Goal: Task Accomplishment & Management: Manage account settings

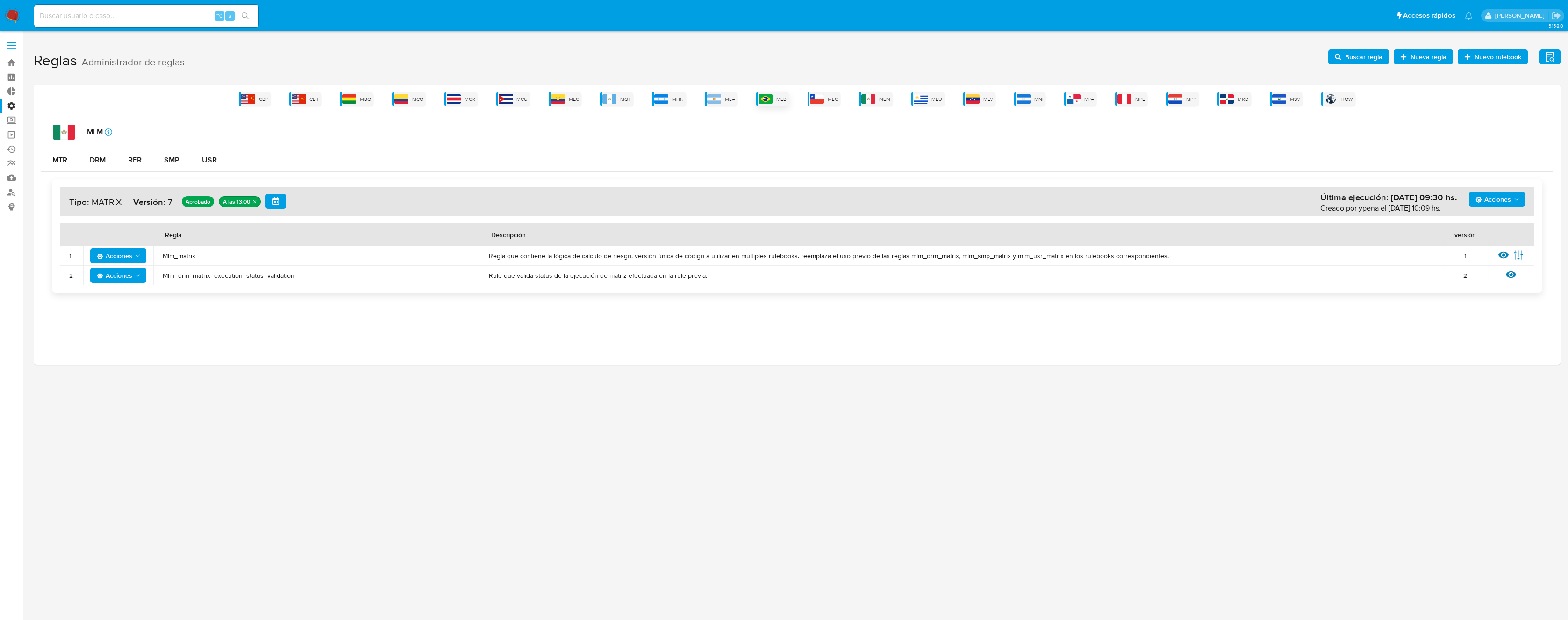
click at [775, 96] on div "MLB" at bounding box center [772, 98] width 33 height 14
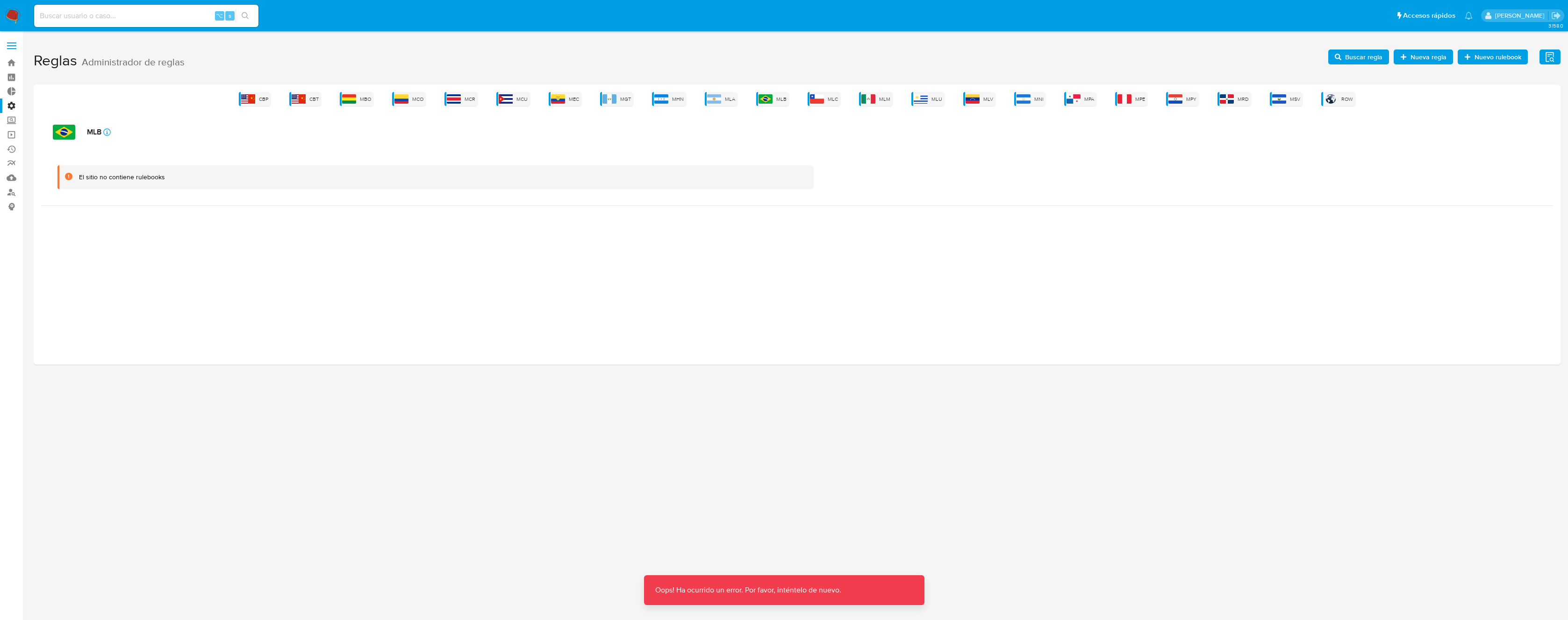
drag, startPoint x: 1344, startPoint y: 130, endPoint x: 1347, endPoint y: 112, distance: 18.2
click at [1344, 129] on div "MLB icon-info-16" at bounding box center [802, 132] width 1500 height 15
click at [1347, 112] on div "CBP CBT MBO MCO MCR MCU MEC MGT MHN MLA MLB MLC MLM MLU MLV MNI MPA MPE MPY MRD…" at bounding box center [797, 224] width 1527 height 280
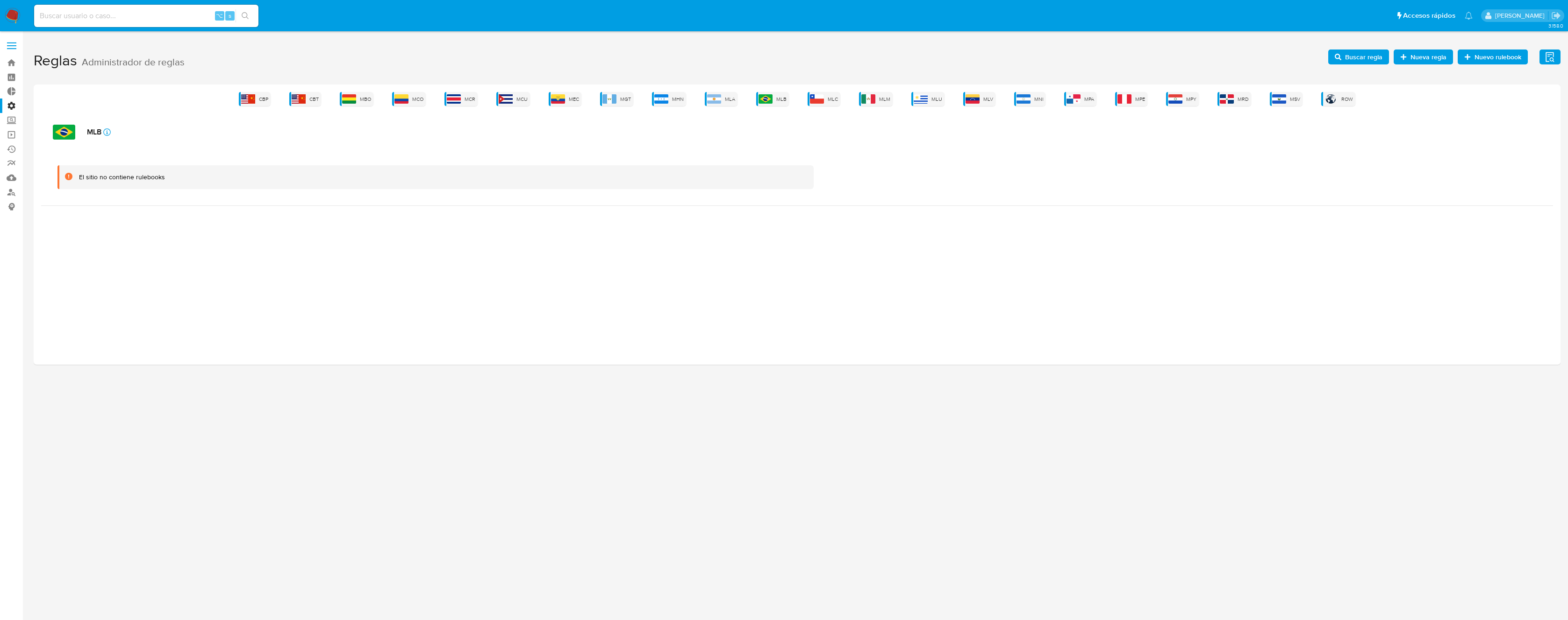
click at [1161, 160] on div "El sitio no contiene rulebooks" at bounding box center [797, 177] width 1512 height 56
click at [765, 104] on div "MLB" at bounding box center [772, 98] width 33 height 14
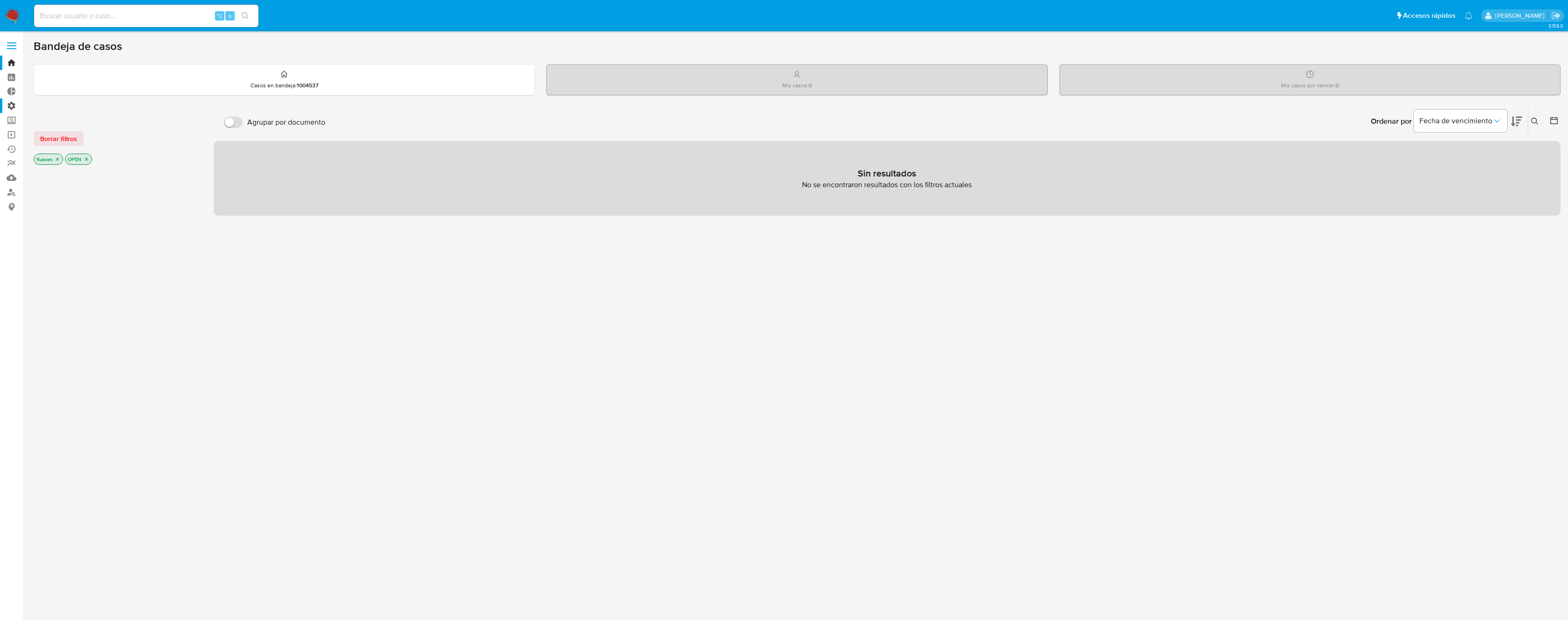
click at [19, 112] on label "Administración" at bounding box center [55, 105] width 112 height 14
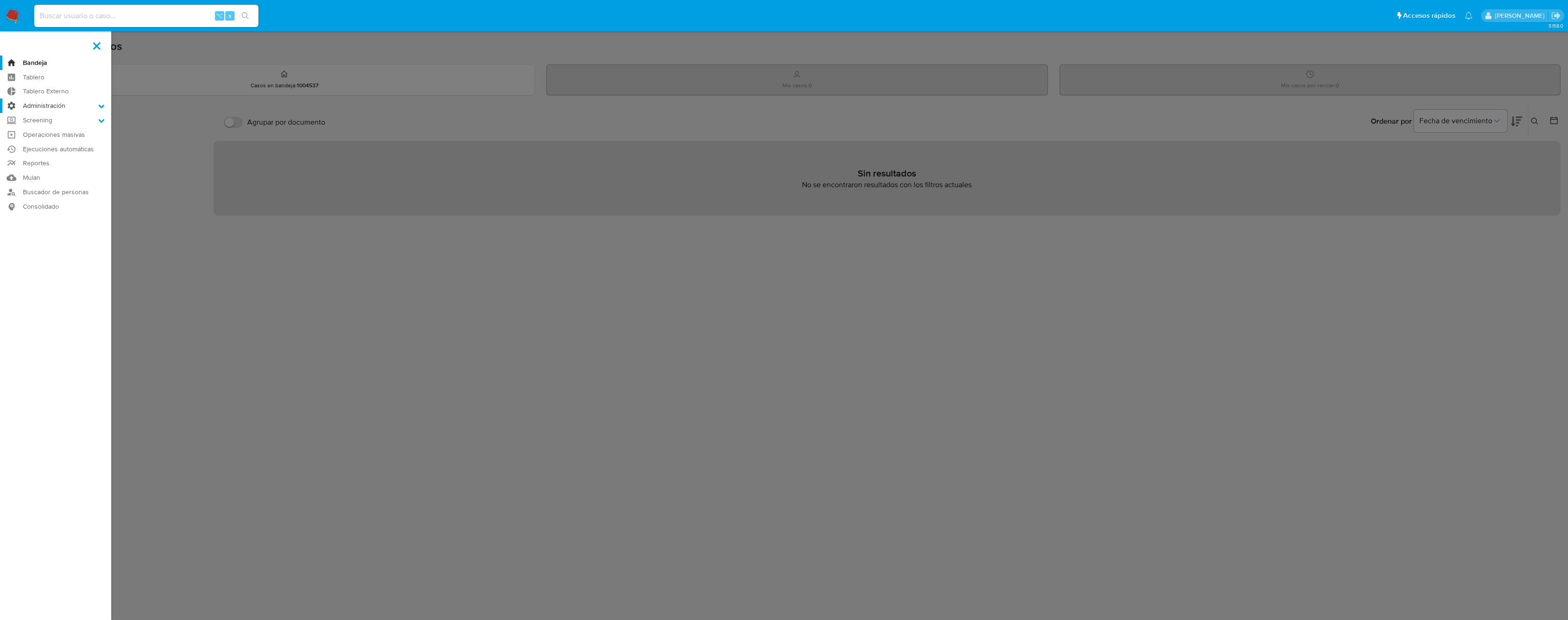
click at [0, 0] on input "Administración" at bounding box center [0, 0] width 0 height 0
click at [42, 117] on link "Reglas" at bounding box center [55, 119] width 112 height 11
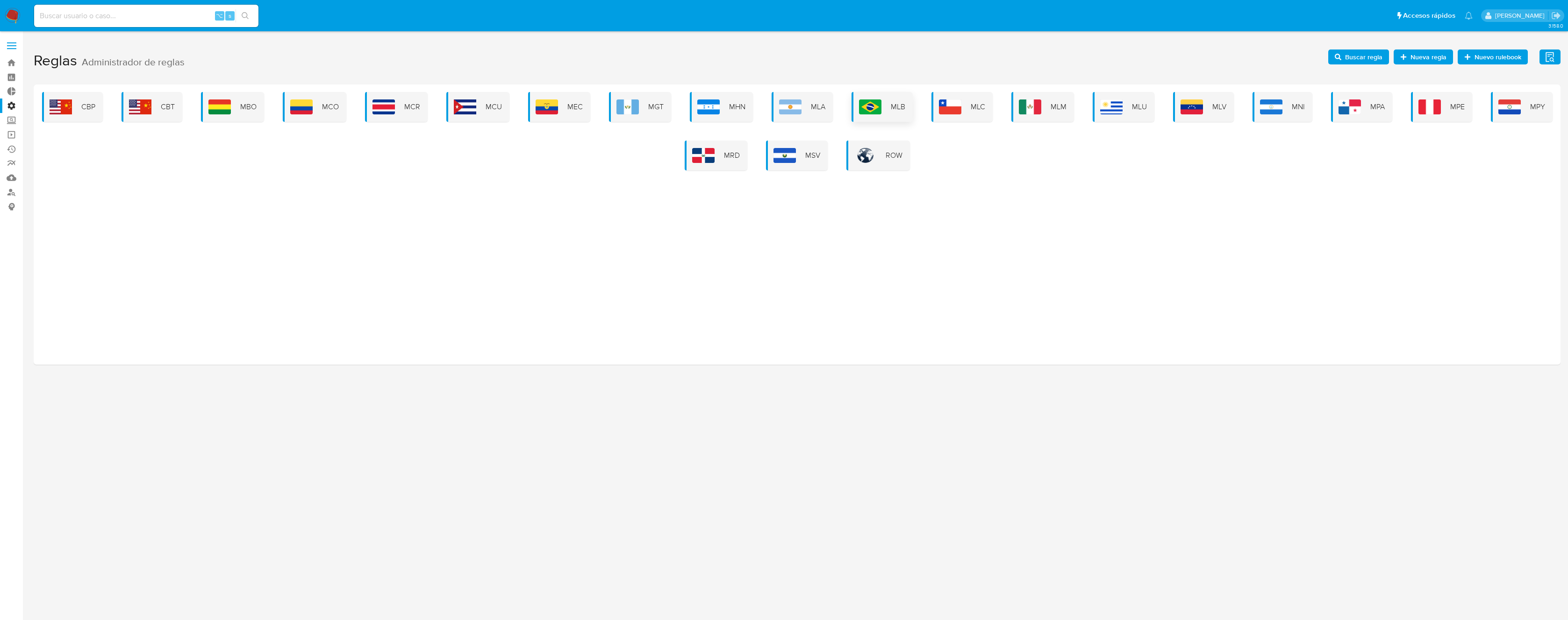
click at [875, 105] on img at bounding box center [870, 107] width 23 height 15
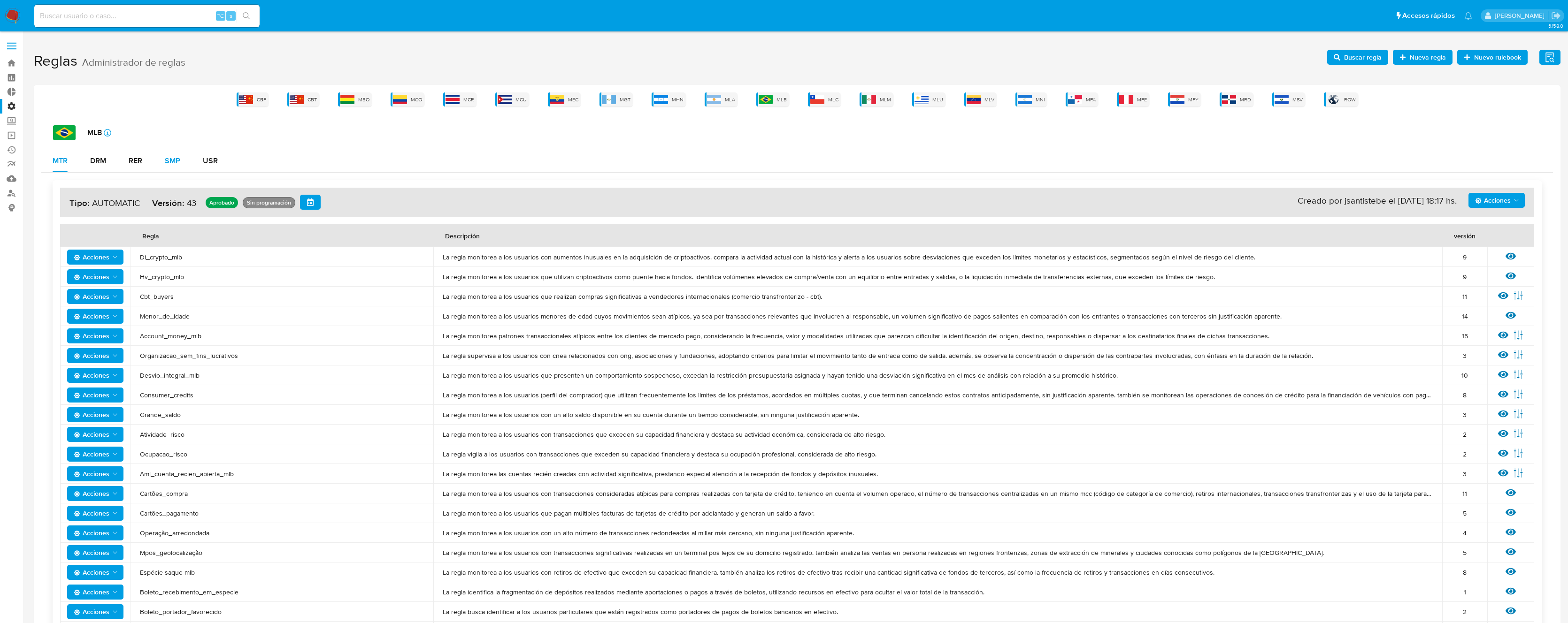
click at [170, 157] on div "SMP" at bounding box center [173, 161] width 15 height 8
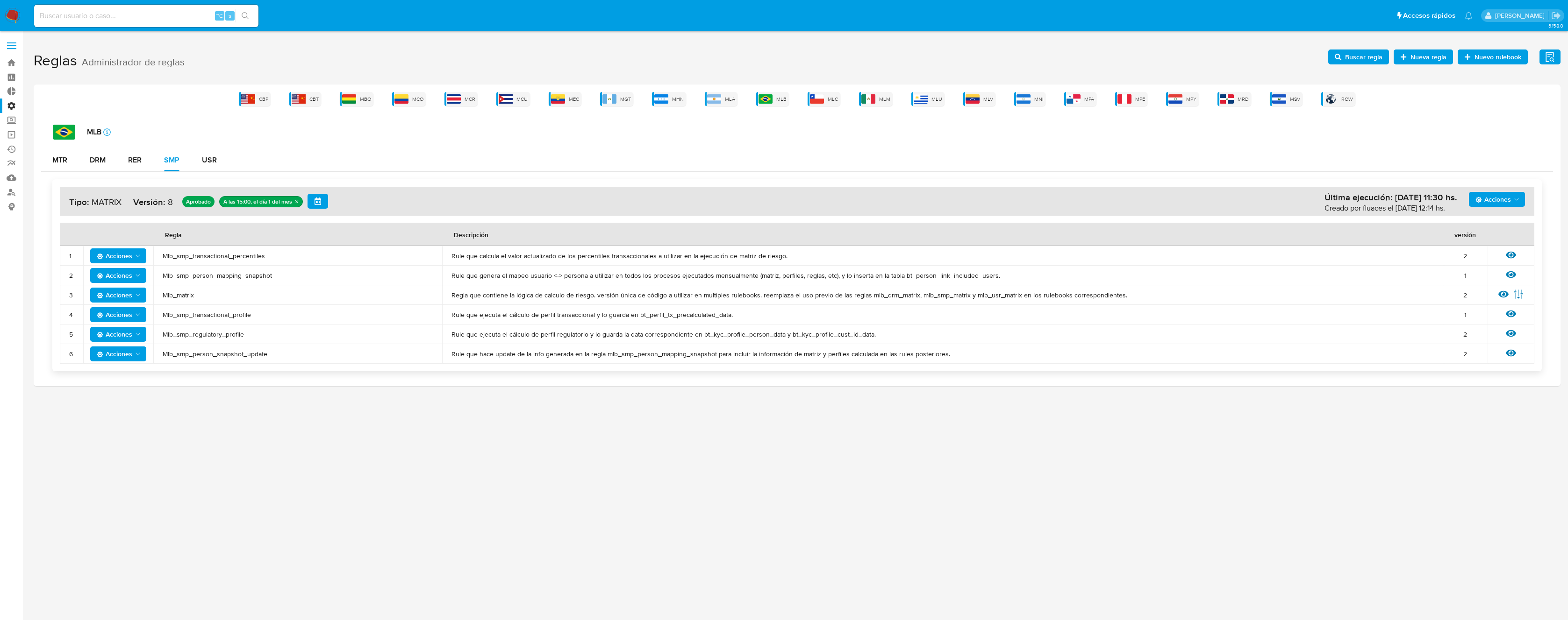
click at [784, 259] on span "Rule que calcula el valor actualizado de los percentiles transaccionales a util…" at bounding box center [942, 255] width 982 height 8
click at [239, 252] on span "Mlb_smp_transactional_percentiles" at bounding box center [297, 255] width 270 height 8
click at [1372, 51] on span "Buscar regla" at bounding box center [1363, 57] width 38 height 15
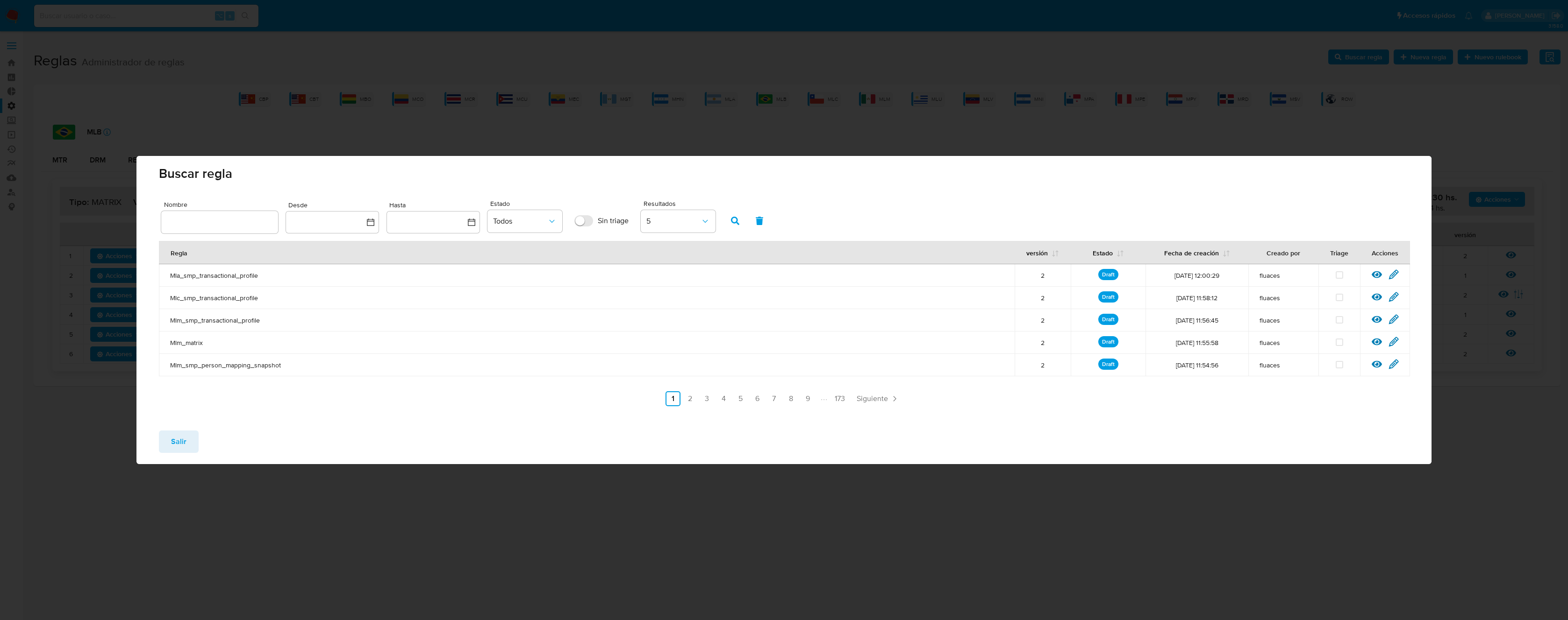
click at [225, 220] on input "text" at bounding box center [220, 222] width 117 height 12
type input "Mlb_smp_transactional_percentiles"
click at [731, 222] on icon "button" at bounding box center [735, 220] width 8 height 8
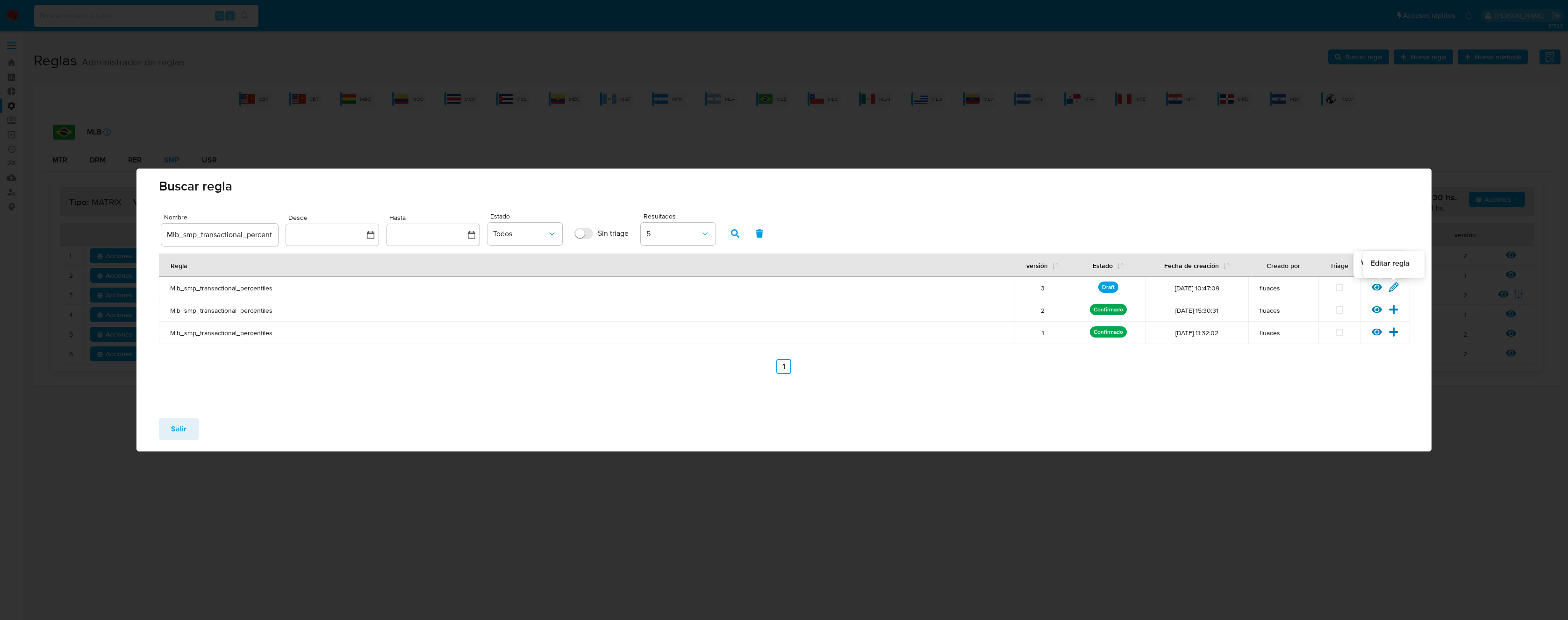
click at [1397, 286] on icon at bounding box center [1393, 287] width 10 height 10
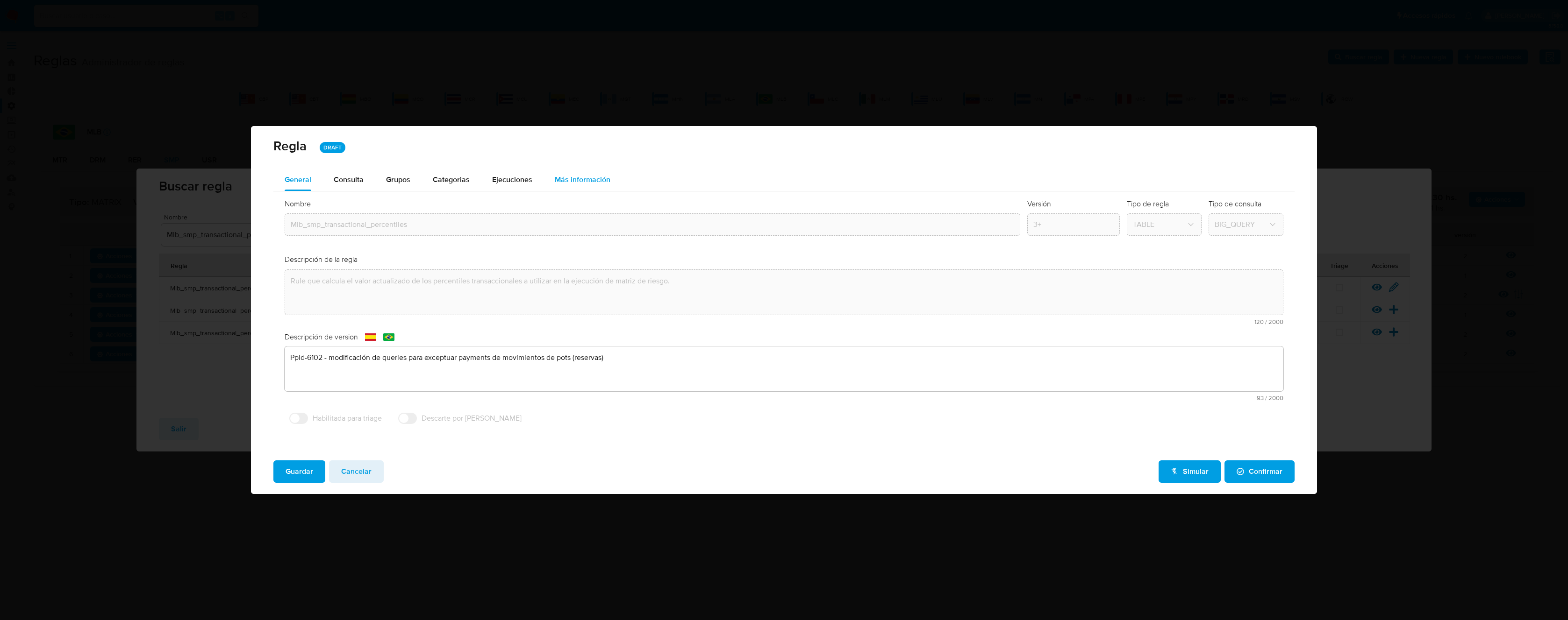
click at [576, 179] on span "Más información" at bounding box center [582, 179] width 55 height 10
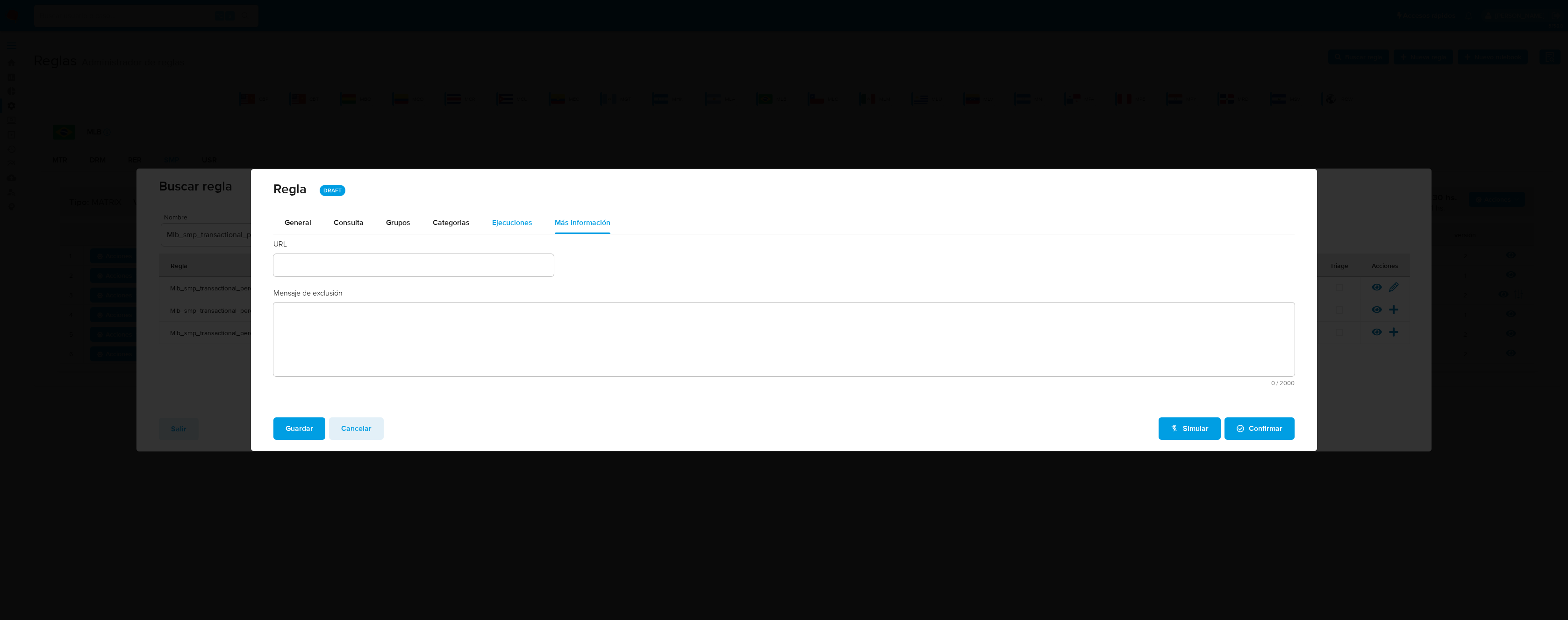
click at [524, 225] on span "Ejecuciones" at bounding box center [511, 222] width 40 height 10
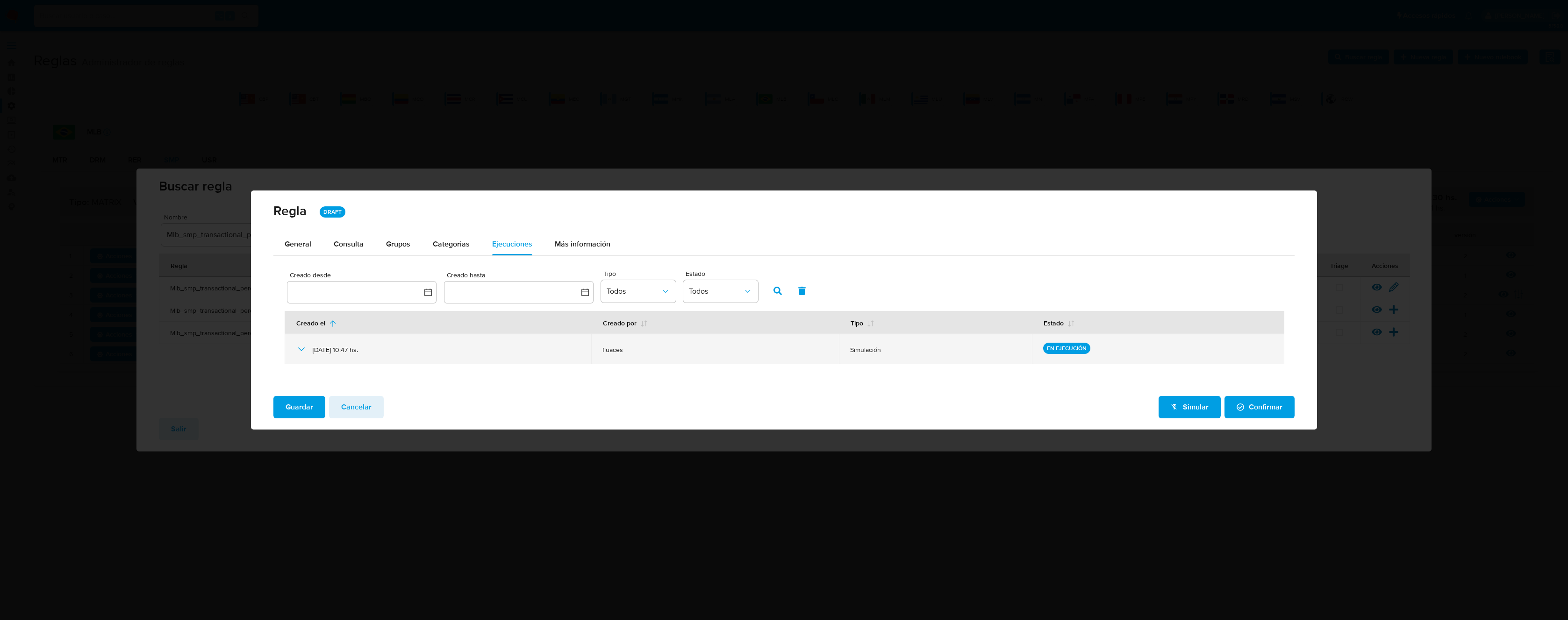
drag, startPoint x: 1110, startPoint y: 350, endPoint x: 1047, endPoint y: 352, distance: 63.0
click at [1048, 354] on td "EN EJECUCIÓN" at bounding box center [1158, 350] width 252 height 30
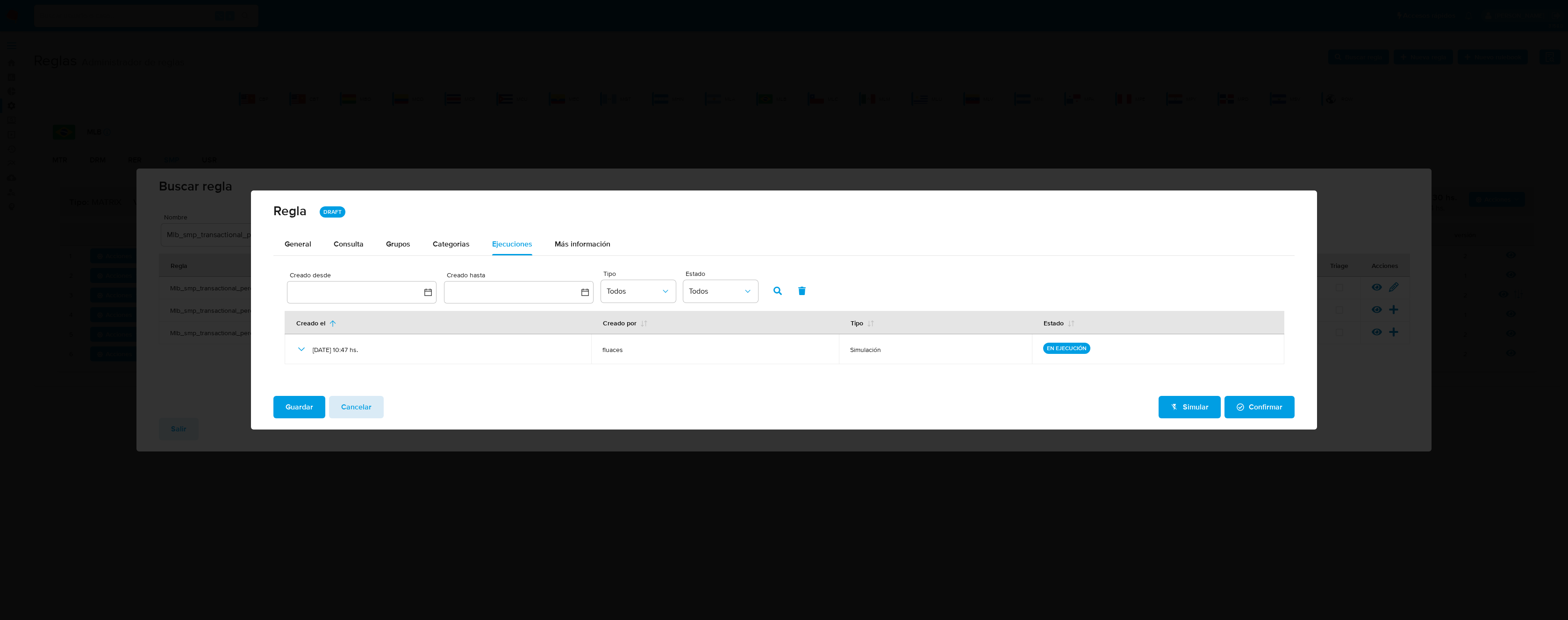
click at [356, 402] on span "Cancelar" at bounding box center [357, 407] width 30 height 21
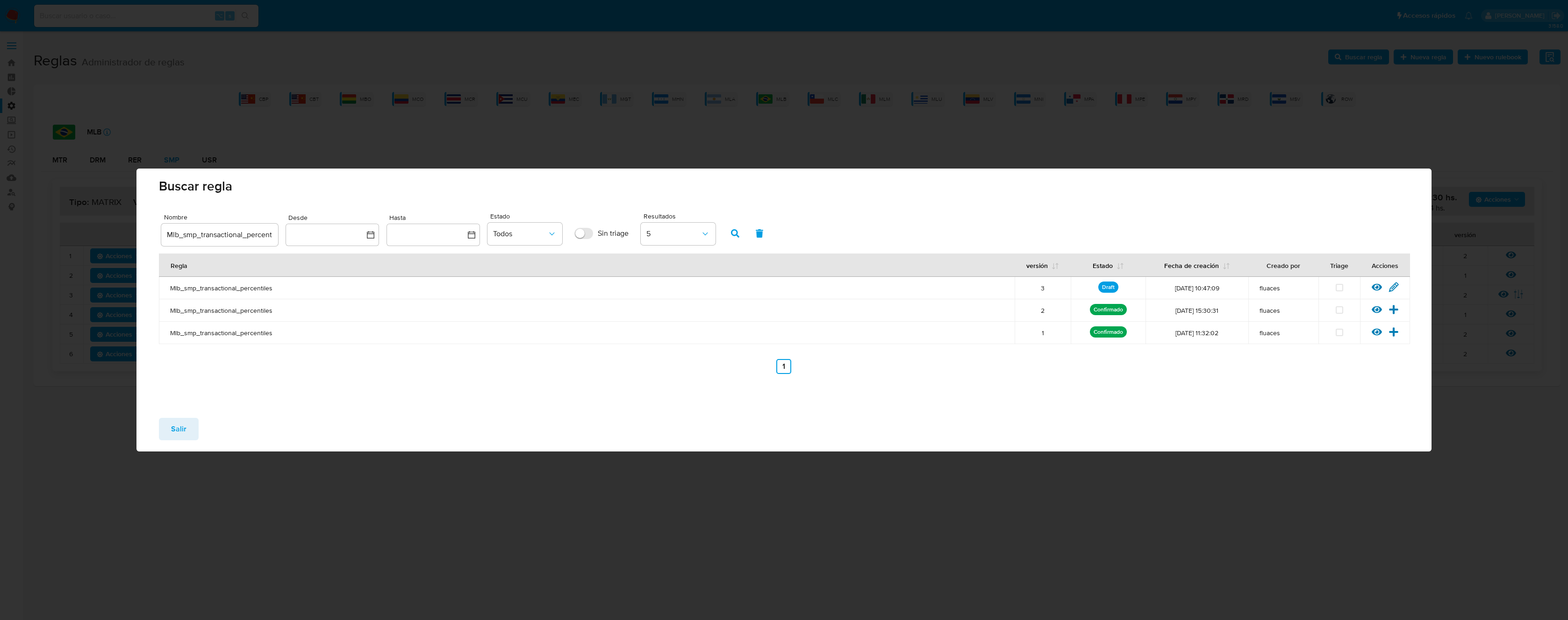
click at [167, 439] on button "Salir" at bounding box center [178, 430] width 39 height 23
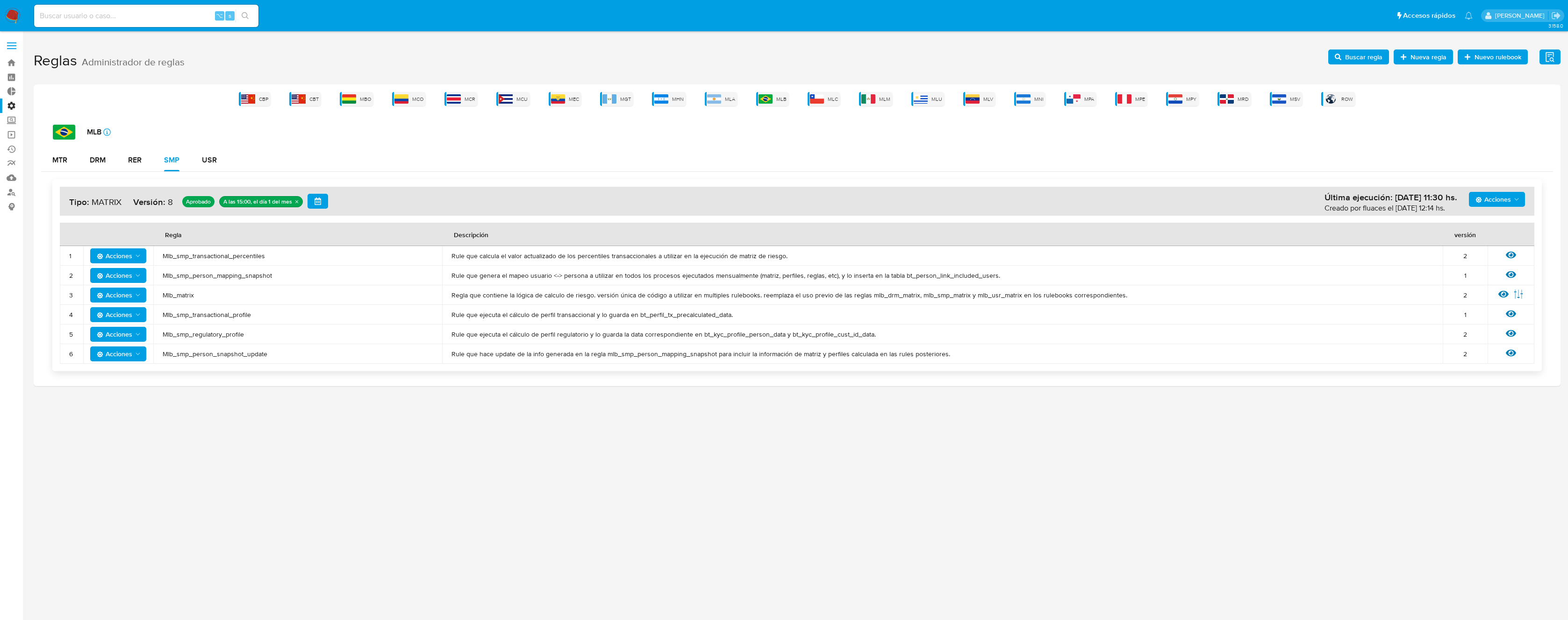
click at [181, 292] on span "Mlb_matrix" at bounding box center [297, 295] width 270 height 8
drag, startPoint x: 181, startPoint y: 292, endPoint x: 193, endPoint y: 290, distance: 12.2
click at [182, 292] on span "Mlb_matrix" at bounding box center [297, 295] width 270 height 8
click at [1211, 64] on h1 "Reglas Administrador de reglas Evidencias Nuevo rulebook Nueva regla Buscar reg…" at bounding box center [797, 61] width 1527 height 32
click at [1349, 56] on span "Buscar regla" at bounding box center [1363, 57] width 38 height 15
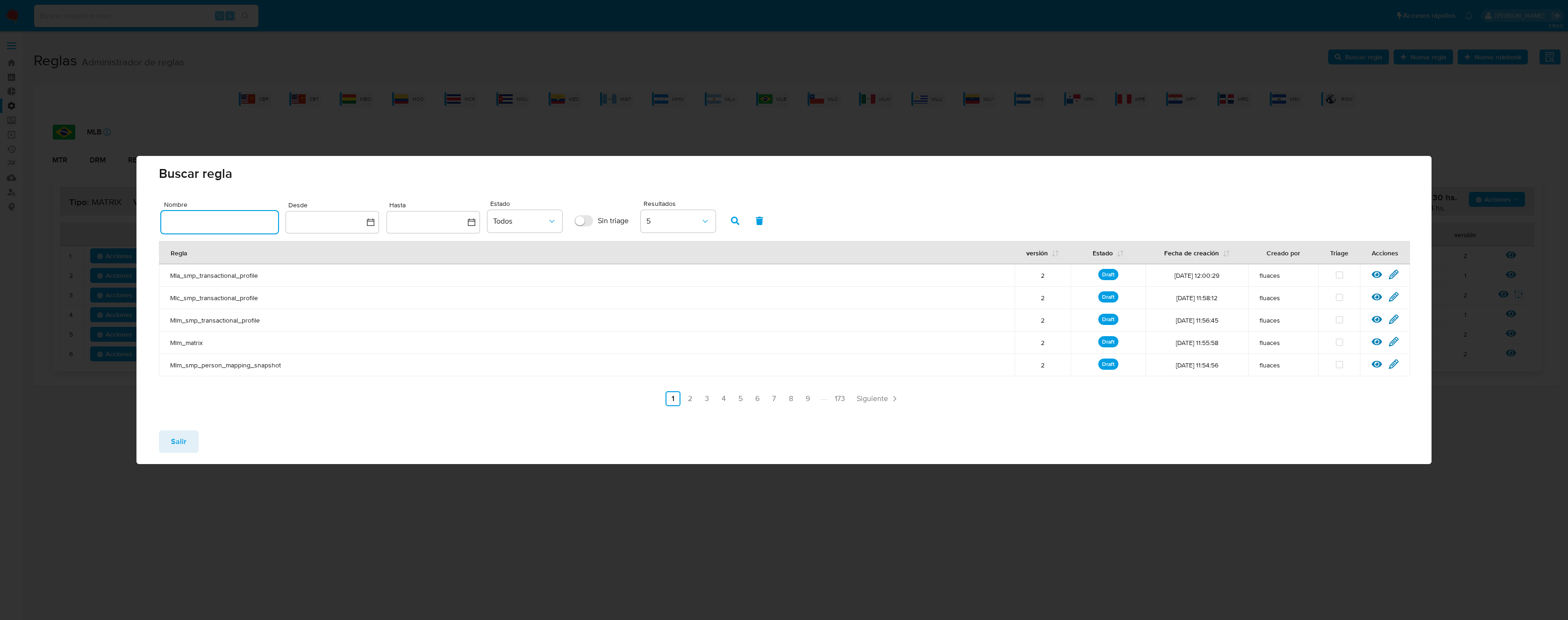
click at [238, 225] on input "text" at bounding box center [220, 222] width 117 height 12
type input "Mlb_matrix"
click at [740, 219] on button "button" at bounding box center [735, 221] width 24 height 23
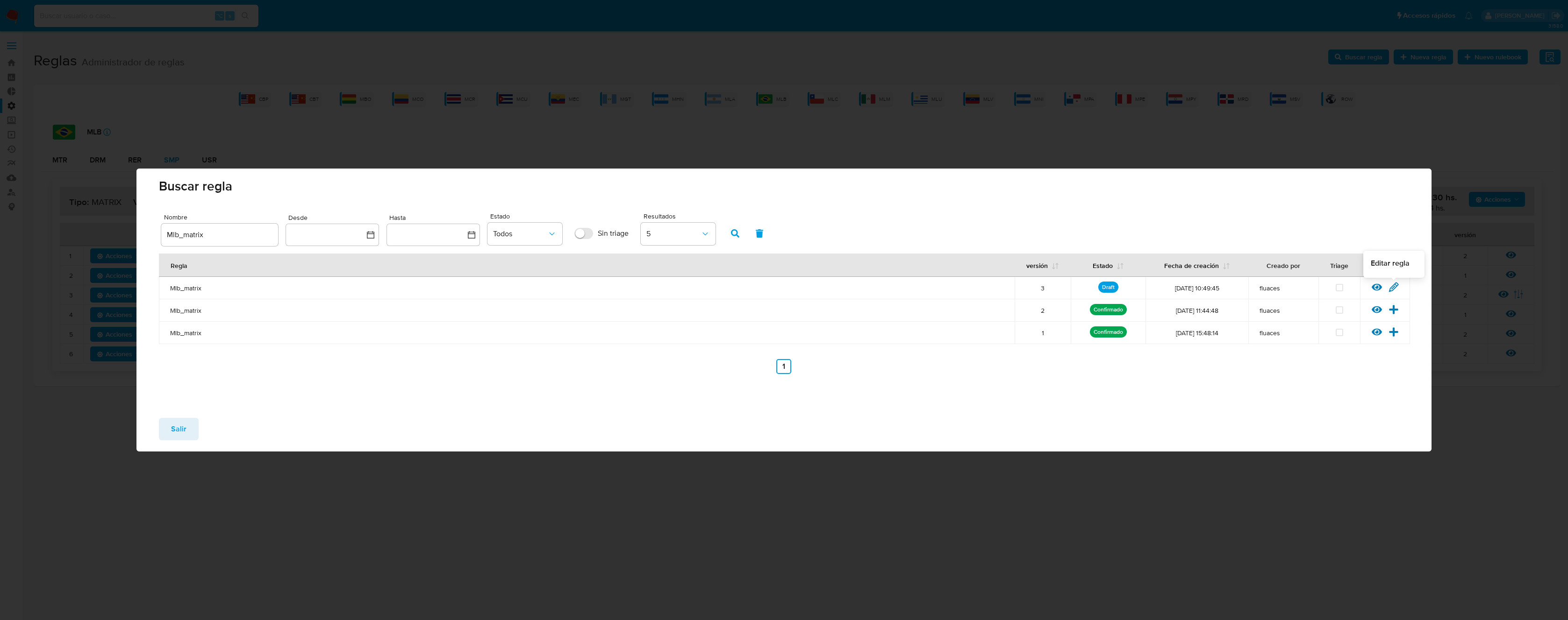
click at [1393, 290] on icon at bounding box center [1393, 287] width 10 height 10
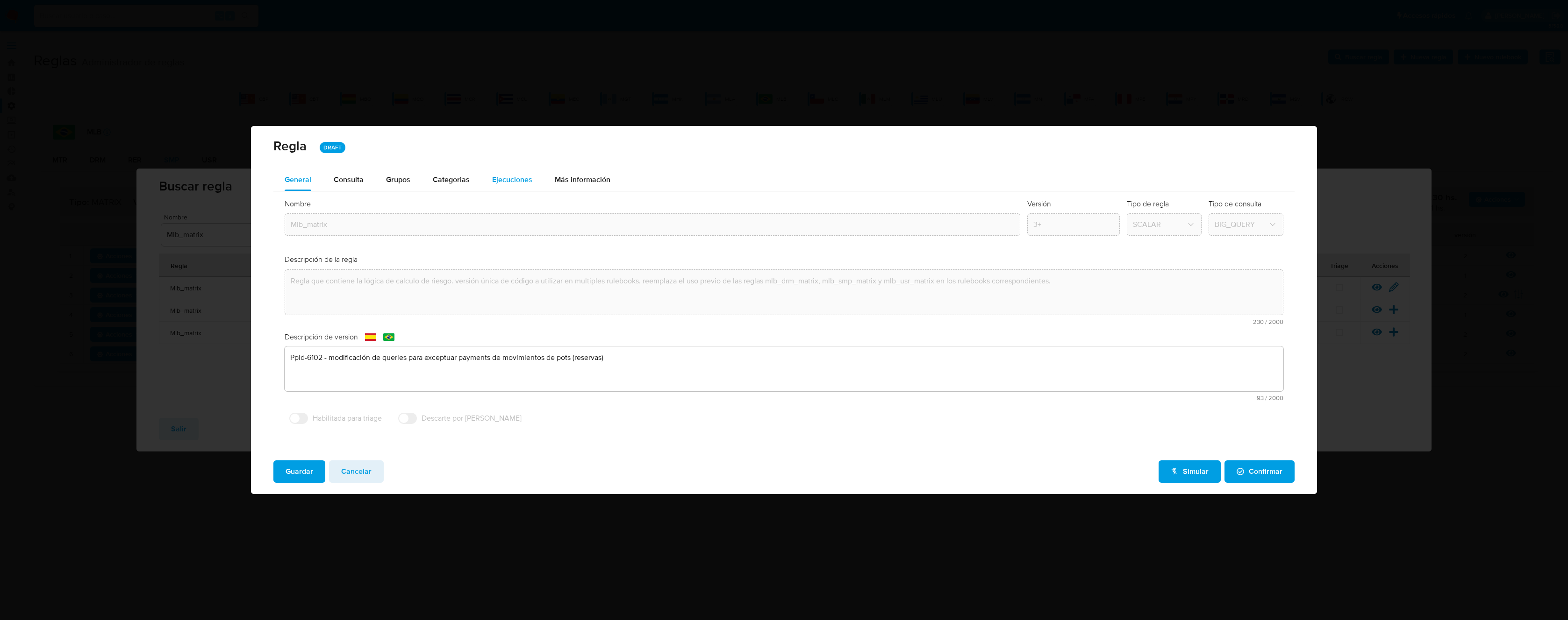
click at [506, 179] on span "Ejecuciones" at bounding box center [511, 179] width 40 height 10
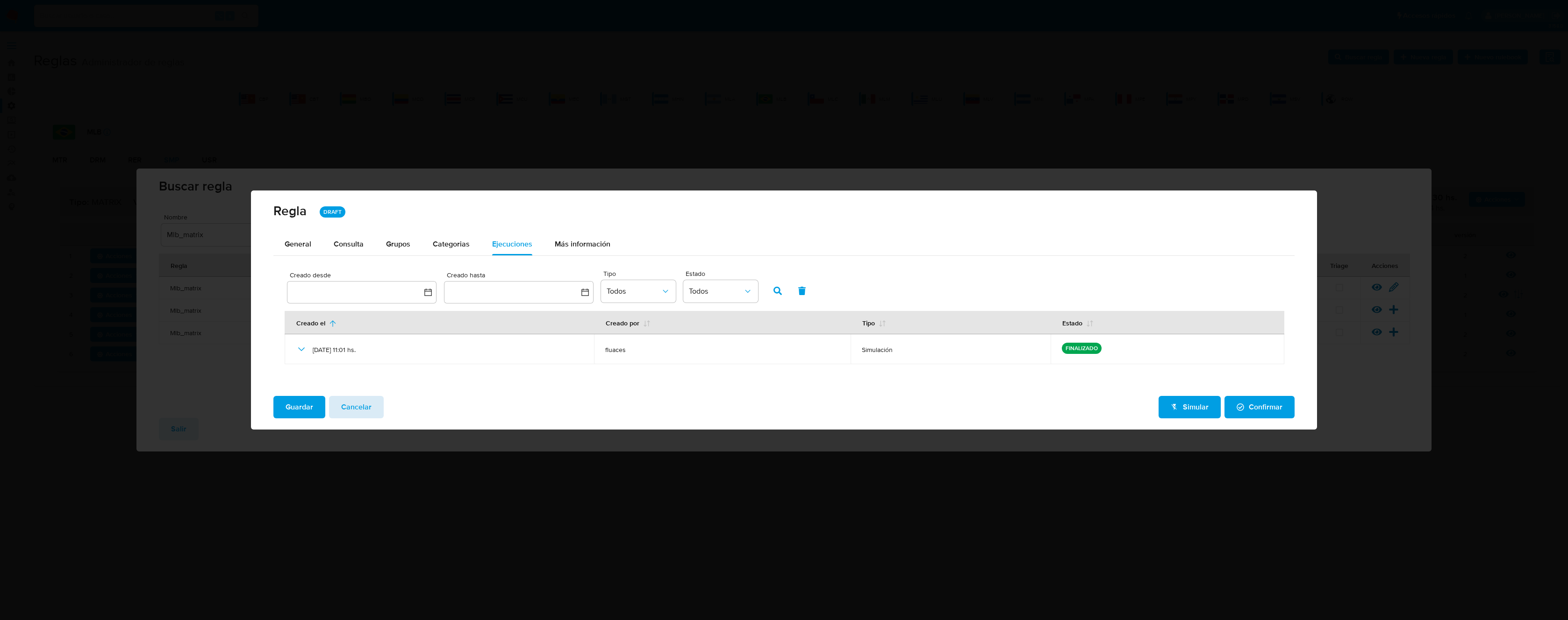
click at [356, 409] on span "Cancelar" at bounding box center [357, 407] width 30 height 21
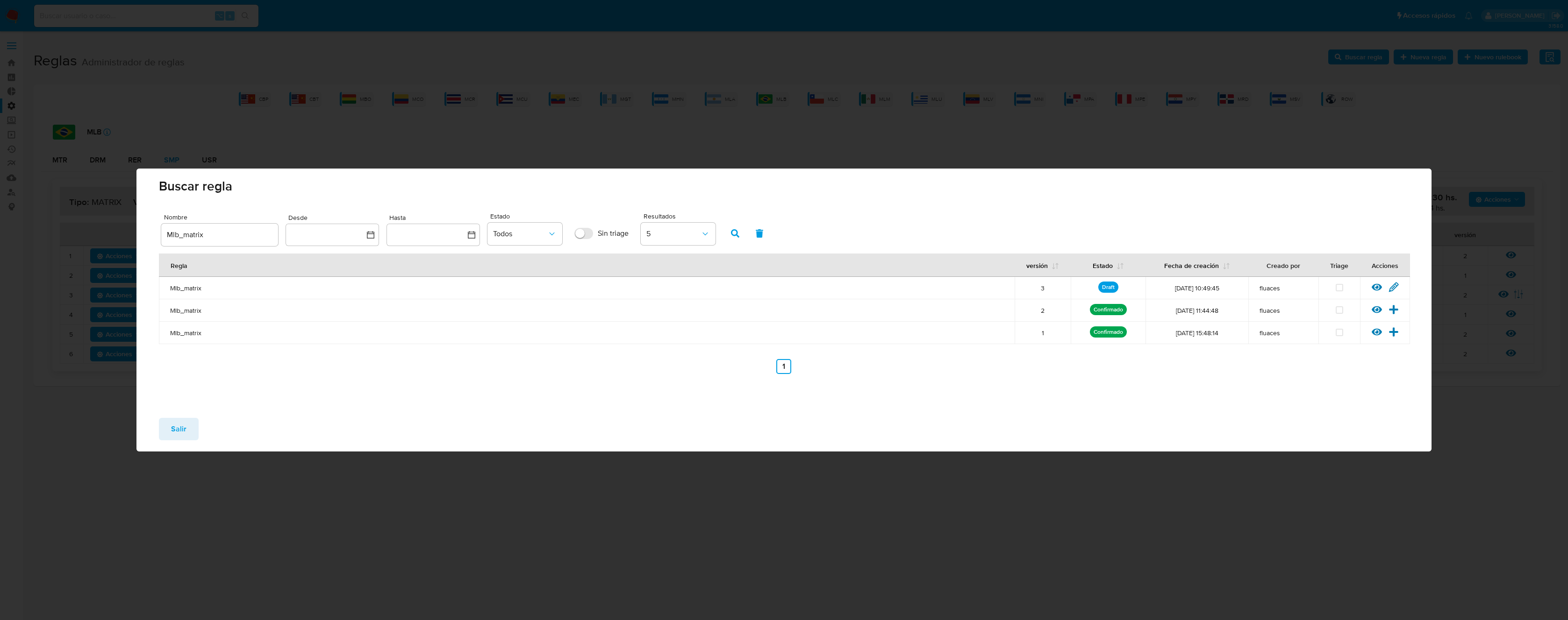
click at [179, 428] on span "Salir" at bounding box center [178, 430] width 15 height 21
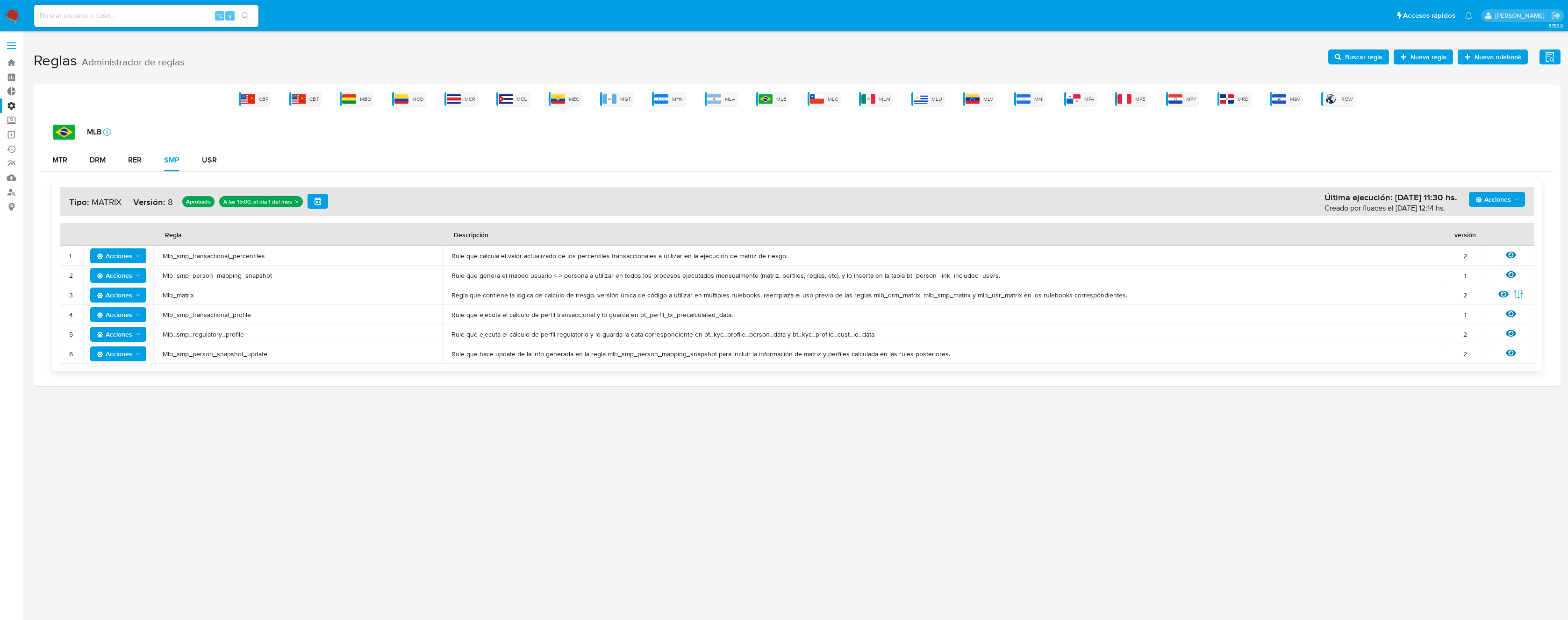
click at [210, 315] on span "Mlb_smp_transactional_profile" at bounding box center [297, 314] width 270 height 8
click at [1360, 52] on span "Buscar regla" at bounding box center [1363, 57] width 38 height 15
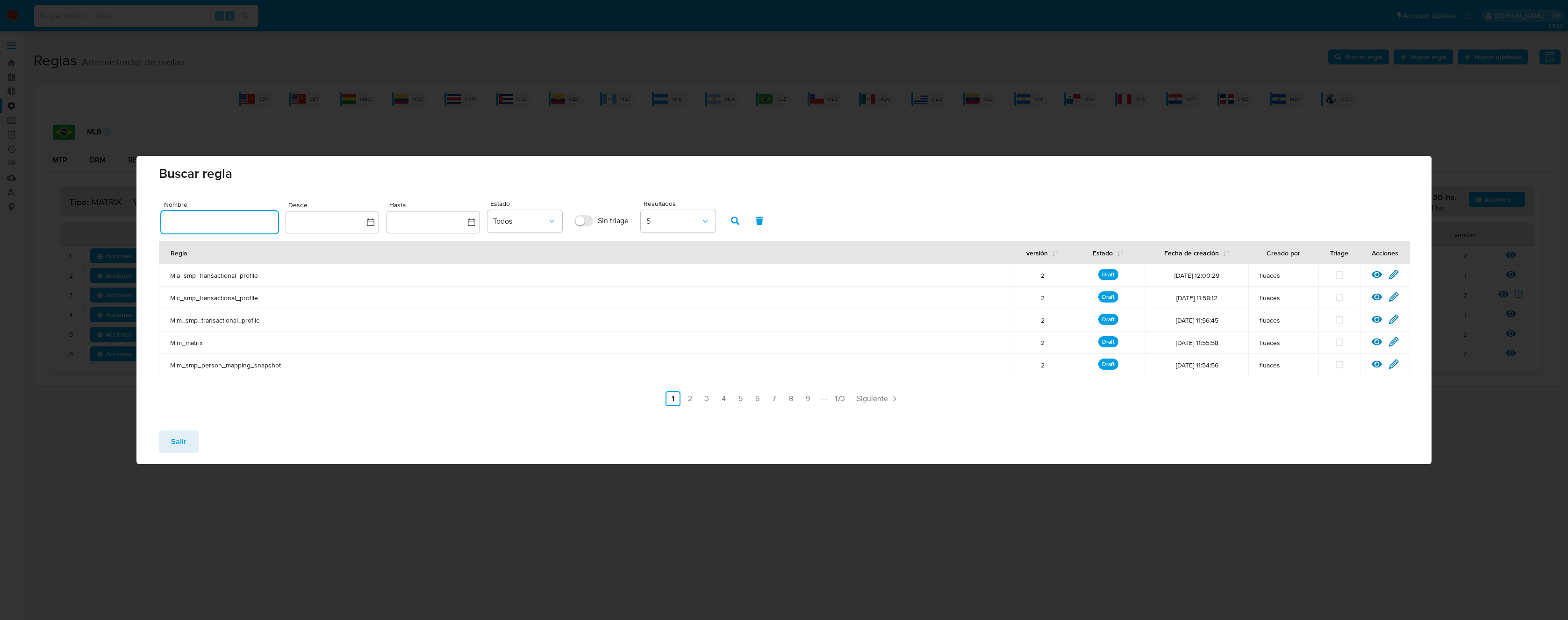
click at [228, 223] on input "text" at bounding box center [220, 222] width 117 height 12
type input "Mlb_smp_transactional_profile"
click at [727, 220] on button "button" at bounding box center [735, 221] width 24 height 23
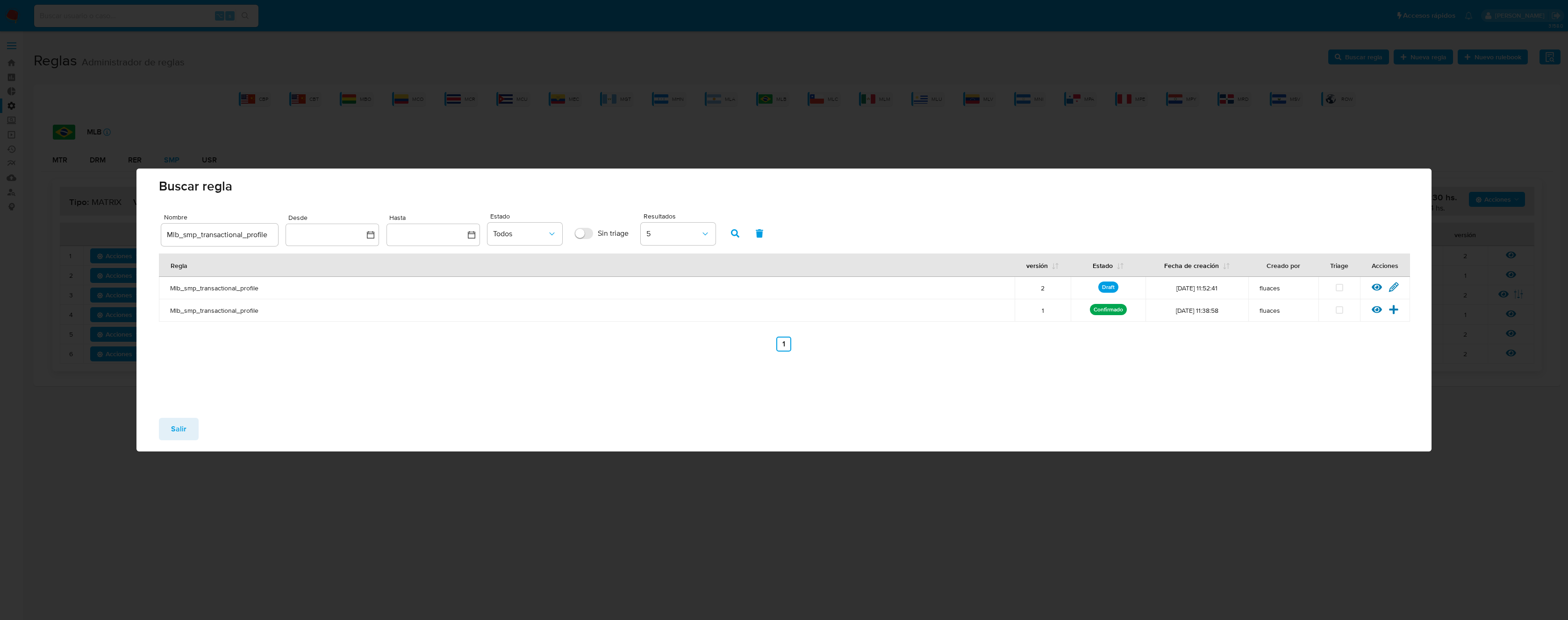
drag, startPoint x: 1398, startPoint y: 284, endPoint x: 1403, endPoint y: 285, distance: 5.1
click at [1403, 285] on td "Ver regla Editar regla" at bounding box center [1384, 288] width 50 height 23
click at [1395, 285] on icon at bounding box center [1393, 286] width 8 height 8
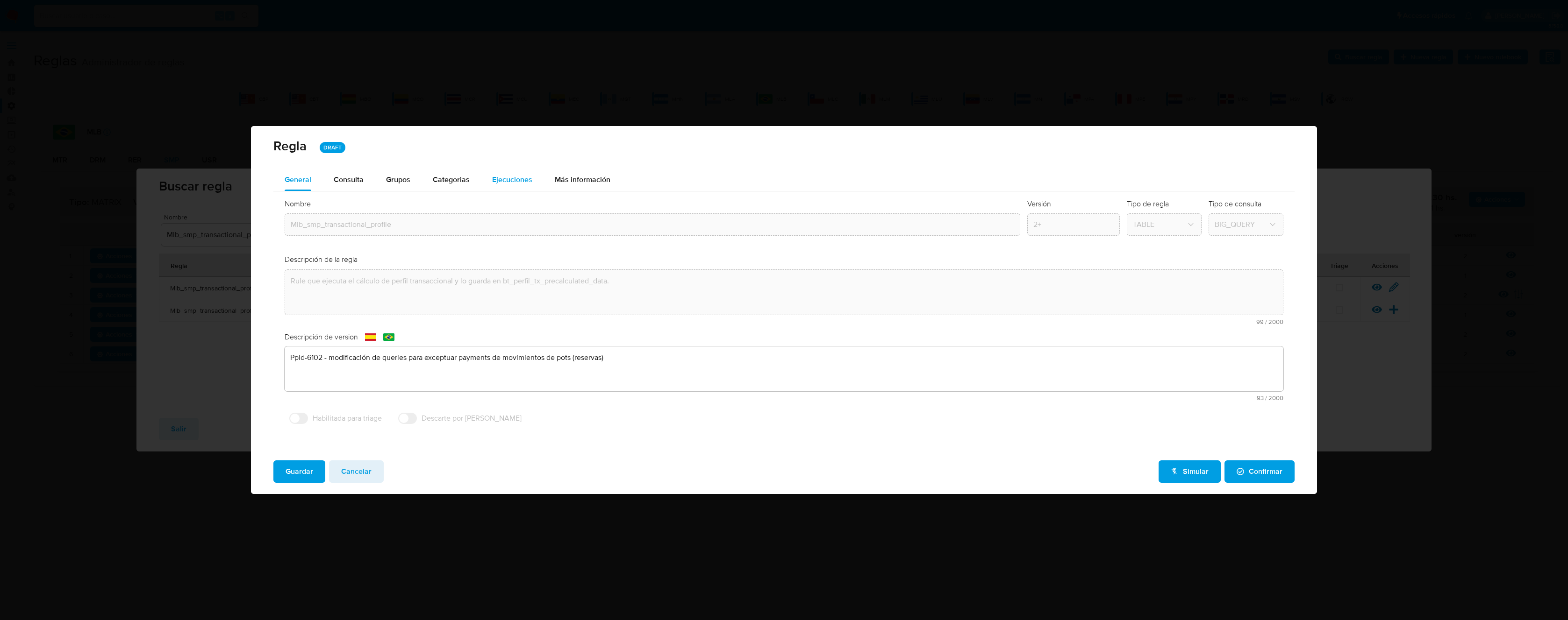
click at [508, 178] on span "Ejecuciones" at bounding box center [511, 179] width 40 height 10
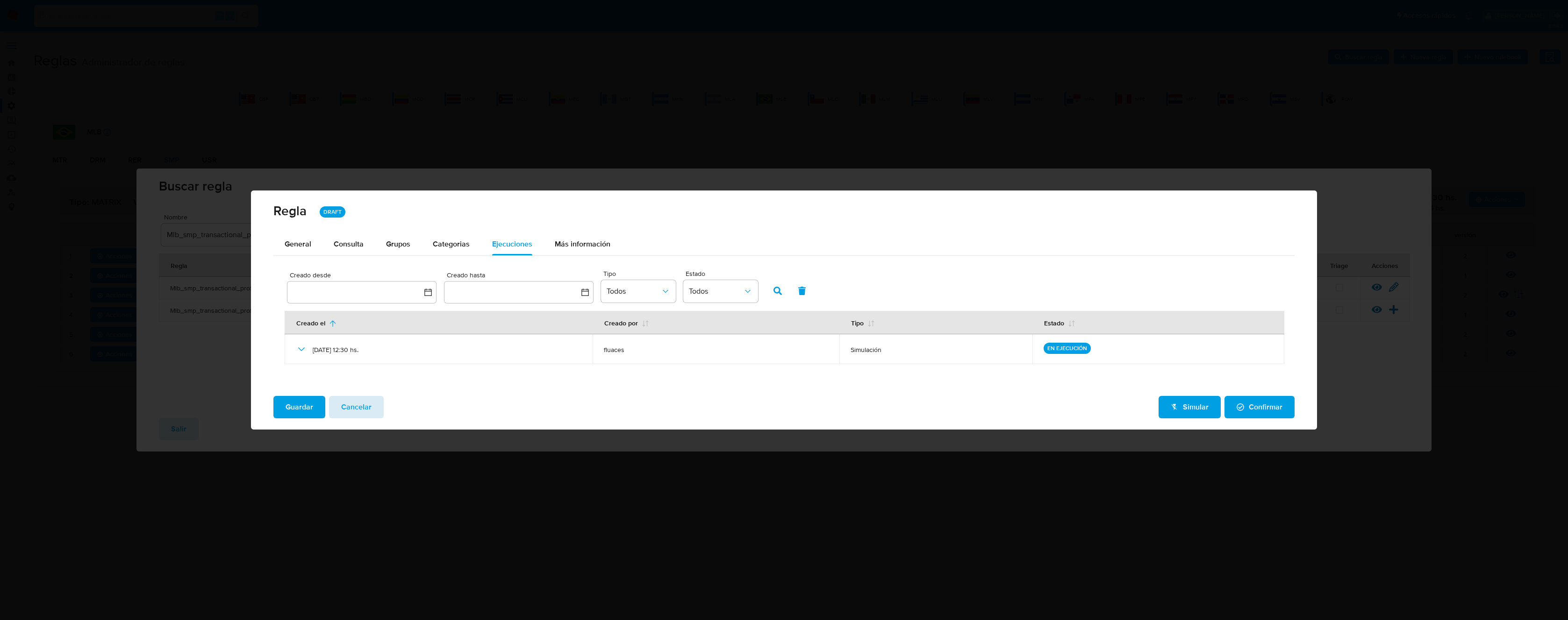
click at [355, 406] on span "Cancelar" at bounding box center [357, 407] width 30 height 21
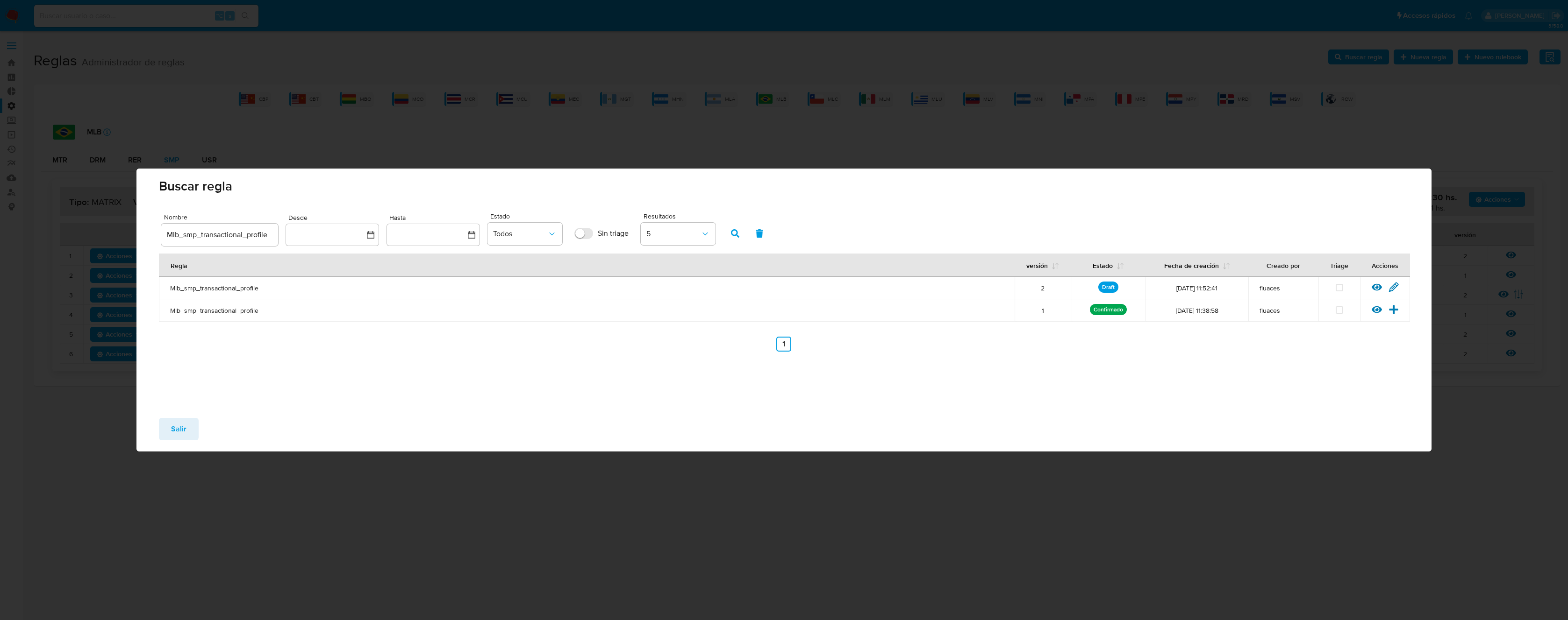
click at [167, 431] on button "Salir" at bounding box center [178, 430] width 39 height 23
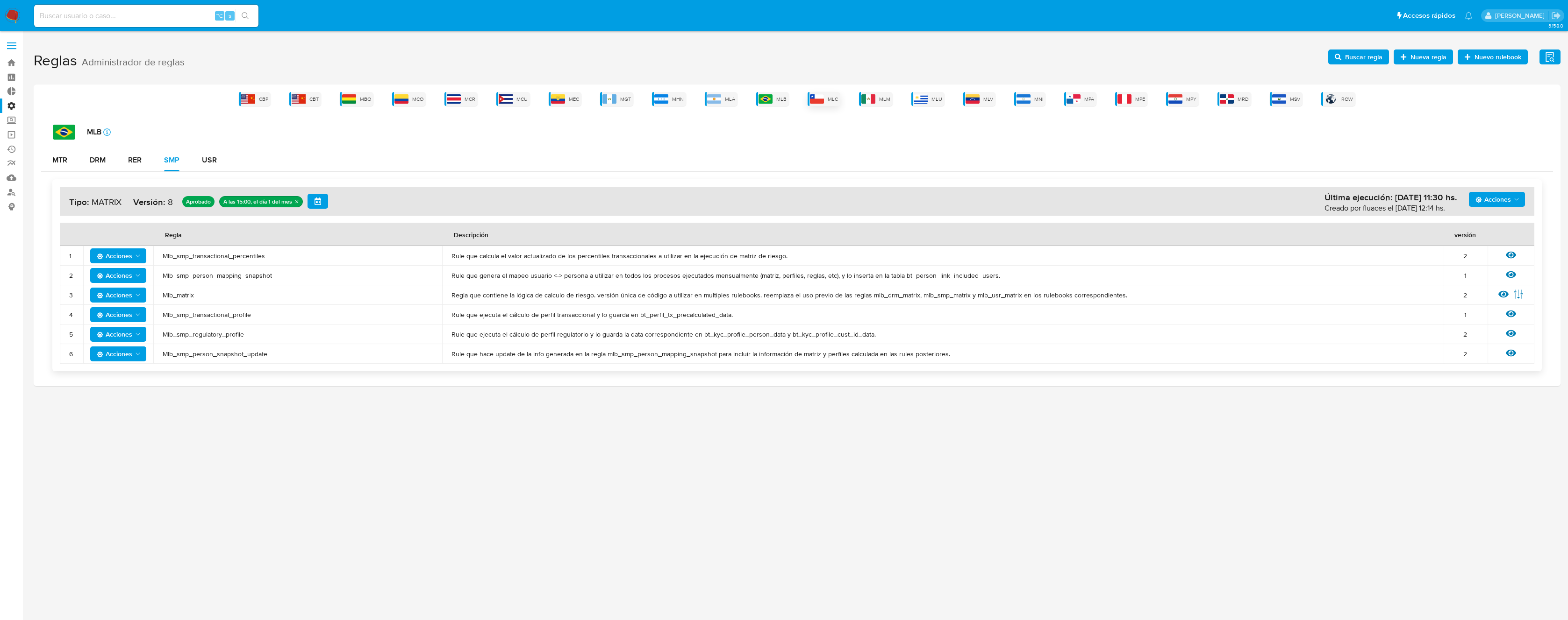
click at [830, 101] on span "MLC" at bounding box center [832, 98] width 10 height 7
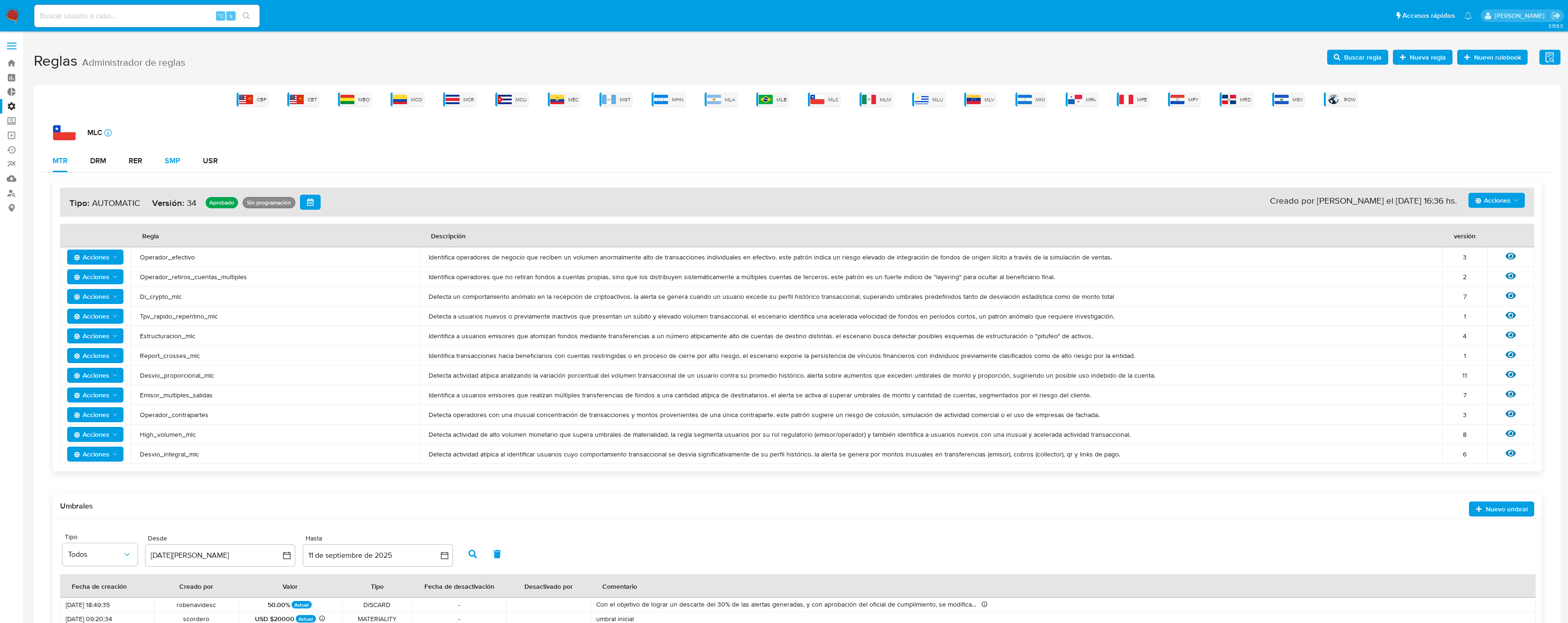
click at [171, 157] on div "SMP" at bounding box center [173, 161] width 15 height 8
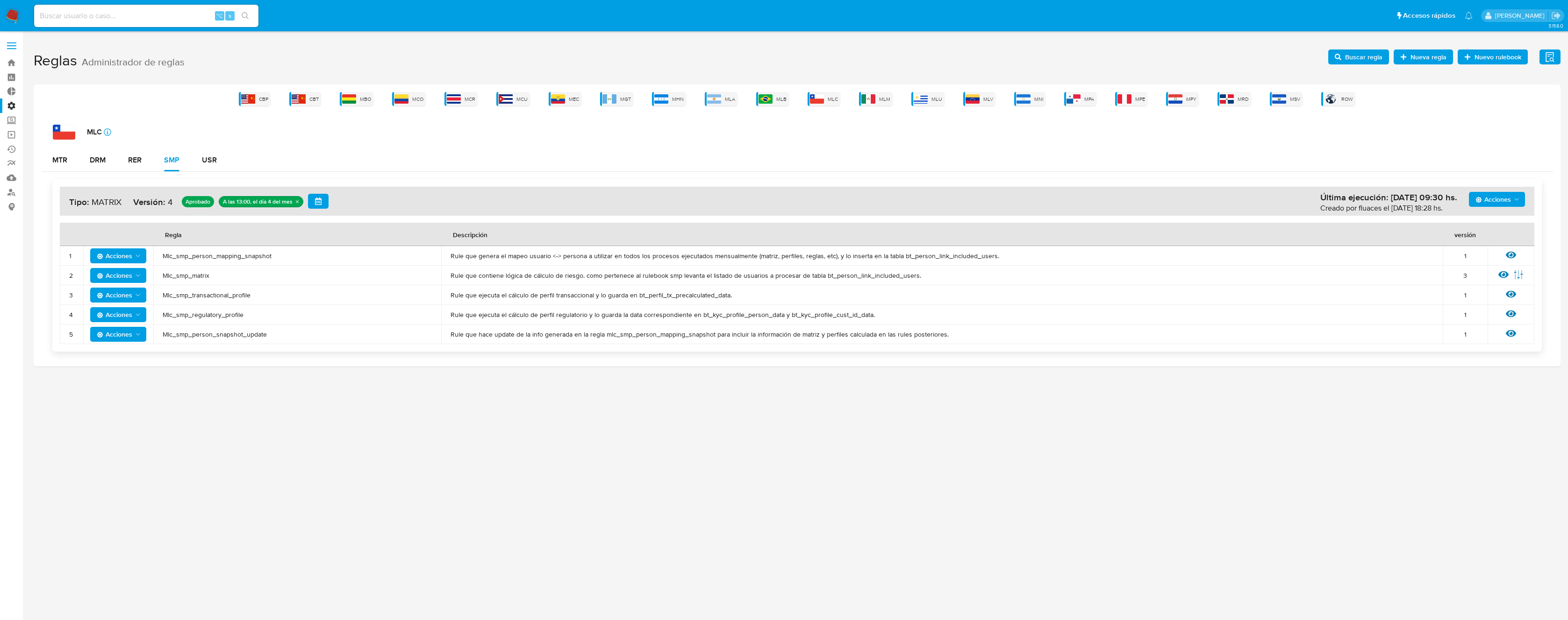
click at [212, 296] on span "Mlc_smp_transactional_profile" at bounding box center [297, 295] width 269 height 8
click at [200, 275] on span "Mlc_smp_matrix" at bounding box center [297, 275] width 269 height 8
click at [1338, 47] on h1 "Reglas Administrador de reglas Evidencias Nuevo rulebook Nueva regla Buscar reg…" at bounding box center [797, 61] width 1527 height 32
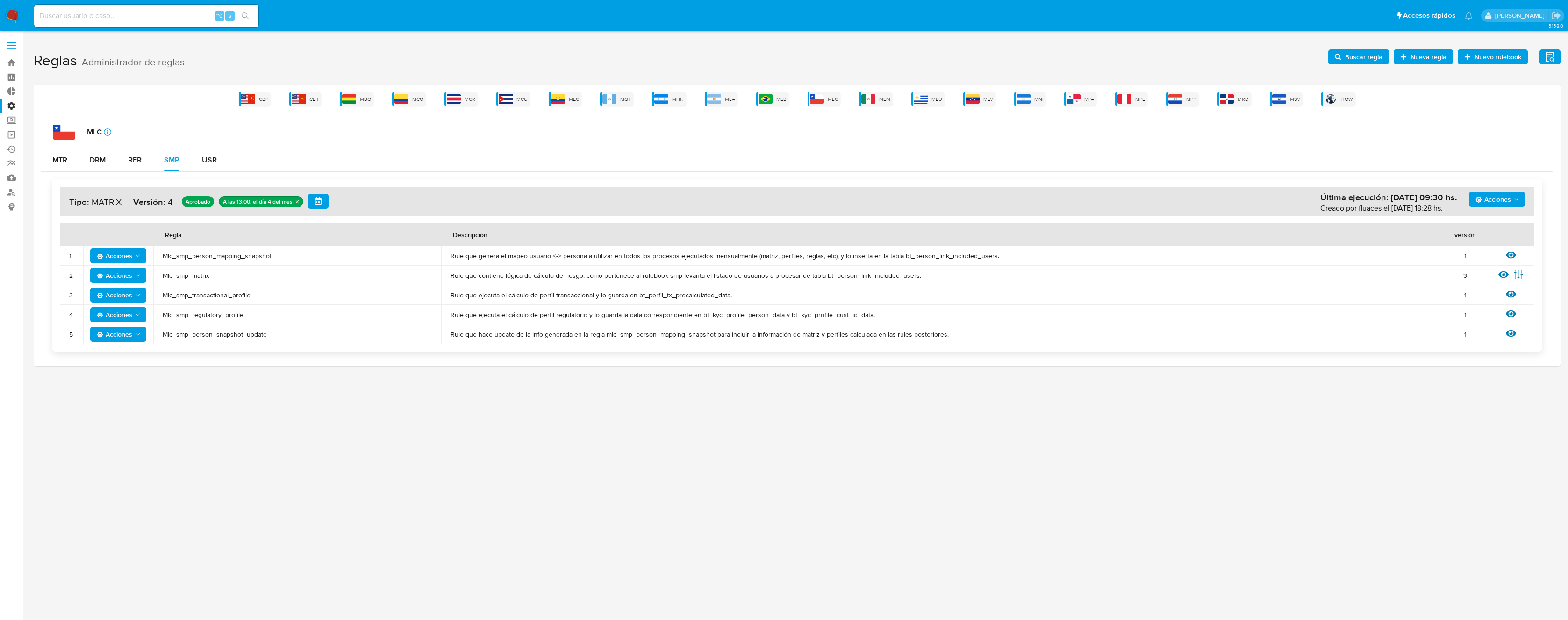
click at [1356, 59] on span "Buscar regla" at bounding box center [1363, 57] width 38 height 15
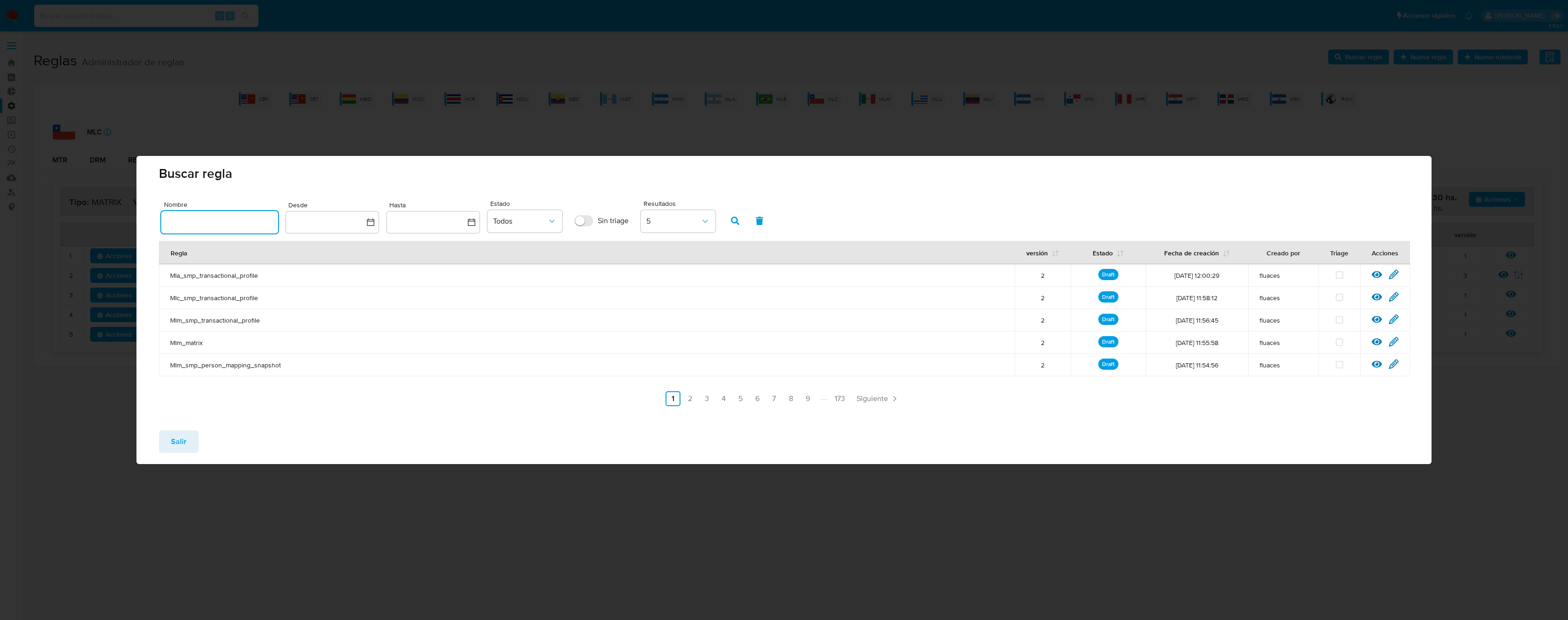
click at [217, 221] on input "text" at bounding box center [220, 222] width 117 height 12
type input "Mlc_smp_matrix"
click at [745, 220] on button "button" at bounding box center [735, 221] width 24 height 23
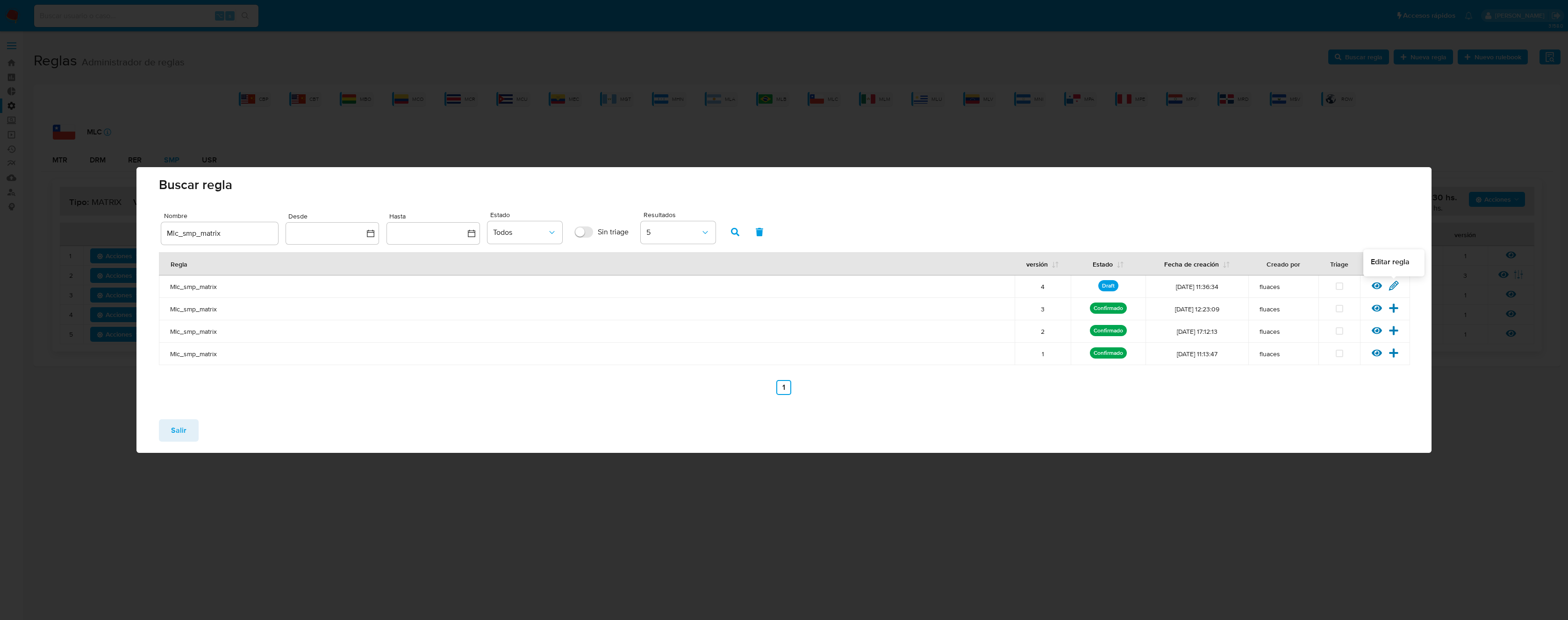
click at [1396, 287] on icon at bounding box center [1393, 285] width 10 height 10
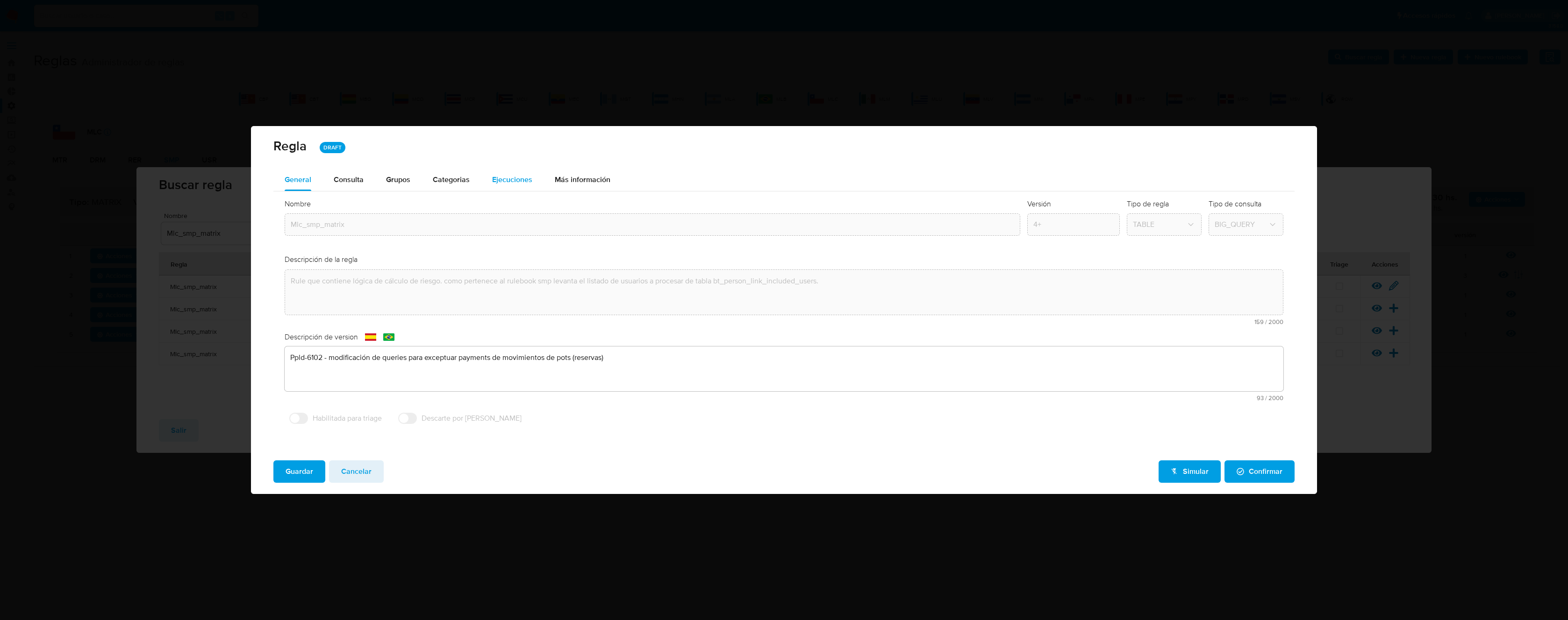
click at [492, 175] on span "Ejecuciones" at bounding box center [511, 179] width 40 height 10
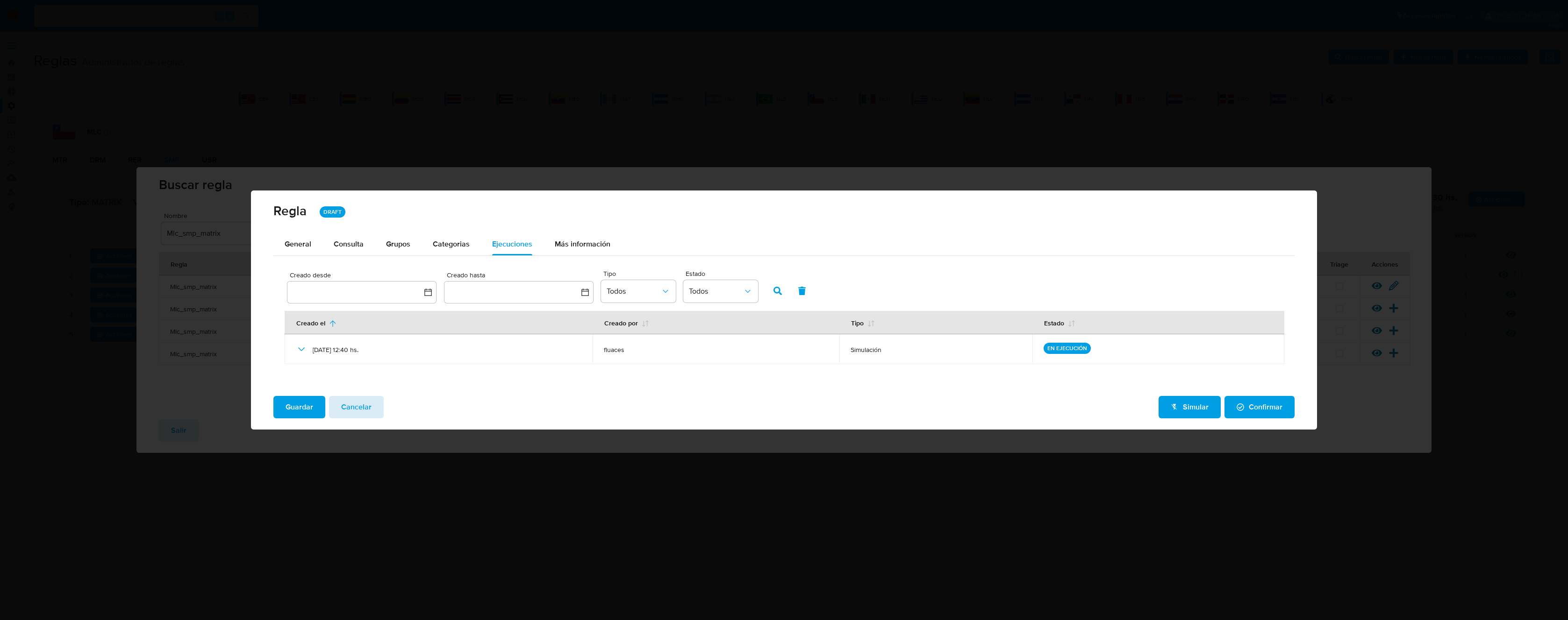
click at [376, 408] on button "Cancelar" at bounding box center [357, 407] width 54 height 23
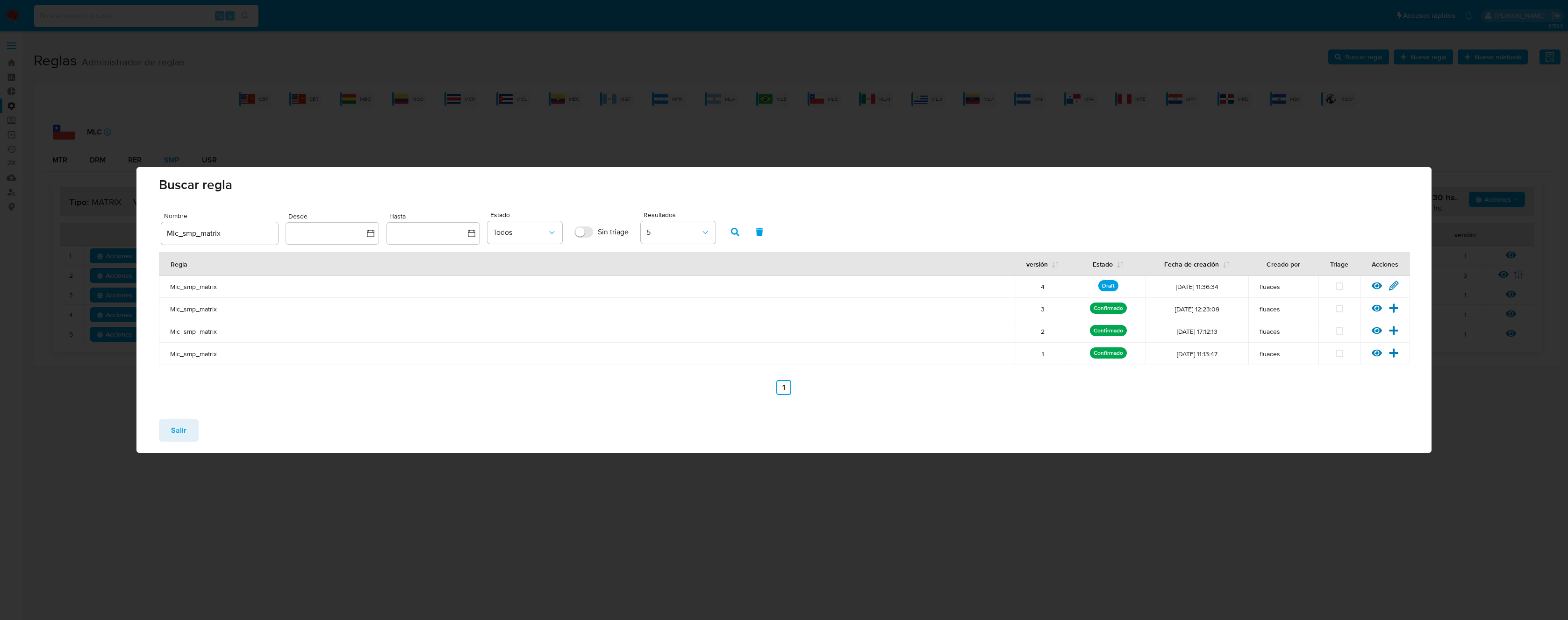
click at [179, 429] on span "Salir" at bounding box center [178, 431] width 15 height 21
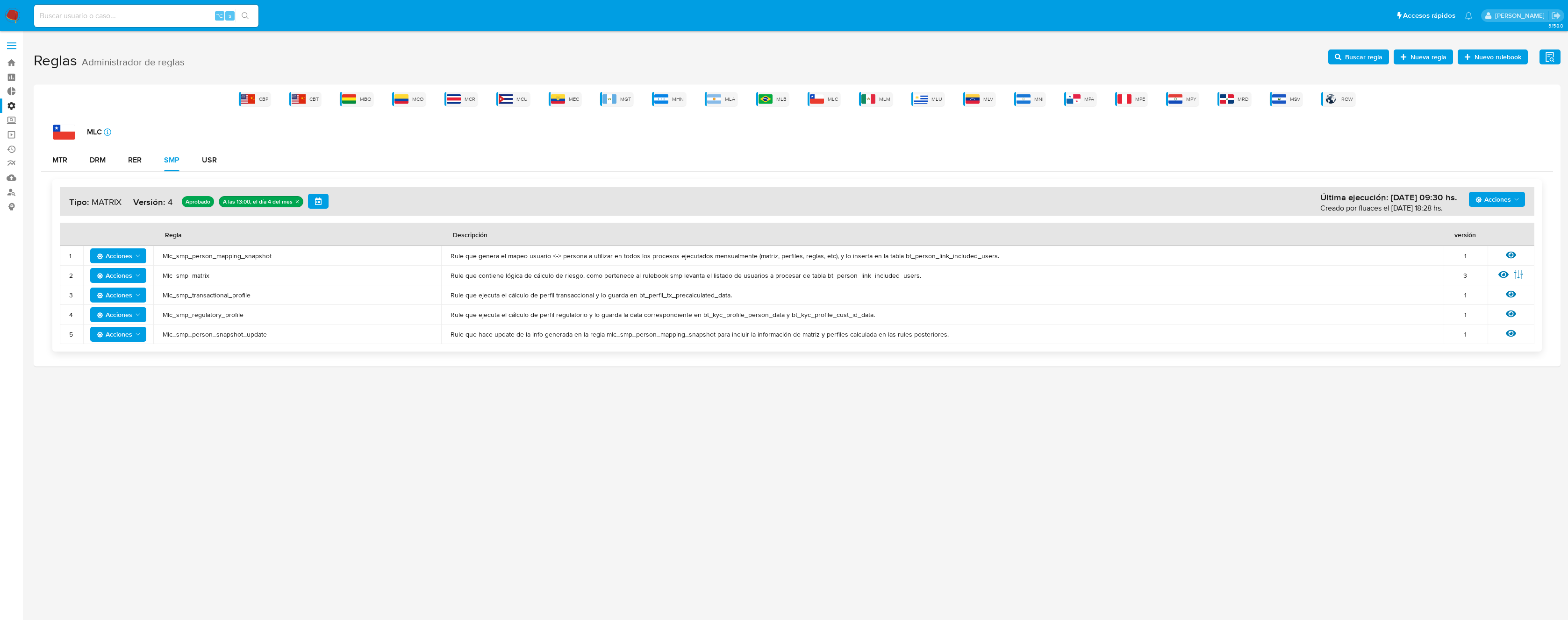
click at [197, 300] on td "Mlc_smp_transactional_profile" at bounding box center [297, 295] width 288 height 20
click at [200, 296] on span "Mlc_smp_transactional_profile" at bounding box center [297, 295] width 269 height 8
click at [1340, 56] on icon "button" at bounding box center [1337, 56] width 7 height 7
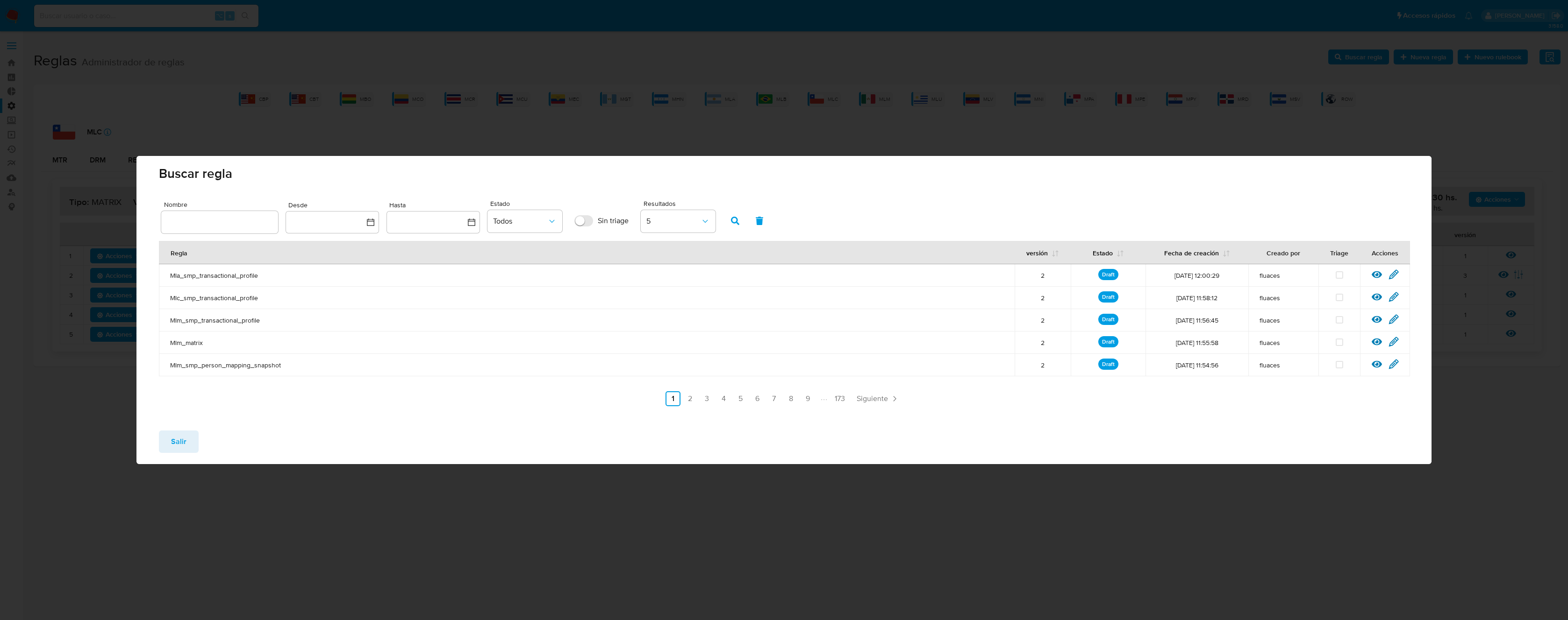
click at [205, 220] on input "text" at bounding box center [220, 222] width 117 height 12
type input "Mlc_smp_transactional_profile"
click at [731, 222] on icon "button" at bounding box center [735, 220] width 8 height 8
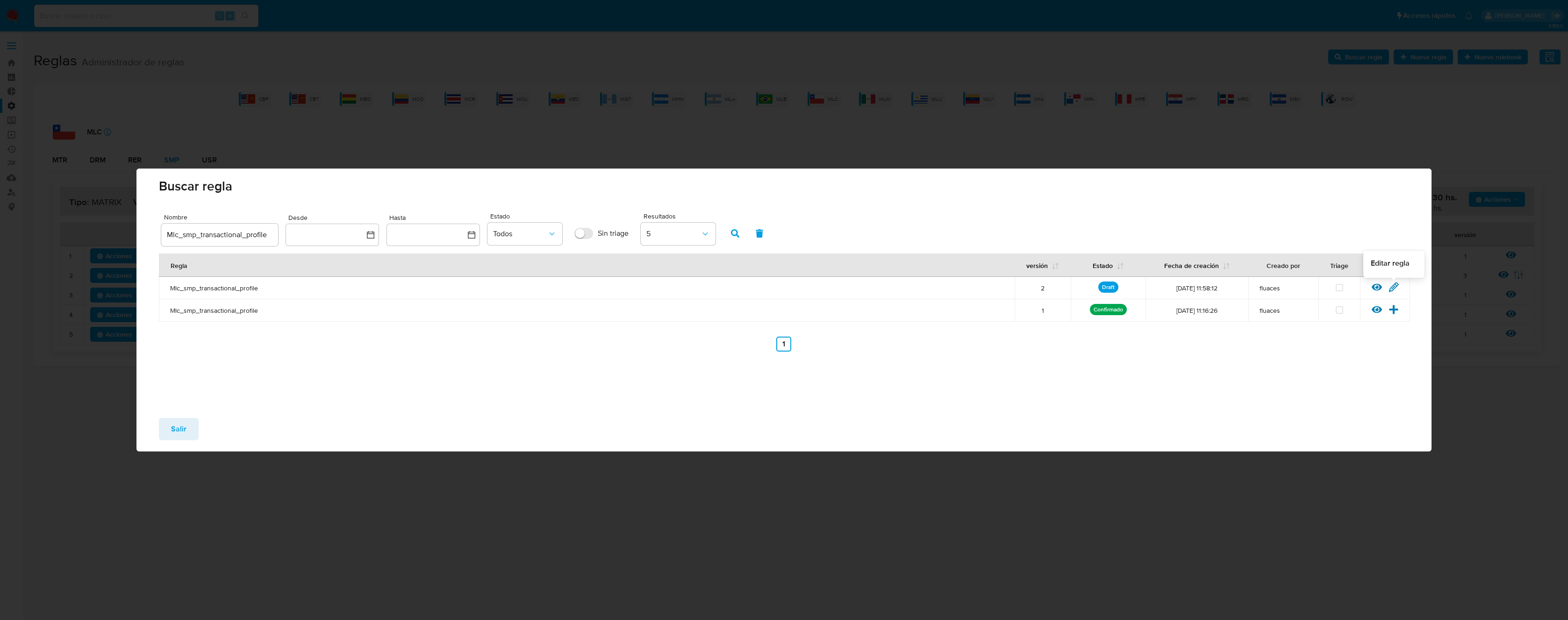
click at [1393, 284] on icon at bounding box center [1393, 286] width 8 height 8
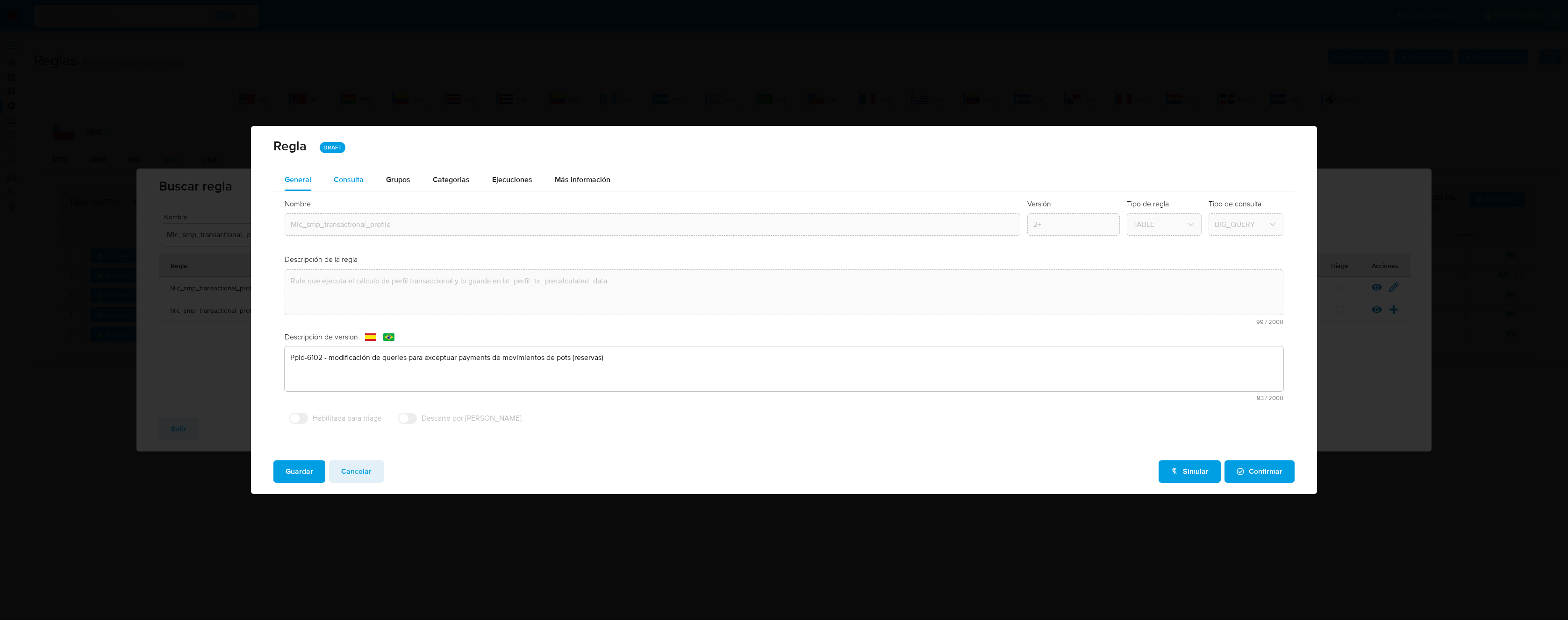
click at [324, 182] on button "Consulta" at bounding box center [349, 180] width 53 height 23
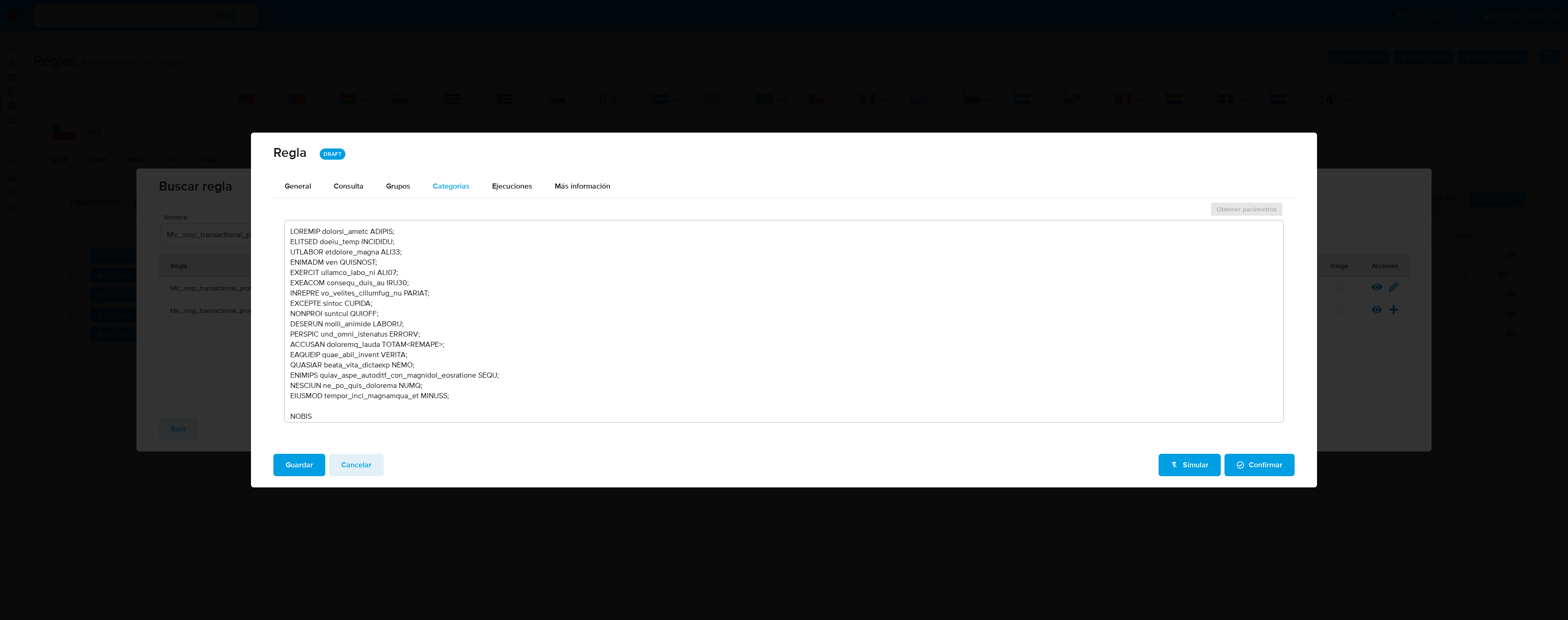
click at [458, 187] on span "Categorias" at bounding box center [450, 186] width 37 height 10
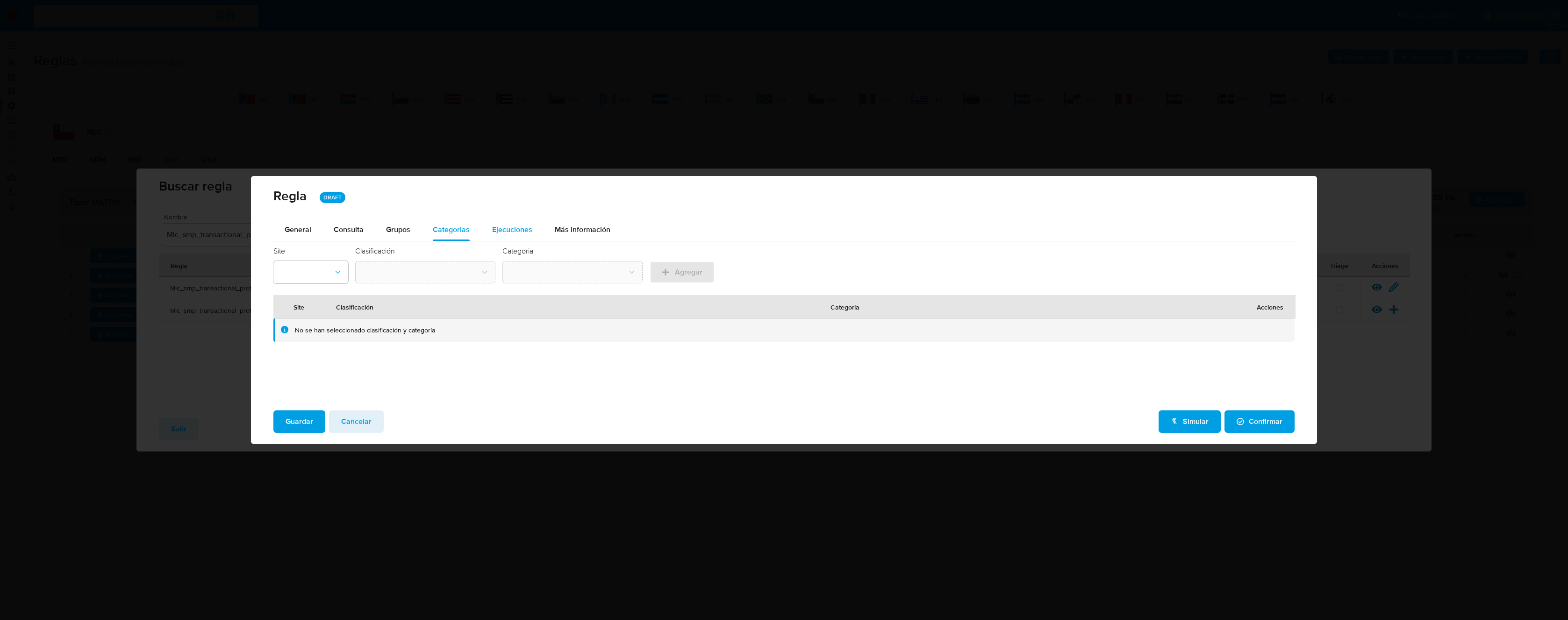
click at [515, 223] on div "Ejecuciones" at bounding box center [511, 230] width 40 height 23
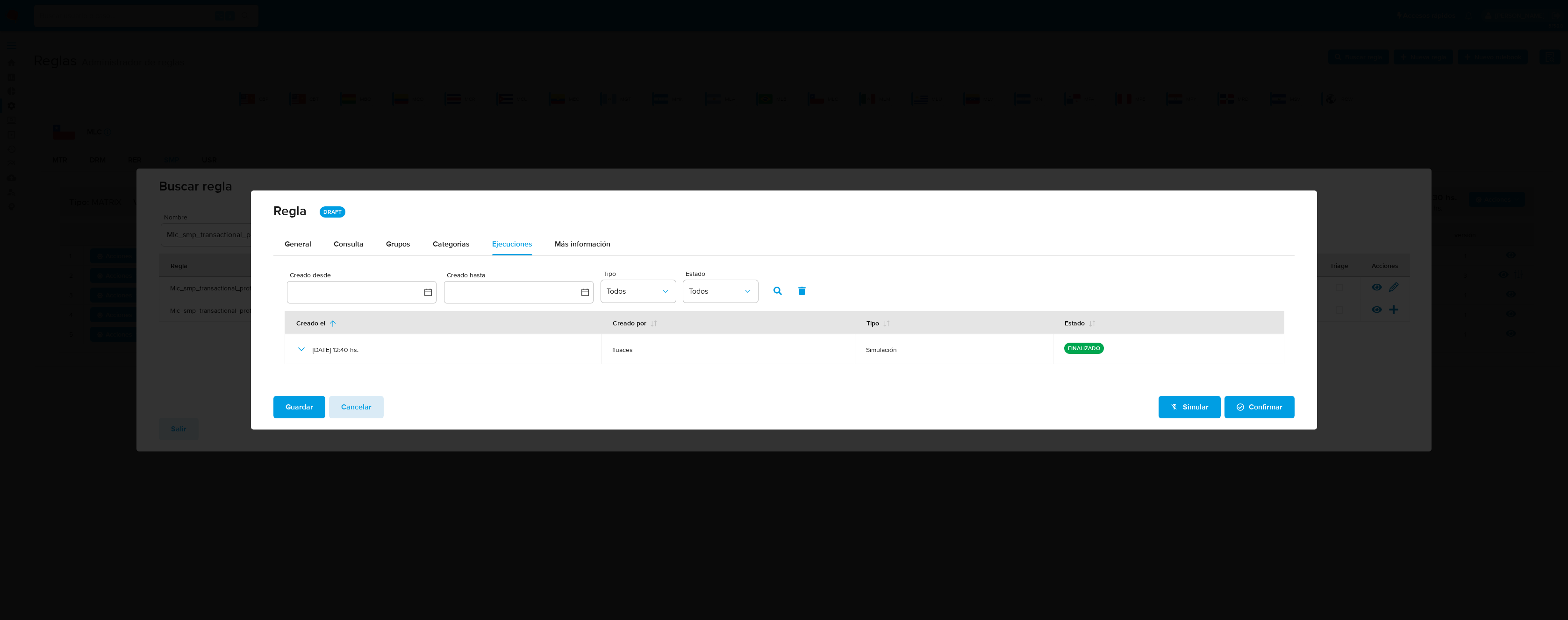
click at [356, 404] on span "Cancelar" at bounding box center [357, 407] width 30 height 21
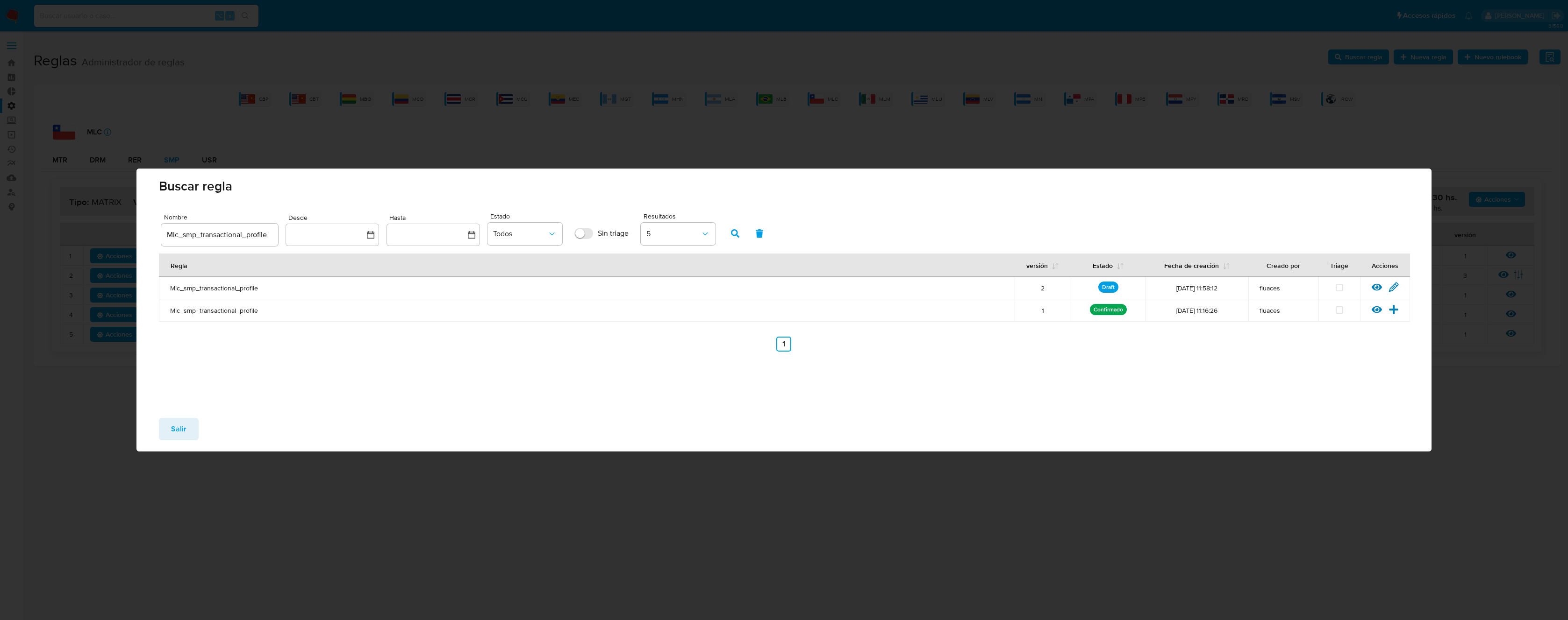
click at [175, 429] on span "Salir" at bounding box center [178, 430] width 15 height 21
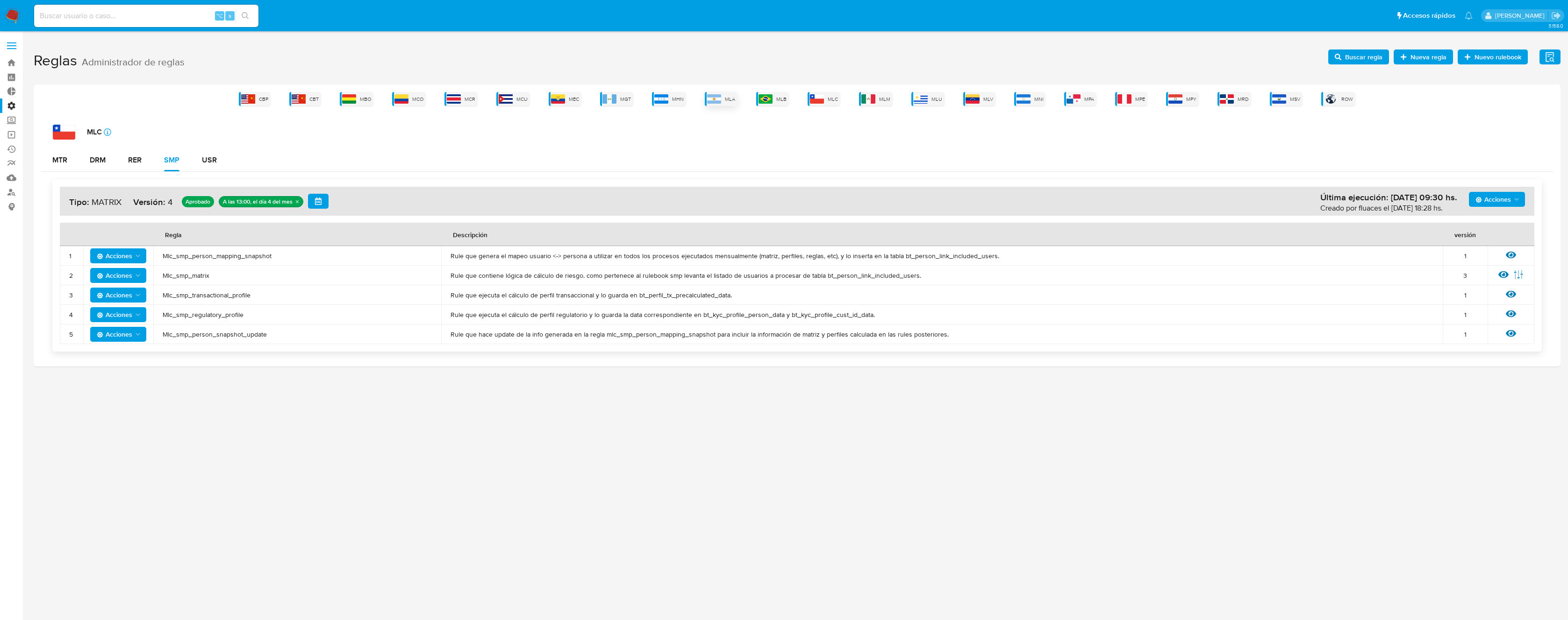
click at [724, 105] on div "MLA" at bounding box center [721, 98] width 33 height 14
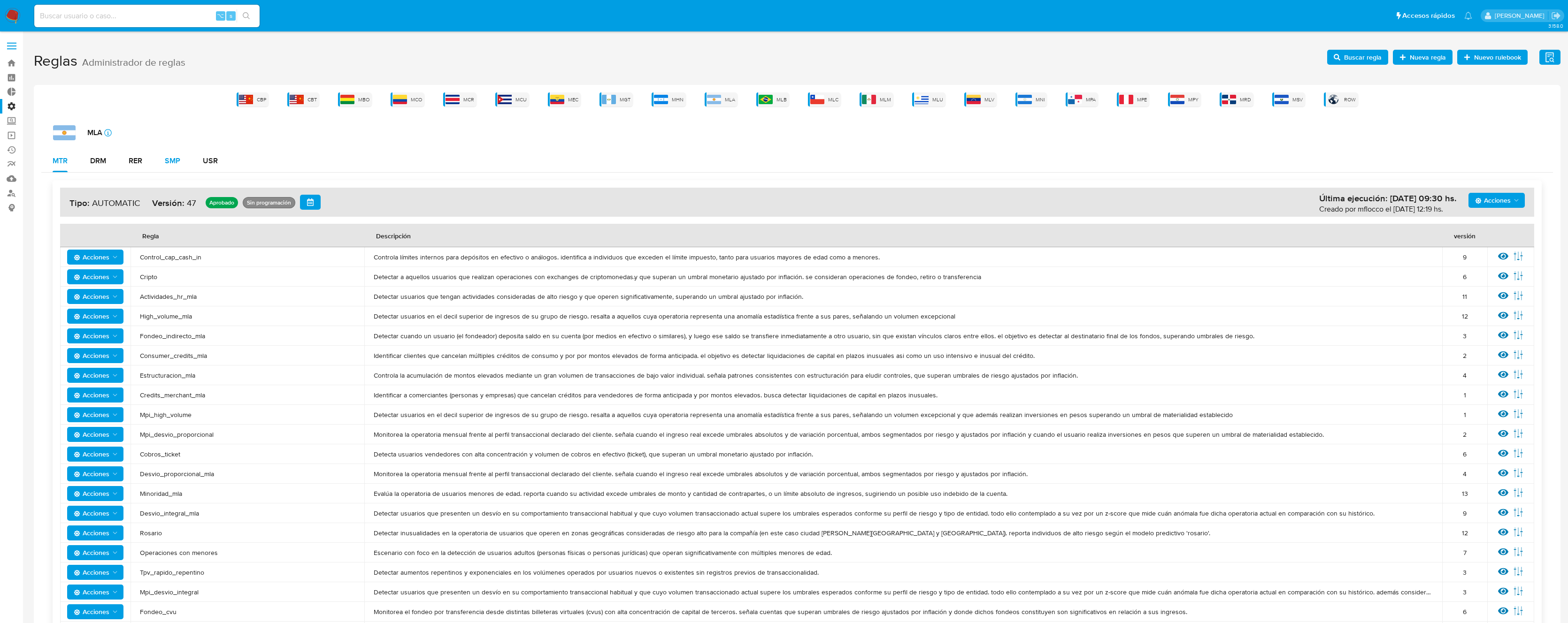
click at [175, 162] on div "SMP" at bounding box center [173, 161] width 15 height 8
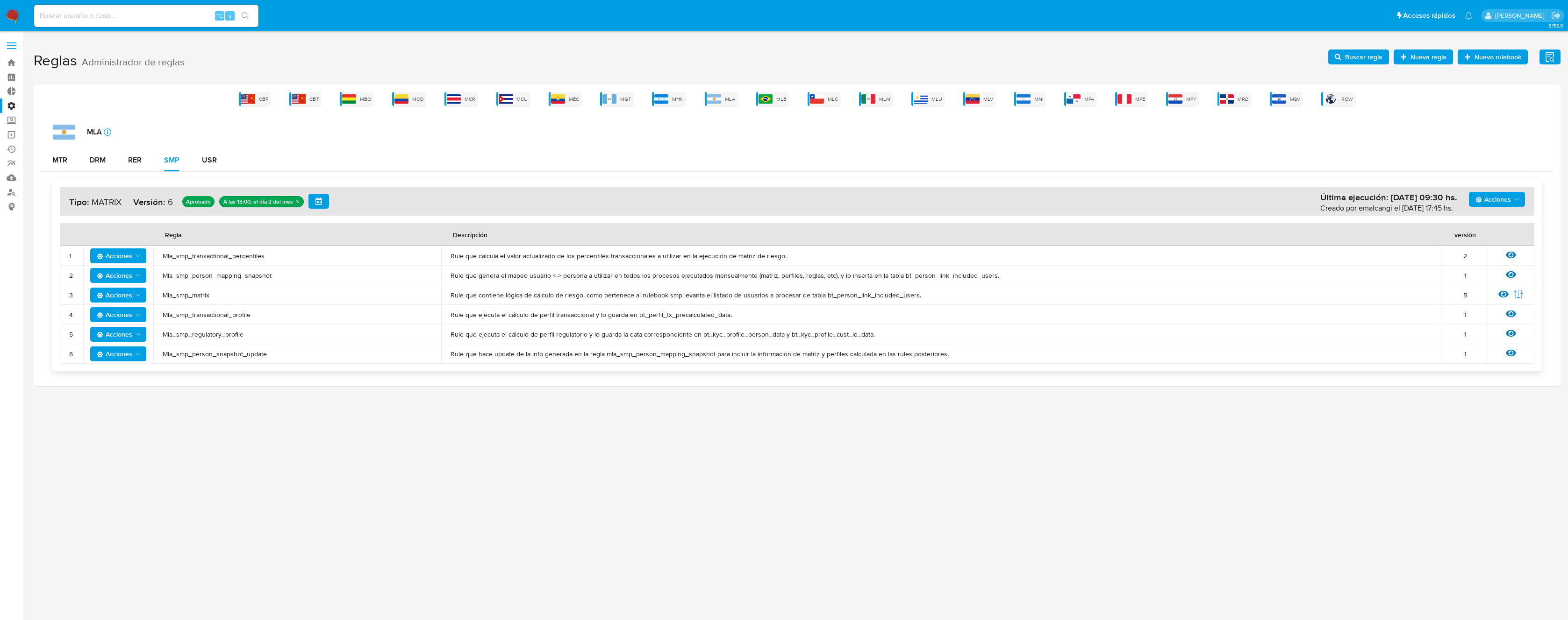
click at [248, 255] on span "Mla_smp_transactional_percentiles" at bounding box center [297, 255] width 269 height 8
click at [1355, 60] on span "Buscar regla" at bounding box center [1363, 57] width 38 height 15
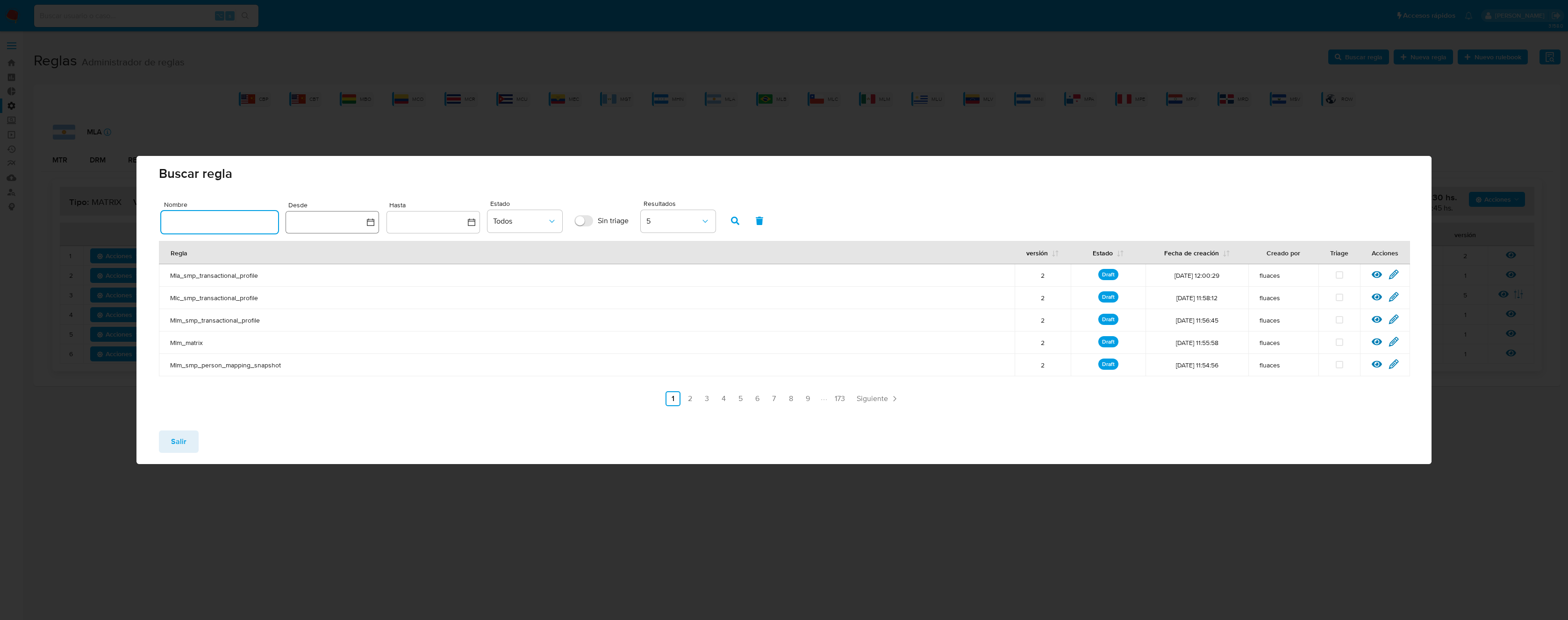
drag, startPoint x: 236, startPoint y: 219, endPoint x: 375, endPoint y: 222, distance: 139.0
click at [236, 219] on input "text" at bounding box center [220, 222] width 117 height 12
type input "Mla_smp_transactional_percentiles"
click at [743, 223] on button "button" at bounding box center [735, 221] width 24 height 23
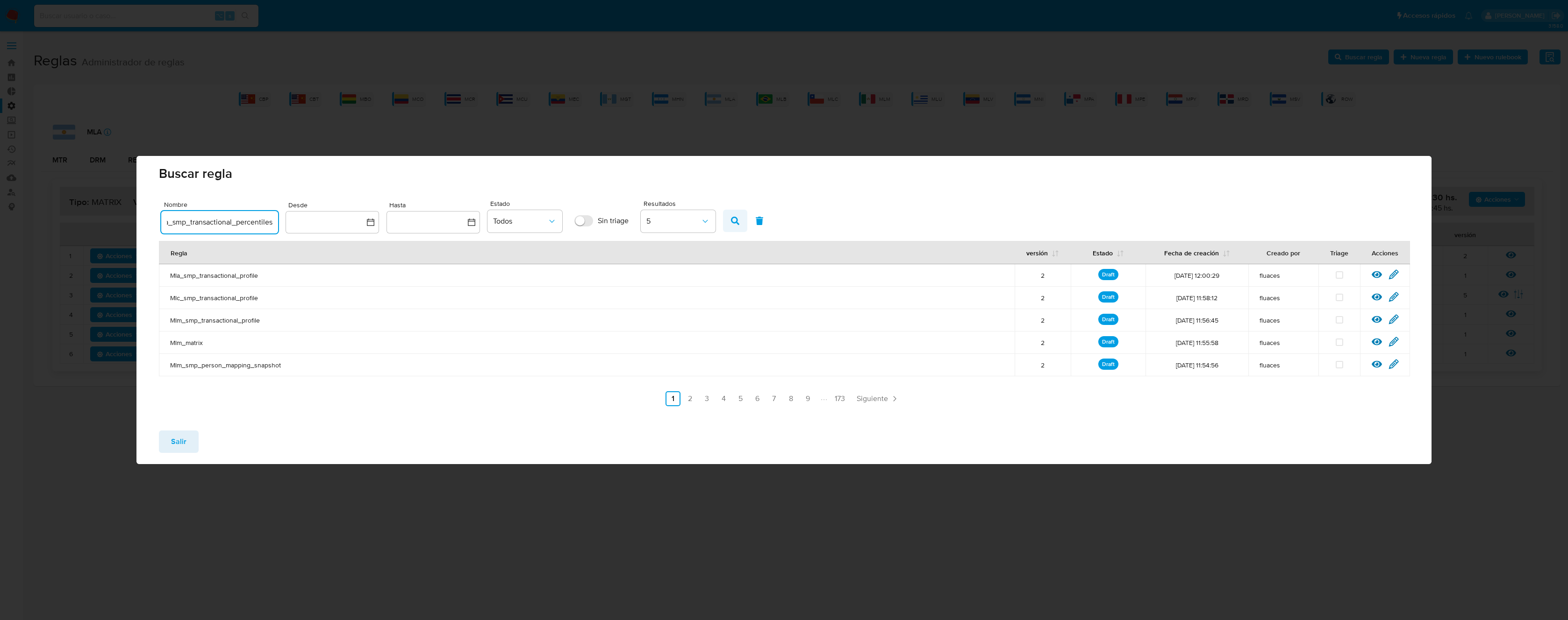
scroll to position [0, 0]
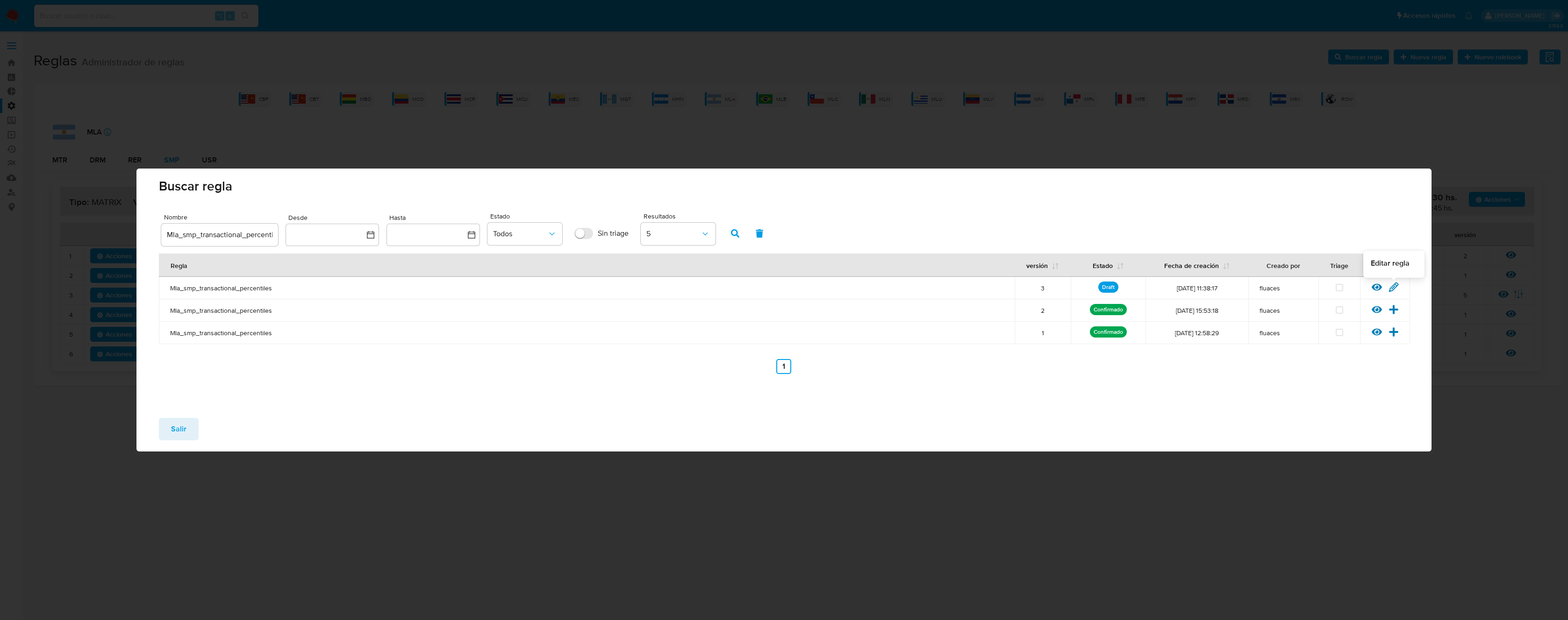
click at [1395, 288] on icon at bounding box center [1393, 286] width 8 height 8
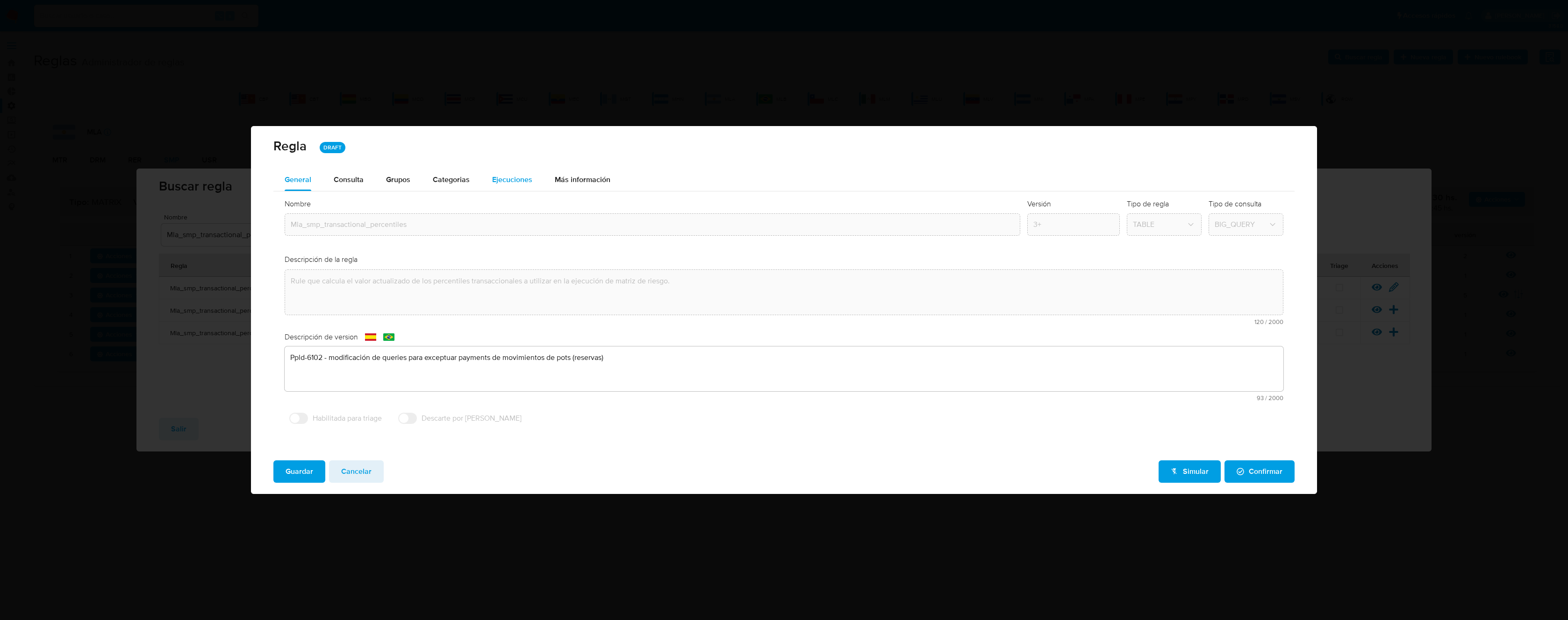
click at [497, 180] on span "Ejecuciones" at bounding box center [511, 179] width 40 height 10
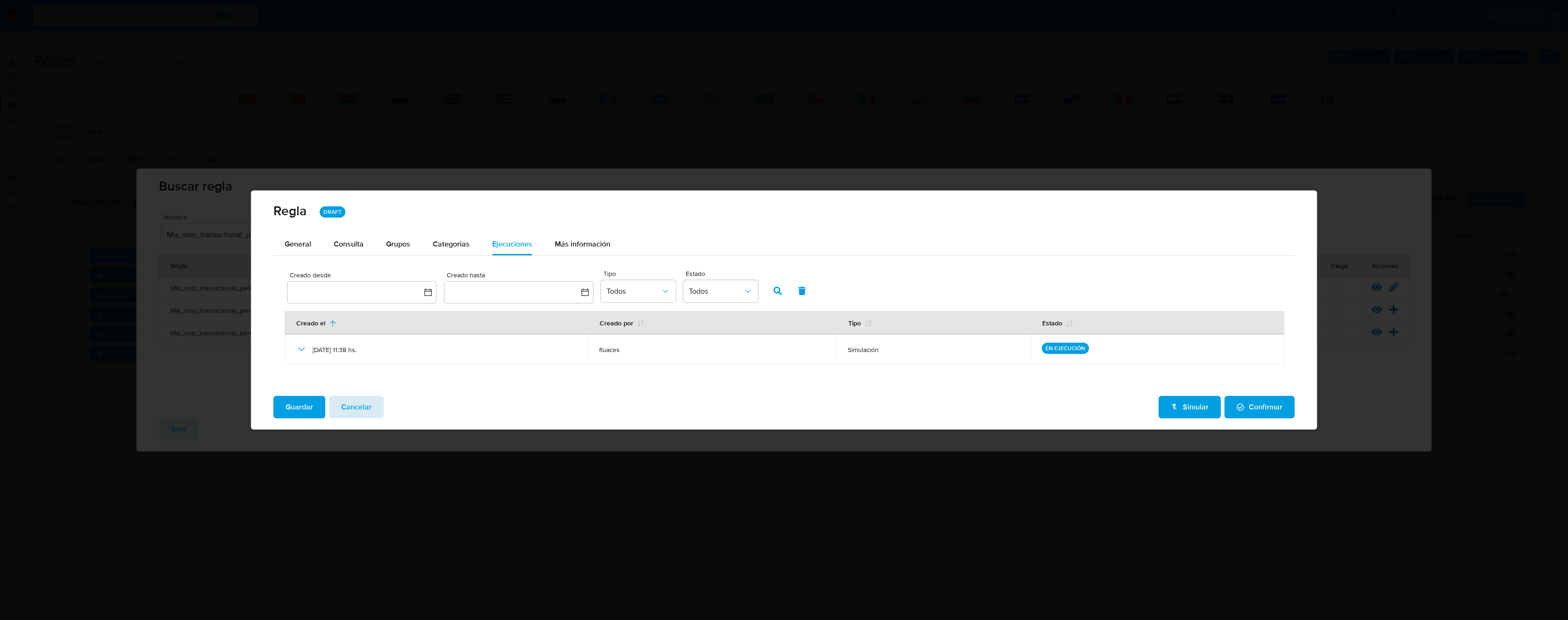
click at [373, 396] on button "Cancelar" at bounding box center [357, 407] width 54 height 23
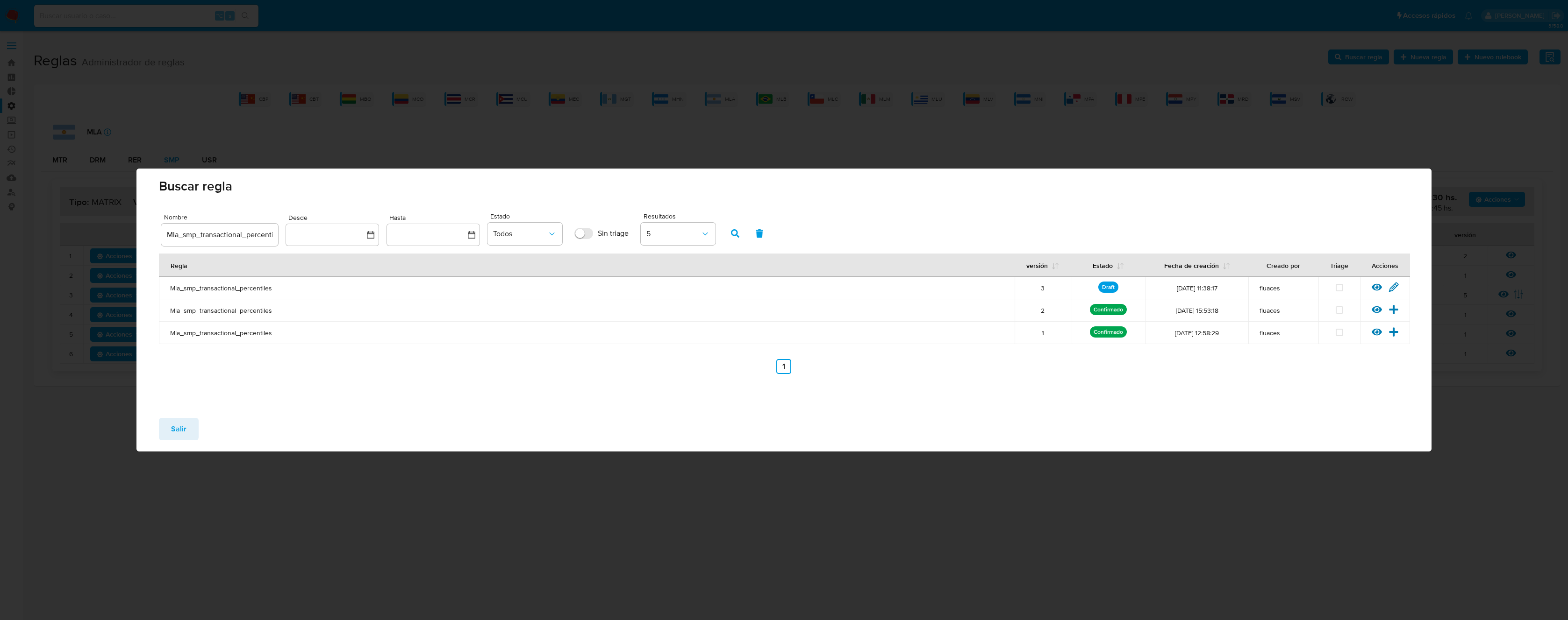
click at [181, 426] on span "Salir" at bounding box center [178, 430] width 15 height 21
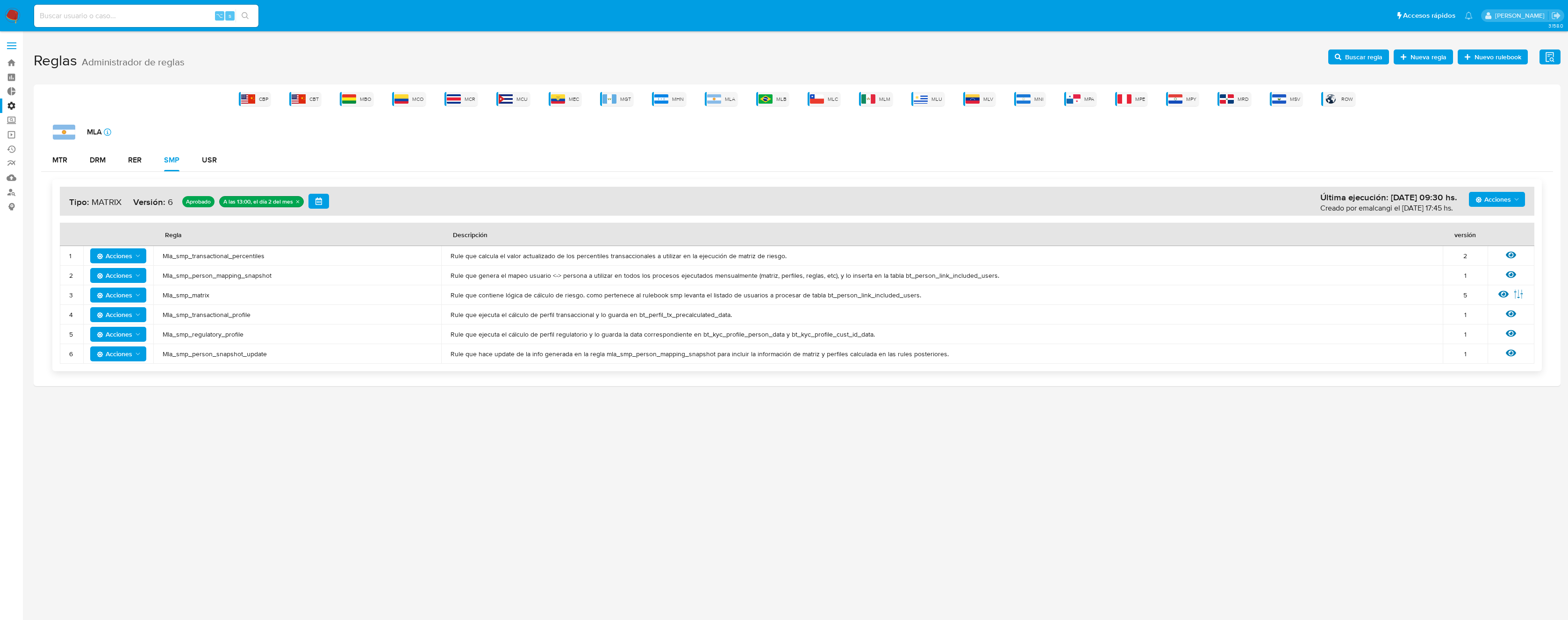
click at [217, 279] on span "Mla_smp_person_mapping_snapshot" at bounding box center [297, 275] width 269 height 8
click at [1349, 56] on span "Buscar regla" at bounding box center [1363, 57] width 38 height 15
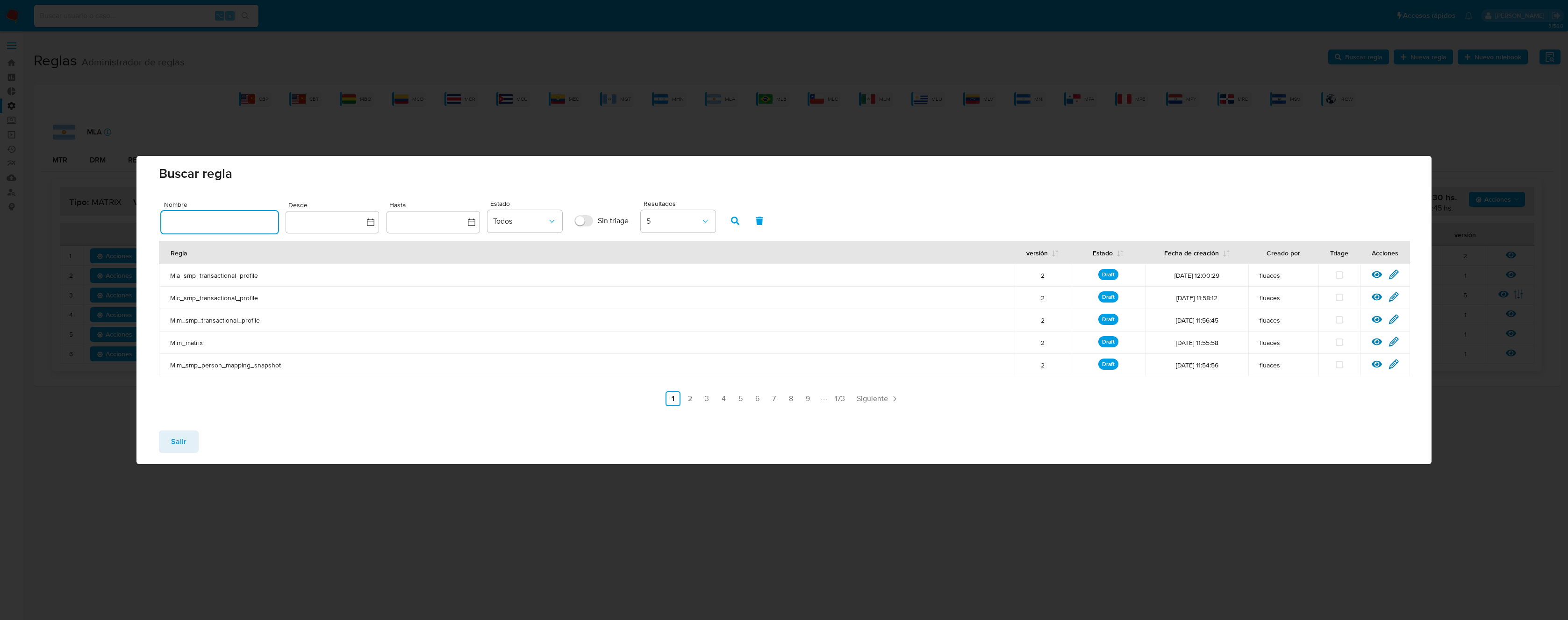
click at [230, 226] on input "text" at bounding box center [220, 222] width 117 height 12
type input "Mla_smp_person_mapping_snapshot"
click at [736, 223] on icon "button" at bounding box center [735, 220] width 8 height 8
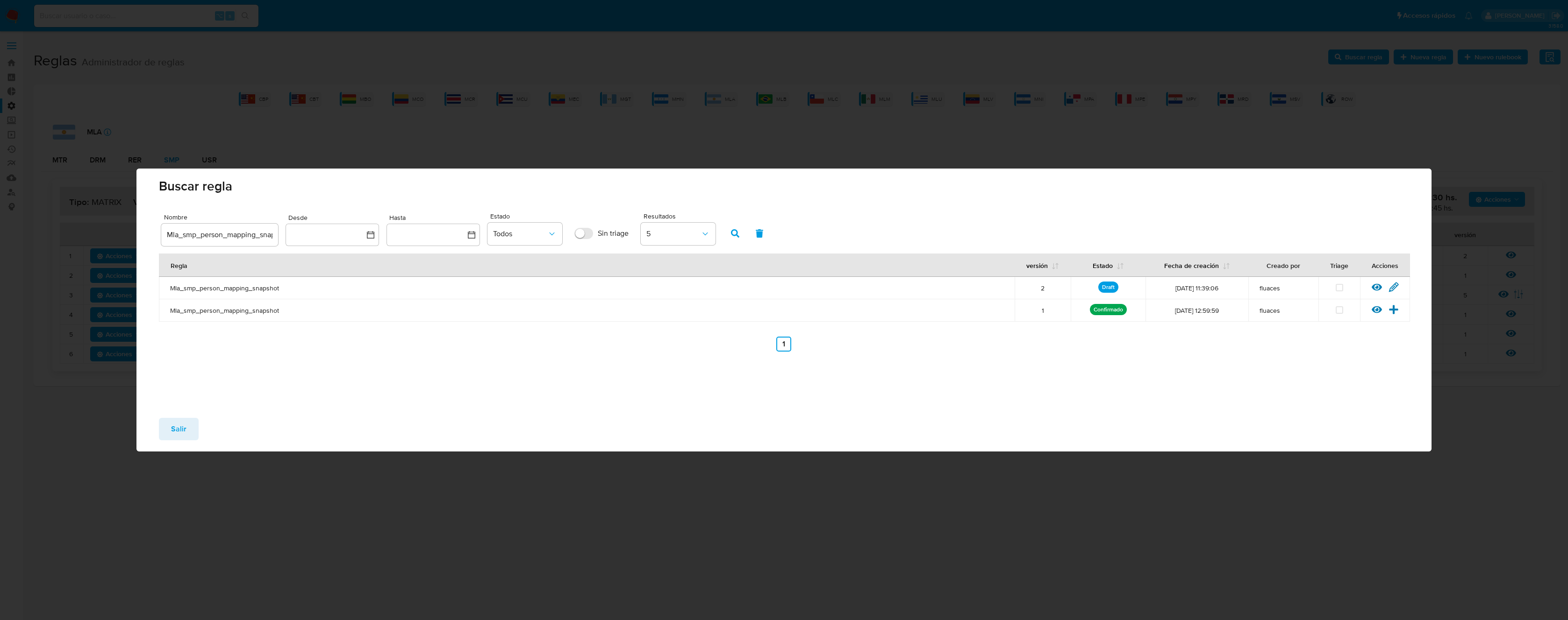
click at [1395, 285] on icon at bounding box center [1393, 287] width 10 height 10
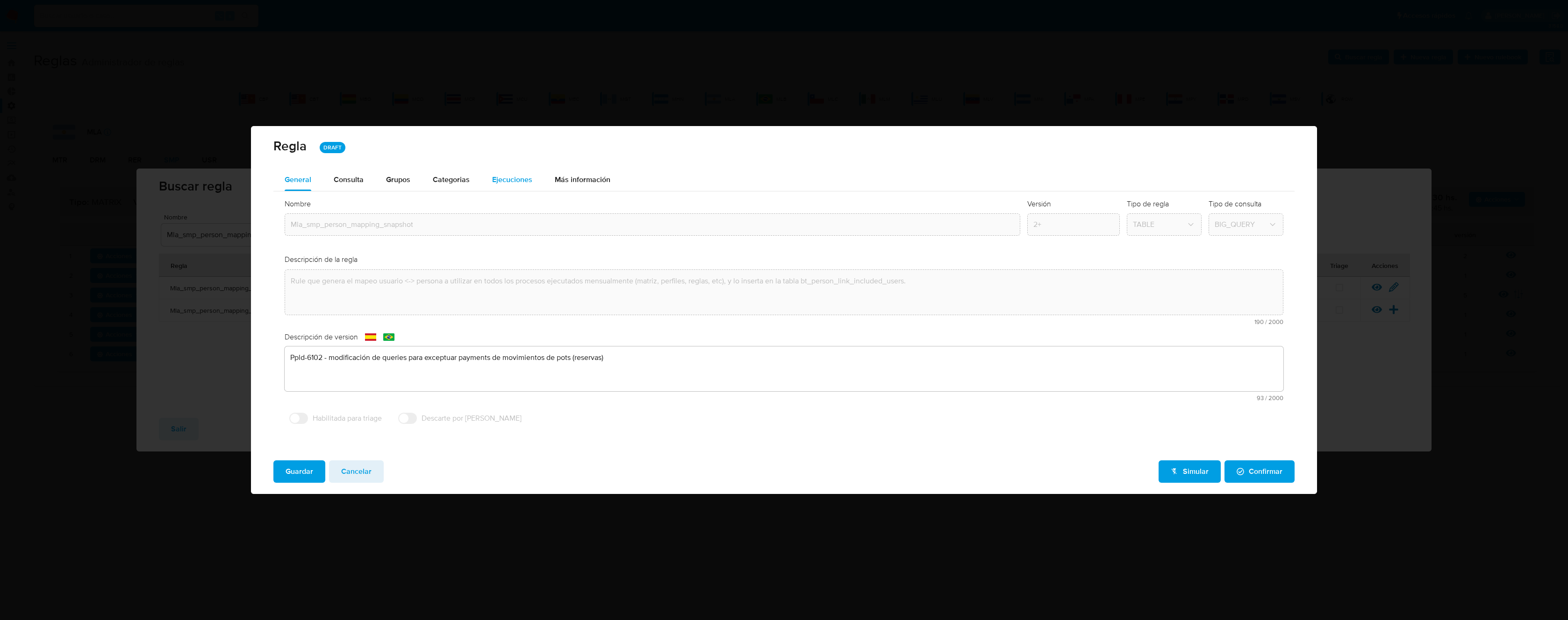
click at [504, 181] on span "Ejecuciones" at bounding box center [511, 179] width 40 height 10
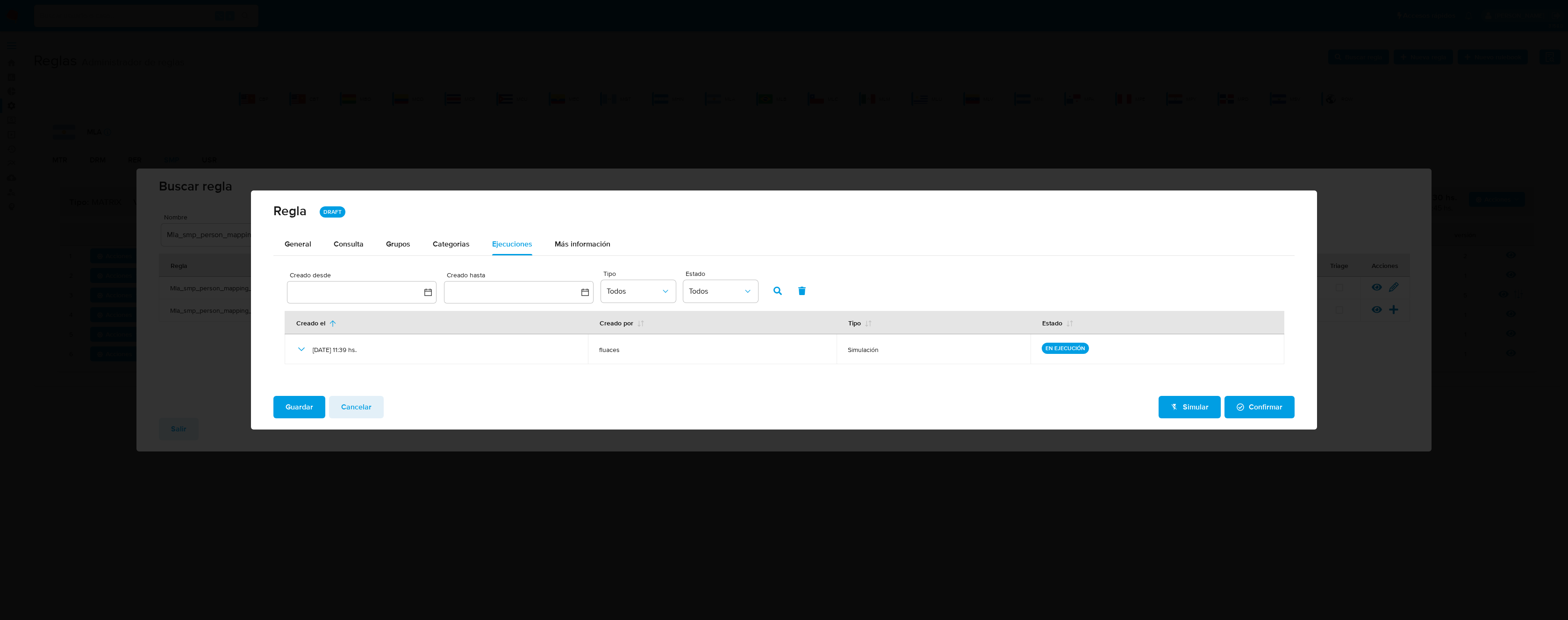
drag, startPoint x: 1303, startPoint y: 27, endPoint x: 1310, endPoint y: 179, distance: 152.2
click at [1347, 14] on div "Regla DRAFT General Consulta Parametros Grupos Categorias Ejecuciones Más infor…" at bounding box center [784, 310] width 1568 height 620
click at [365, 409] on span "Cancelar" at bounding box center [357, 407] width 30 height 21
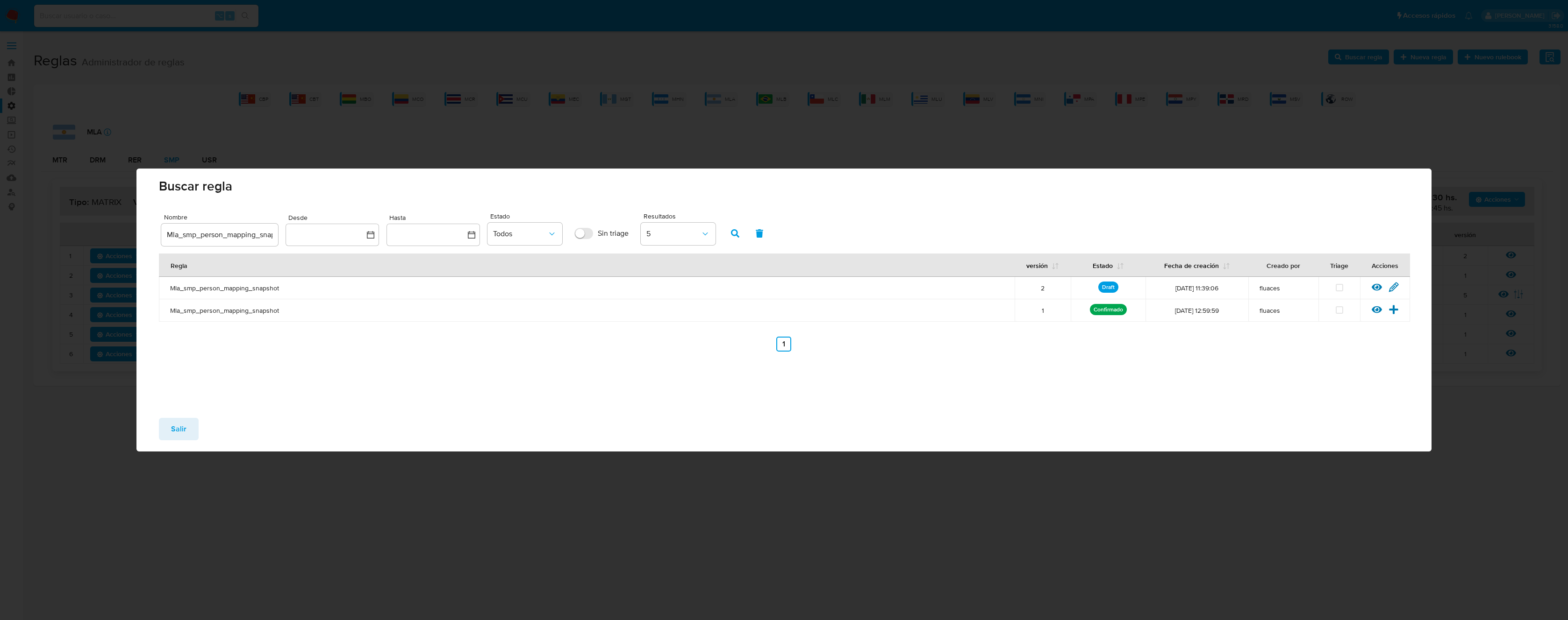
click at [195, 431] on button "Salir" at bounding box center [178, 430] width 39 height 23
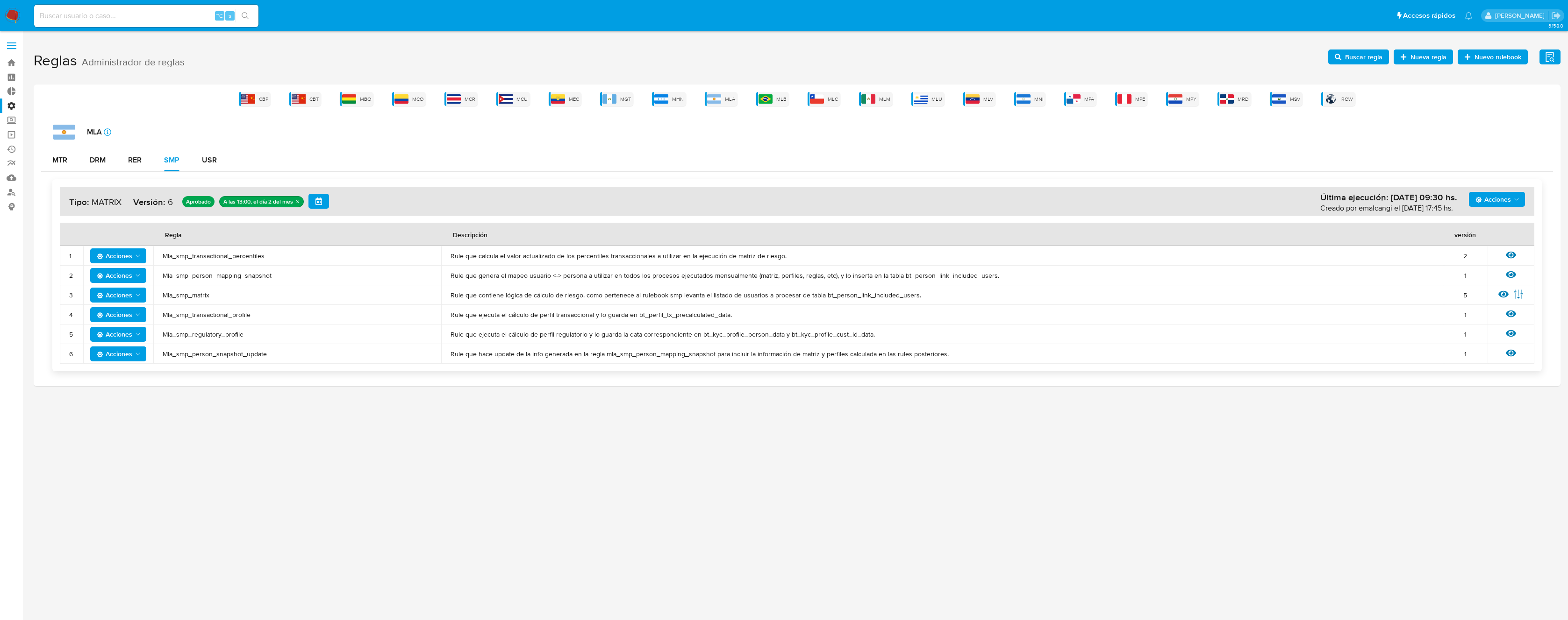
click at [206, 296] on span "Mla_smp_matrix" at bounding box center [297, 295] width 269 height 8
click at [100, 162] on div "DRM" at bounding box center [98, 160] width 16 height 8
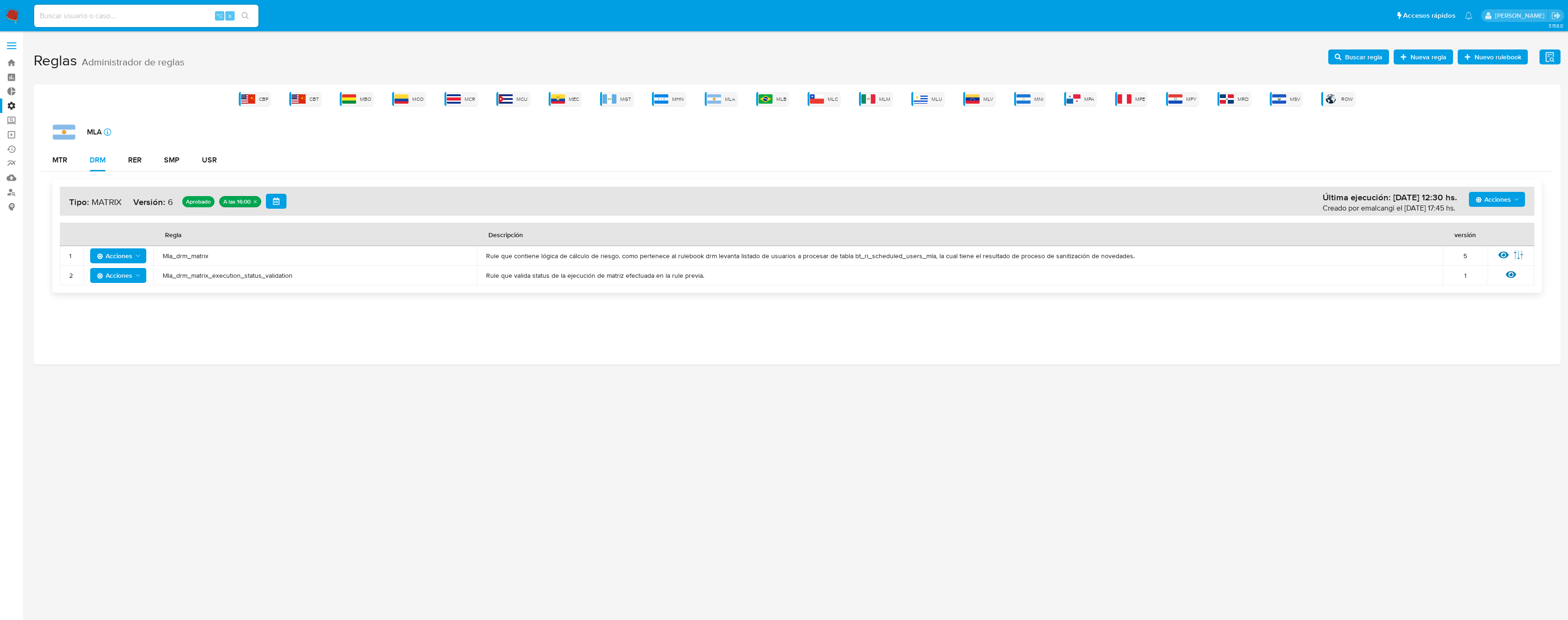
click at [201, 257] on span "Mla_drm_matrix" at bounding box center [314, 255] width 305 height 8
drag, startPoint x: 201, startPoint y: 257, endPoint x: 369, endPoint y: 233, distance: 169.7
click at [201, 257] on span "Mla_drm_matrix" at bounding box center [314, 255] width 305 height 8
drag, startPoint x: 1360, startPoint y: 52, endPoint x: 1318, endPoint y: 41, distance: 43.4
click at [1361, 49] on h1 "Reglas Administrador de reglas Evidencias Nuevo rulebook Nueva regla Buscar reg…" at bounding box center [797, 61] width 1527 height 32
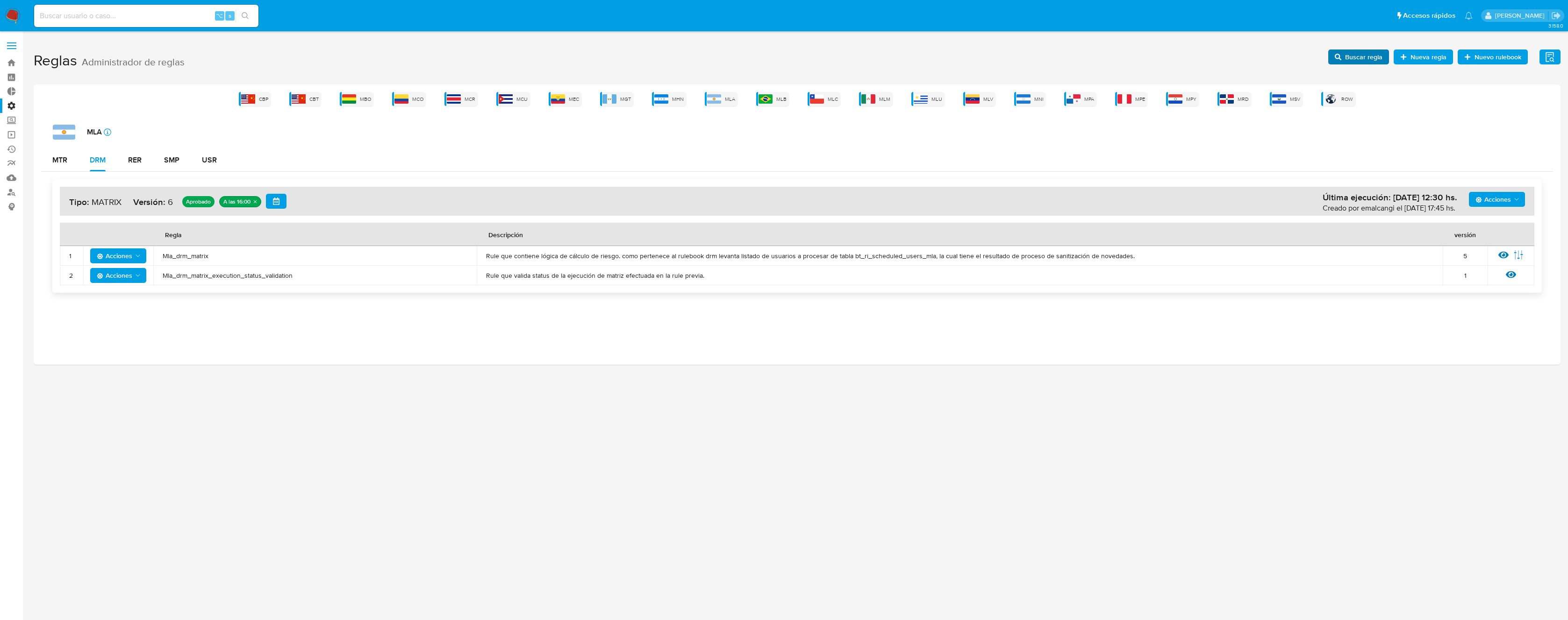
drag, startPoint x: 1328, startPoint y: 48, endPoint x: 1339, endPoint y: 53, distance: 12.1
click at [1333, 53] on h1 "Reglas Administrador de reglas Evidencias Nuevo rulebook Nueva regla Buscar reg…" at bounding box center [797, 61] width 1527 height 32
click at [1346, 52] on span "Buscar regla" at bounding box center [1358, 57] width 48 height 13
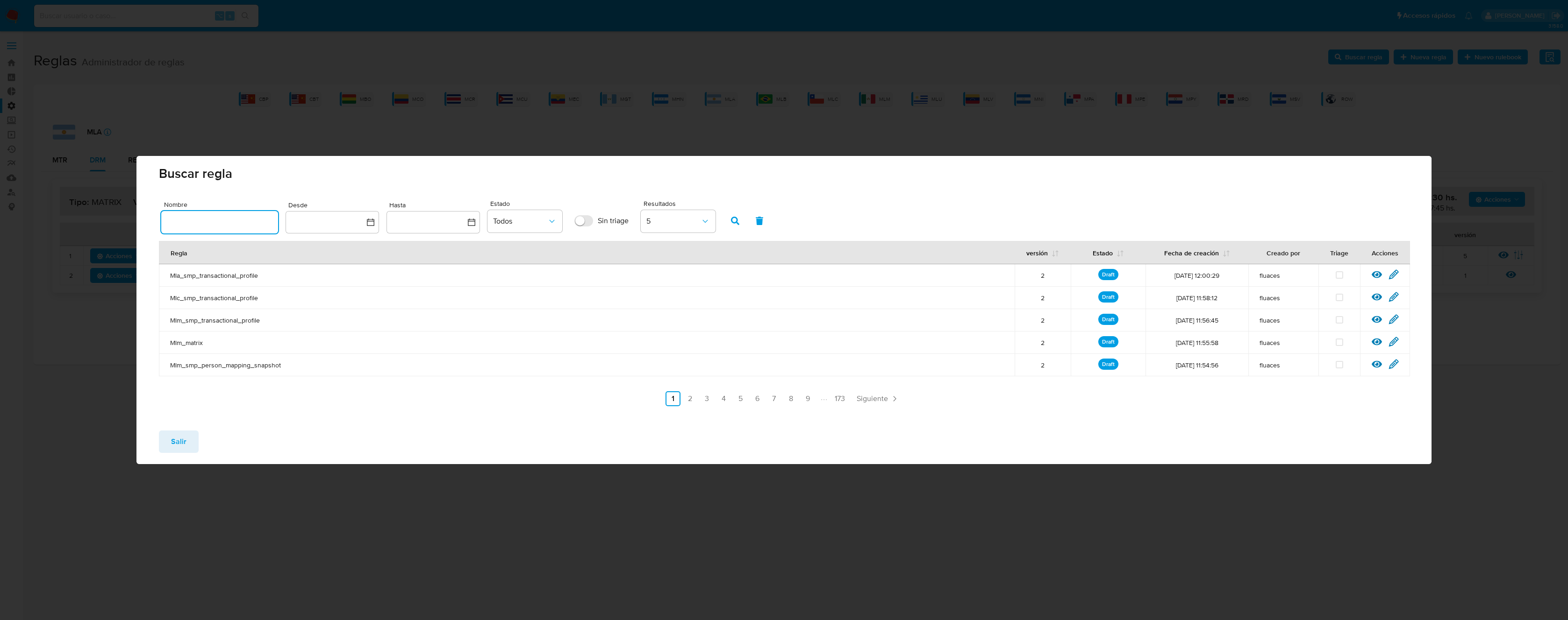
click at [259, 219] on input "text" at bounding box center [220, 222] width 117 height 12
type input "Mla_drm_matrix"
click at [732, 223] on icon "button" at bounding box center [735, 220] width 8 height 8
click at [1389, 274] on icon at bounding box center [1393, 274] width 10 height 10
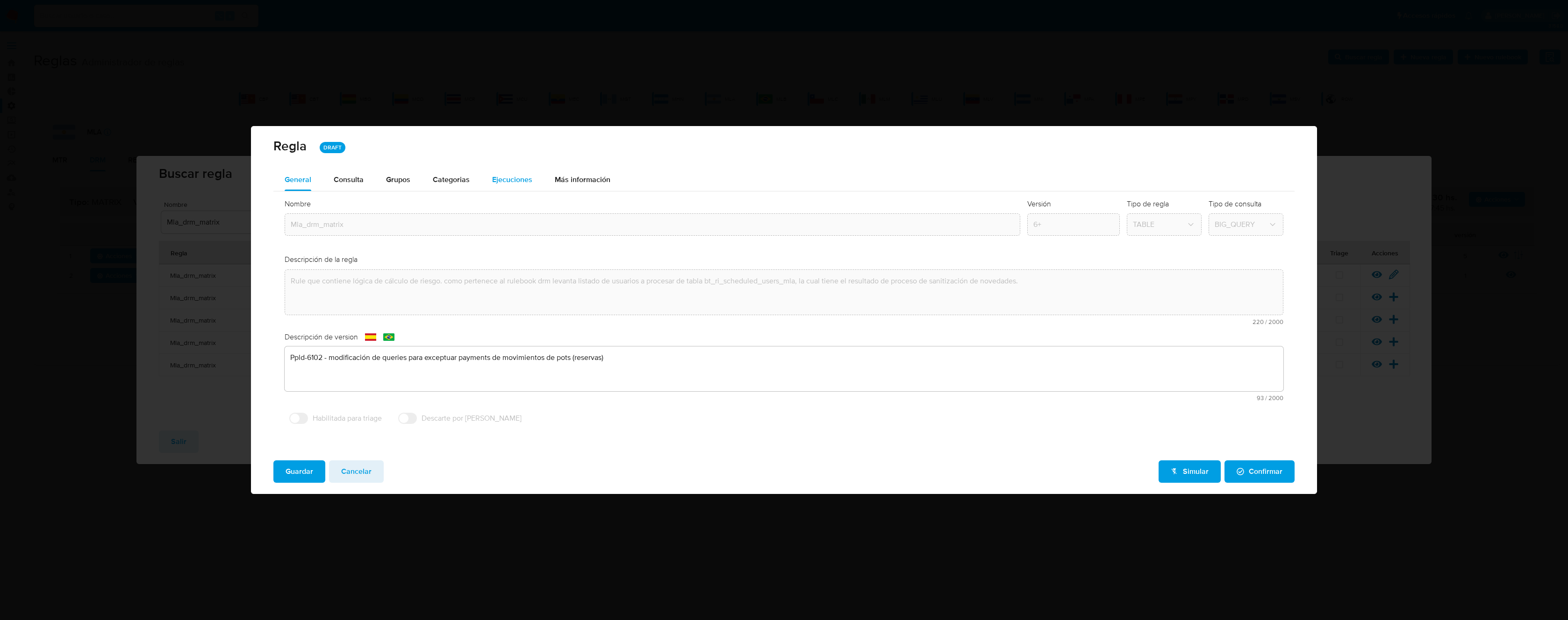
click at [520, 185] on span "Ejecuciones" at bounding box center [511, 179] width 40 height 10
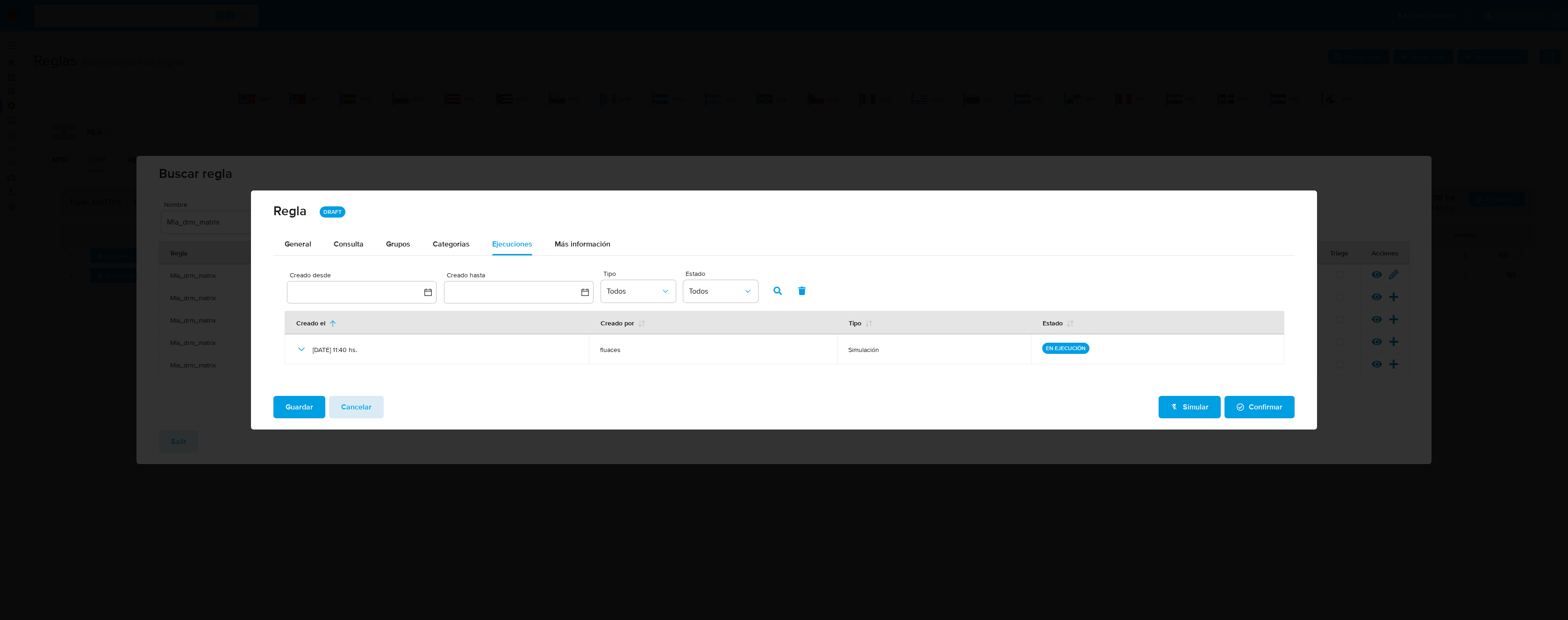
click at [352, 411] on span "Cancelar" at bounding box center [357, 407] width 30 height 21
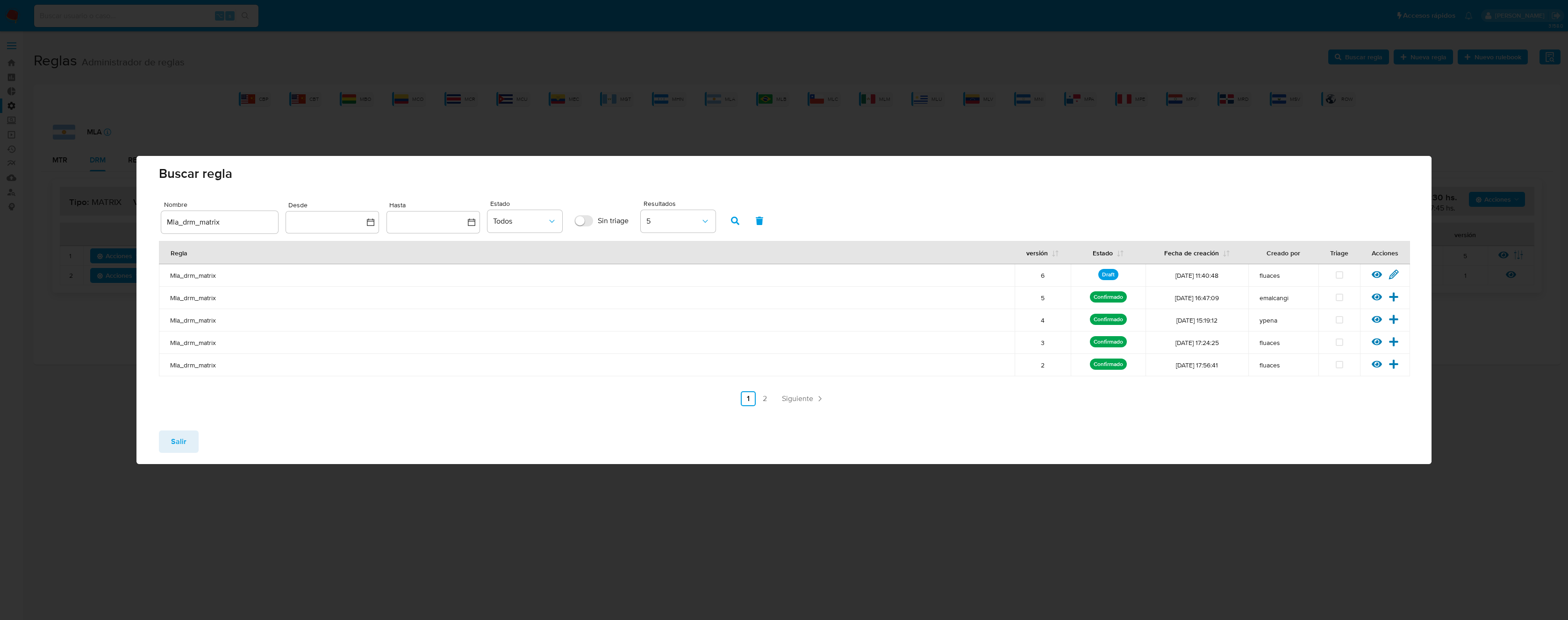
click at [187, 437] on button "Salir" at bounding box center [178, 442] width 39 height 23
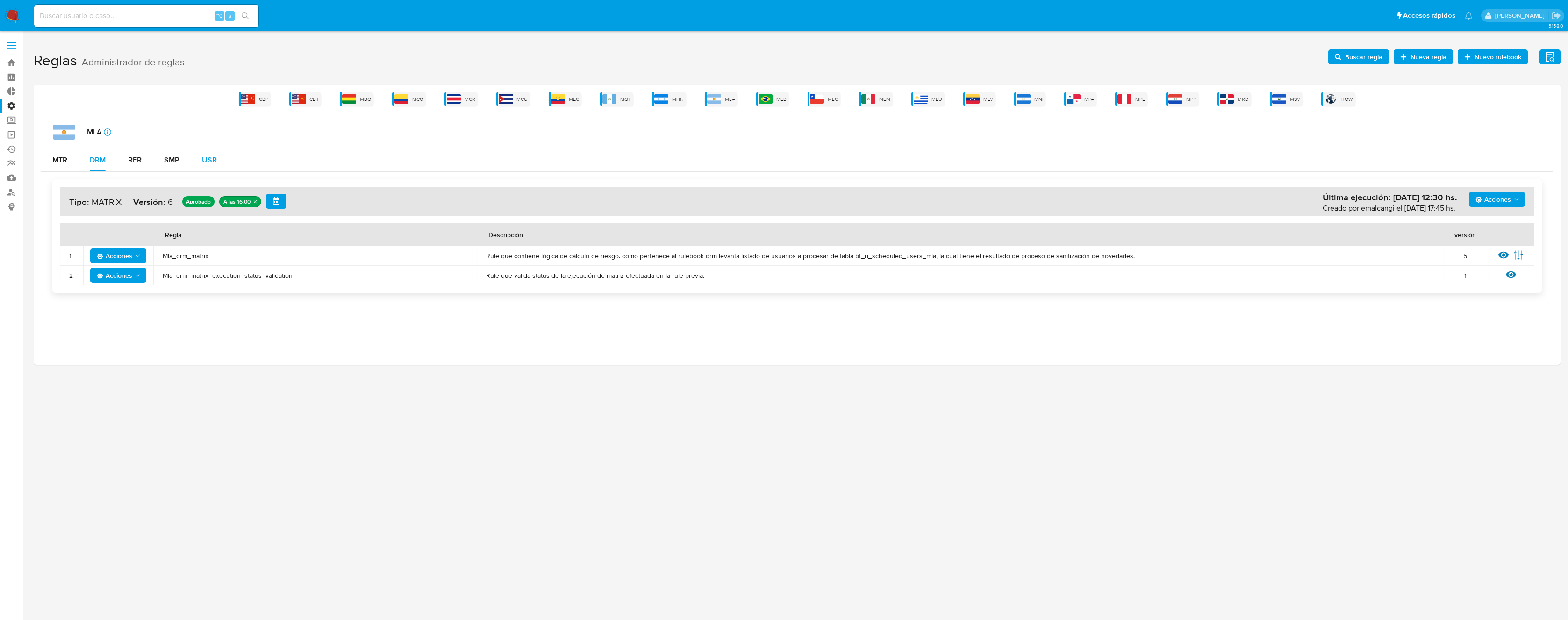
click at [214, 159] on div "USR" at bounding box center [209, 160] width 15 height 8
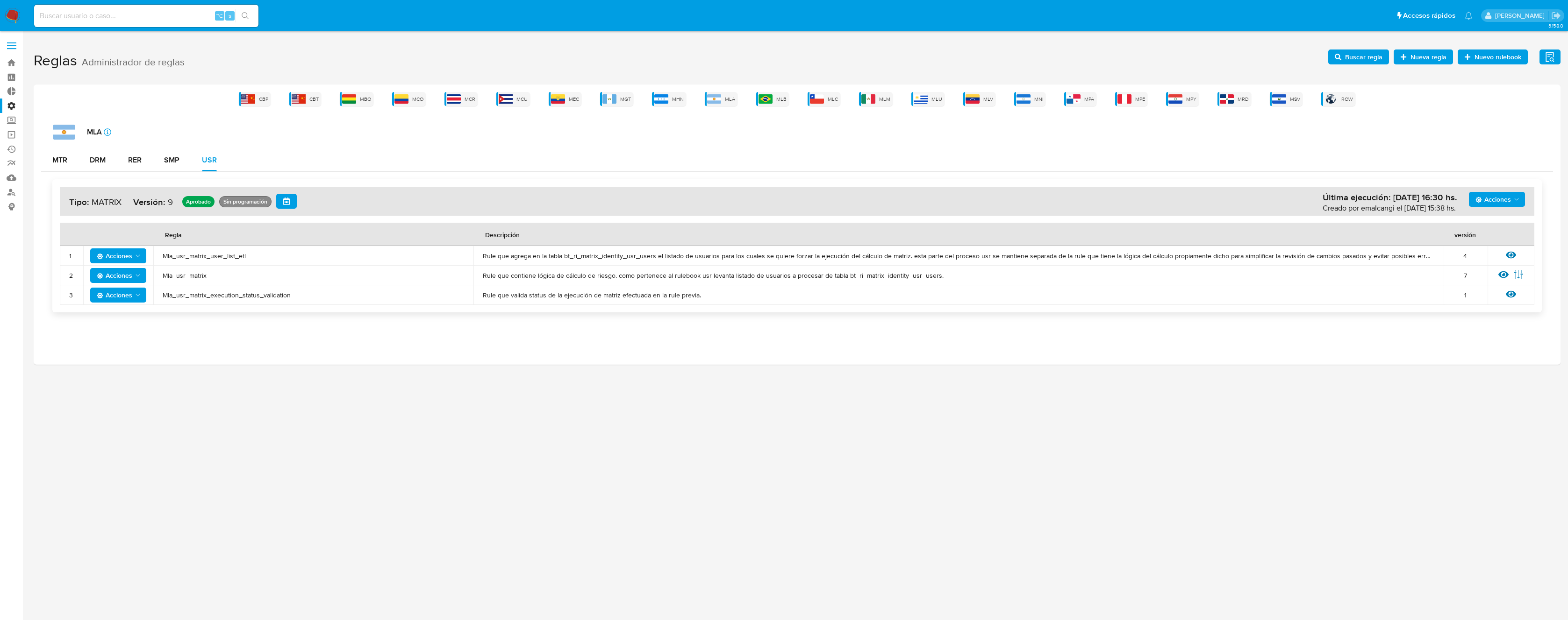
click at [184, 272] on span "Mla_usr_matrix" at bounding box center [312, 275] width 301 height 8
click at [1348, 45] on h1 "Reglas Administrador de reglas Evidencias Nuevo rulebook Nueva regla Buscar reg…" at bounding box center [797, 61] width 1527 height 32
click at [1346, 55] on span "Buscar regla" at bounding box center [1358, 57] width 48 height 13
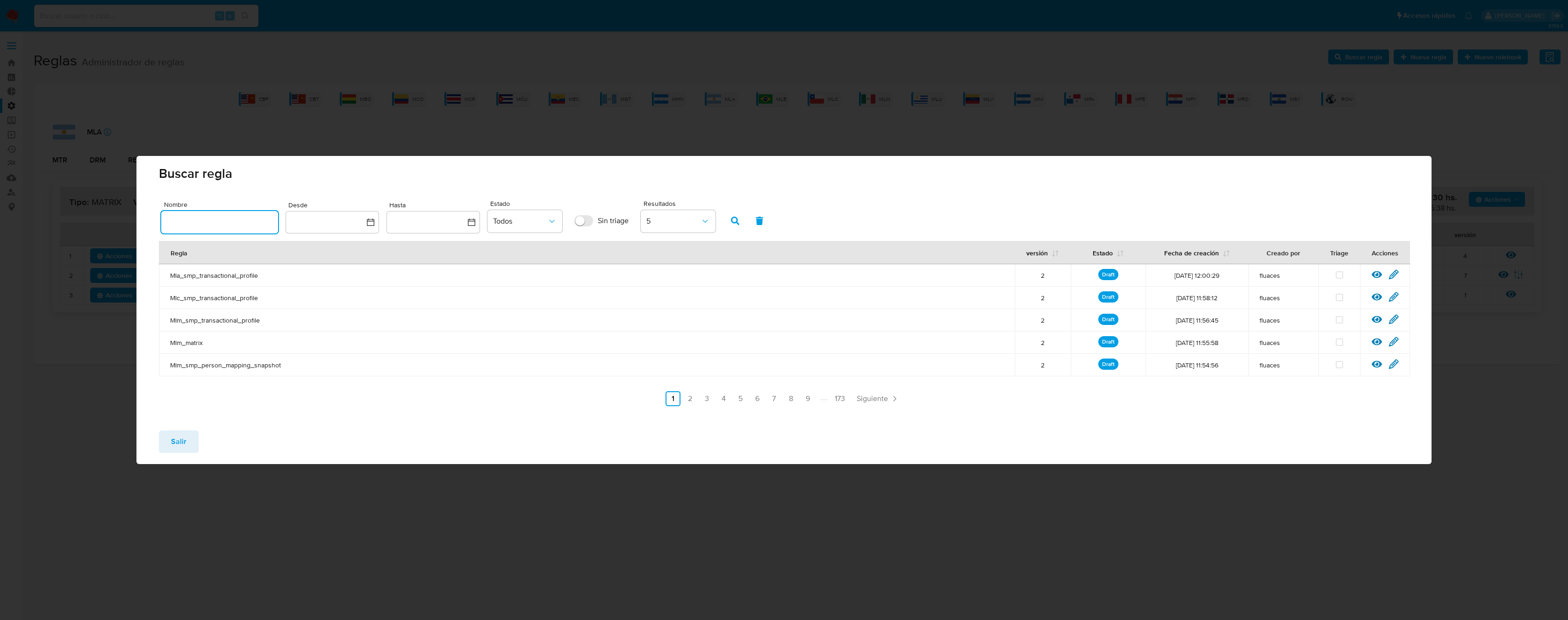
click at [226, 218] on input "text" at bounding box center [220, 222] width 117 height 12
type input "Mla_usr_matrix"
click at [738, 220] on icon "button" at bounding box center [735, 220] width 8 height 8
click at [1393, 275] on icon at bounding box center [1393, 274] width 10 height 10
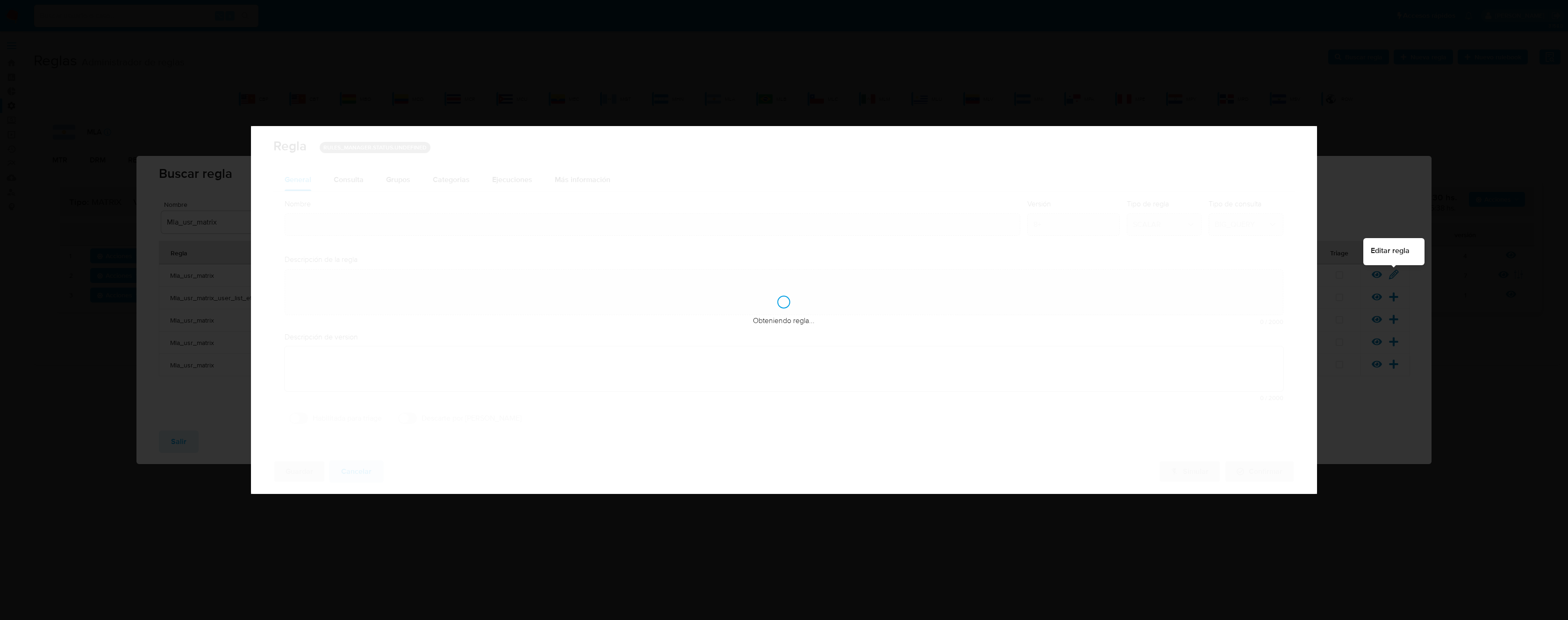
type input "Mla_usr_matrix"
type textarea "Rule que contiene lógica de cálculo de riesgo. como pertenece al rulebook usr l…"
type textarea "Ppld-6102 - modificación de queries para exceptuar payments de movimientos de p…"
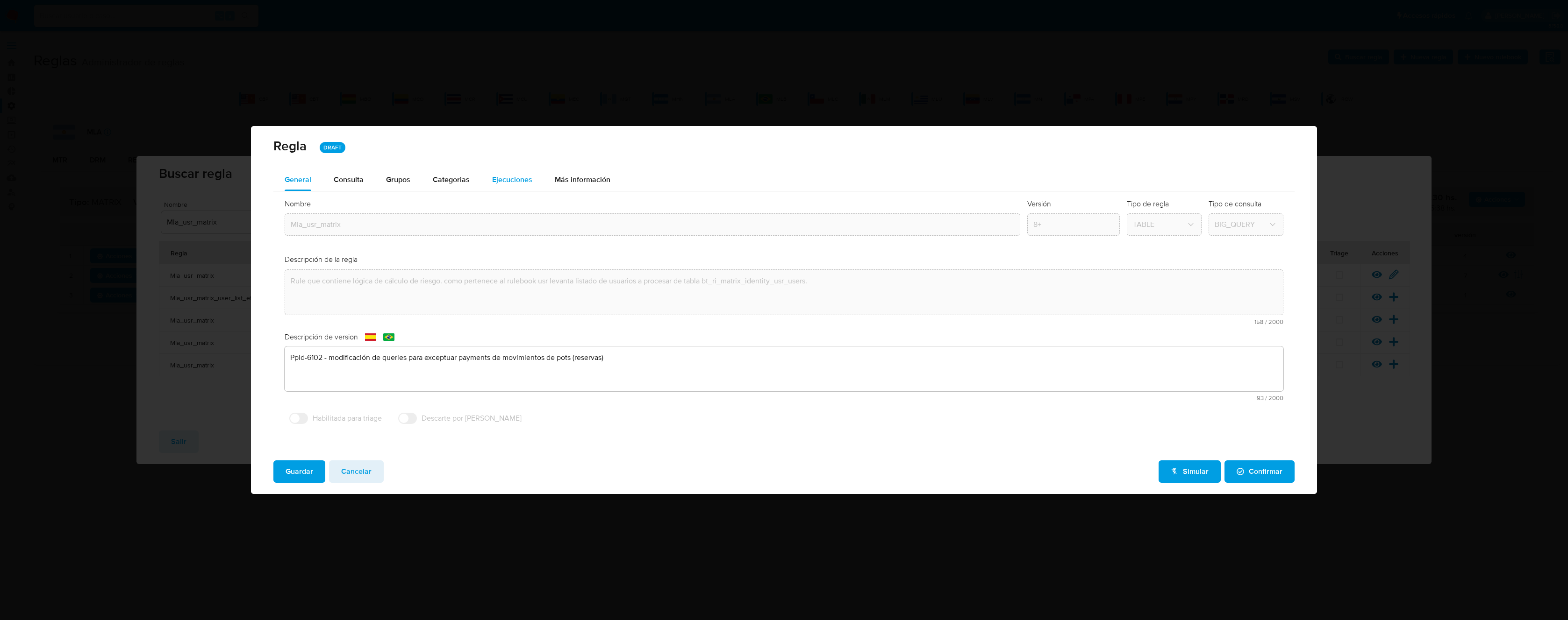
click at [506, 182] on span "Ejecuciones" at bounding box center [511, 179] width 40 height 10
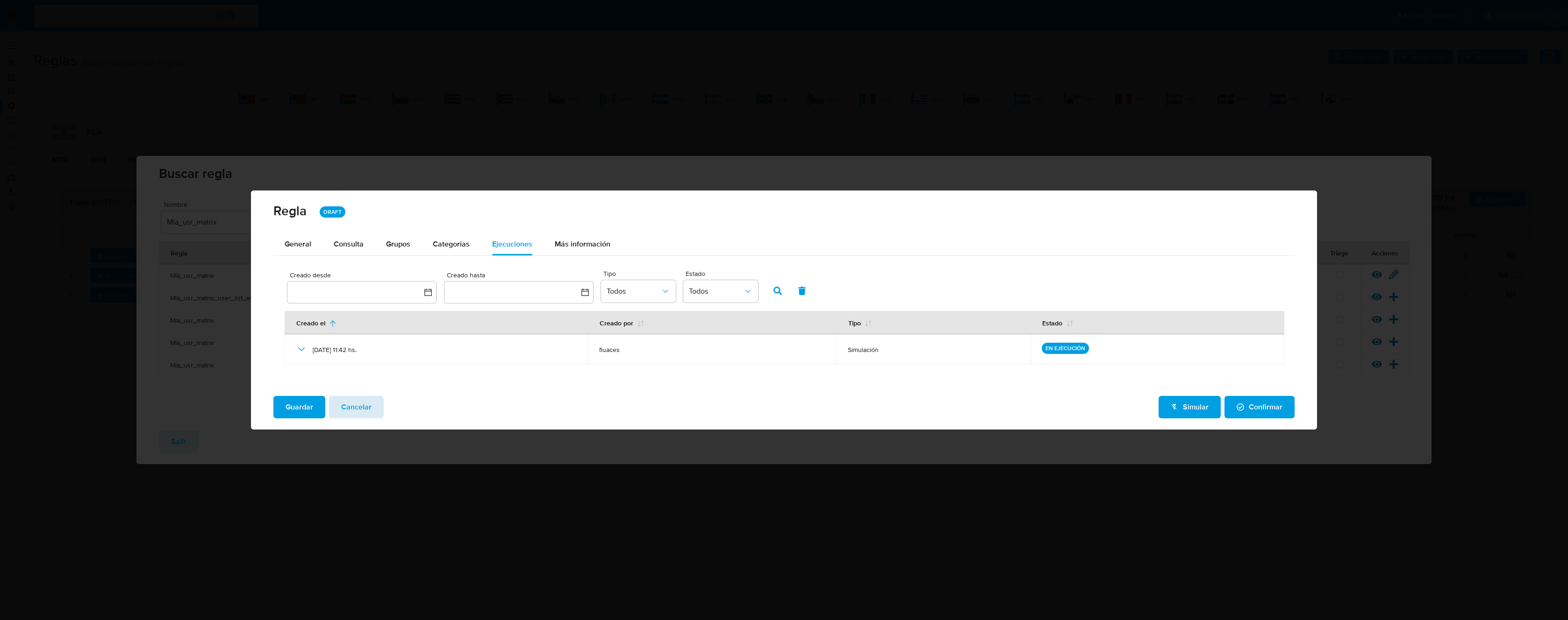
click at [364, 404] on span "Cancelar" at bounding box center [357, 407] width 30 height 21
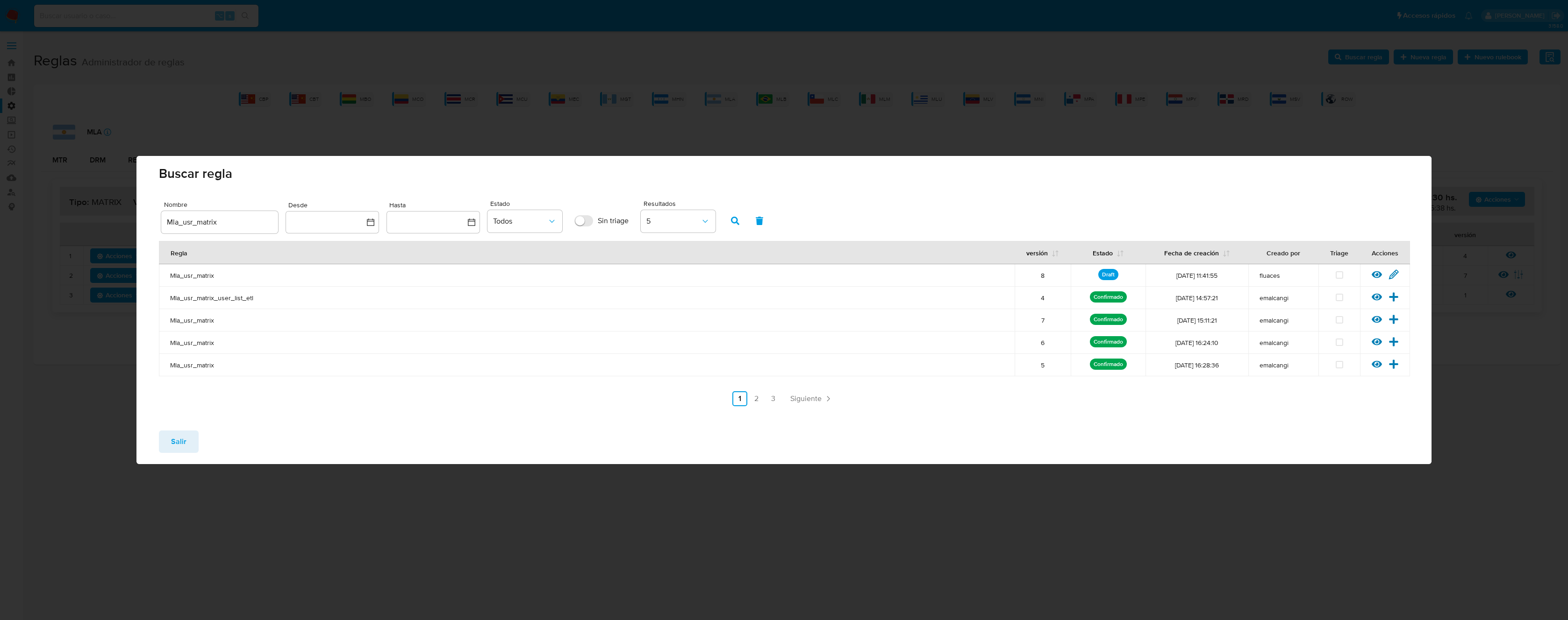
click at [183, 437] on span "Salir" at bounding box center [178, 442] width 15 height 21
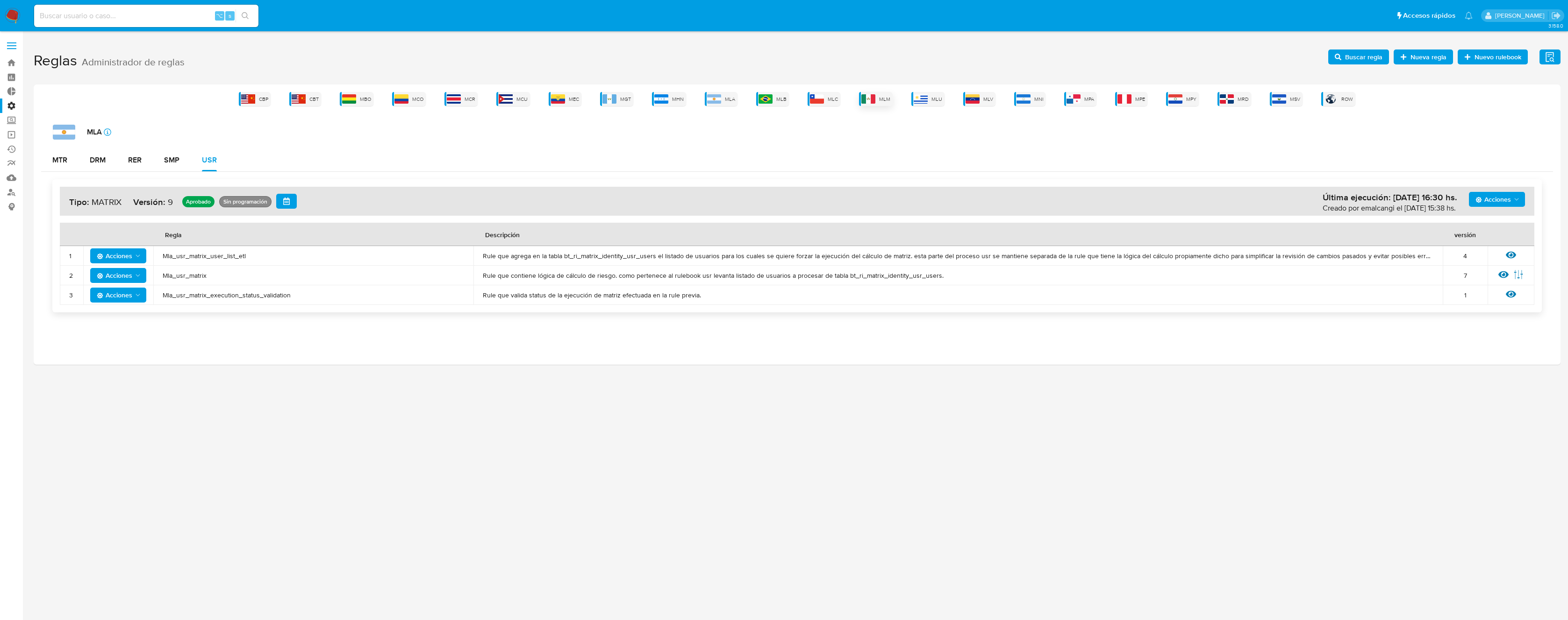
click at [874, 98] on img at bounding box center [868, 99] width 14 height 9
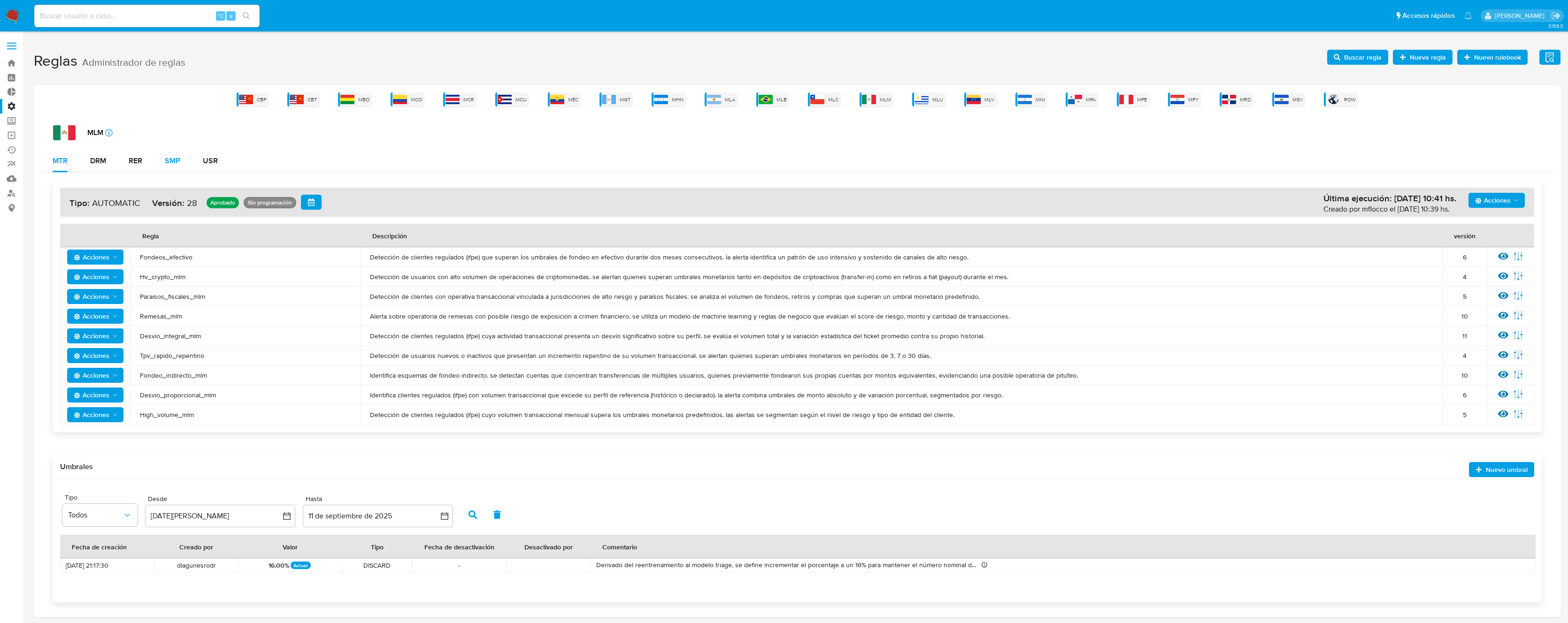
click at [171, 162] on div "SMP" at bounding box center [173, 161] width 15 height 8
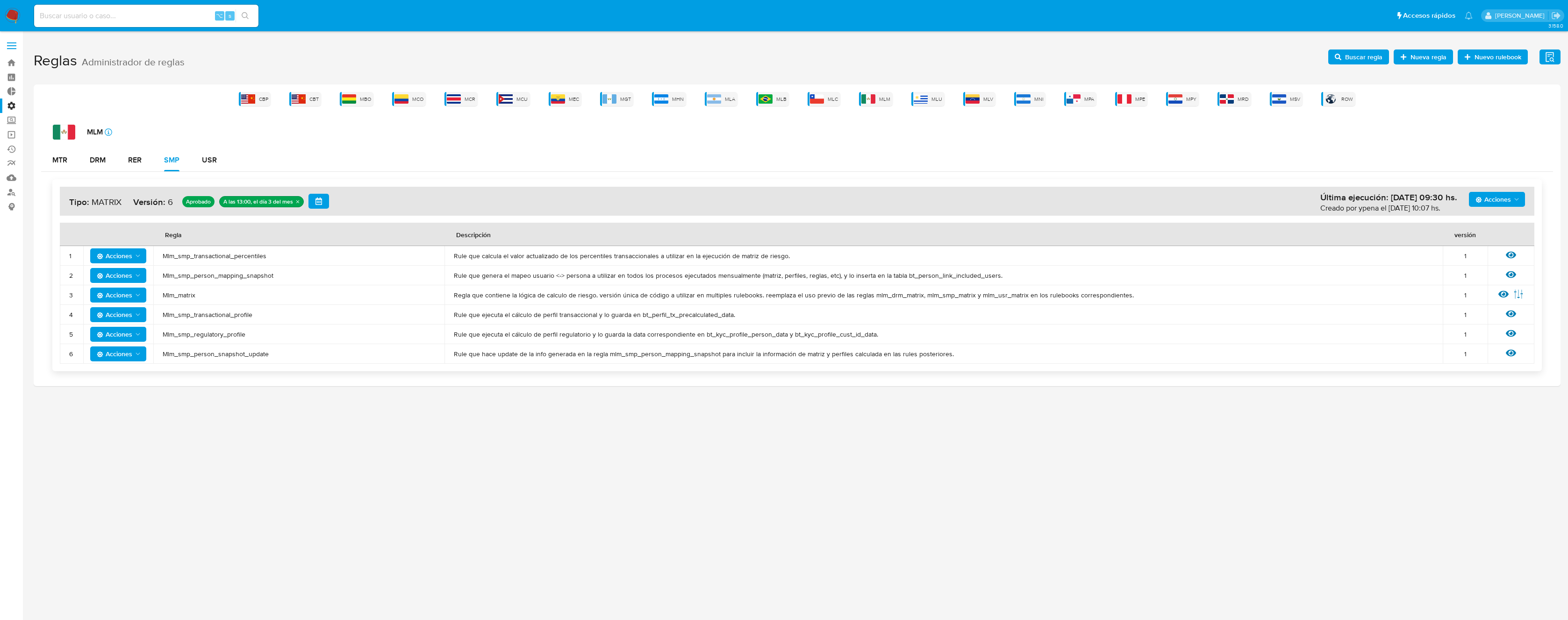
click at [211, 257] on span "Mlm_smp_transactional_percentiles" at bounding box center [298, 255] width 272 height 8
click at [216, 256] on span "Mlm_smp_transactional_percentiles" at bounding box center [298, 255] width 272 height 8
click at [1362, 50] on span "Buscar regla" at bounding box center [1363, 57] width 38 height 15
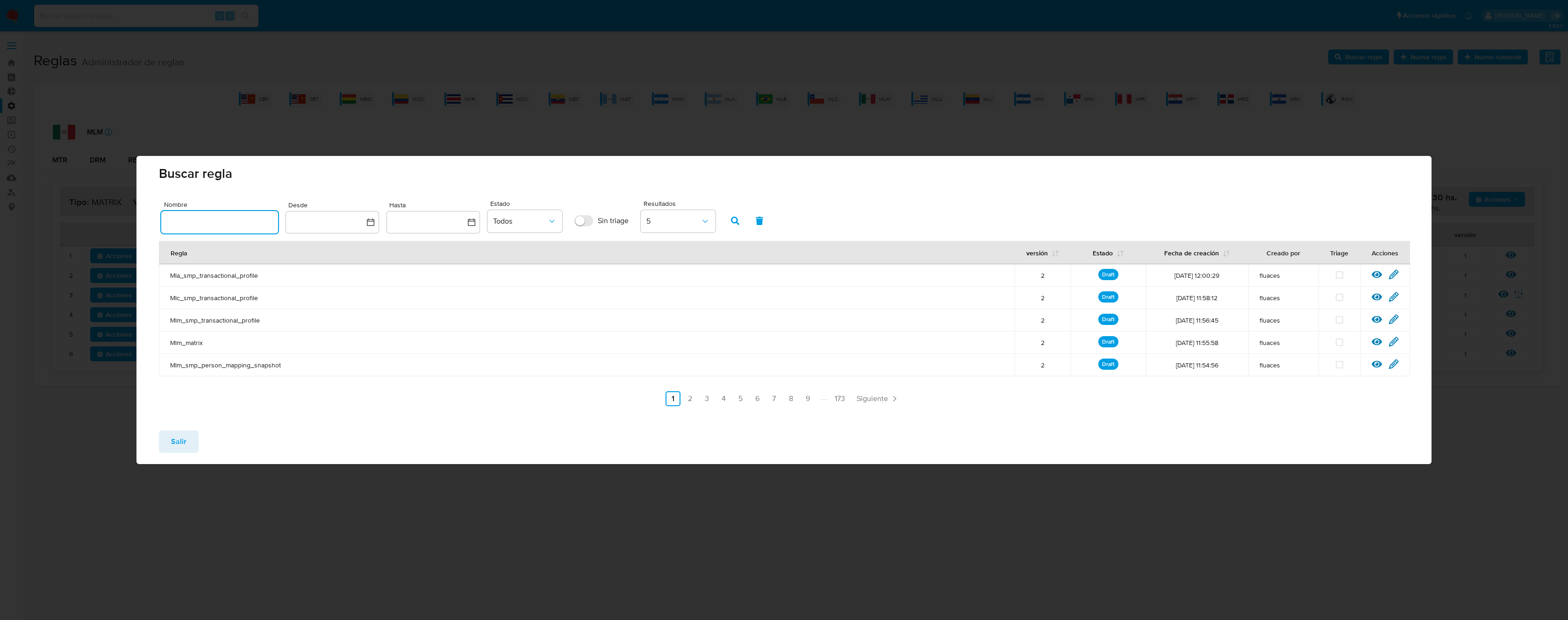
click at [244, 220] on input "text" at bounding box center [220, 222] width 117 height 12
type input "Mlm_smp_transactional_percentiles"
click at [737, 220] on icon "button" at bounding box center [735, 220] width 8 height 8
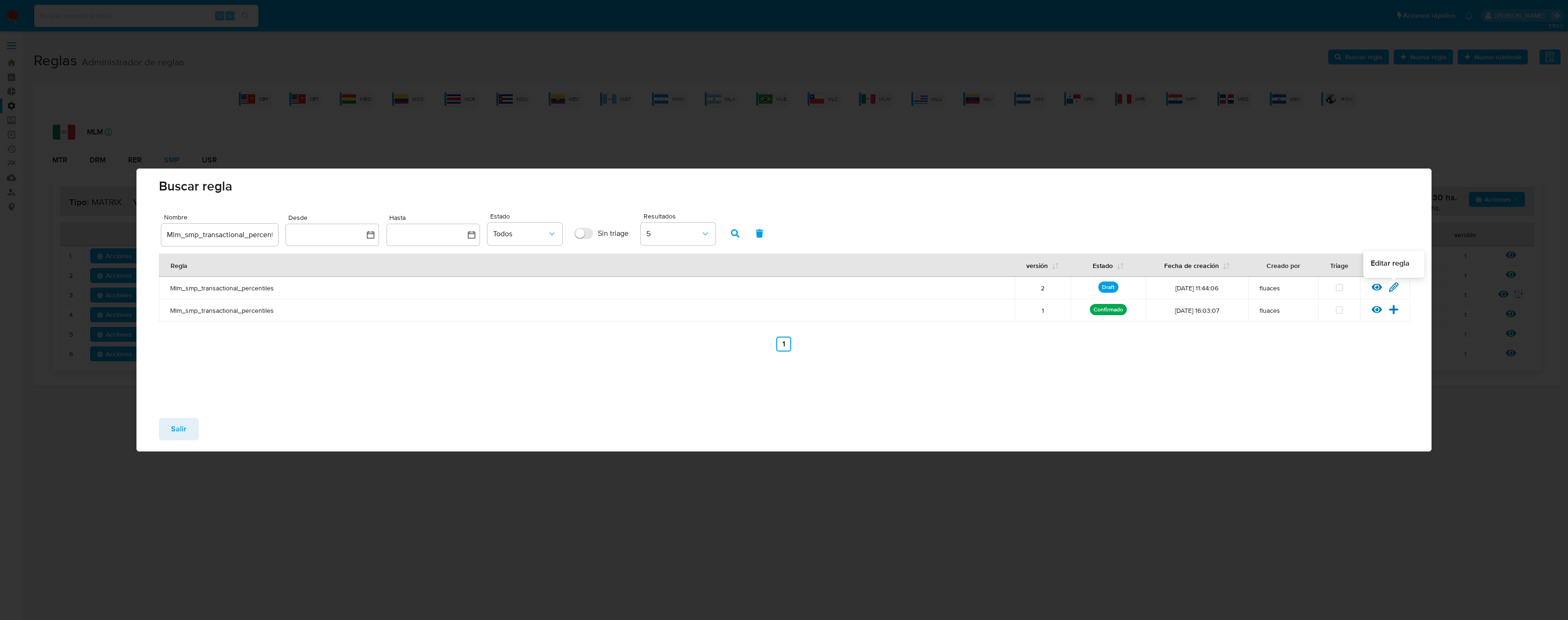
click at [1397, 283] on icon at bounding box center [1393, 286] width 8 height 8
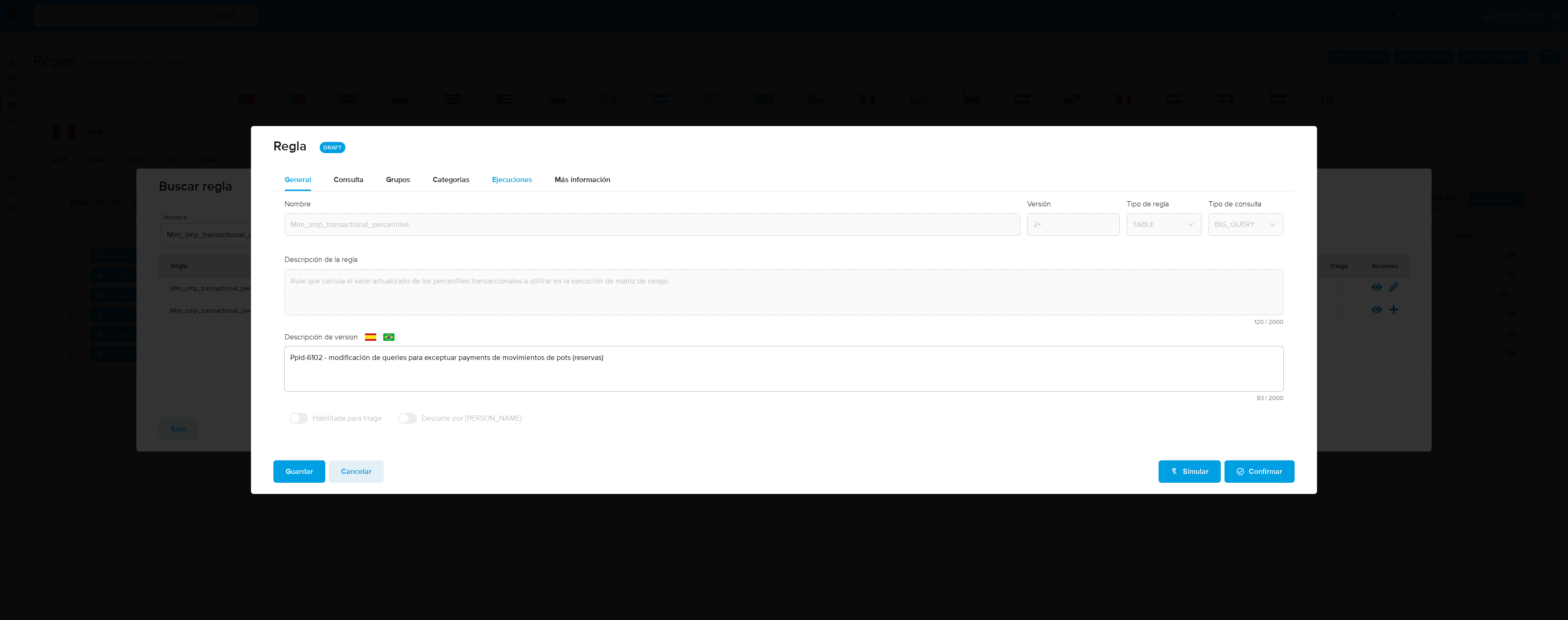
click at [506, 175] on span "Ejecuciones" at bounding box center [511, 179] width 40 height 10
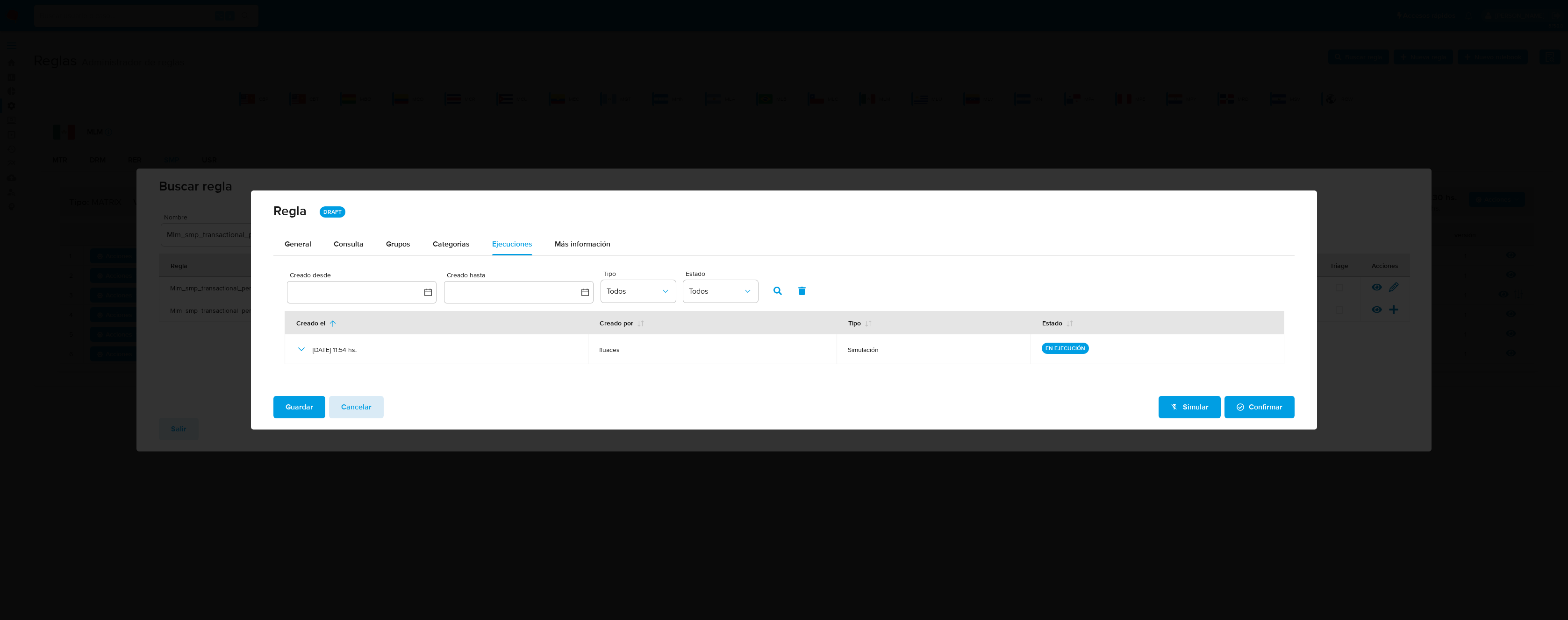
click at [364, 412] on span "Cancelar" at bounding box center [357, 407] width 30 height 21
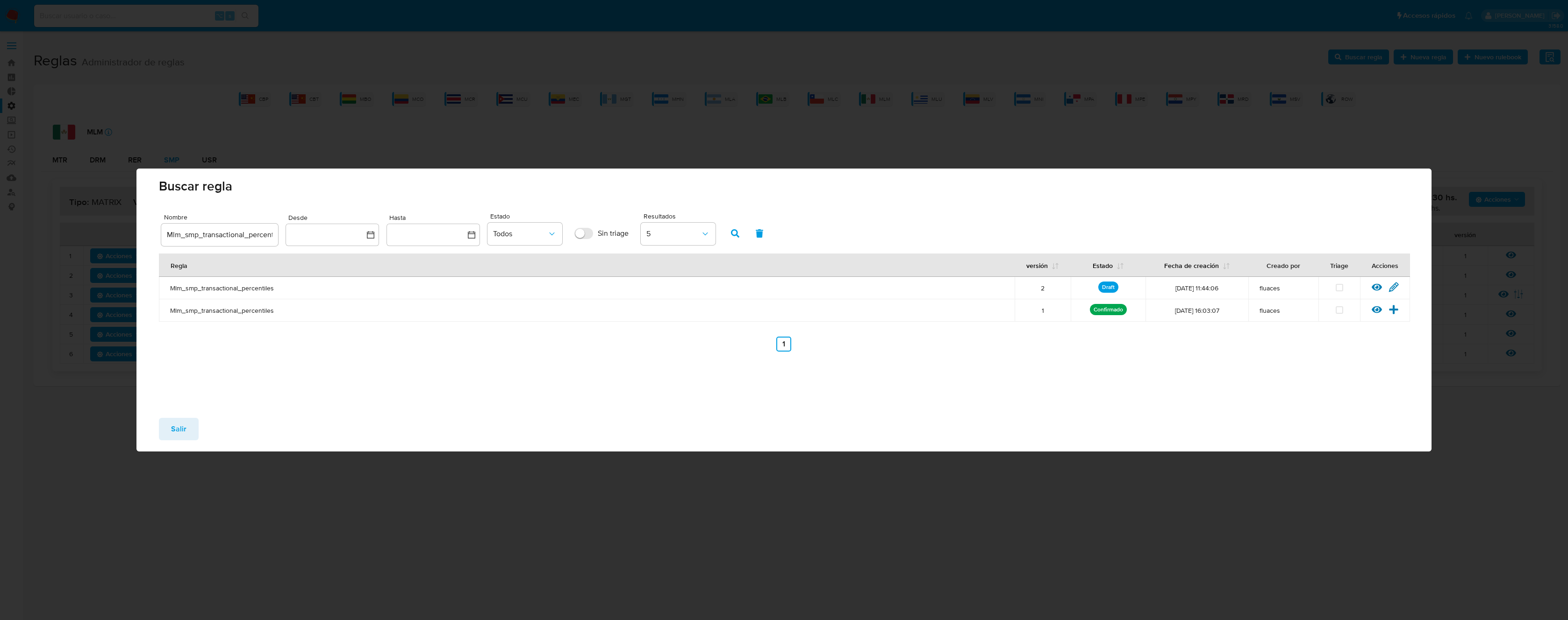
click at [162, 428] on button "Salir" at bounding box center [178, 430] width 39 height 23
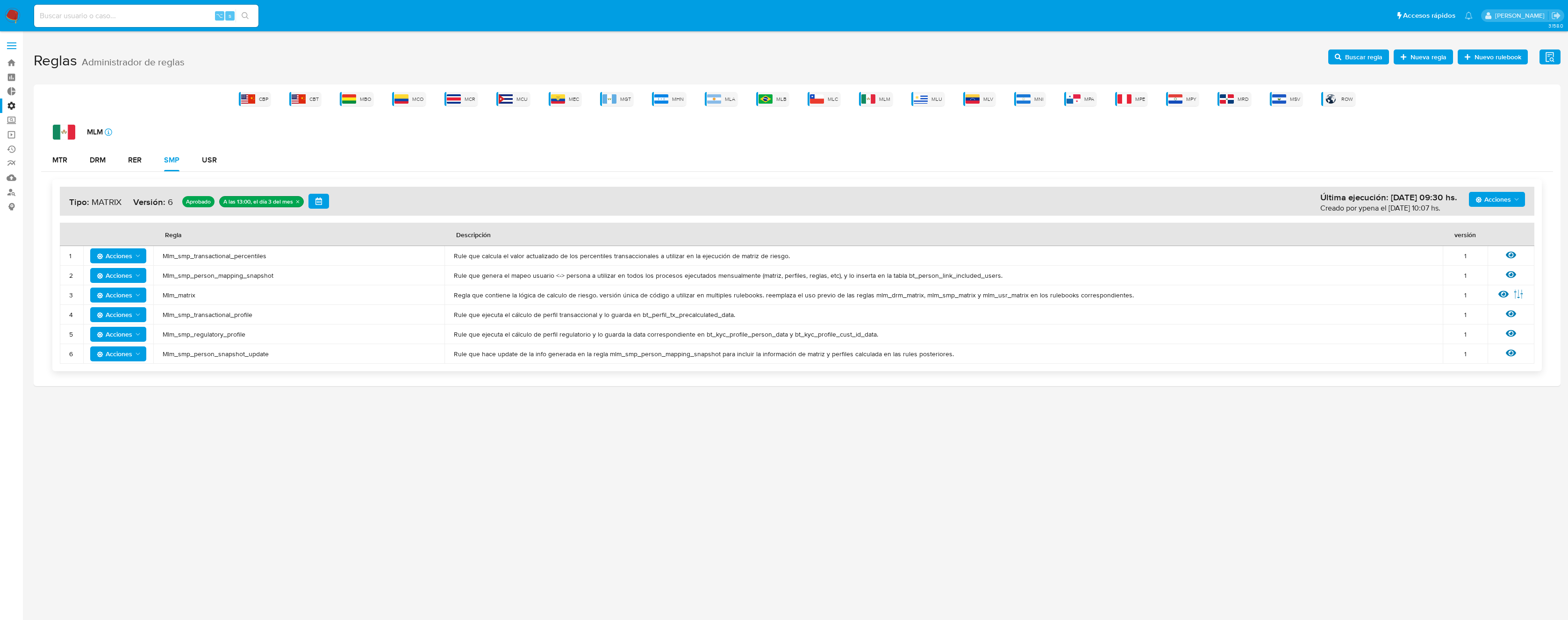
click at [230, 278] on span "Mlm_smp_person_mapping_snapshot" at bounding box center [298, 275] width 272 height 8
drag, startPoint x: 230, startPoint y: 278, endPoint x: 419, endPoint y: 275, distance: 189.0
click at [231, 278] on span "Mlm_smp_person_mapping_snapshot" at bounding box center [298, 275] width 272 height 8
click at [1344, 66] on h1 "Reglas Administrador de reglas Evidencias Nuevo rulebook Nueva regla Buscar reg…" at bounding box center [797, 61] width 1527 height 32
click at [1346, 59] on span "Buscar regla" at bounding box center [1358, 57] width 48 height 13
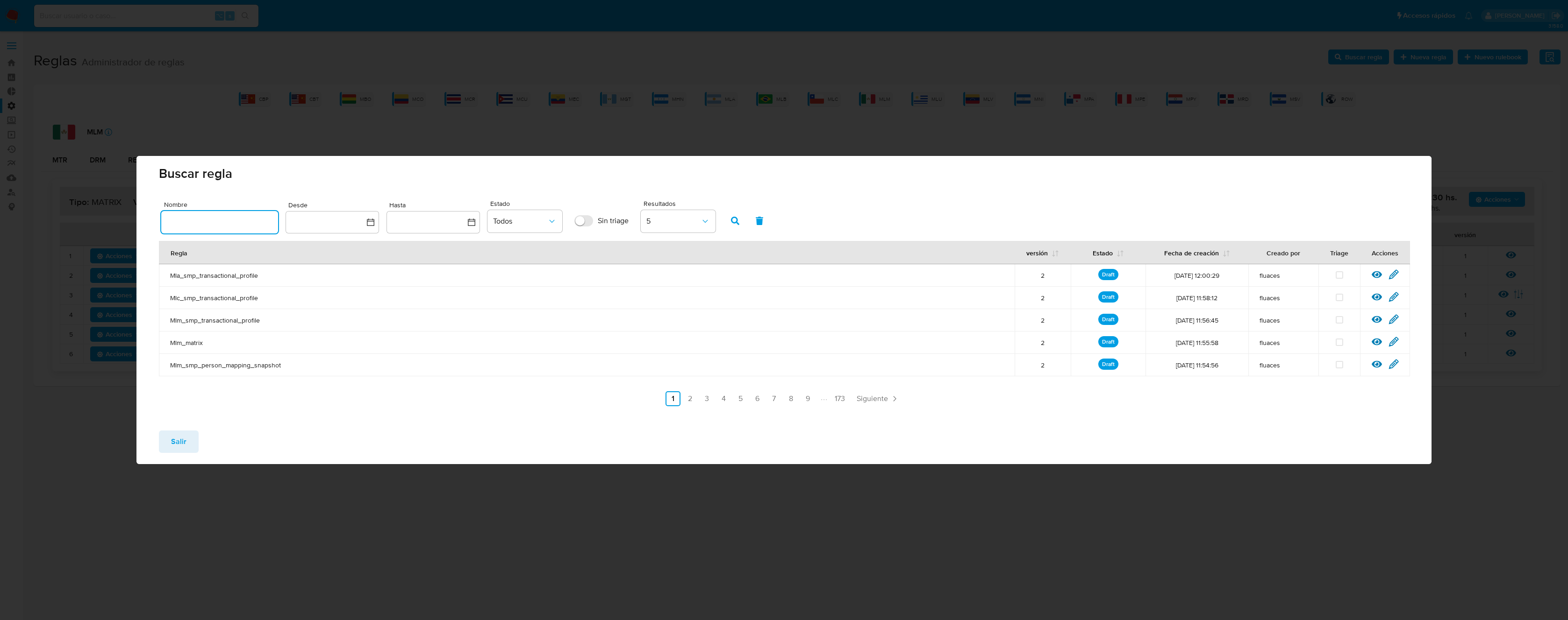
click at [265, 219] on input "text" at bounding box center [220, 222] width 117 height 12
type input "Mlm_smp_person_mapping_snapshot"
click at [739, 227] on button "button" at bounding box center [735, 221] width 24 height 23
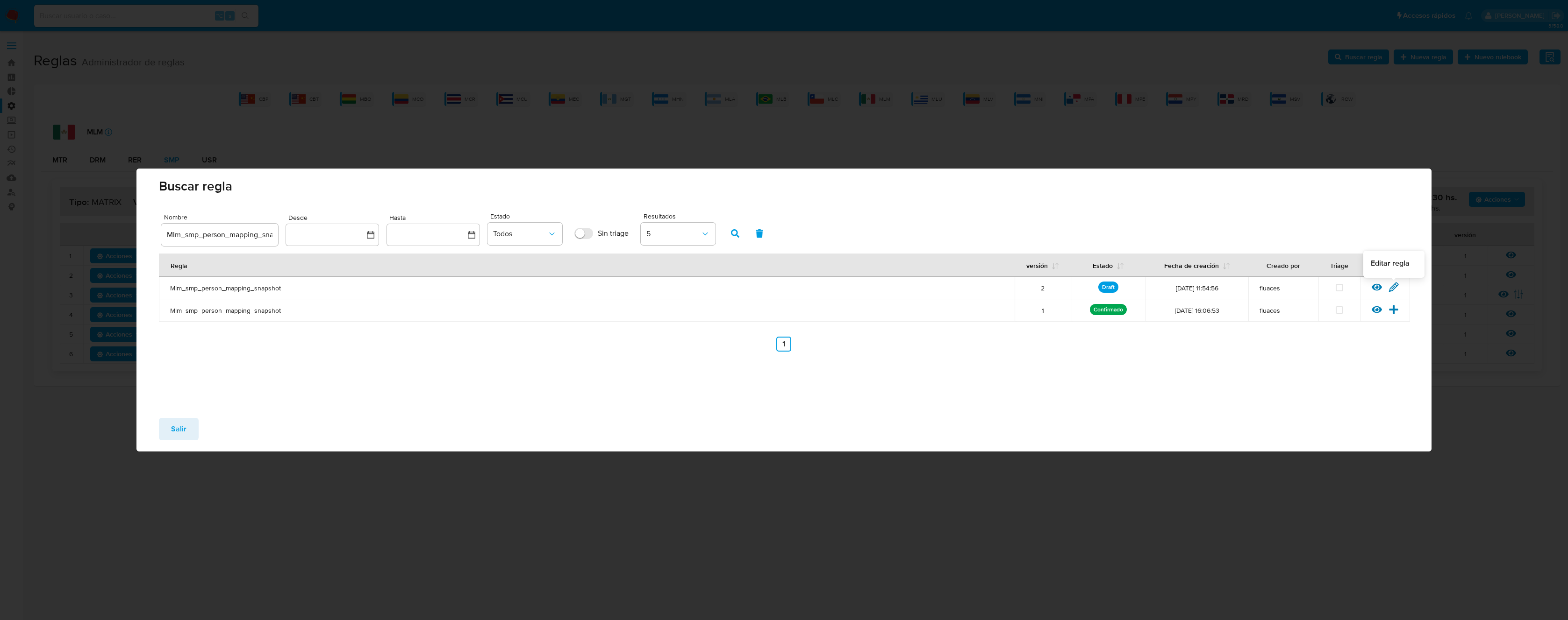
click at [1390, 286] on icon at bounding box center [1393, 287] width 10 height 10
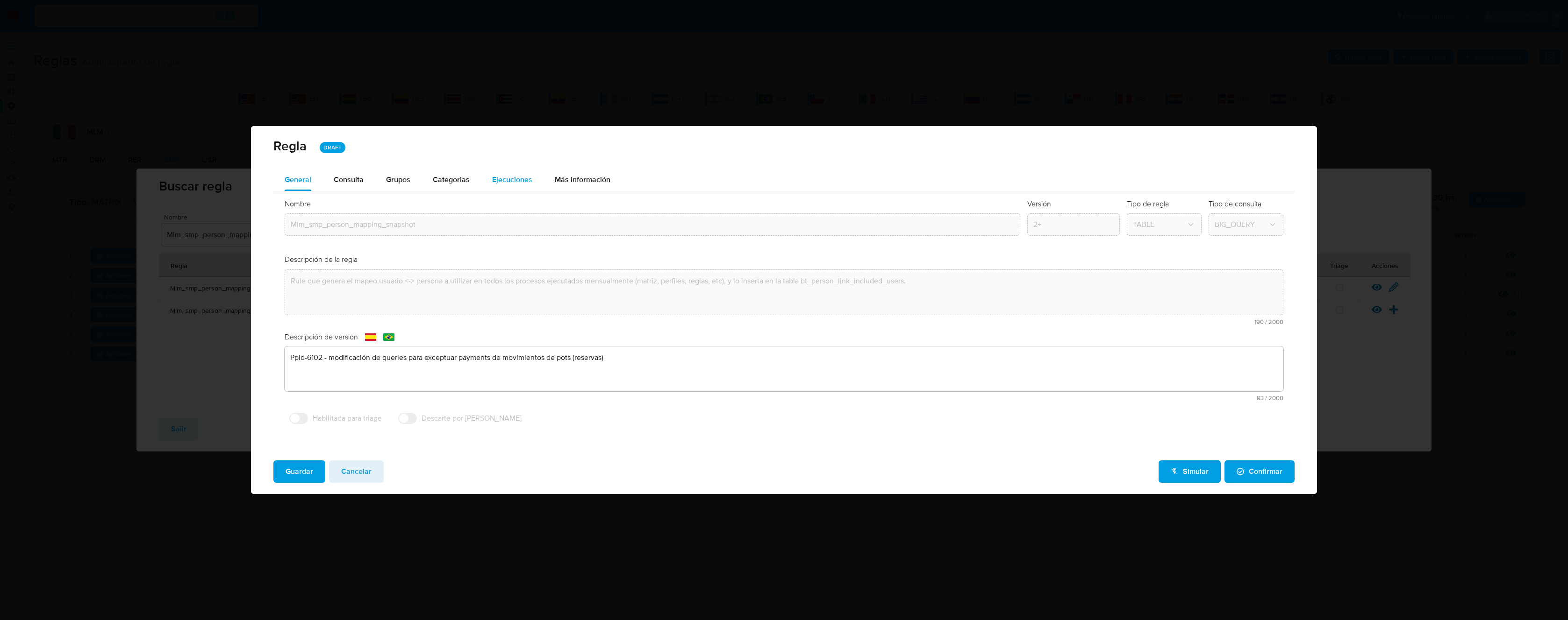
click at [519, 179] on span "Ejecuciones" at bounding box center [511, 179] width 40 height 10
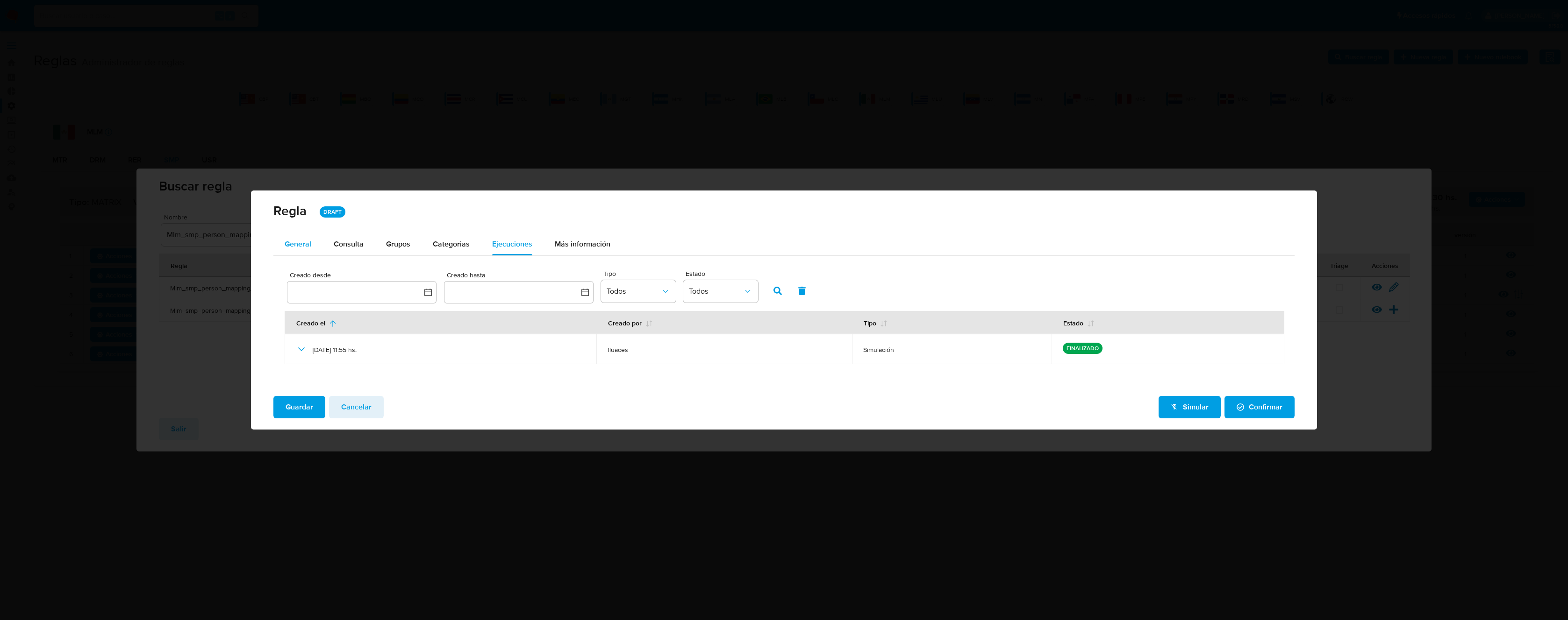
click at [310, 238] on span "General" at bounding box center [297, 243] width 26 height 10
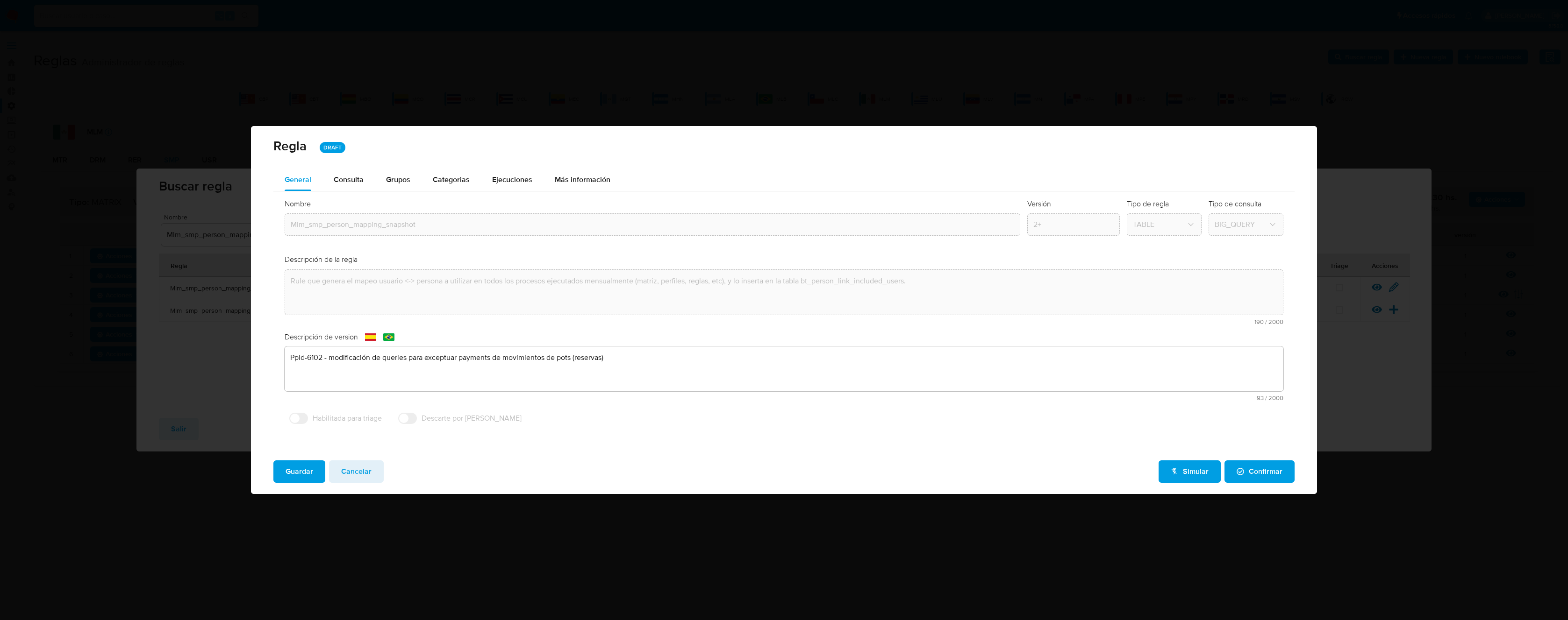
drag, startPoint x: 371, startPoint y: 473, endPoint x: 347, endPoint y: 469, distance: 24.3
click at [371, 473] on button "Cancelar" at bounding box center [357, 472] width 54 height 23
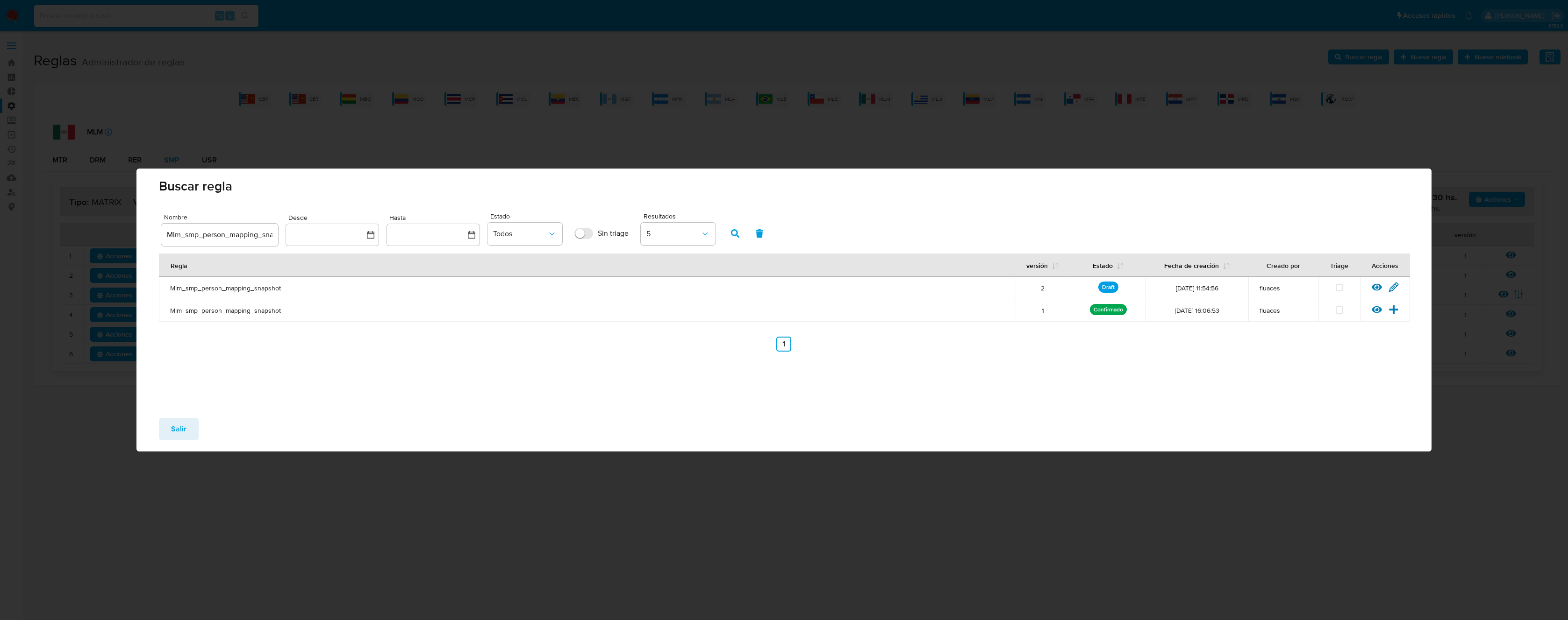
click at [188, 431] on button "Salir" at bounding box center [178, 430] width 39 height 23
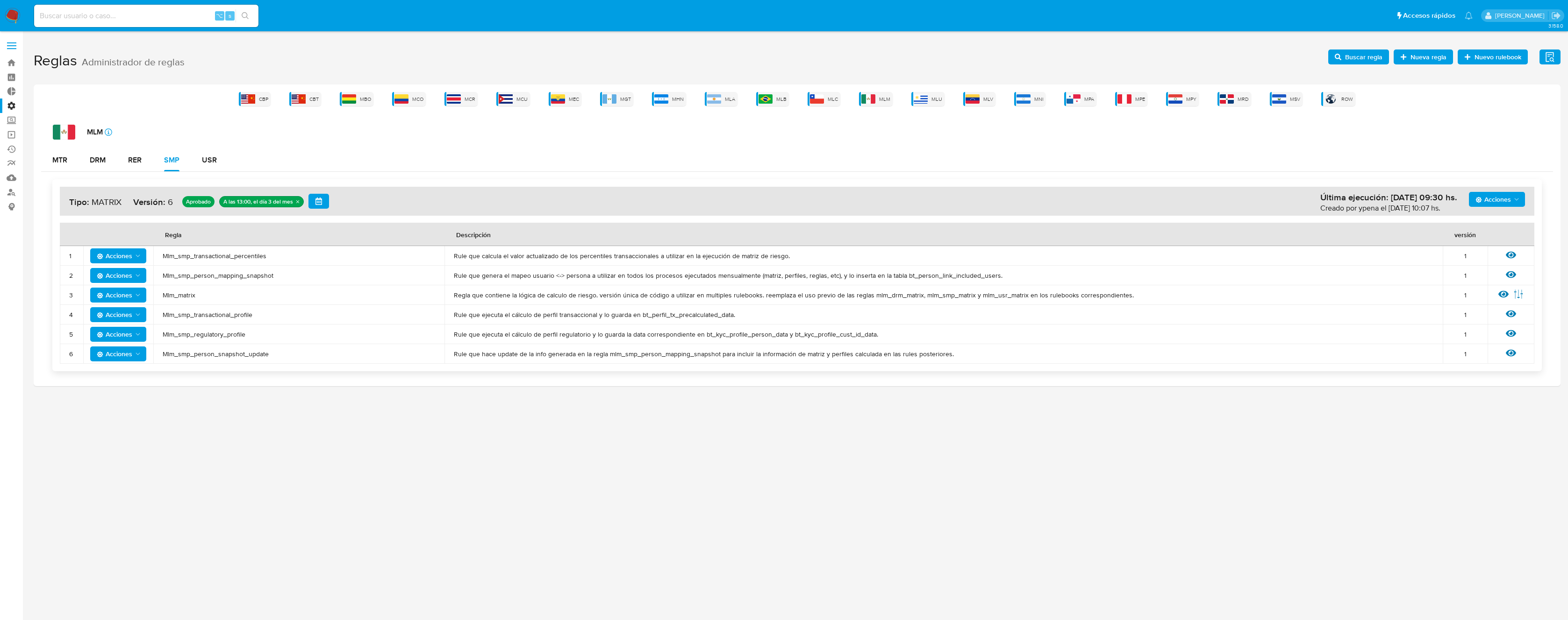
click at [184, 295] on span "Mlm_matrix" at bounding box center [298, 295] width 272 height 8
click at [1372, 57] on span "Buscar regla" at bounding box center [1363, 57] width 38 height 15
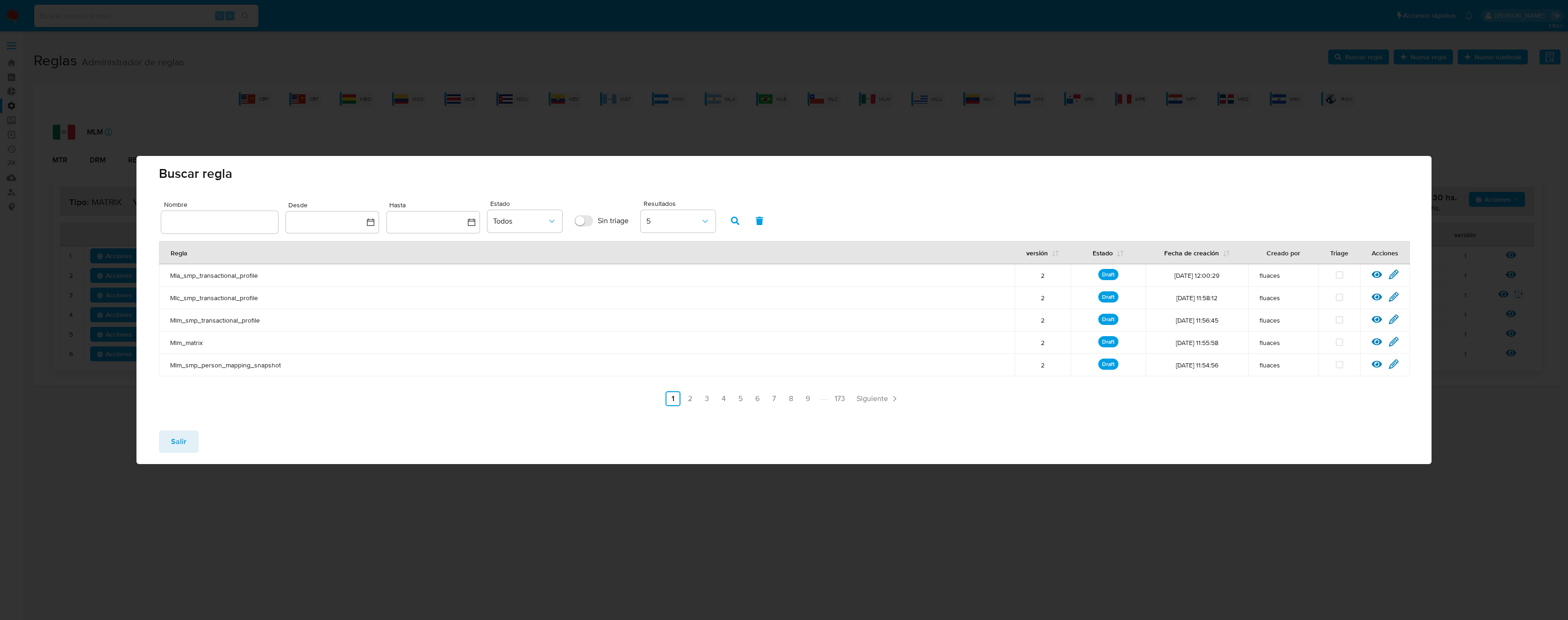
click at [227, 228] on input "text" at bounding box center [220, 222] width 117 height 12
type input "Mlm_matrix"
click at [726, 220] on button "button" at bounding box center [735, 221] width 24 height 23
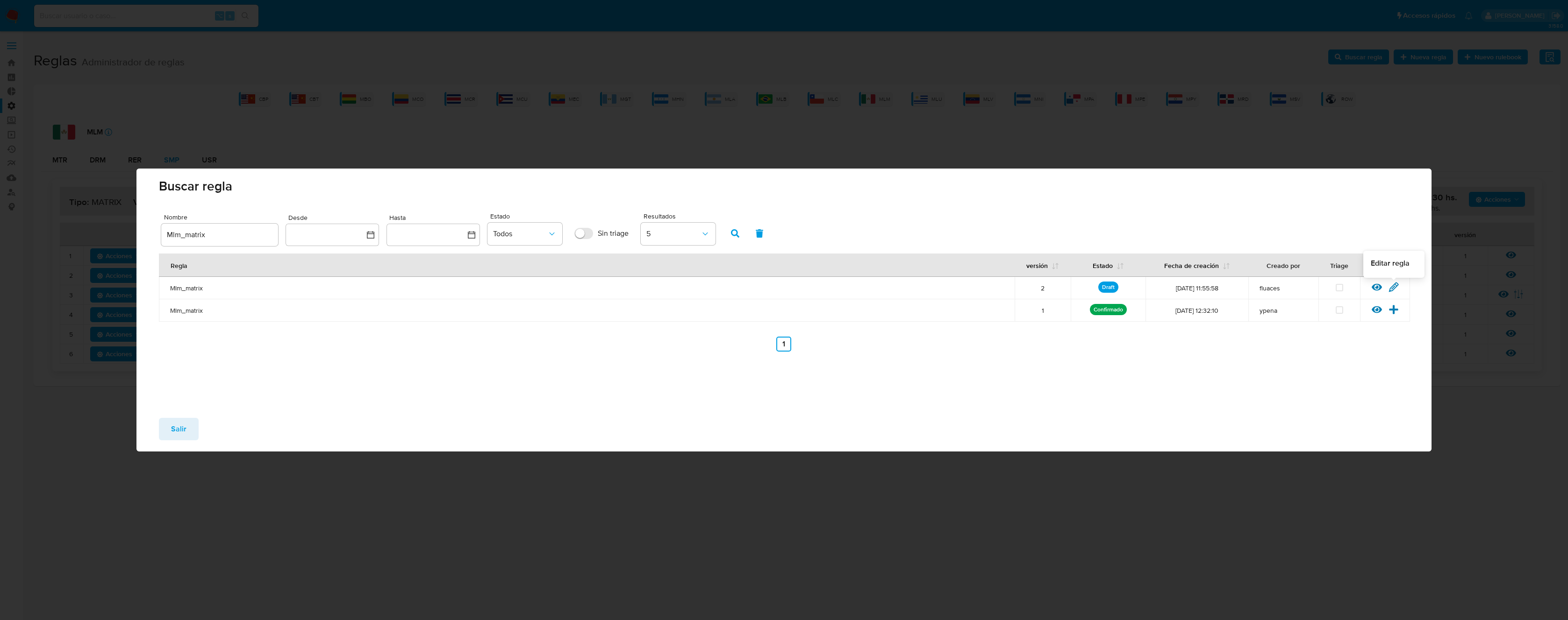
click at [1391, 285] on icon at bounding box center [1393, 287] width 10 height 10
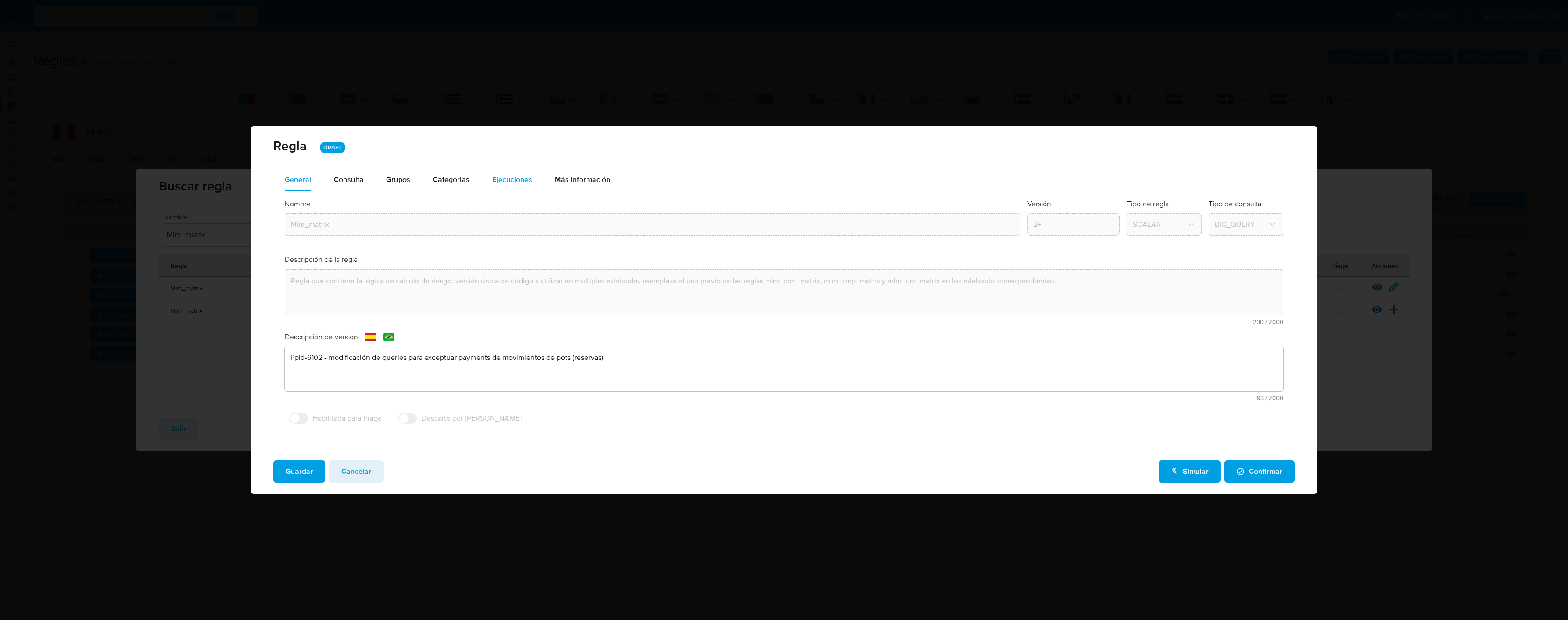
click at [510, 184] on span "Ejecuciones" at bounding box center [511, 179] width 40 height 10
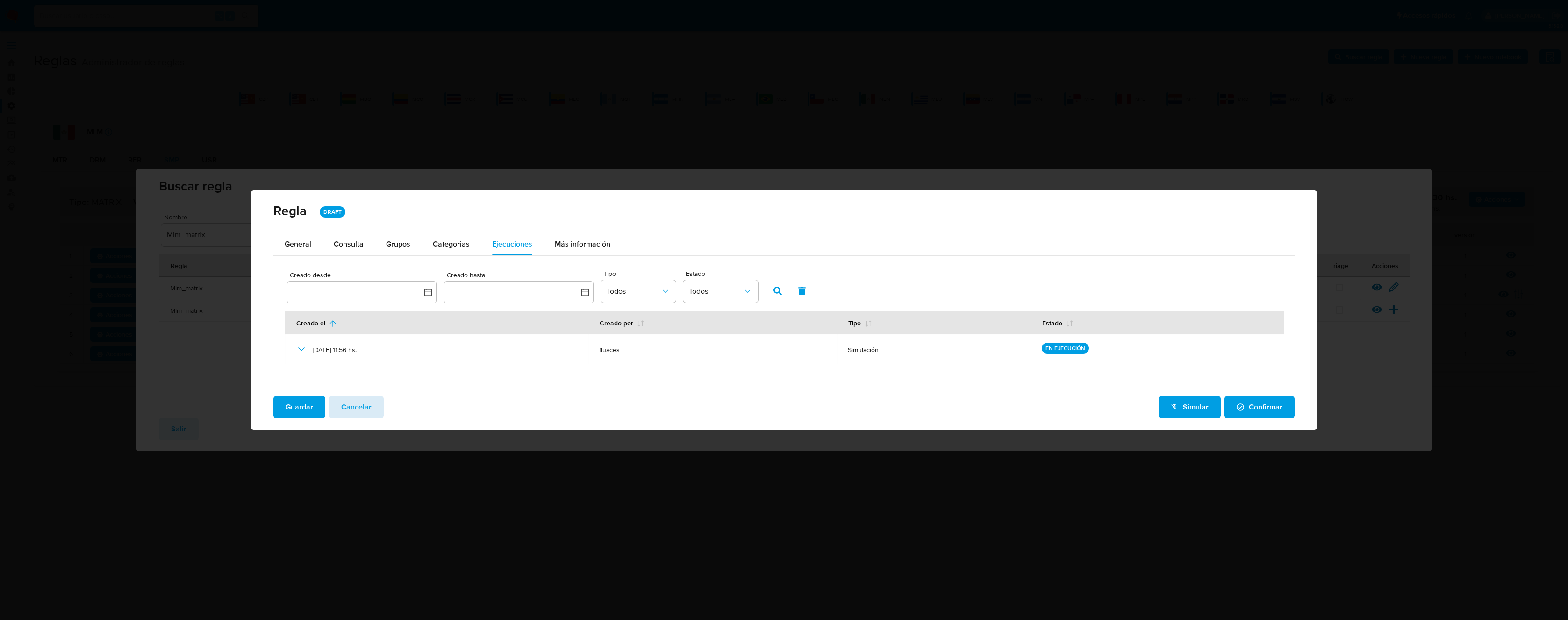
click at [353, 404] on span "Cancelar" at bounding box center [357, 407] width 30 height 21
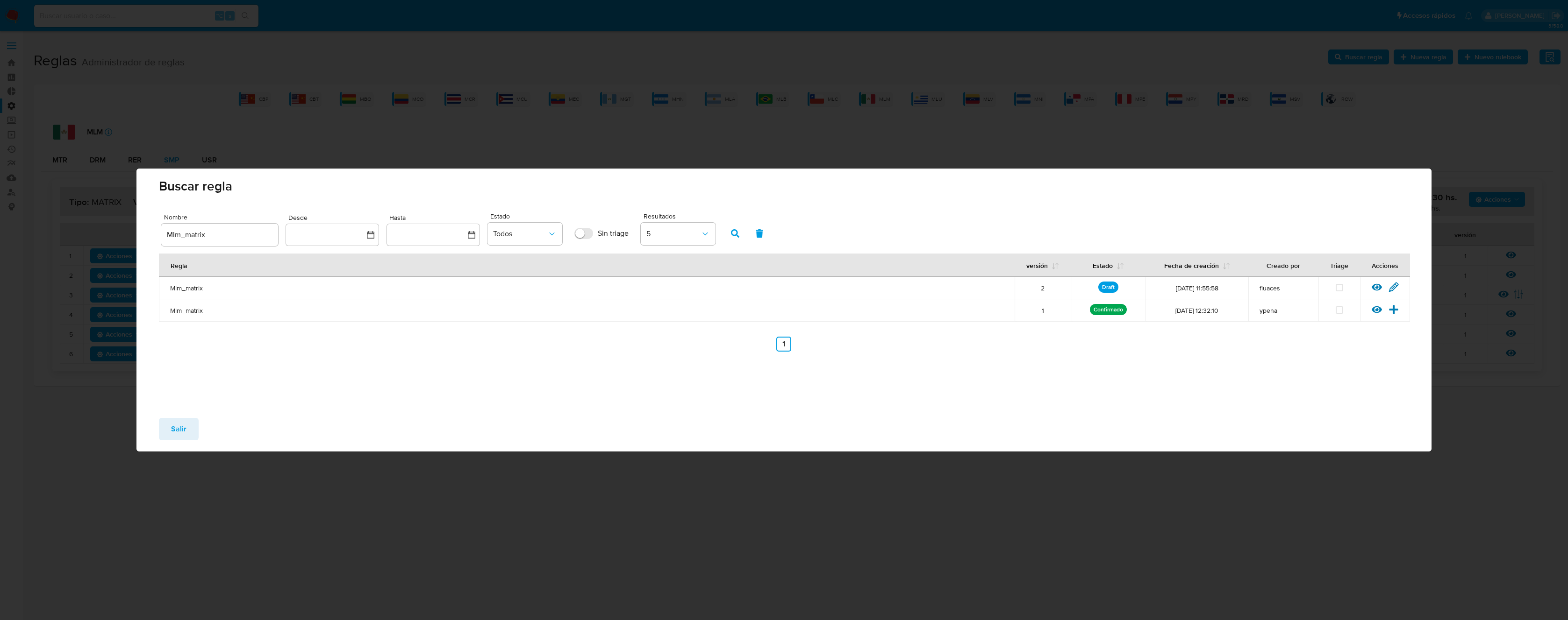
click at [177, 432] on span "Salir" at bounding box center [178, 430] width 15 height 21
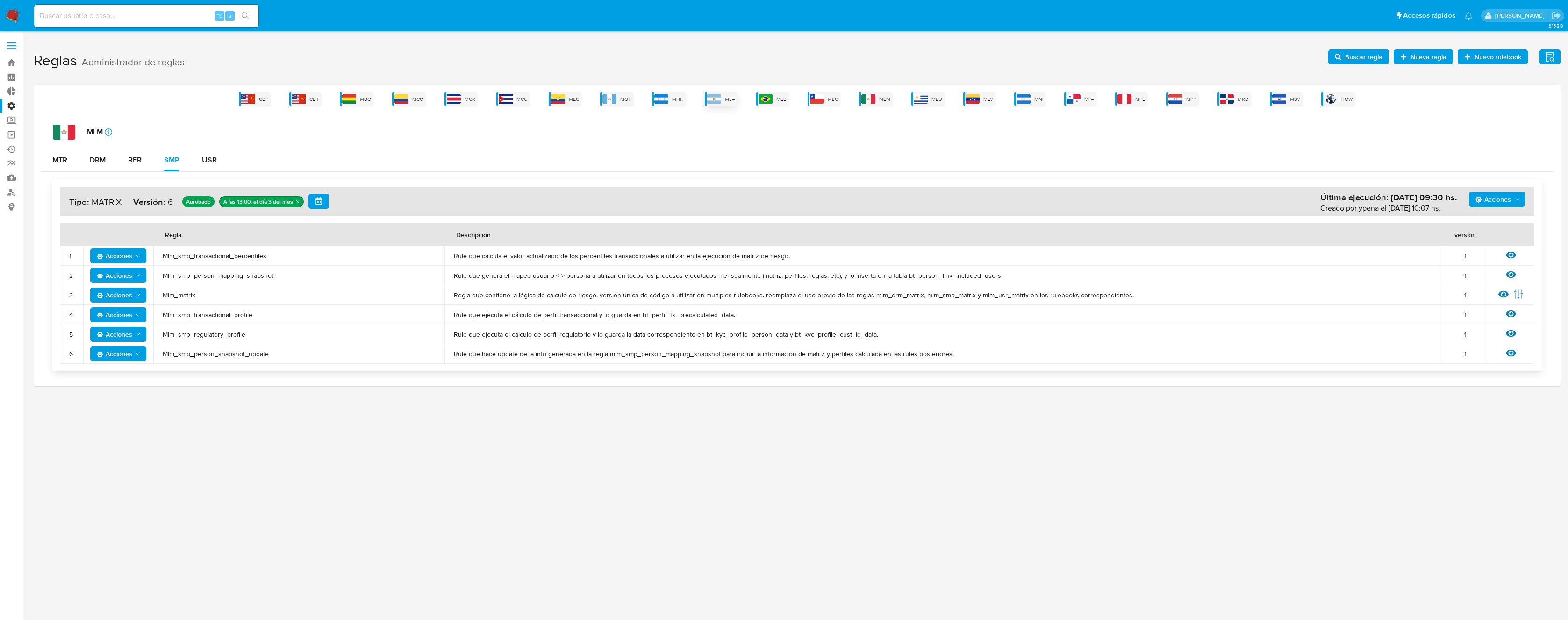
click at [719, 101] on img at bounding box center [713, 99] width 14 height 9
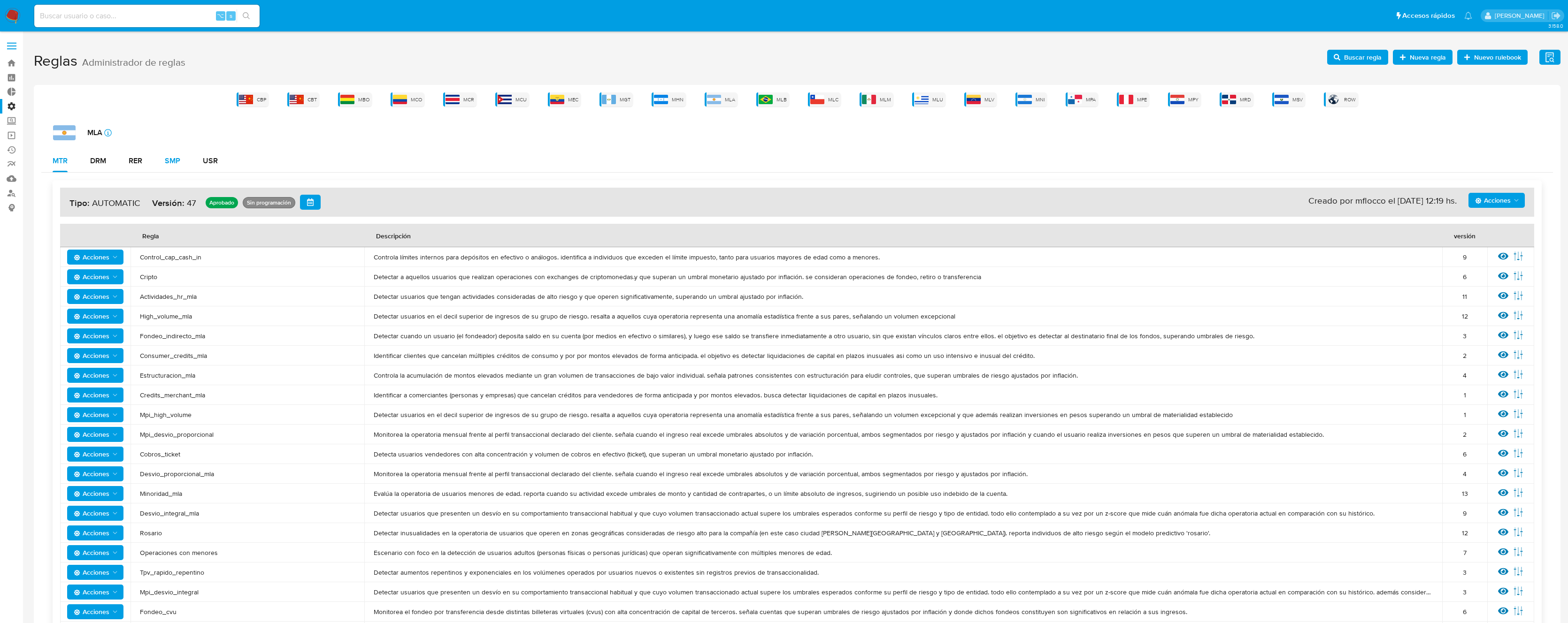
click at [174, 155] on div "SMP" at bounding box center [173, 161] width 15 height 23
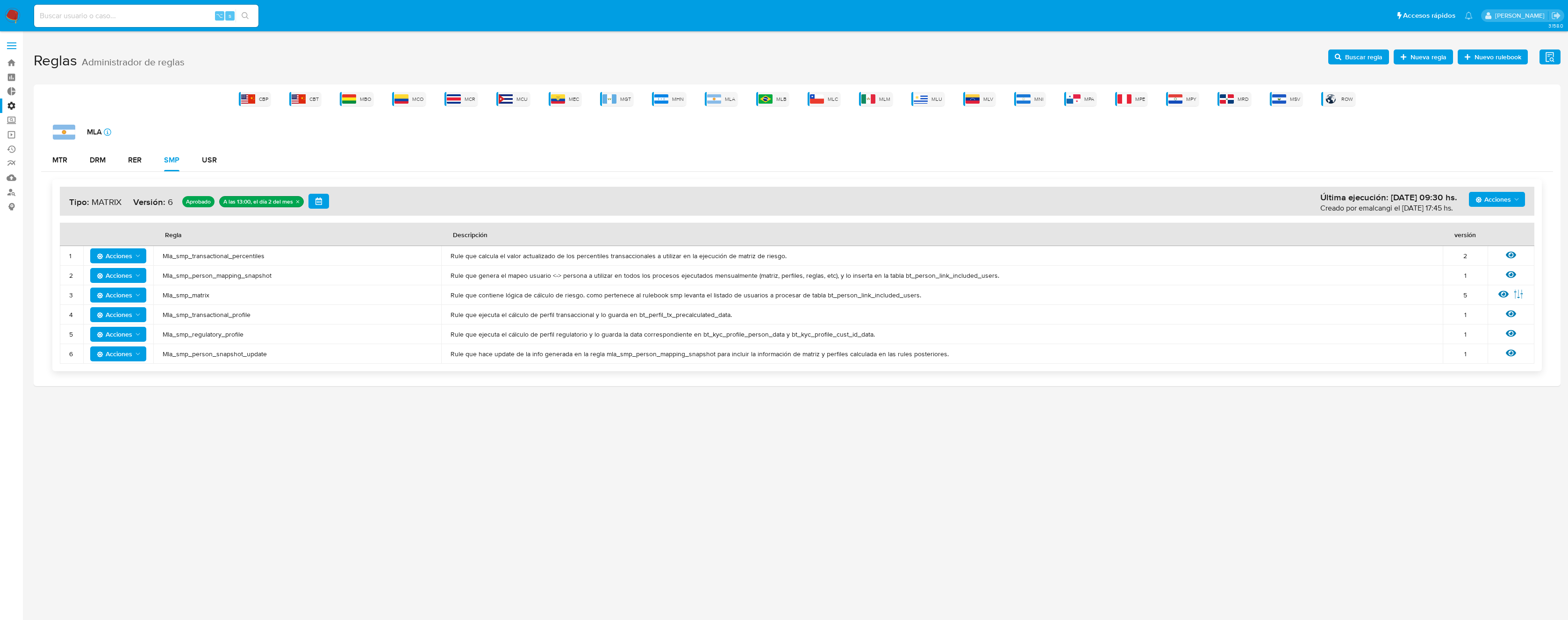
click at [209, 275] on span "Mla_smp_person_mapping_snapshot" at bounding box center [297, 275] width 269 height 8
drag, startPoint x: 209, startPoint y: 275, endPoint x: 205, endPoint y: 275, distance: 4.0
click at [205, 275] on span "Mla_smp_person_mapping_snapshot" at bounding box center [297, 275] width 269 height 8
click at [1351, 57] on span "Buscar regla" at bounding box center [1363, 57] width 38 height 15
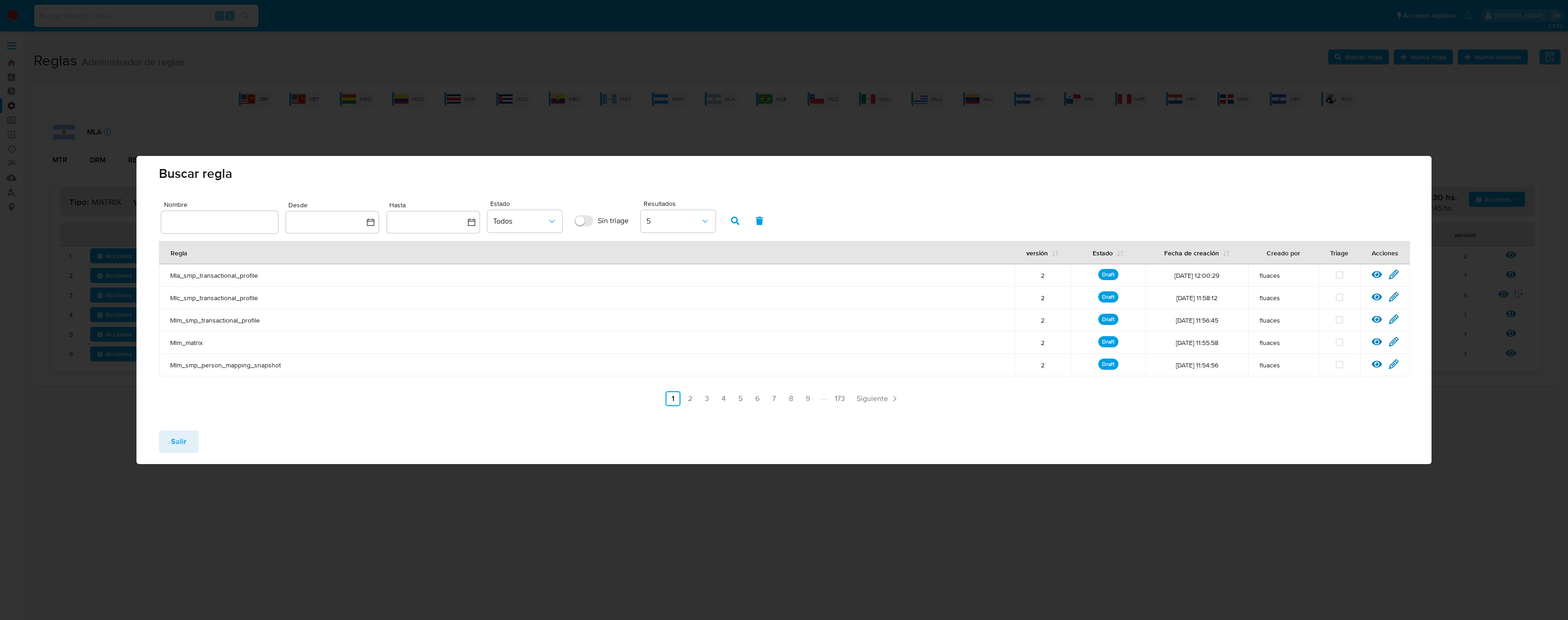
click at [221, 223] on input "text" at bounding box center [220, 222] width 117 height 12
type input "Mla_smp_person_mapping_snapshot"
click at [737, 223] on icon "button" at bounding box center [735, 220] width 8 height 8
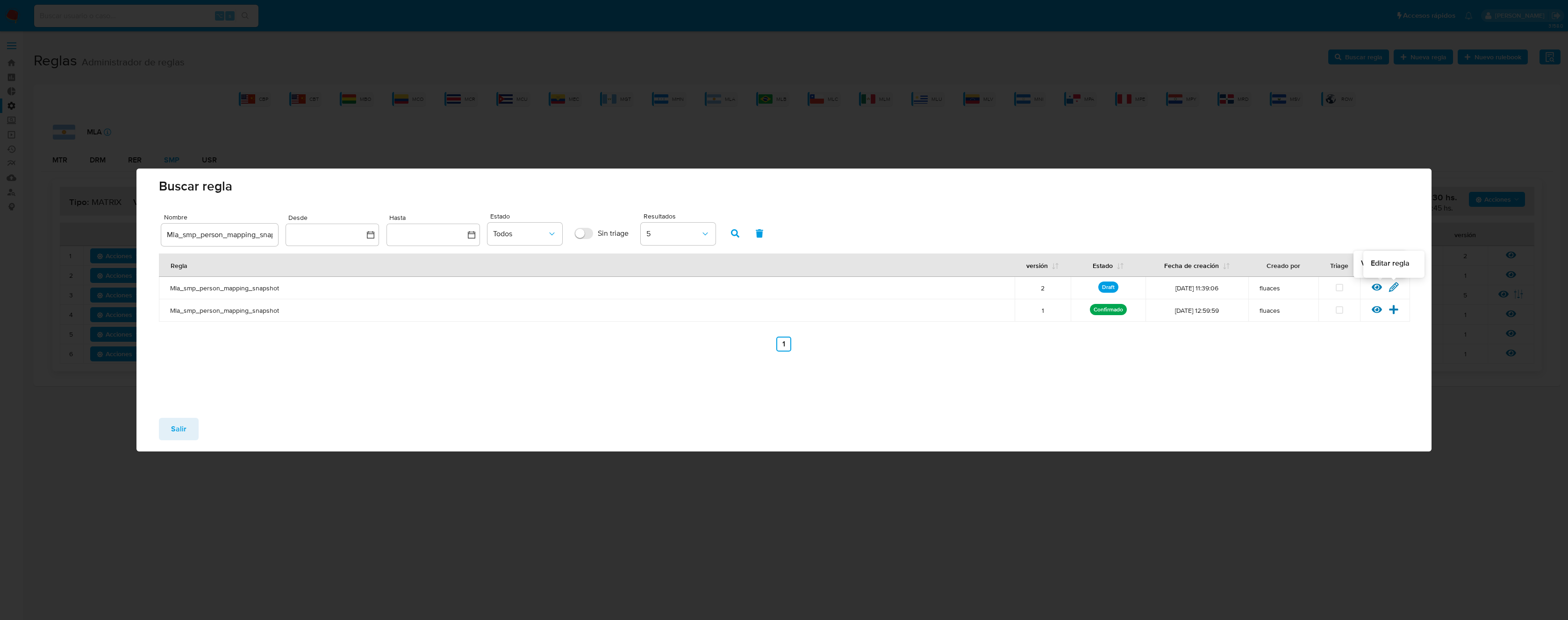
drag, startPoint x: 1394, startPoint y: 285, endPoint x: 1370, endPoint y: 274, distance: 26.4
click at [1394, 285] on icon at bounding box center [1393, 287] width 10 height 10
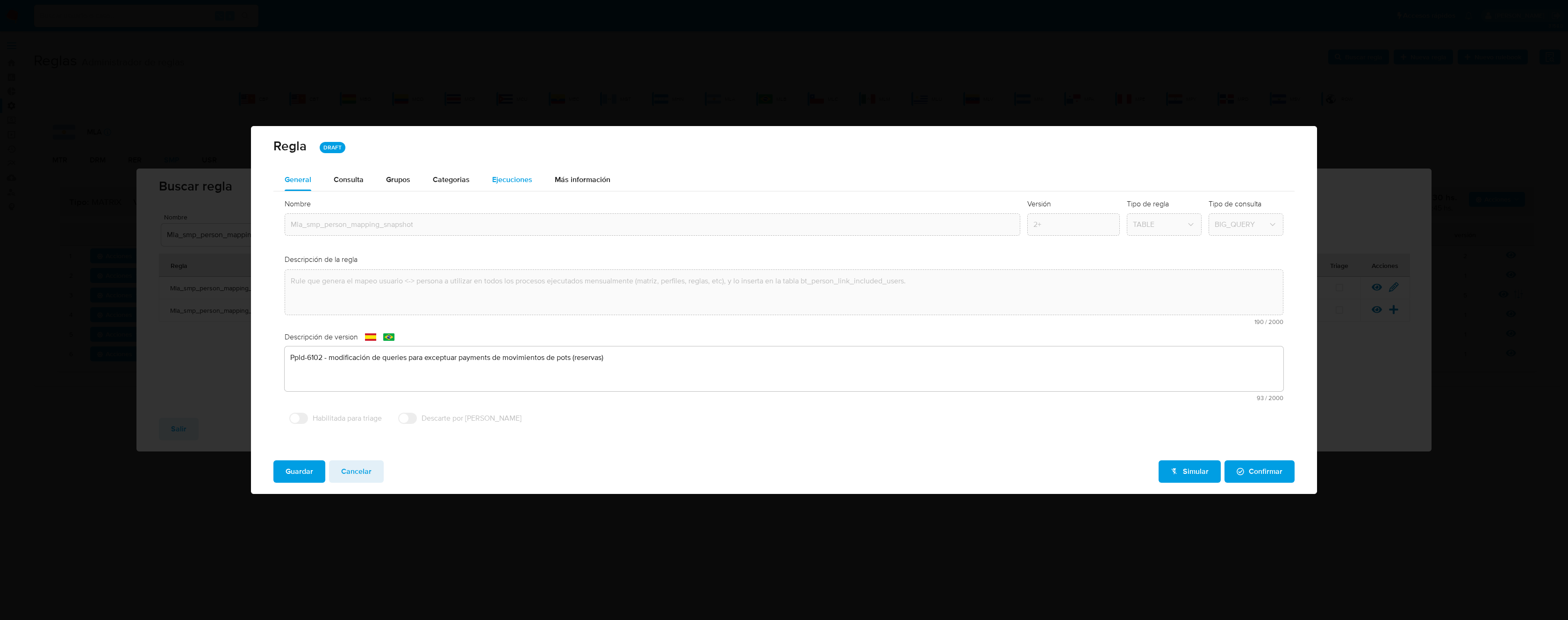
click at [505, 170] on div "Ejecuciones" at bounding box center [511, 180] width 40 height 23
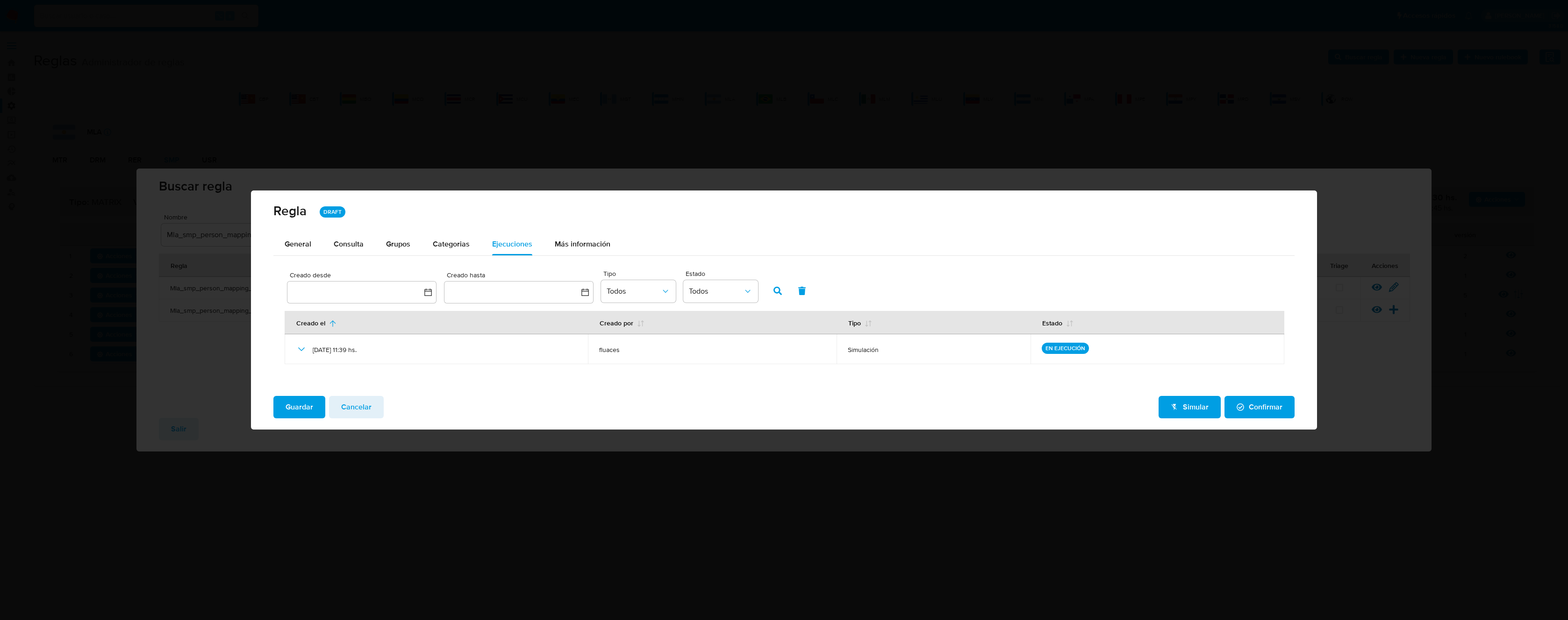
drag, startPoint x: 365, startPoint y: 410, endPoint x: 237, endPoint y: 412, distance: 128.0
click at [365, 410] on span "Cancelar" at bounding box center [357, 407] width 30 height 21
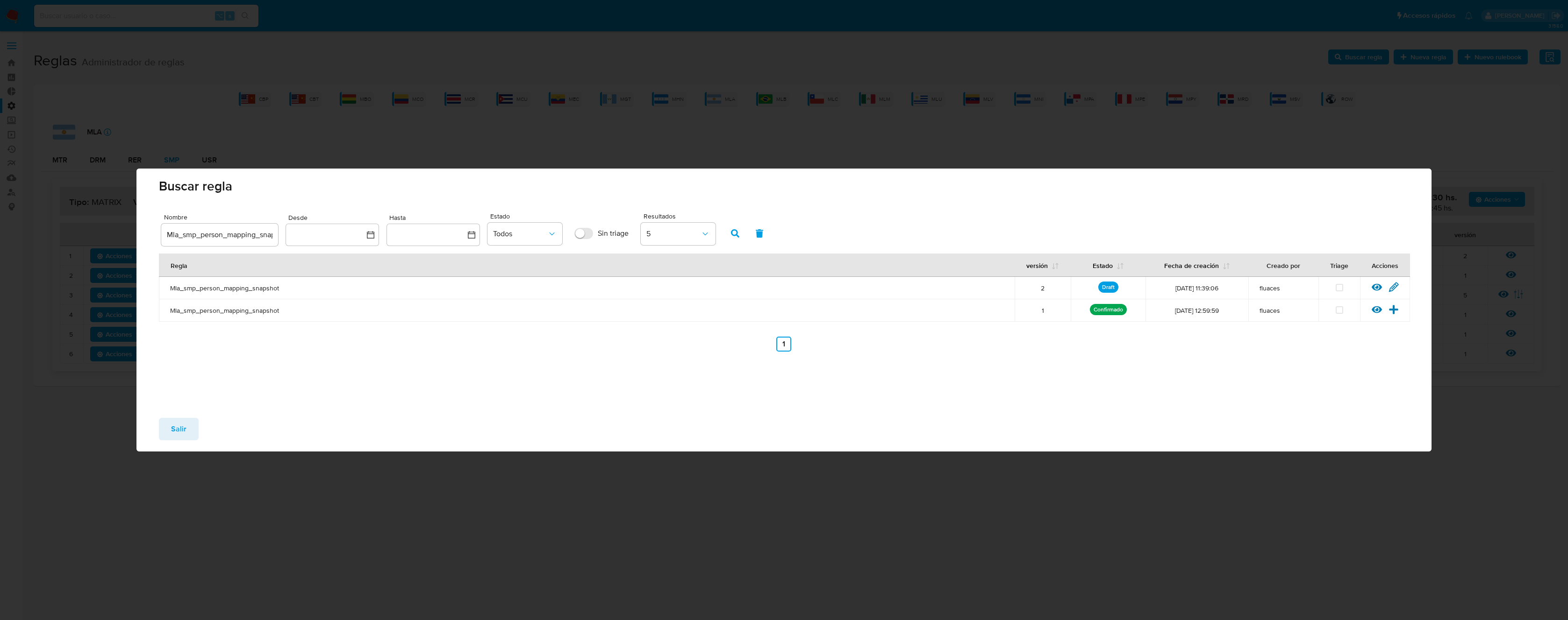
click at [178, 422] on span "Salir" at bounding box center [178, 430] width 15 height 21
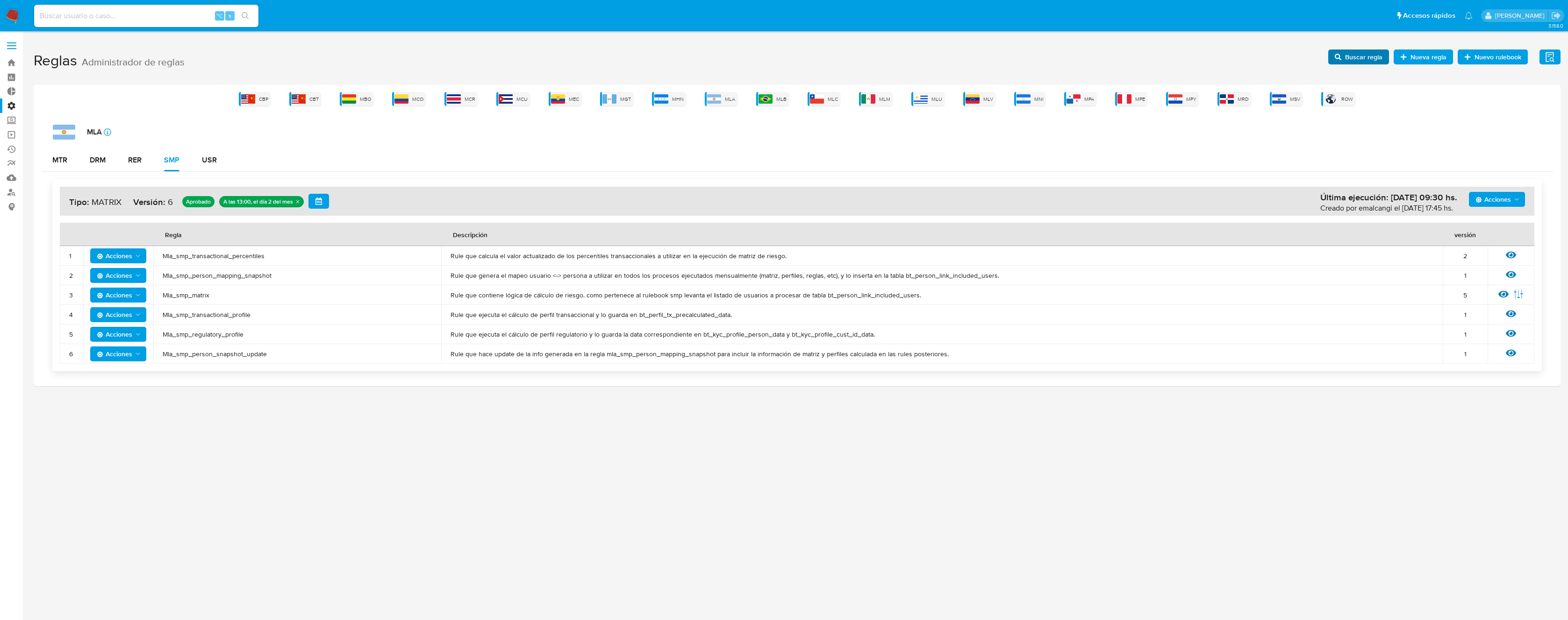
drag, startPoint x: 1327, startPoint y: 61, endPoint x: 1334, endPoint y: 60, distance: 7.1
click at [1330, 60] on h1 "Reglas Administrador de reglas Evidencias Nuevo rulebook Nueva regla Buscar reg…" at bounding box center [797, 61] width 1527 height 32
click at [1336, 59] on icon "button" at bounding box center [1337, 56] width 7 height 7
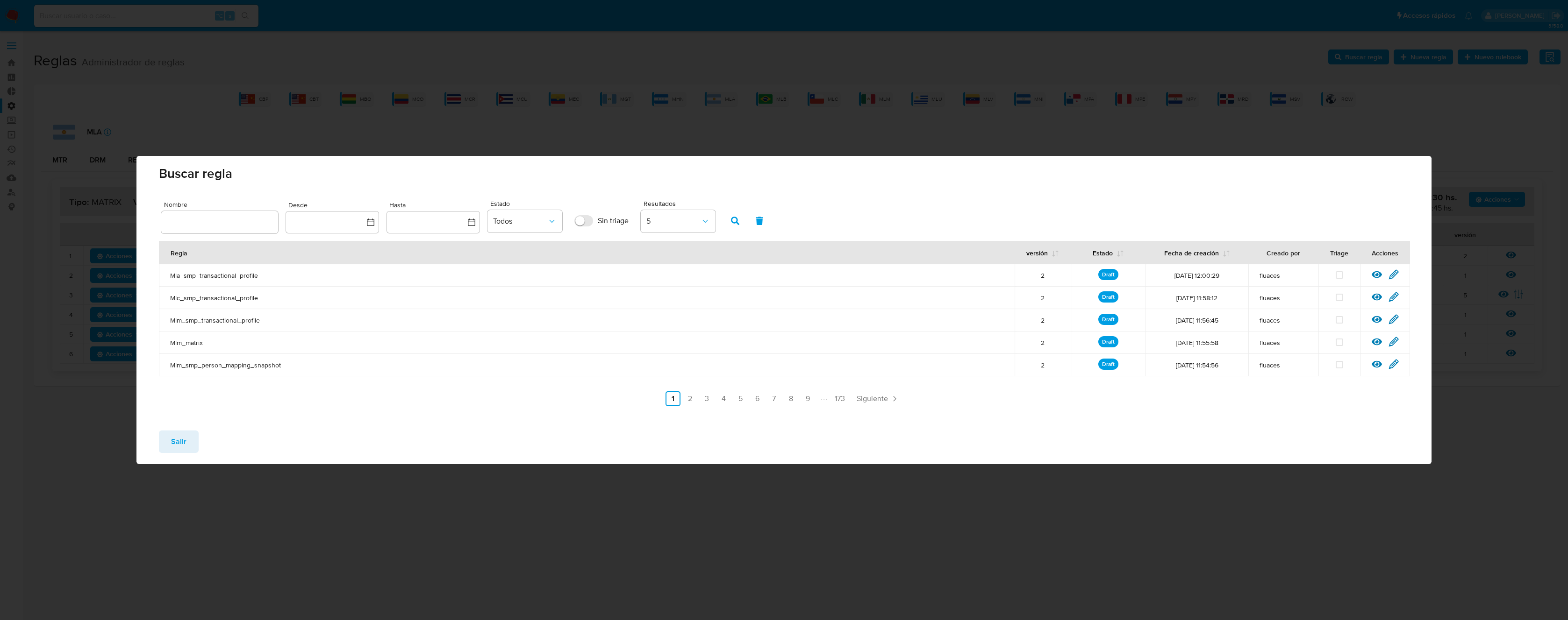
drag, startPoint x: 215, startPoint y: 230, endPoint x: 211, endPoint y: 226, distance: 5.7
click at [215, 229] on div at bounding box center [220, 222] width 117 height 23
click at [210, 225] on input "text" at bounding box center [220, 222] width 117 height 12
drag, startPoint x: 136, startPoint y: 224, endPoint x: 114, endPoint y: 224, distance: 22.0
click at [114, 224] on div "Buscar regla Nombre Mla_smp_person_mapping_snapshot Desde Hasta Estado Todos Si…" at bounding box center [784, 310] width 1568 height 620
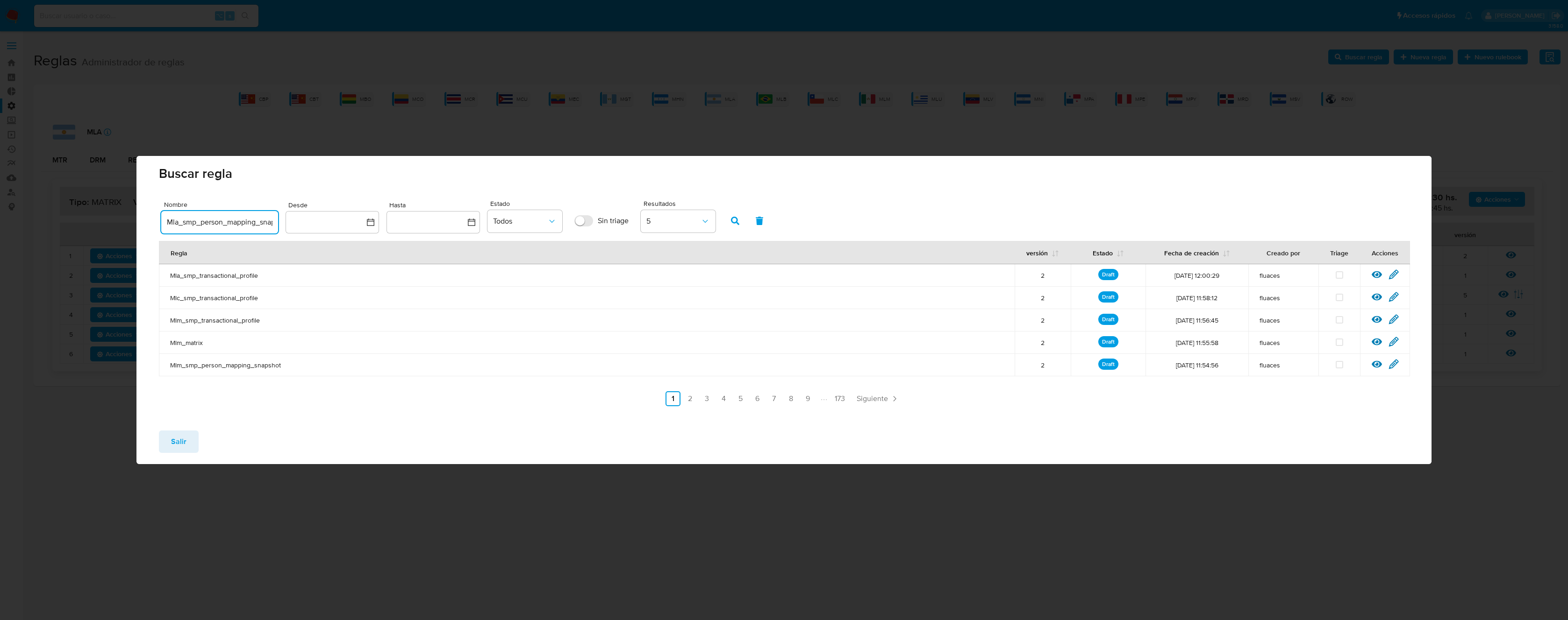
click at [177, 223] on input "Mla_smp_person_mapping_snapshot" at bounding box center [220, 222] width 117 height 12
type input "Mlm_smp_person_mapping_snapshot"
click at [737, 220] on icon "button" at bounding box center [735, 220] width 8 height 8
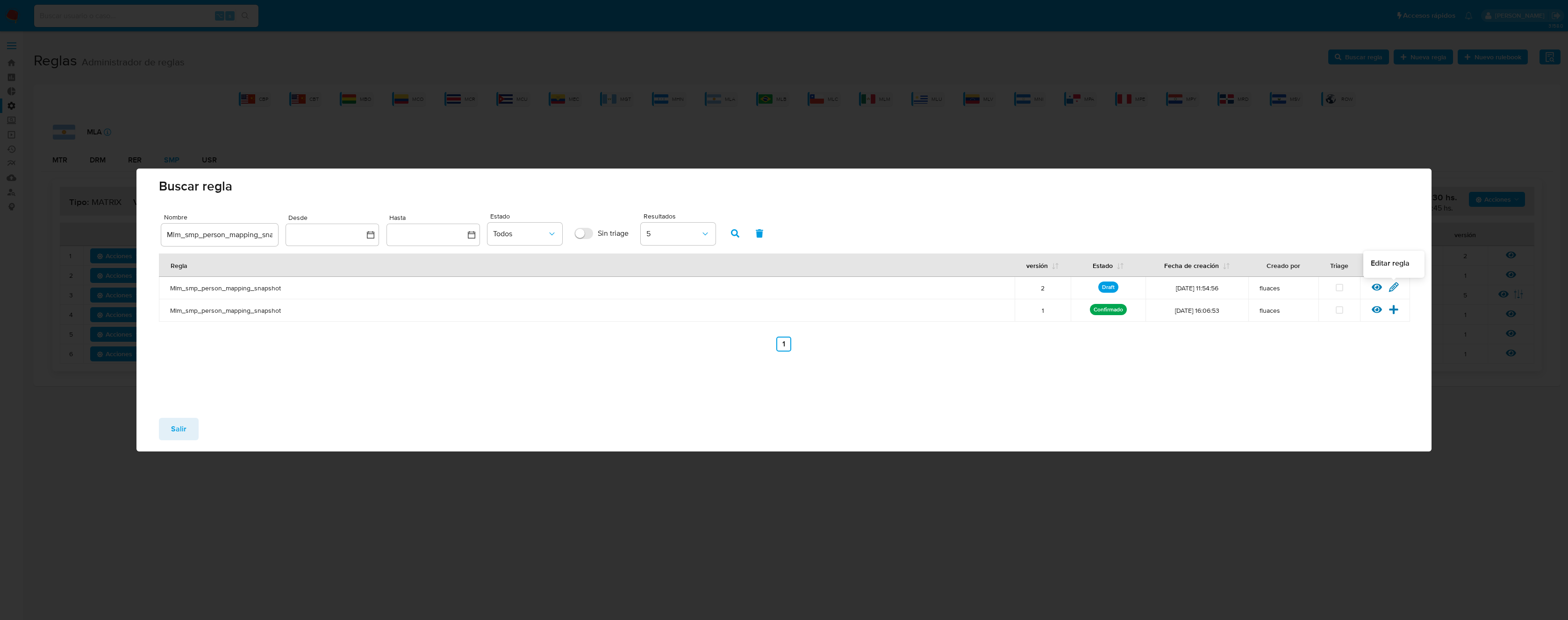
click at [1389, 284] on icon at bounding box center [1393, 287] width 10 height 10
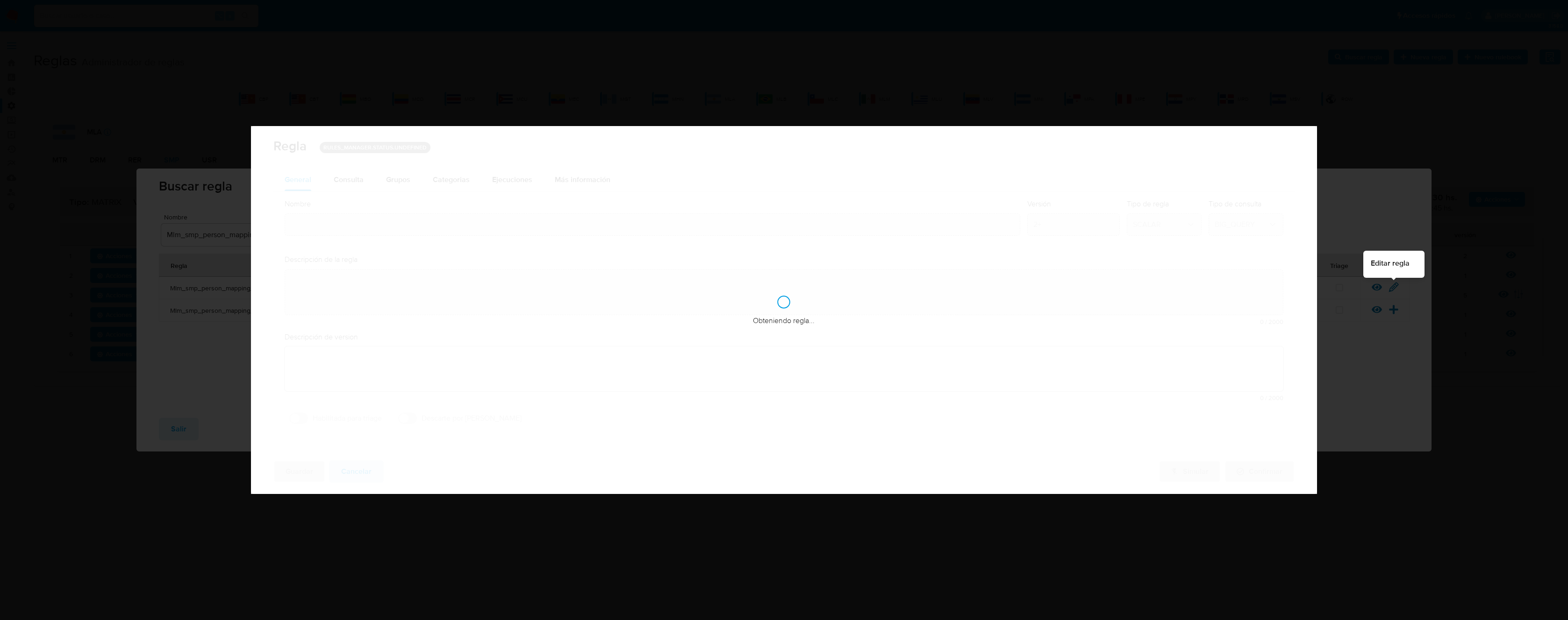
type input "Mlm_smp_person_mapping_snapshot"
type textarea "Rule que genera el mapeo usuario <-> persona a utilizar en todos los procesos e…"
type textarea "Ppld-6102 - modificación de queries para exceptuar payments de movimientos de p…"
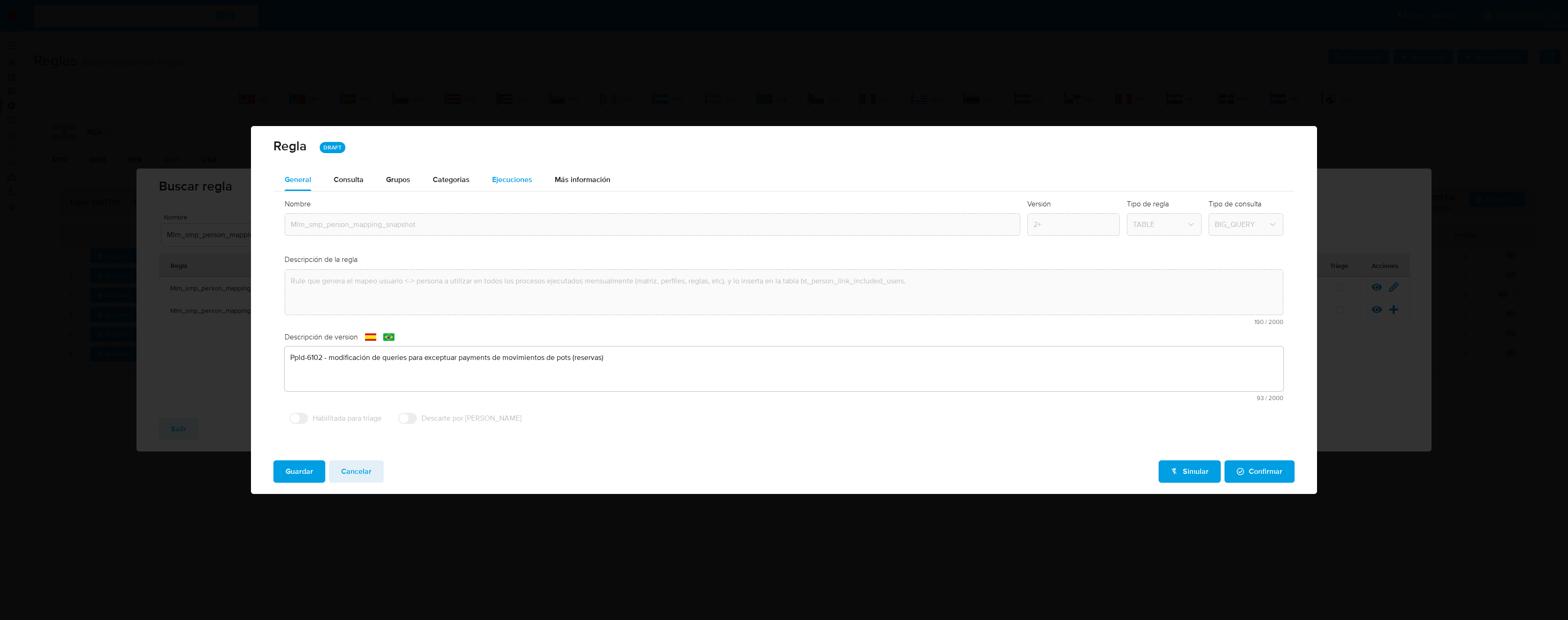
click at [511, 183] on span "Ejecuciones" at bounding box center [511, 179] width 40 height 10
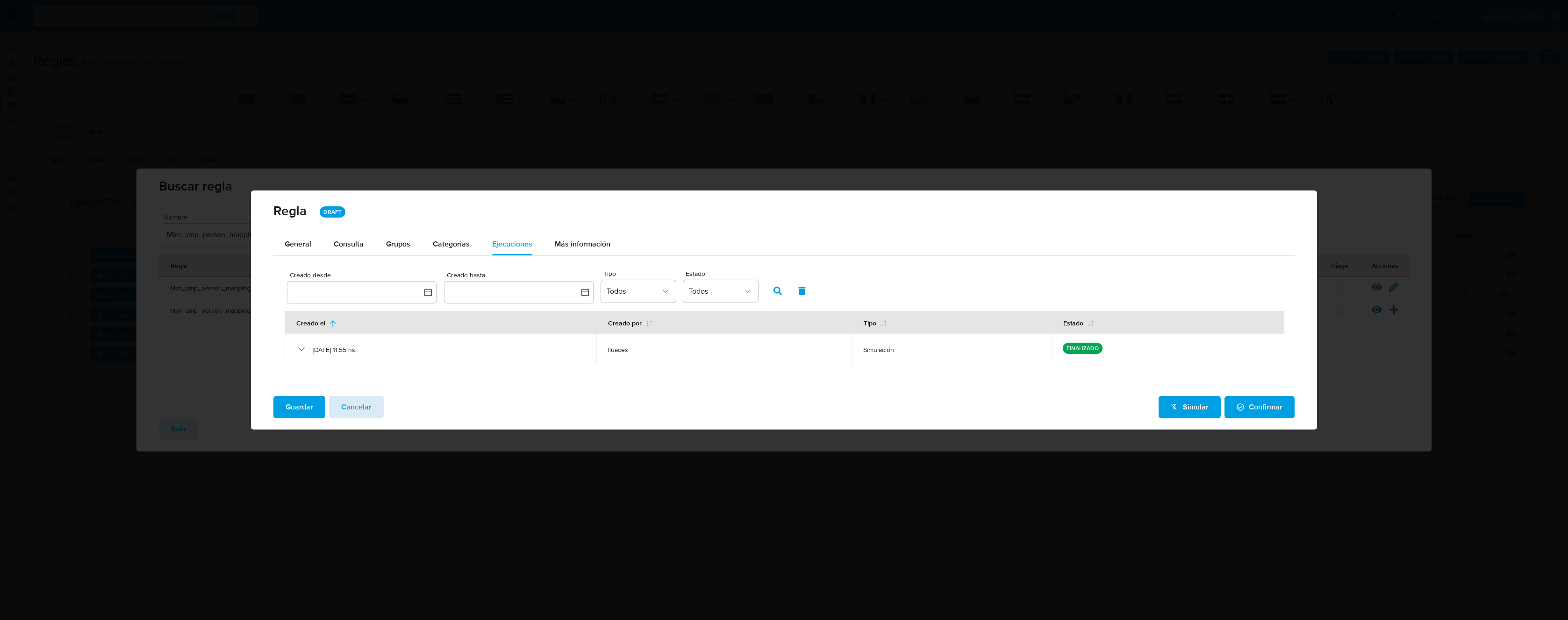
click at [357, 410] on span "Cancelar" at bounding box center [357, 407] width 30 height 21
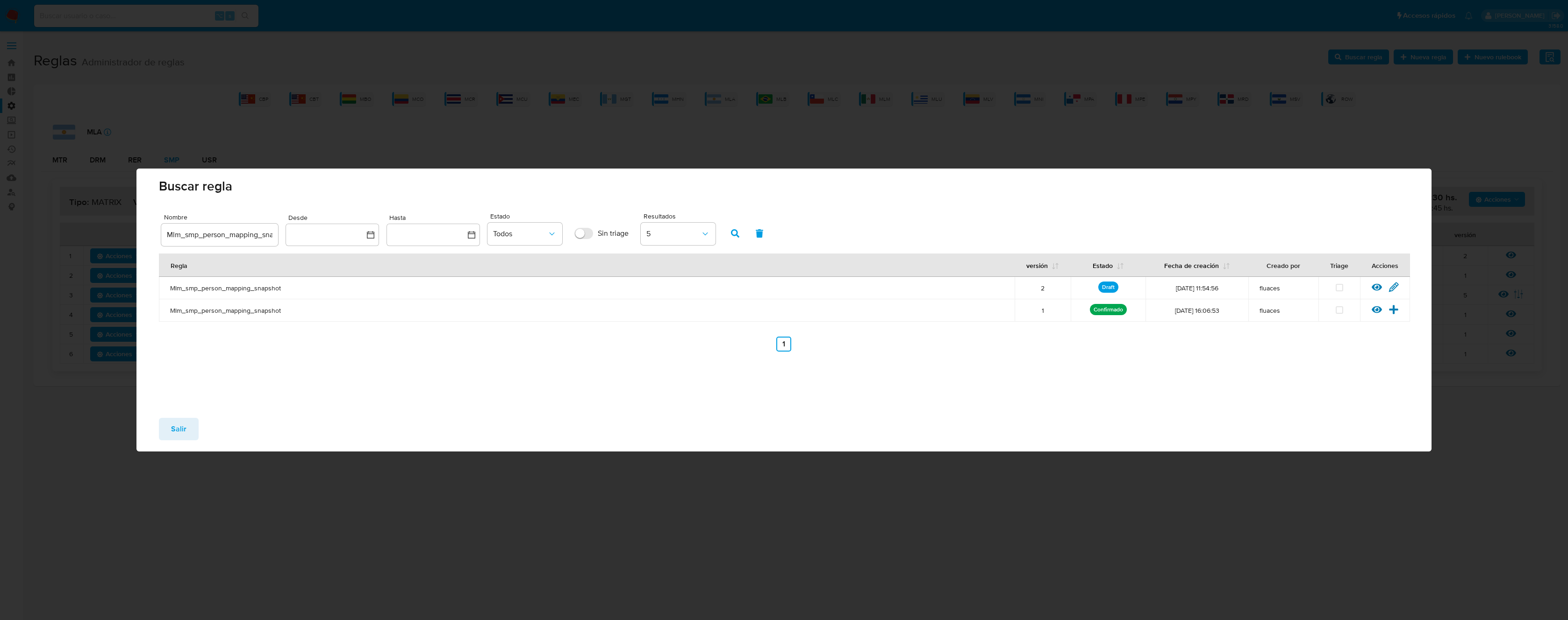
click at [184, 426] on span "Salir" at bounding box center [178, 430] width 15 height 21
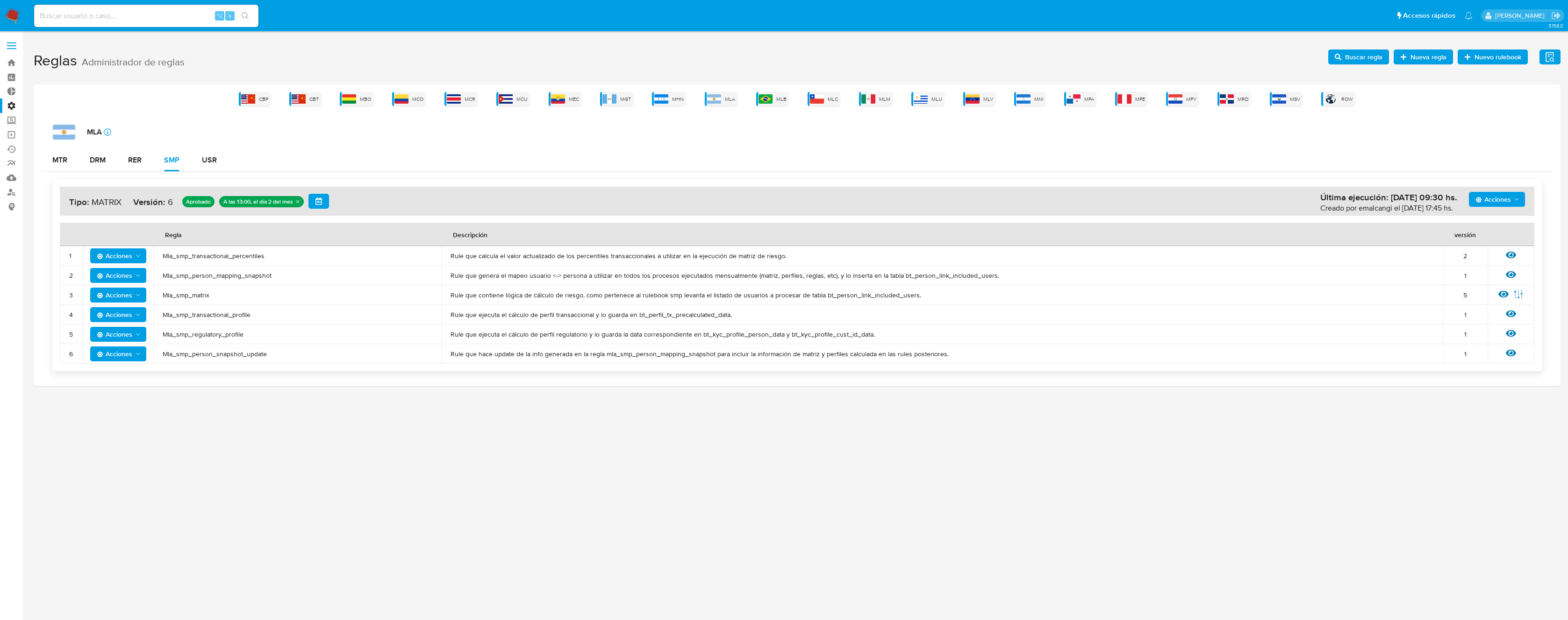
click at [185, 296] on span "Mla_smp_matrix" at bounding box center [297, 295] width 269 height 8
click at [869, 98] on img at bounding box center [868, 99] width 14 height 9
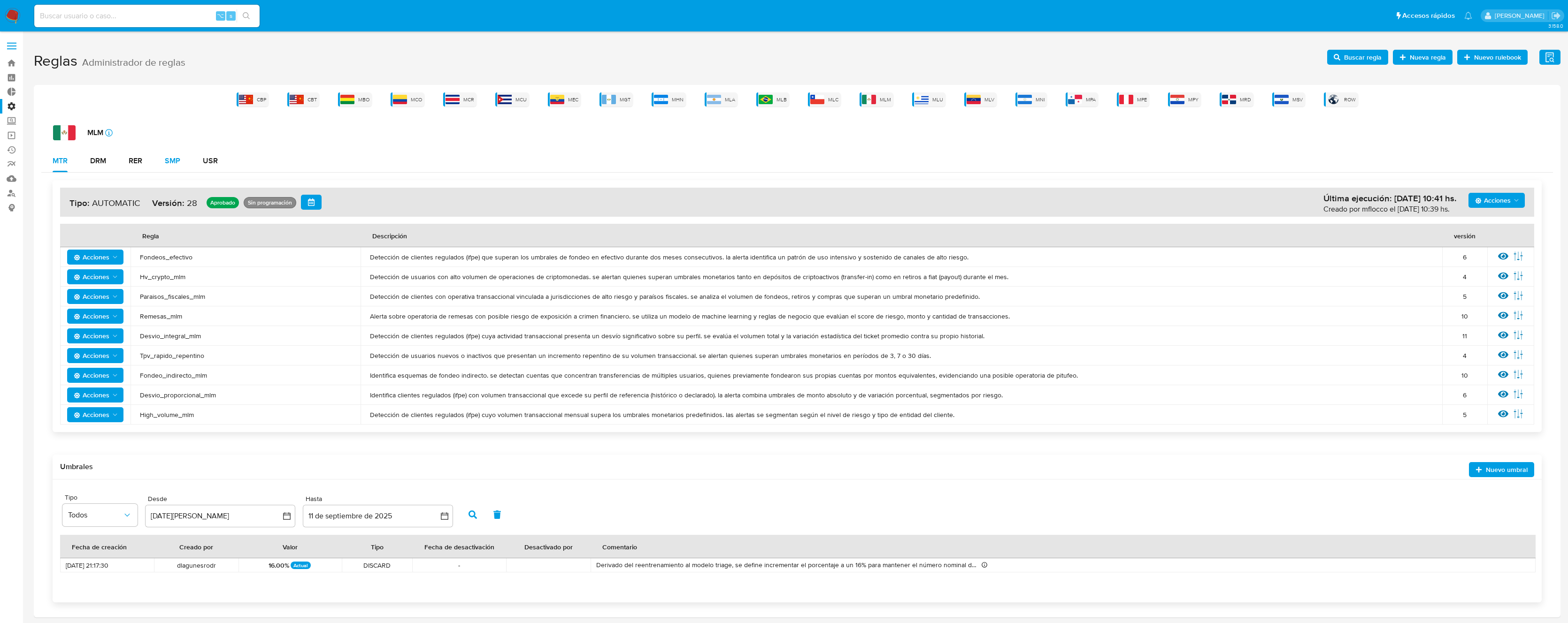
click at [171, 172] on div "MTR DRM RER SMP USR Acciones Última ejecución: 05/09/2025 10:41 hs. Creado por …" at bounding box center [798, 380] width 1512 height 461
click at [177, 160] on div "SMP" at bounding box center [173, 161] width 15 height 8
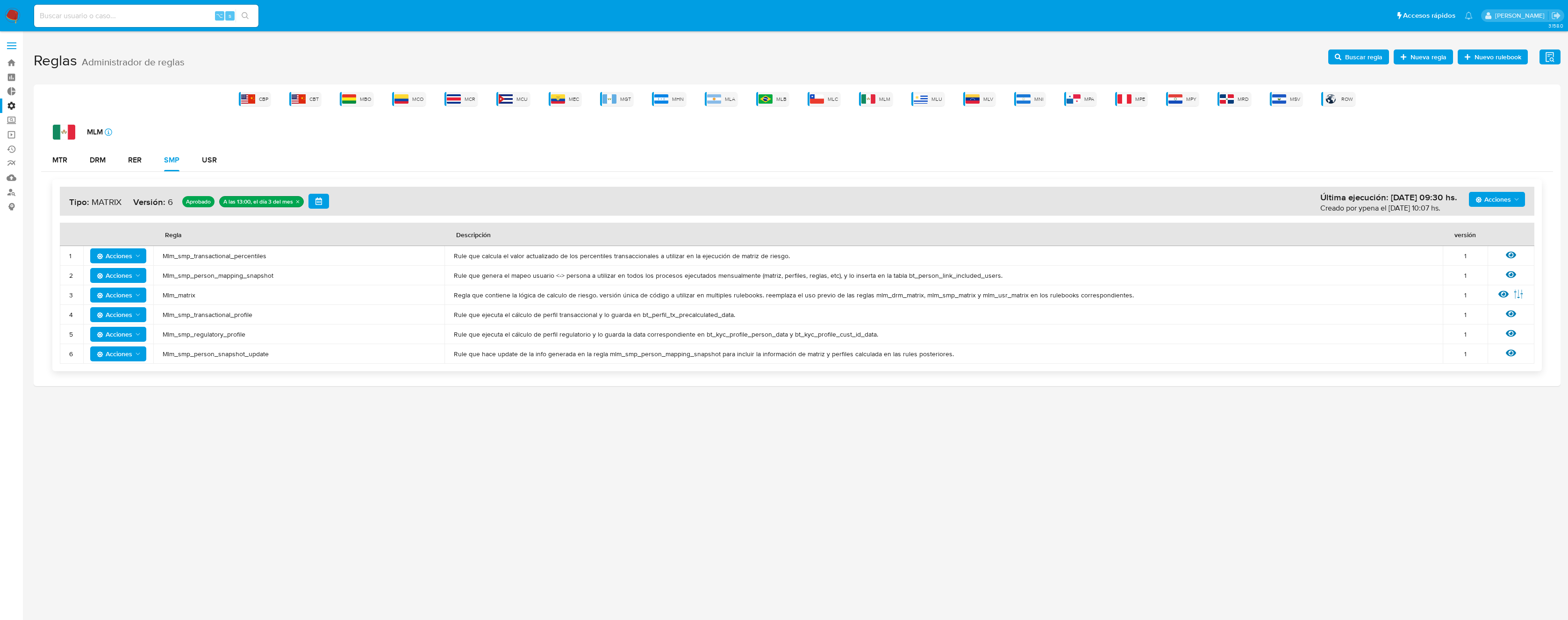
click at [180, 295] on span "Mlm_matrix" at bounding box center [298, 295] width 272 height 8
click at [1350, 47] on h1 "Reglas Administrador de reglas Evidencias Nuevo rulebook Nueva regla Buscar reg…" at bounding box center [797, 61] width 1527 height 32
click at [1348, 56] on span "Buscar regla" at bounding box center [1363, 57] width 38 height 15
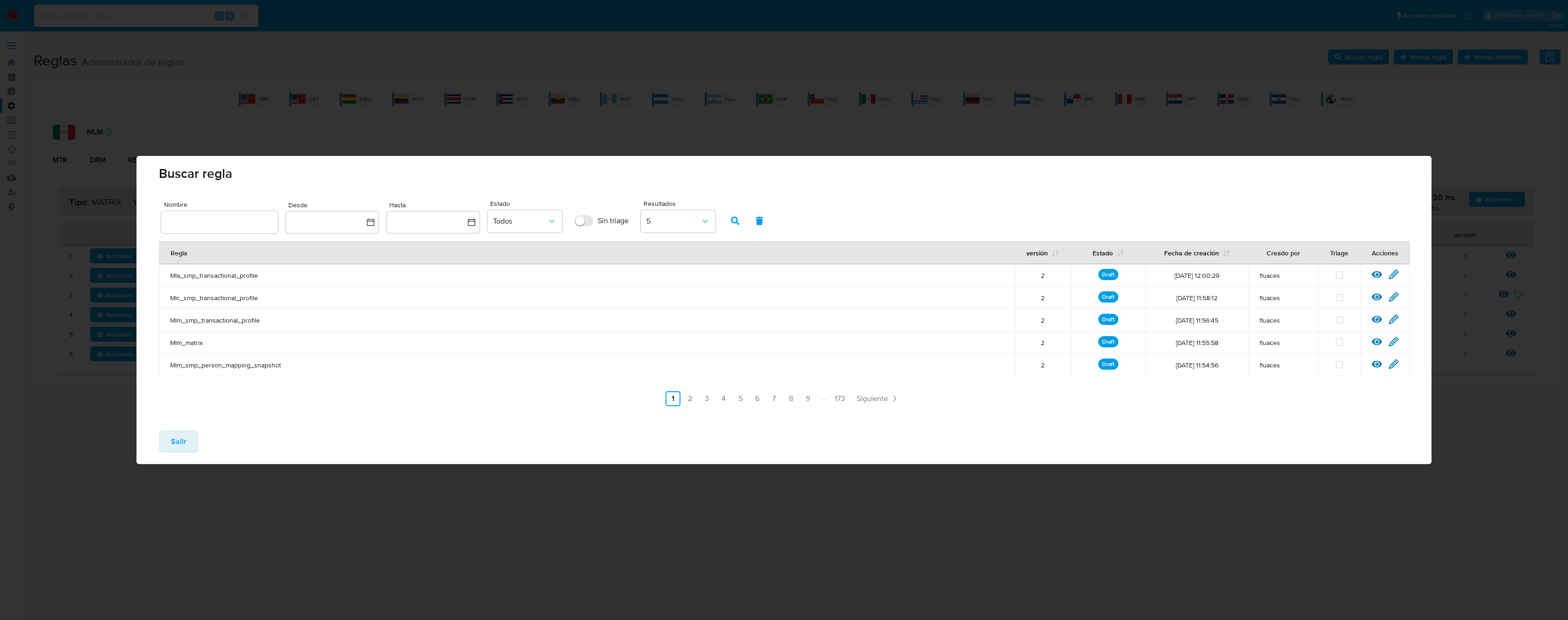
drag, startPoint x: 251, startPoint y: 204, endPoint x: 238, endPoint y: 216, distance: 17.7
click at [249, 204] on span "Nombre" at bounding box center [222, 204] width 117 height 7
click at [249, 217] on input "text" at bounding box center [220, 222] width 117 height 12
click at [235, 220] on input "text" at bounding box center [220, 222] width 117 height 12
type input "Mlm_matrix"
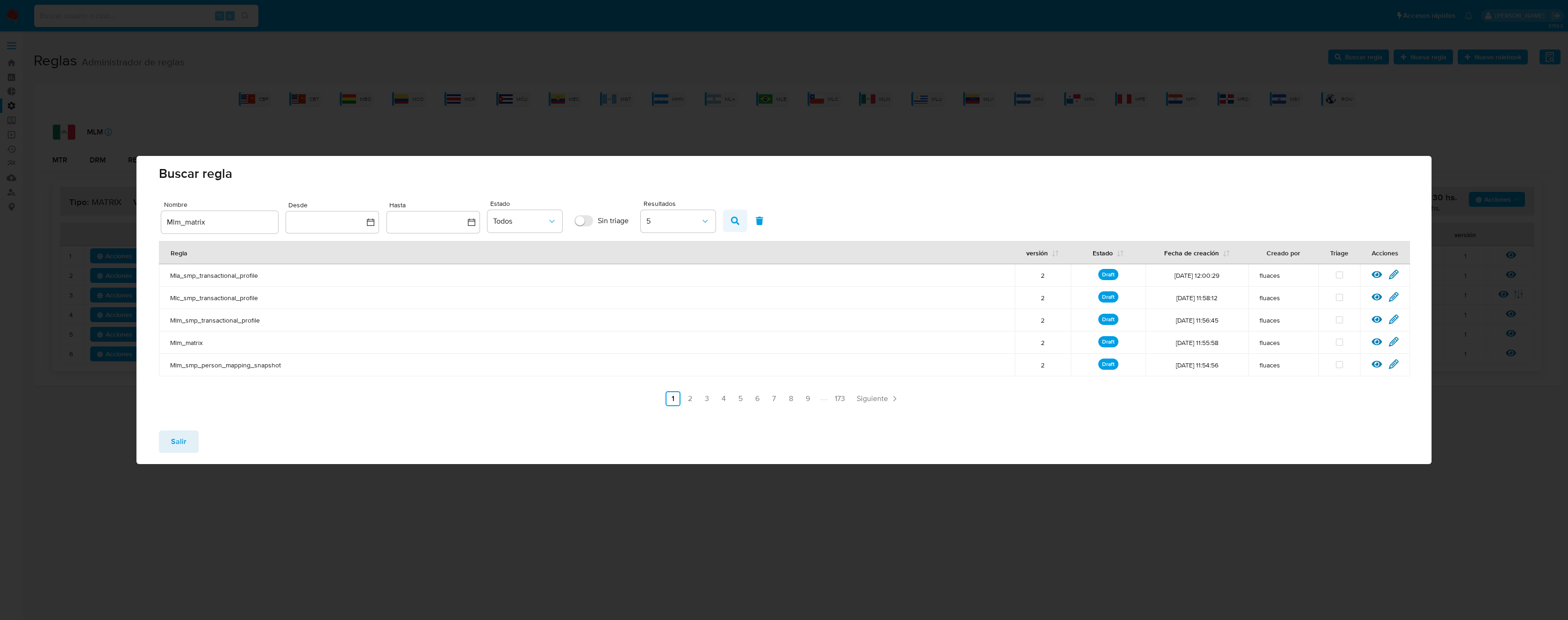
click at [727, 223] on button "button" at bounding box center [735, 221] width 24 height 23
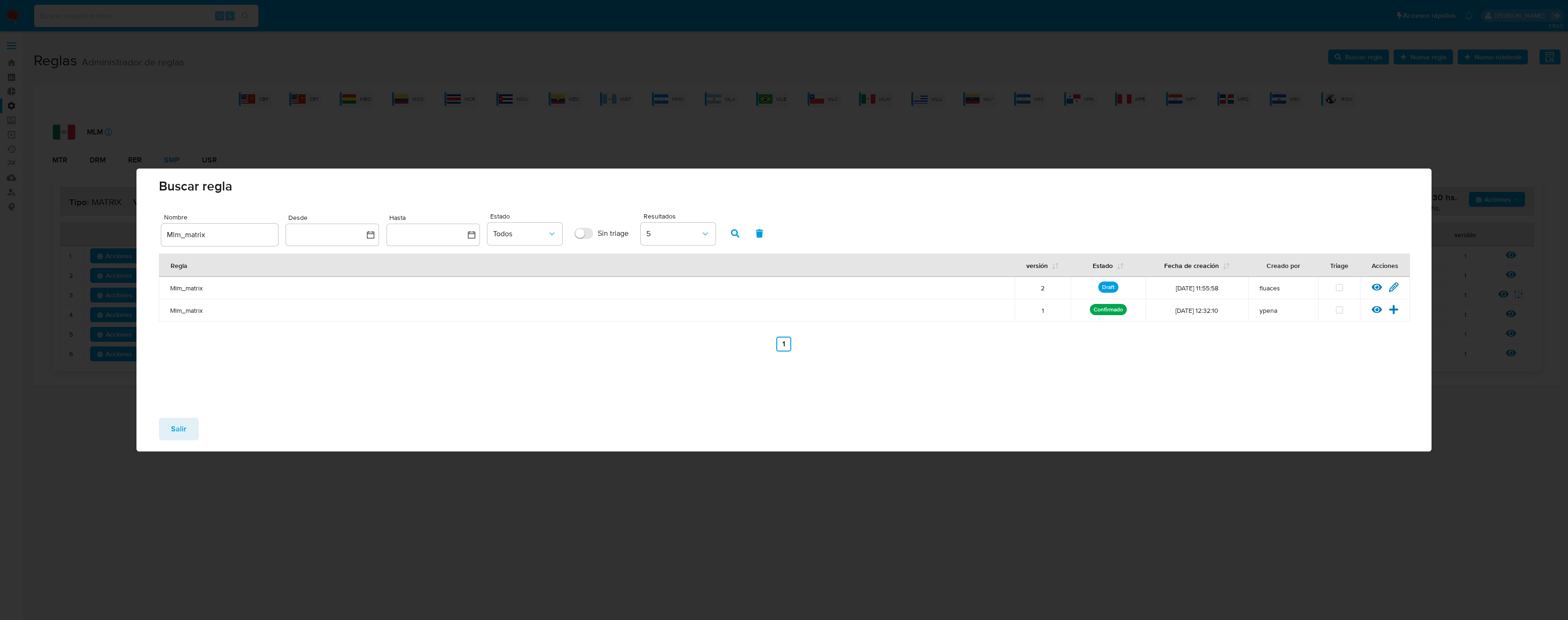
click at [1396, 284] on icon at bounding box center [1393, 287] width 10 height 10
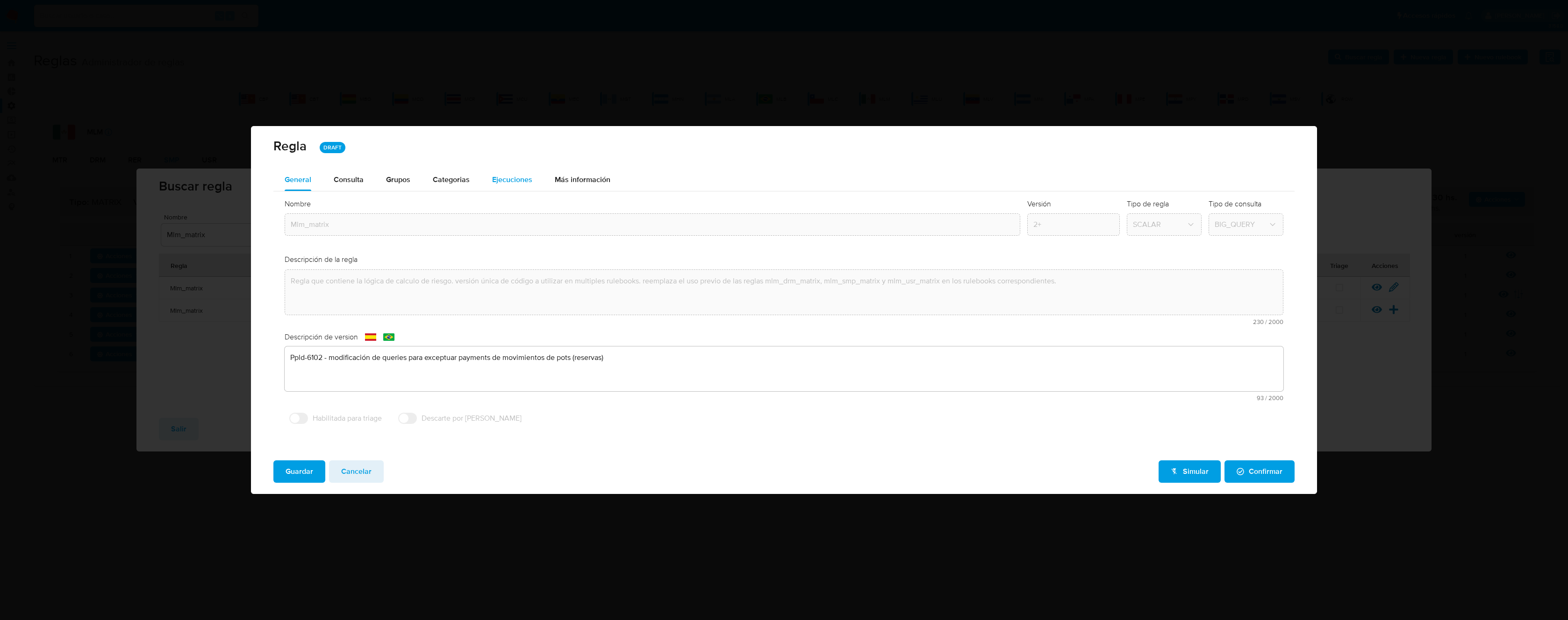
click at [537, 178] on button "Ejecuciones" at bounding box center [511, 180] width 63 height 23
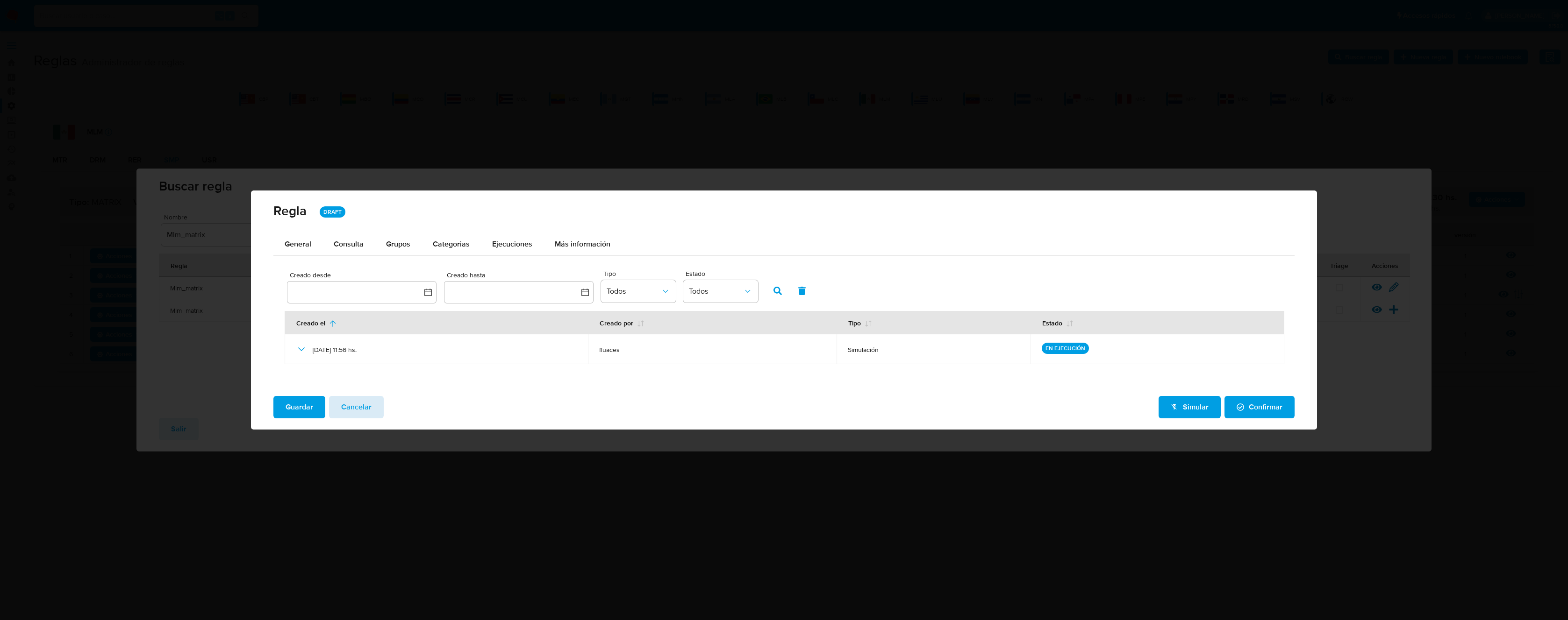
click at [373, 416] on button "Cancelar" at bounding box center [357, 407] width 54 height 23
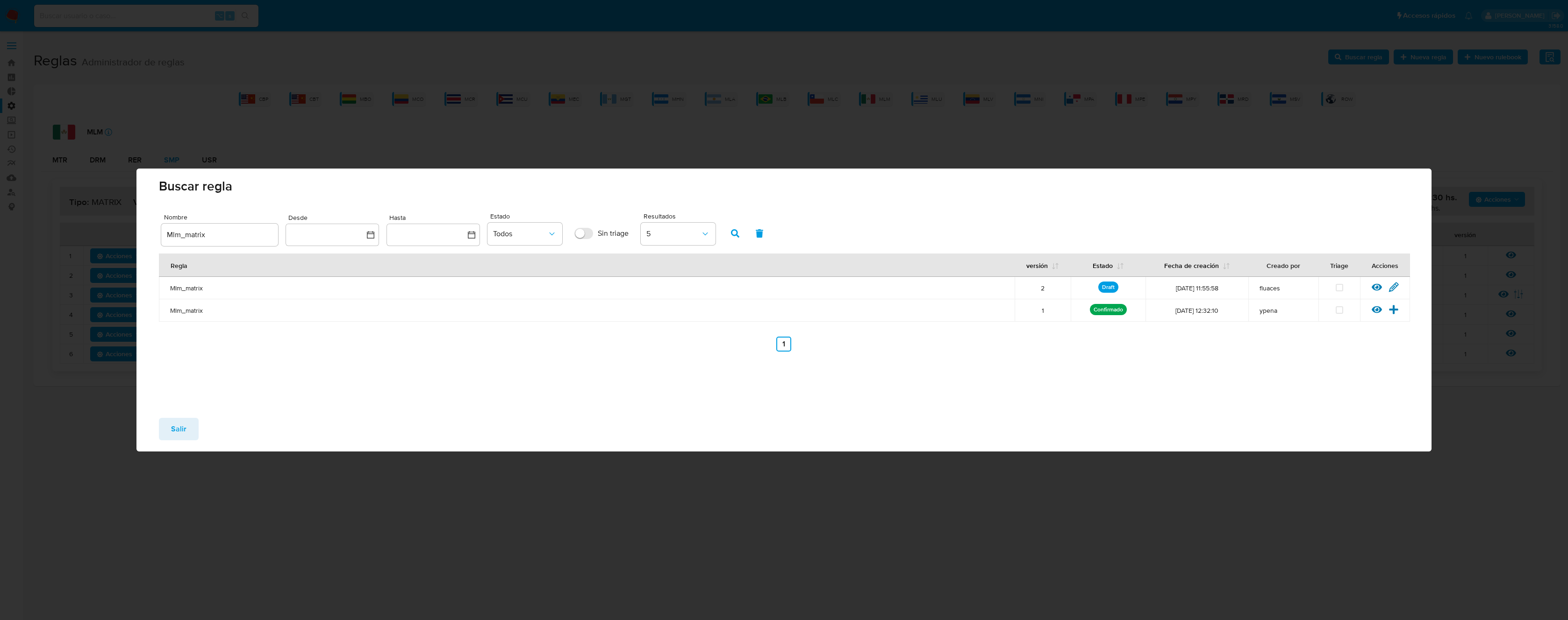
drag, startPoint x: 188, startPoint y: 426, endPoint x: 196, endPoint y: 415, distance: 13.6
click at [187, 424] on button "Salir" at bounding box center [178, 430] width 39 height 23
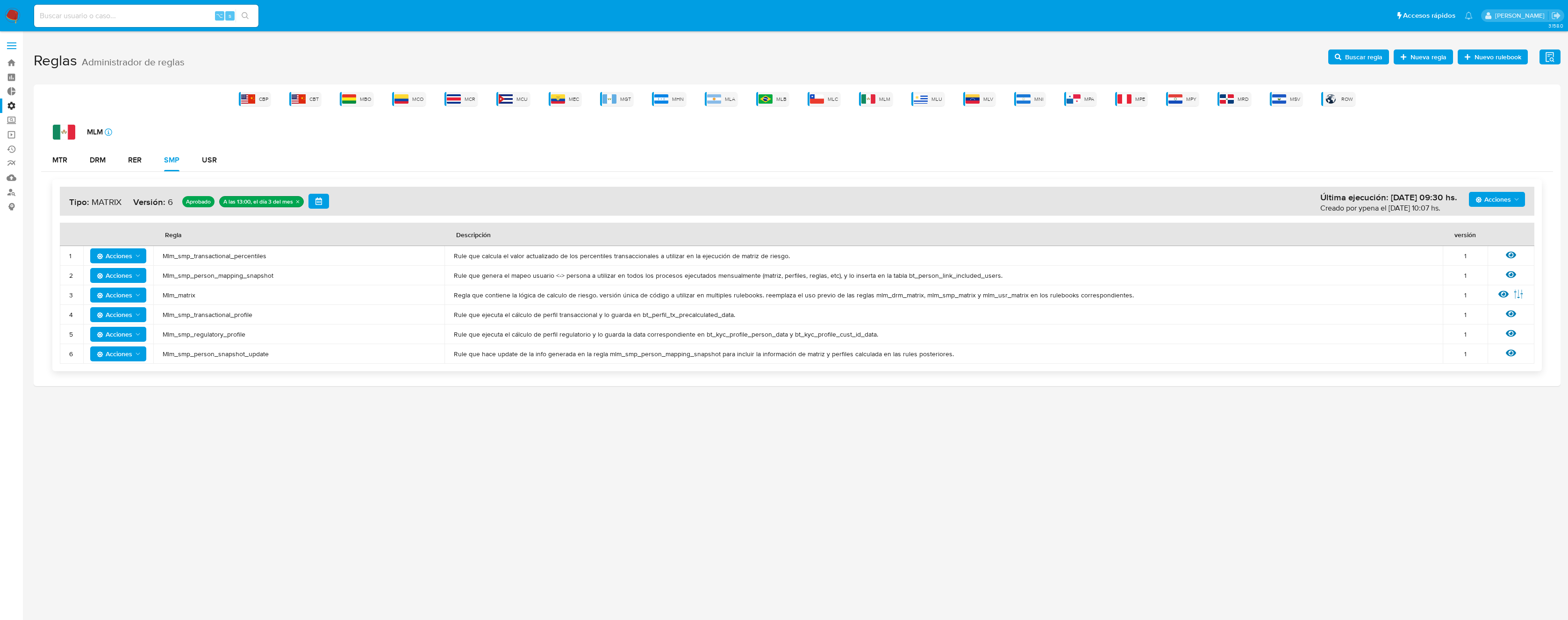
click at [239, 316] on span "Mlm_smp_transactional_profile" at bounding box center [298, 314] width 272 height 8
drag, startPoint x: 1372, startPoint y: 113, endPoint x: 1399, endPoint y: 77, distance: 45.0
click at [1399, 77] on div "Reglas Administrador de reglas Evidencias Nuevo rulebook Nueva regla Buscar reg…" at bounding box center [797, 216] width 1527 height 341
click at [1414, 106] on div "CBP CBT MBO MCO MCR MCU MEC MGT MHN MLA MLB MLC MLM MLU MLV MNI MPA MPE MPY MRD…" at bounding box center [797, 98] width 1512 height 14
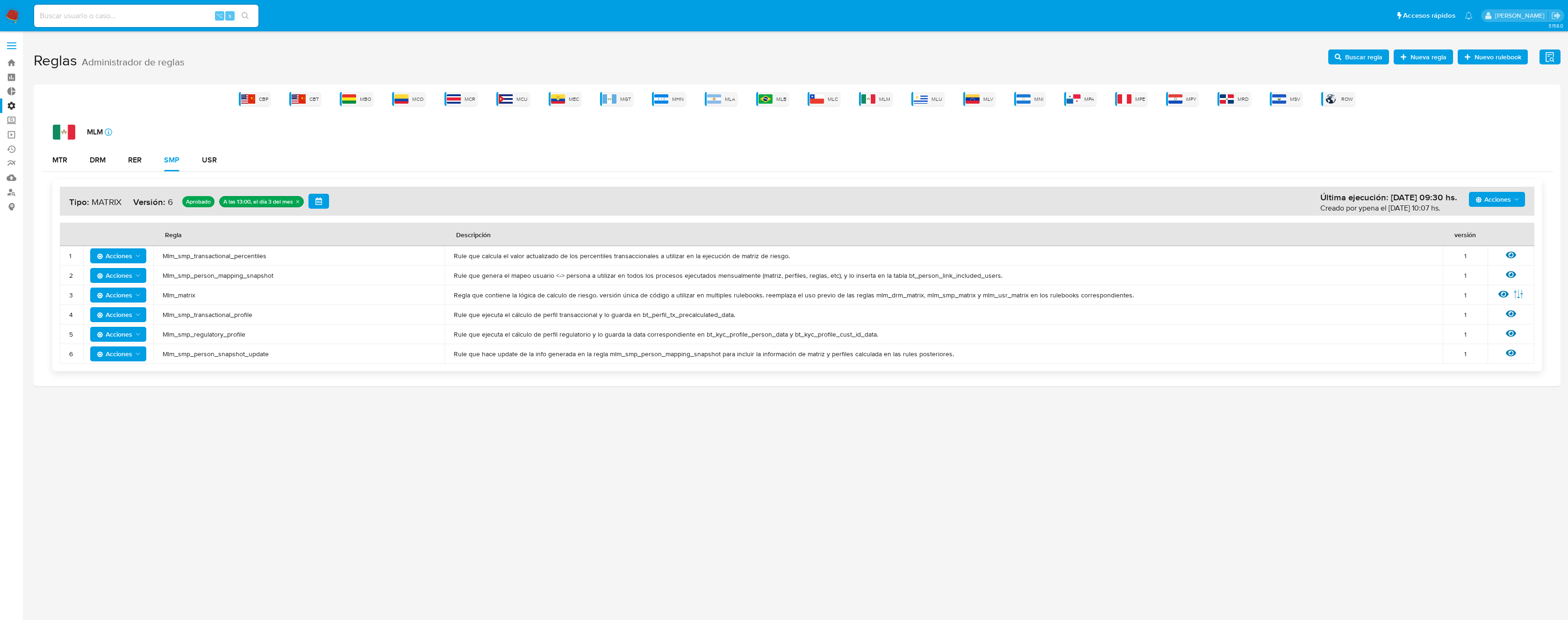
click at [1356, 64] on span "Buscar regla" at bounding box center [1363, 57] width 38 height 15
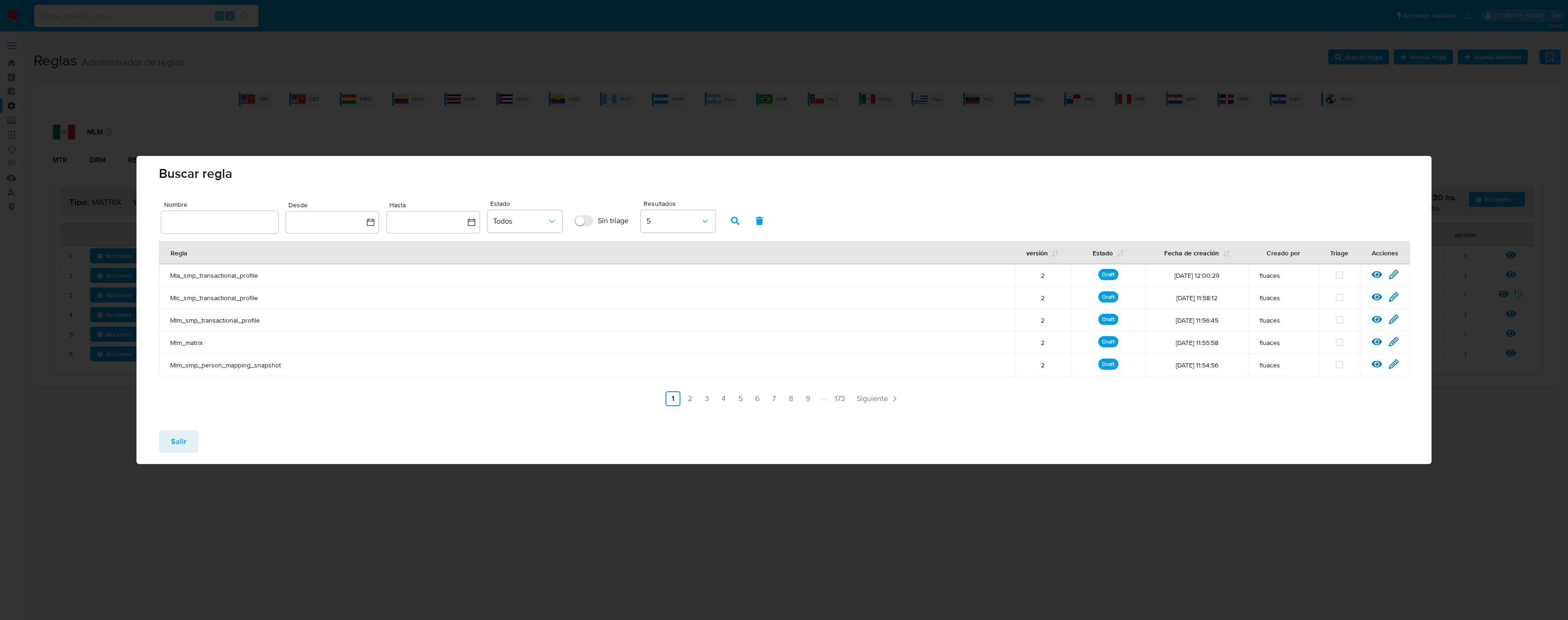
click at [224, 224] on input "text" at bounding box center [220, 222] width 117 height 12
type input "Mlm_smp_transactional_profile"
click at [727, 222] on button "button" at bounding box center [735, 221] width 24 height 23
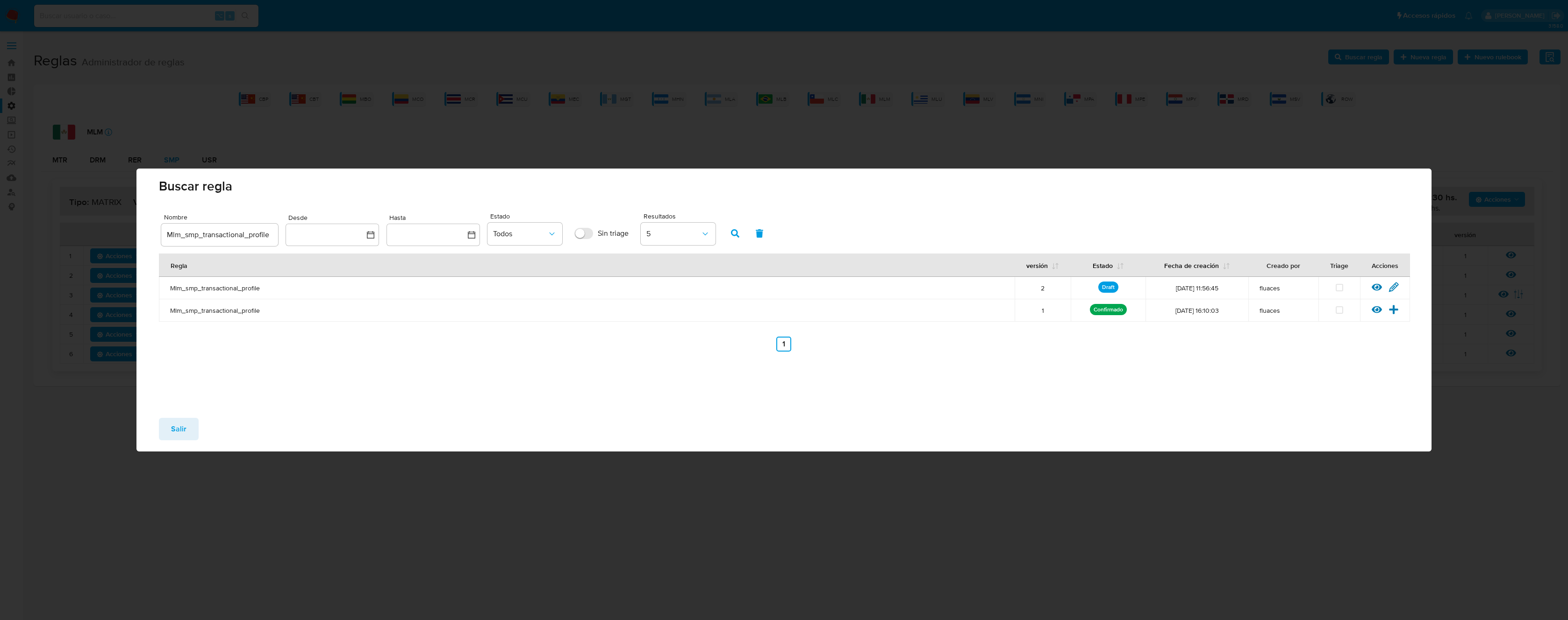
click at [1399, 285] on div "Ver regla Editar regla" at bounding box center [1384, 288] width 50 height 12
click at [1394, 286] on icon at bounding box center [1393, 286] width 8 height 8
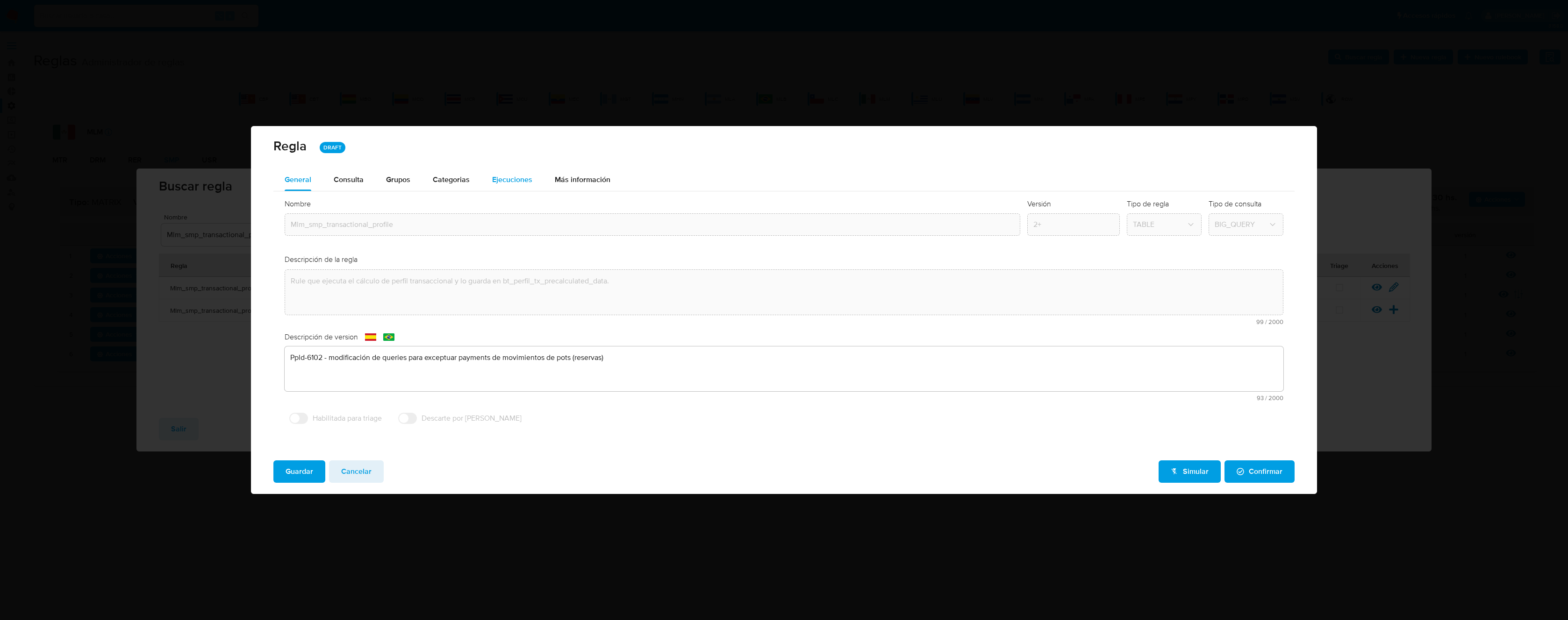
click at [521, 180] on span "Ejecuciones" at bounding box center [511, 179] width 40 height 10
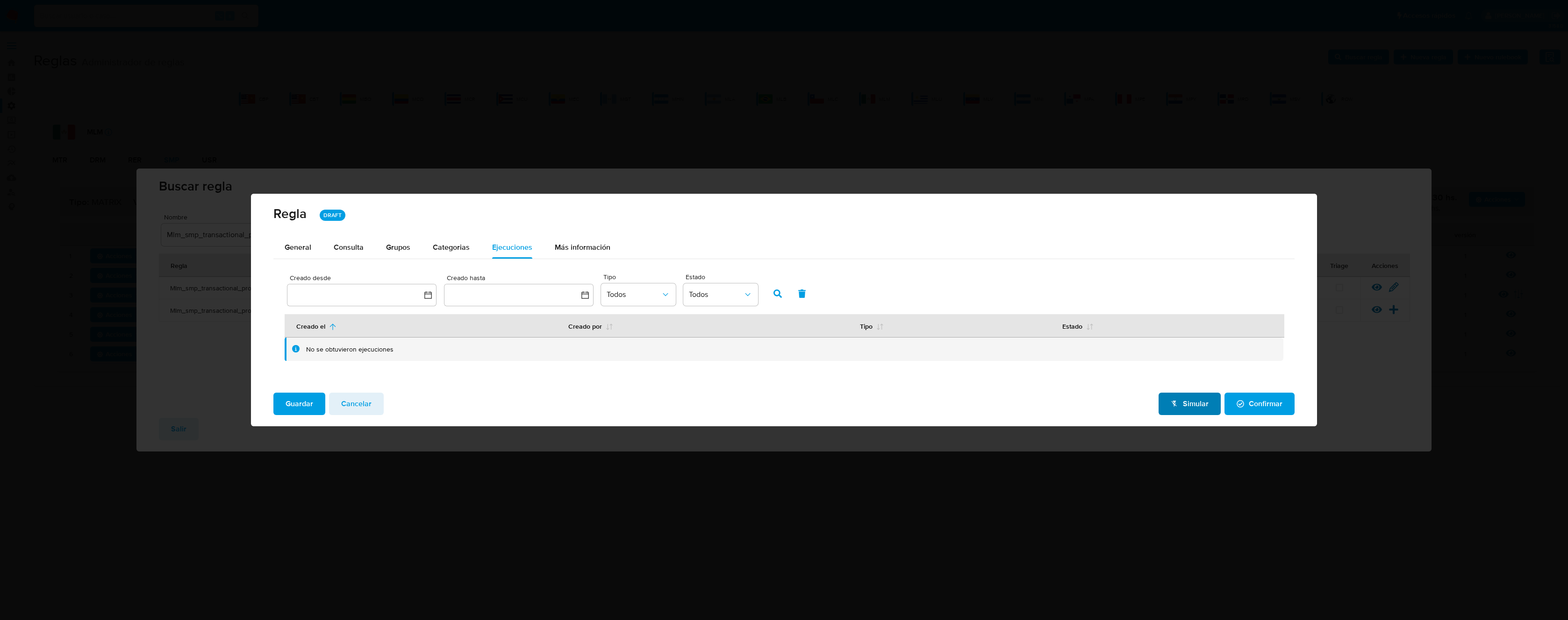
click at [1166, 405] on button "Simular" at bounding box center [1190, 404] width 62 height 23
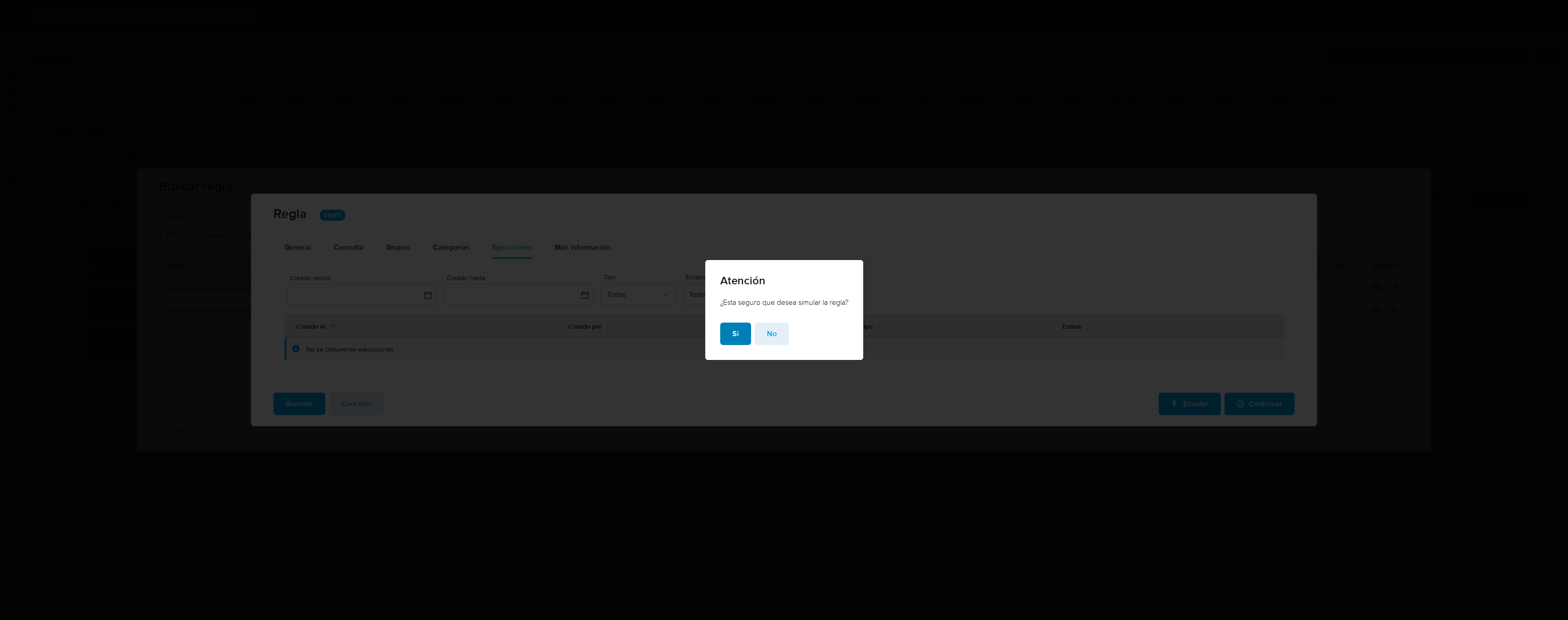
click at [734, 340] on span "Si" at bounding box center [735, 334] width 7 height 21
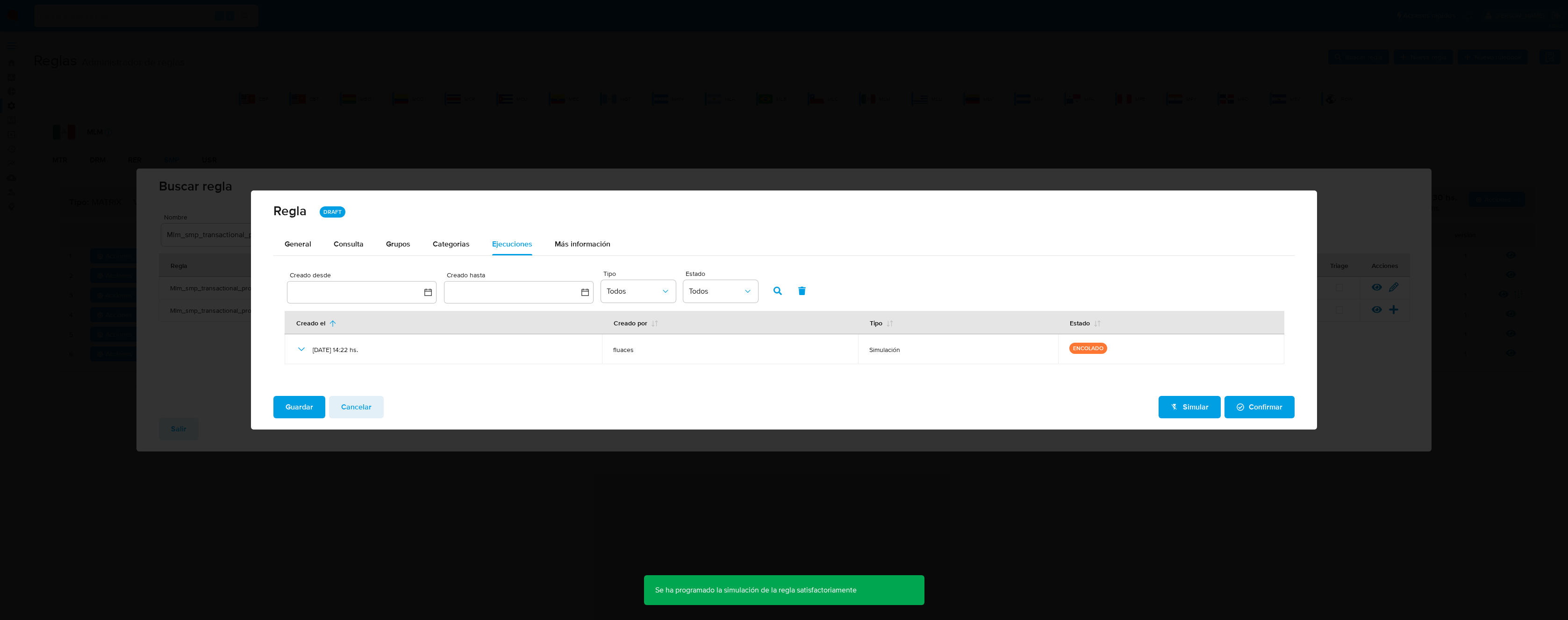
click at [366, 405] on span "Cancelar" at bounding box center [357, 407] width 30 height 21
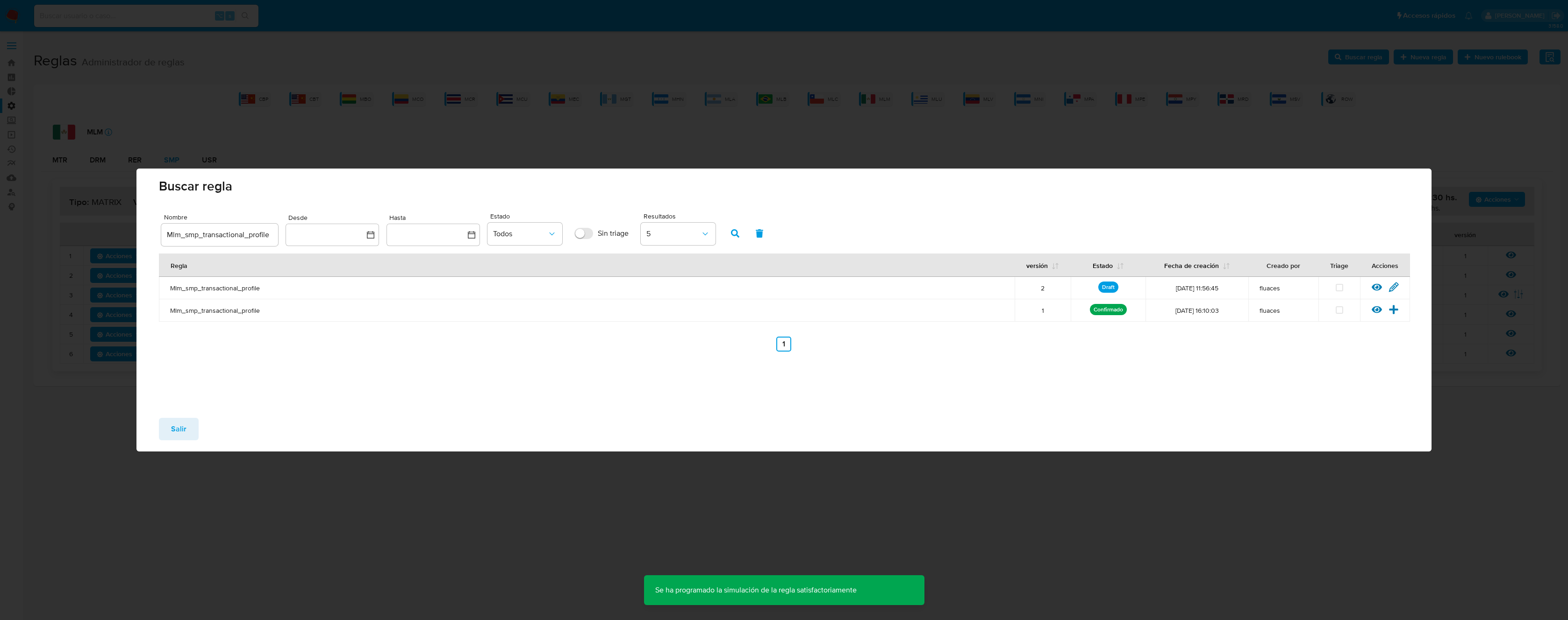
click at [187, 428] on button "Salir" at bounding box center [178, 430] width 39 height 23
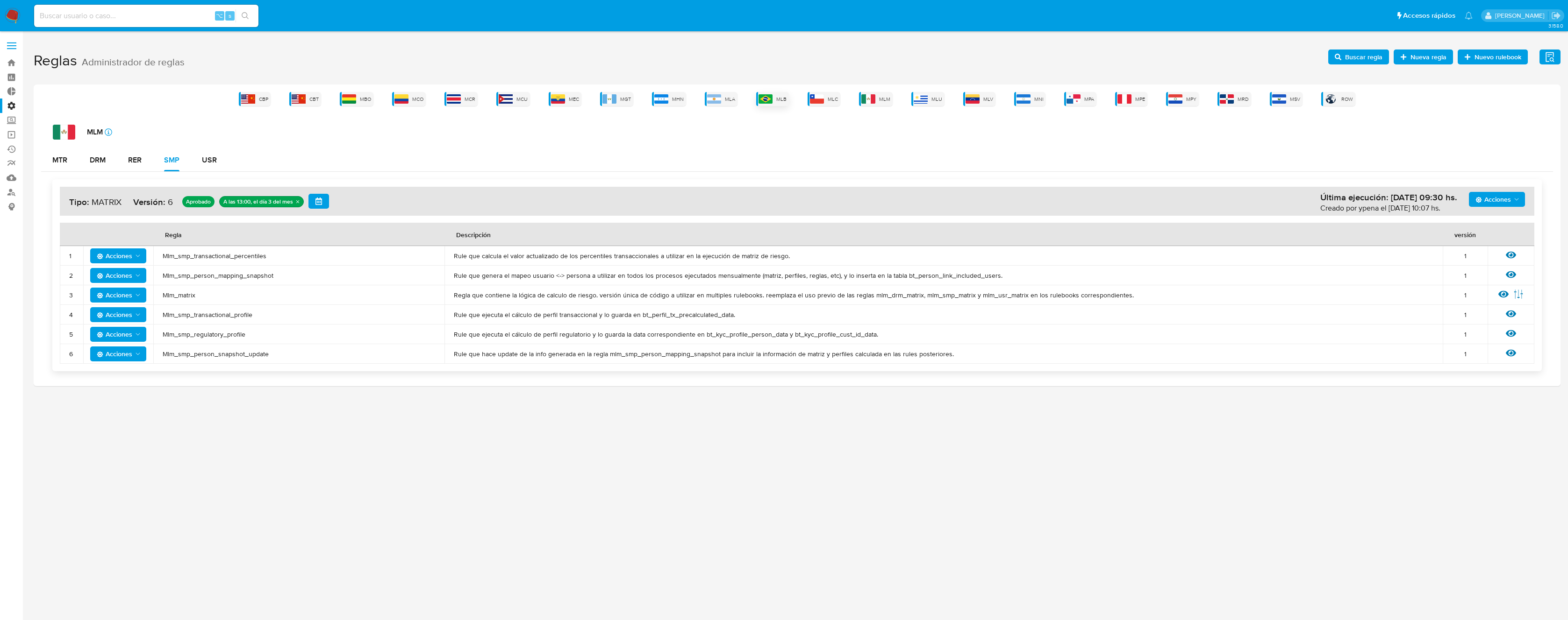
click at [778, 98] on span "MLB" at bounding box center [781, 98] width 10 height 7
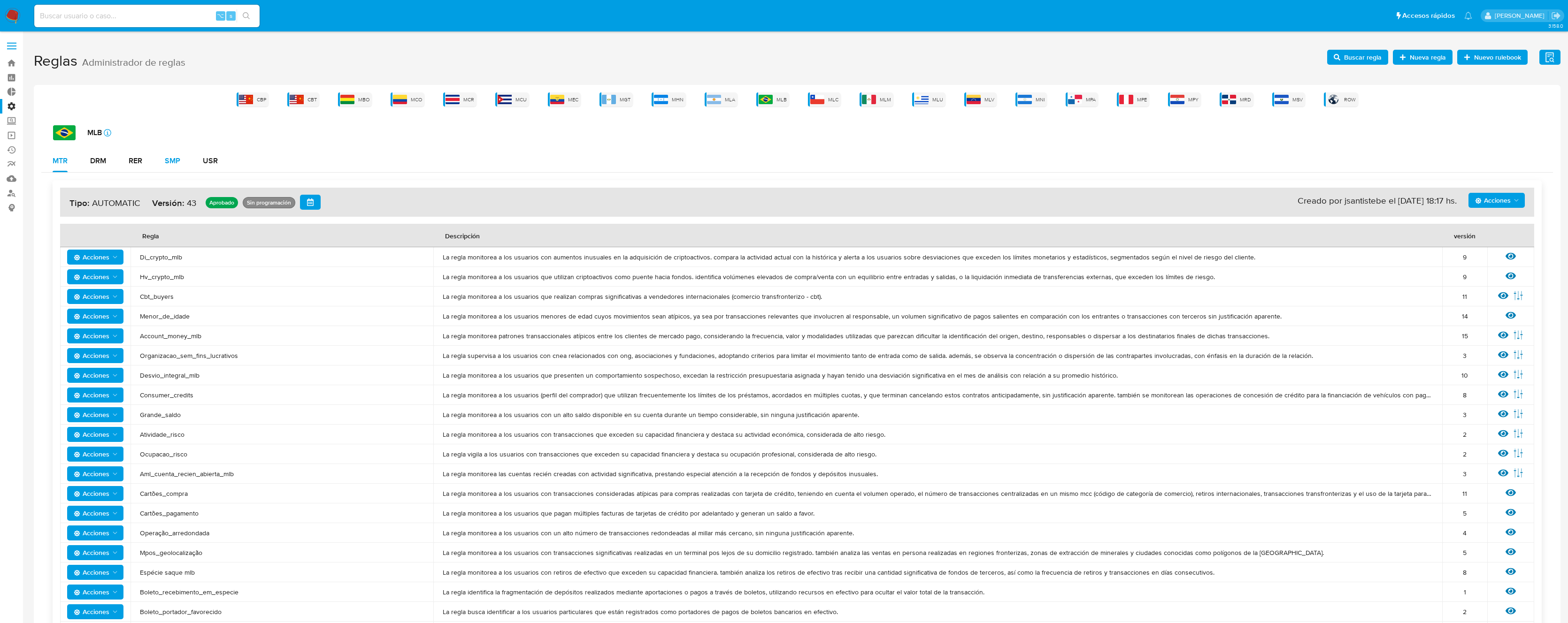
click at [171, 160] on div "SMP" at bounding box center [173, 161] width 15 height 8
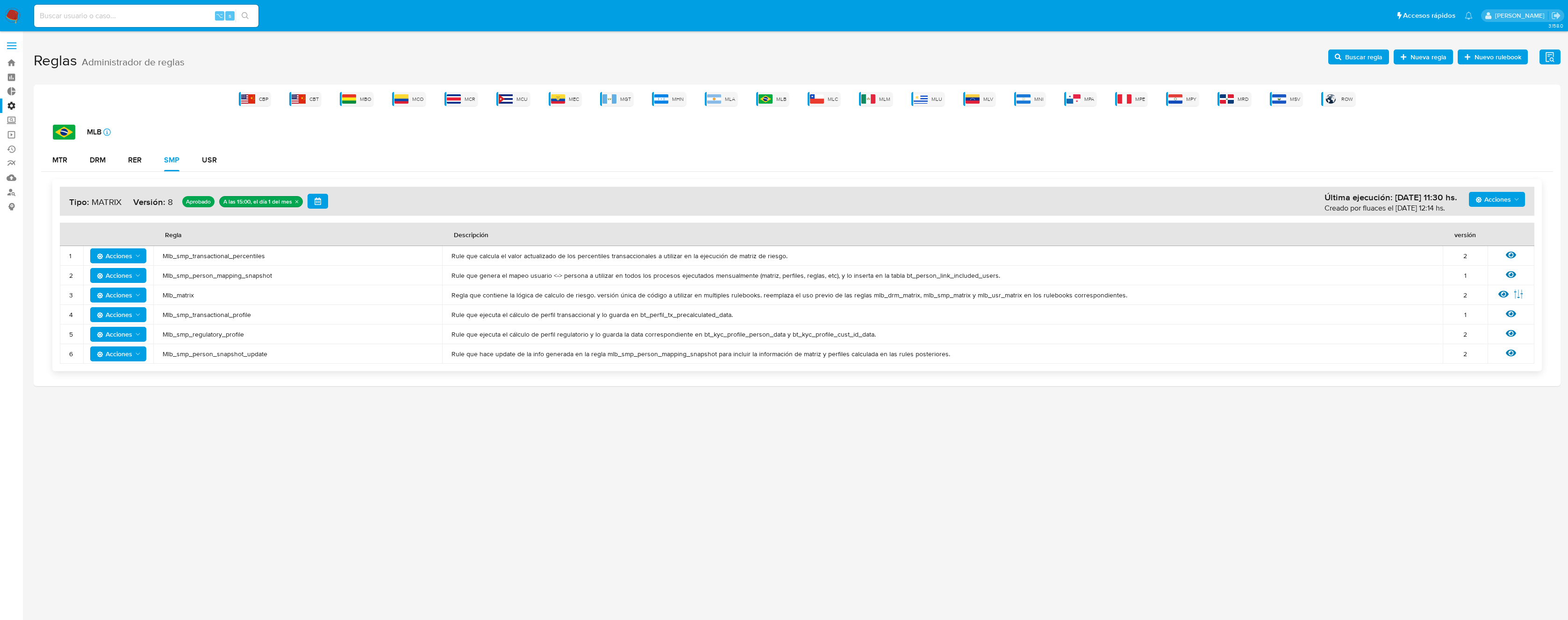
click at [236, 255] on span "Mlb_smp_transactional_percentiles" at bounding box center [297, 255] width 270 height 8
click at [1367, 58] on span "Buscar regla" at bounding box center [1363, 57] width 38 height 15
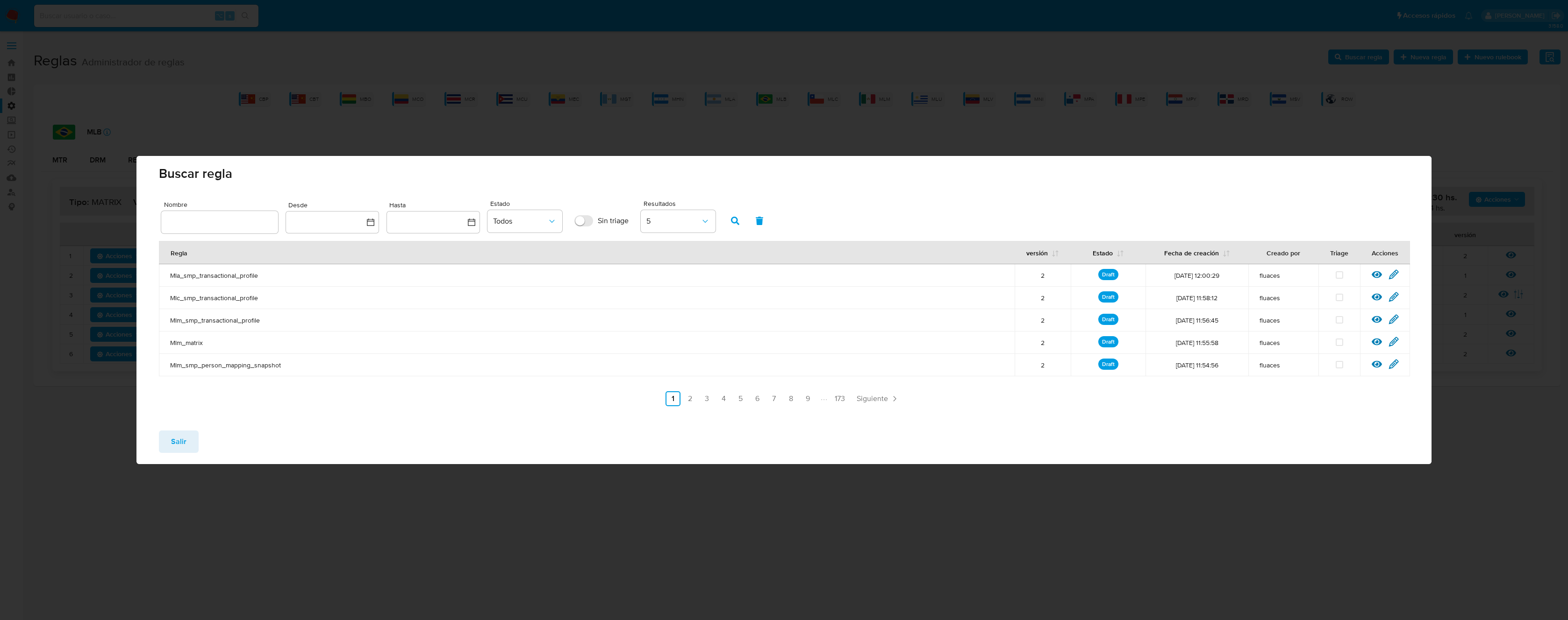
drag, startPoint x: 284, startPoint y: 206, endPoint x: 276, endPoint y: 228, distance: 23.4
click at [274, 228] on div "Nombre Desde Hasta Estado Todos Sin triage Resultados 5" at bounding box center [784, 217] width 1245 height 38
click at [249, 221] on input "text" at bounding box center [220, 222] width 117 height 12
type input "Mlb_smp_transactional_percentiles"
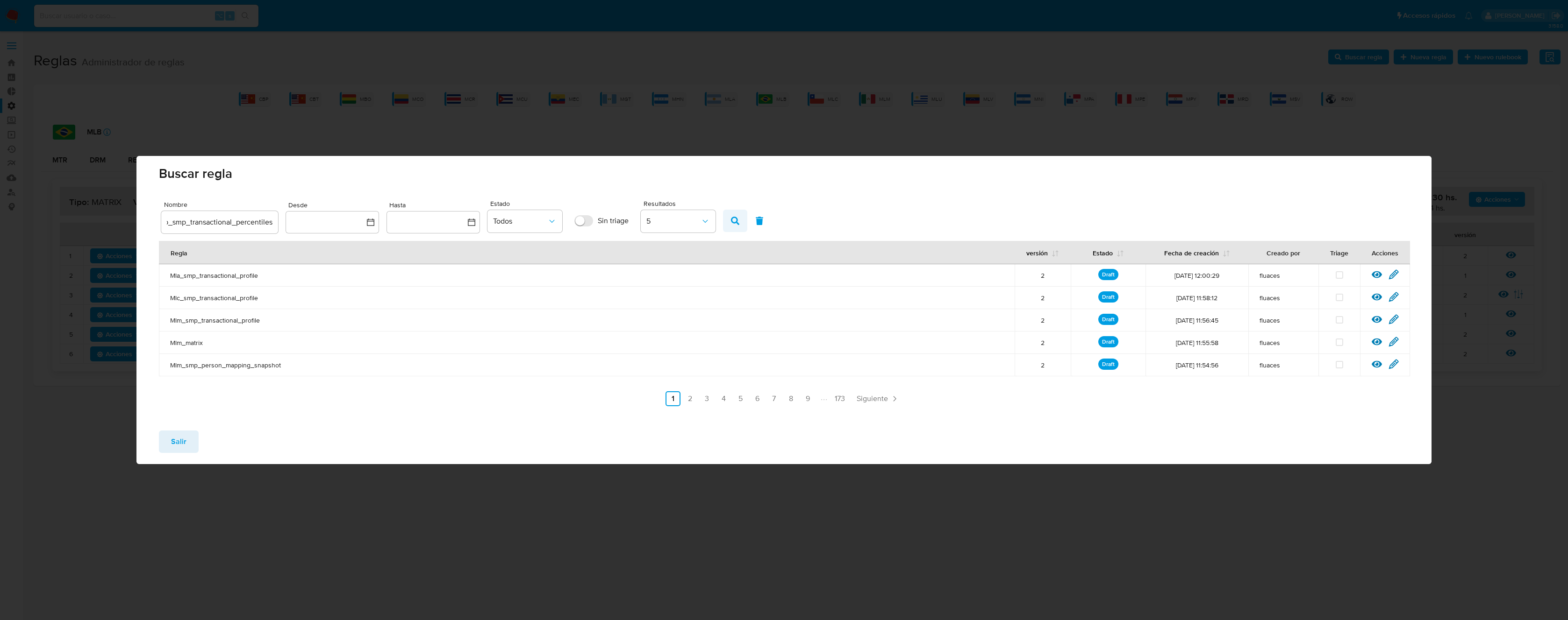
scroll to position [0, 0]
click at [743, 221] on button "button" at bounding box center [735, 221] width 24 height 23
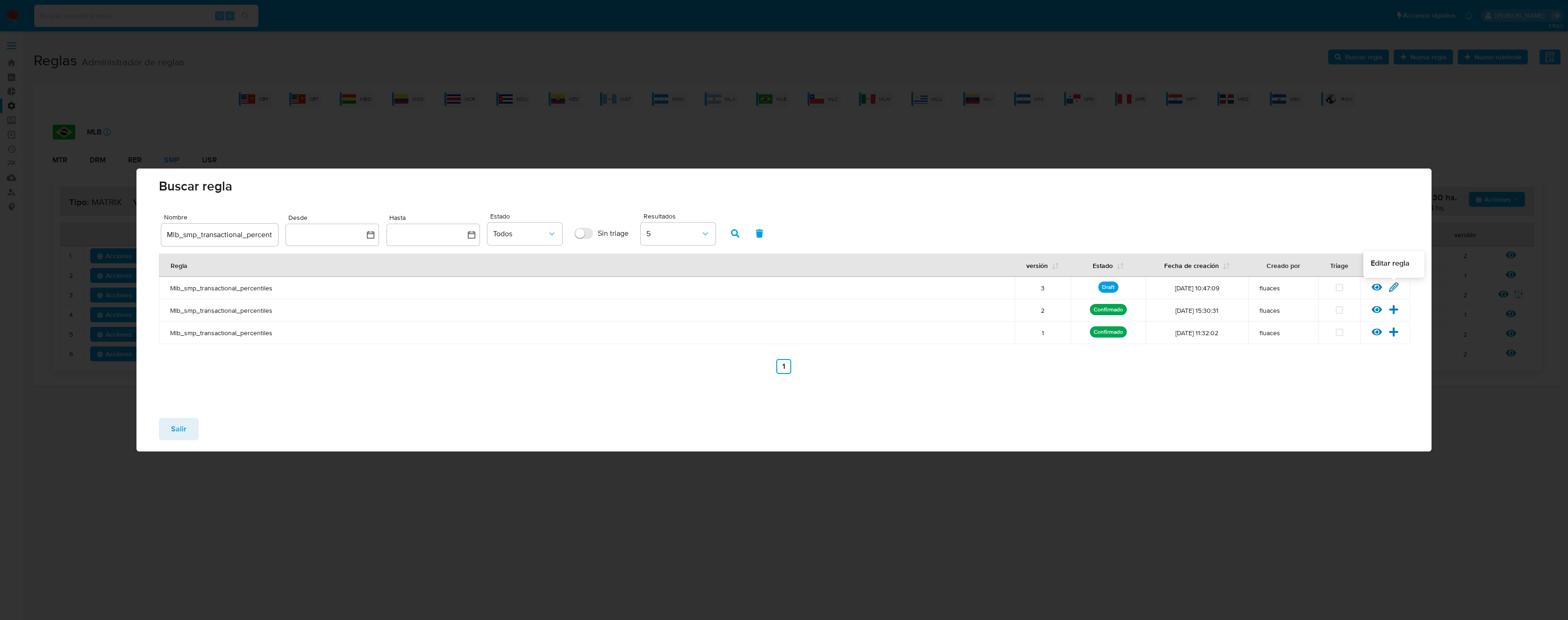
click at [1393, 286] on icon at bounding box center [1393, 287] width 10 height 10
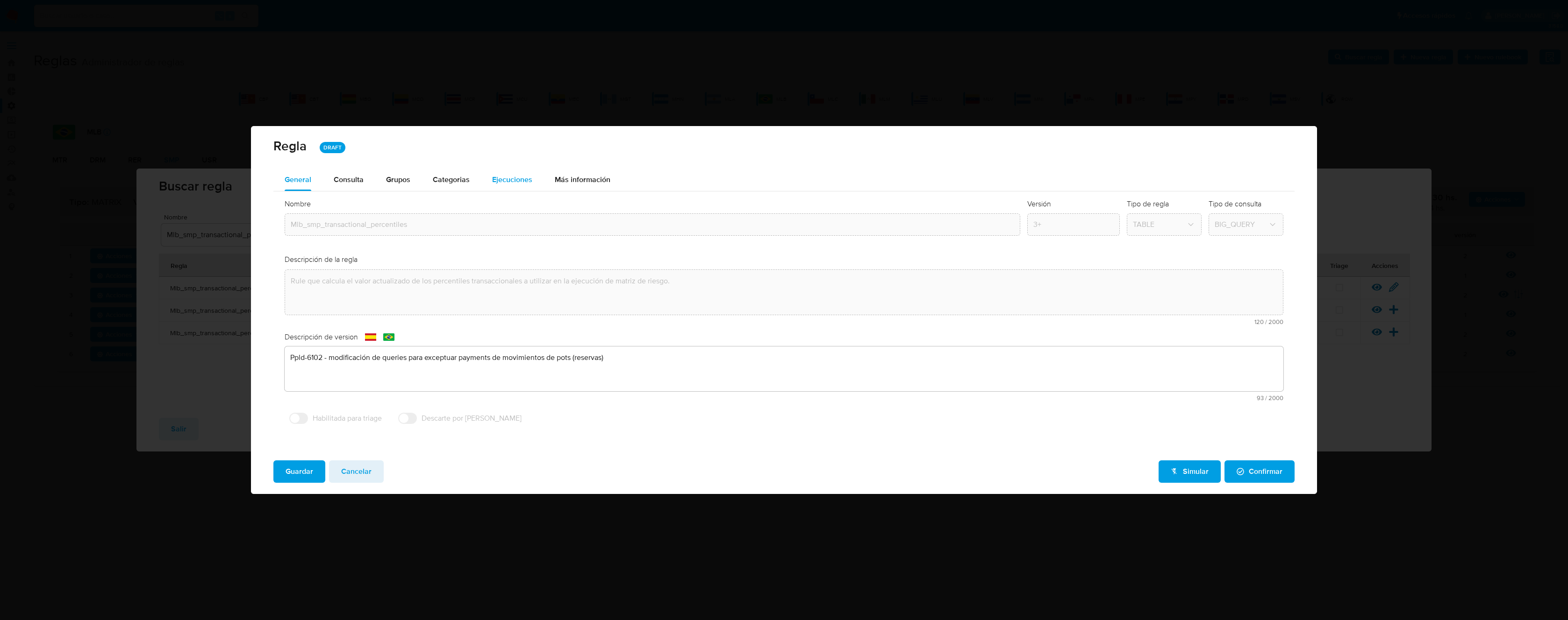
click at [522, 182] on span "Ejecuciones" at bounding box center [511, 179] width 40 height 10
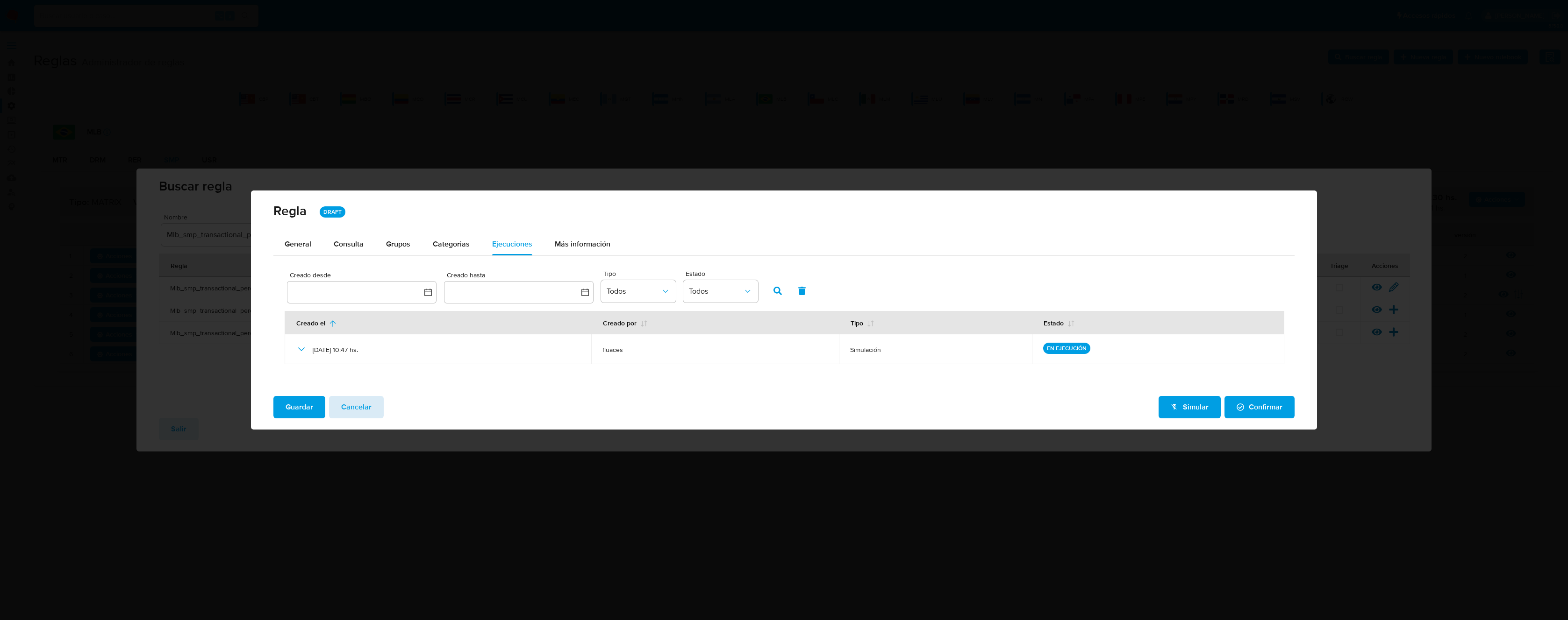
click at [372, 415] on button "Cancelar" at bounding box center [357, 407] width 54 height 23
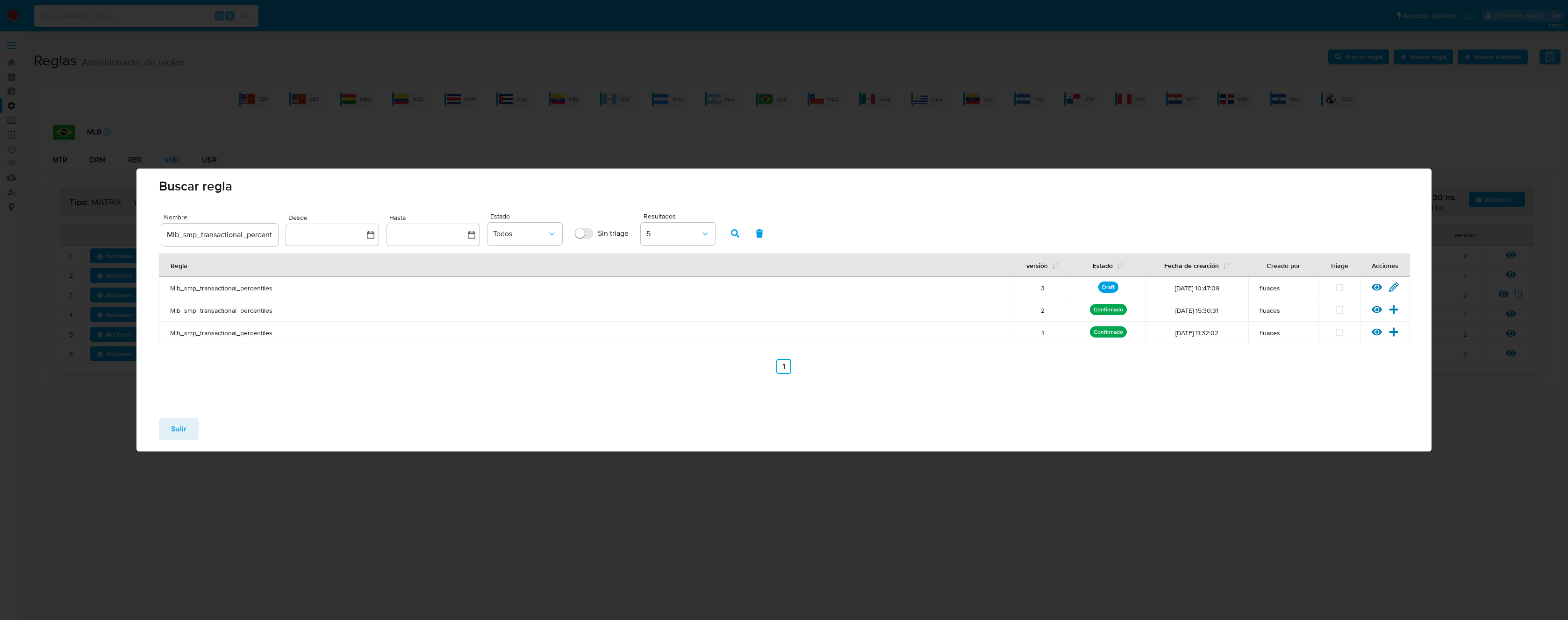
click at [164, 436] on button "Salir" at bounding box center [178, 430] width 39 height 23
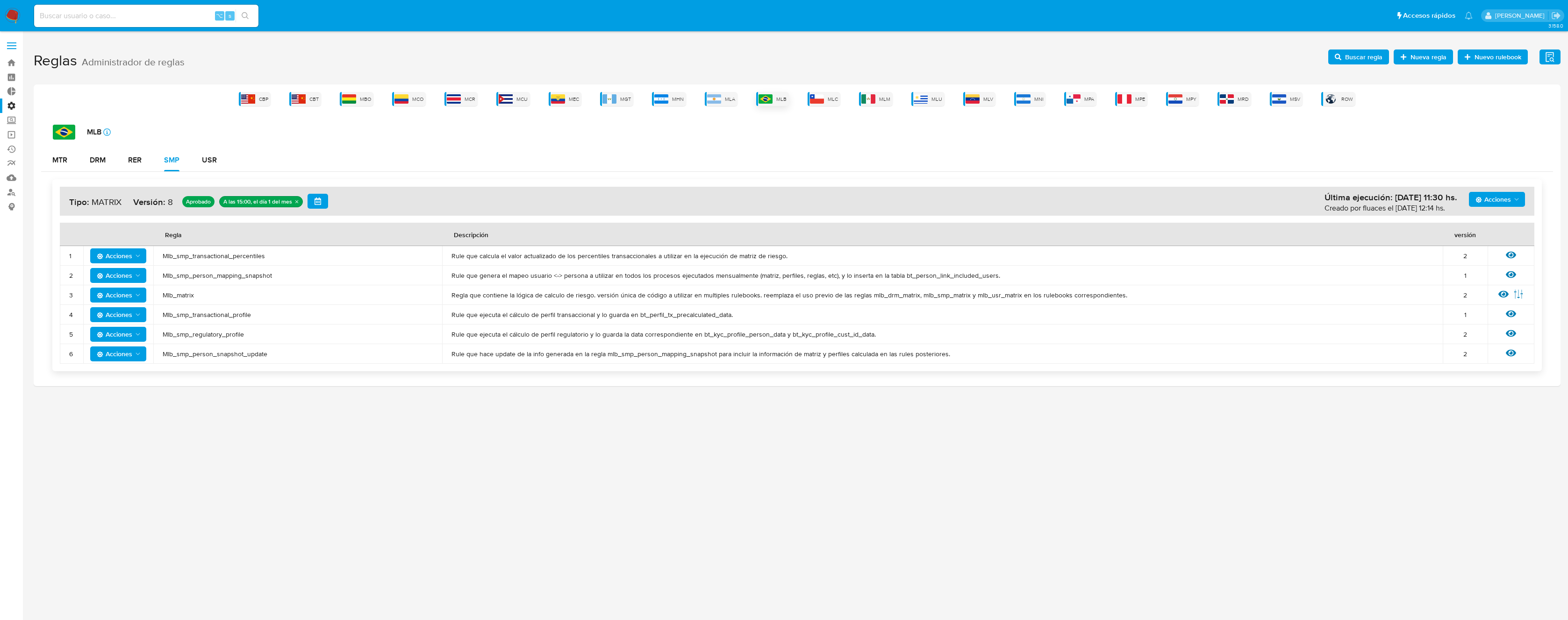
click at [782, 98] on span "MLB" at bounding box center [781, 98] width 10 height 7
click at [186, 254] on span "Mlb_smp_transactional_percentiles" at bounding box center [297, 255] width 270 height 8
click at [213, 265] on td "Mlb_smp_person_mapping_snapshot" at bounding box center [297, 275] width 289 height 20
click at [216, 259] on span "Mlb_smp_transactional_percentiles" at bounding box center [297, 255] width 270 height 8
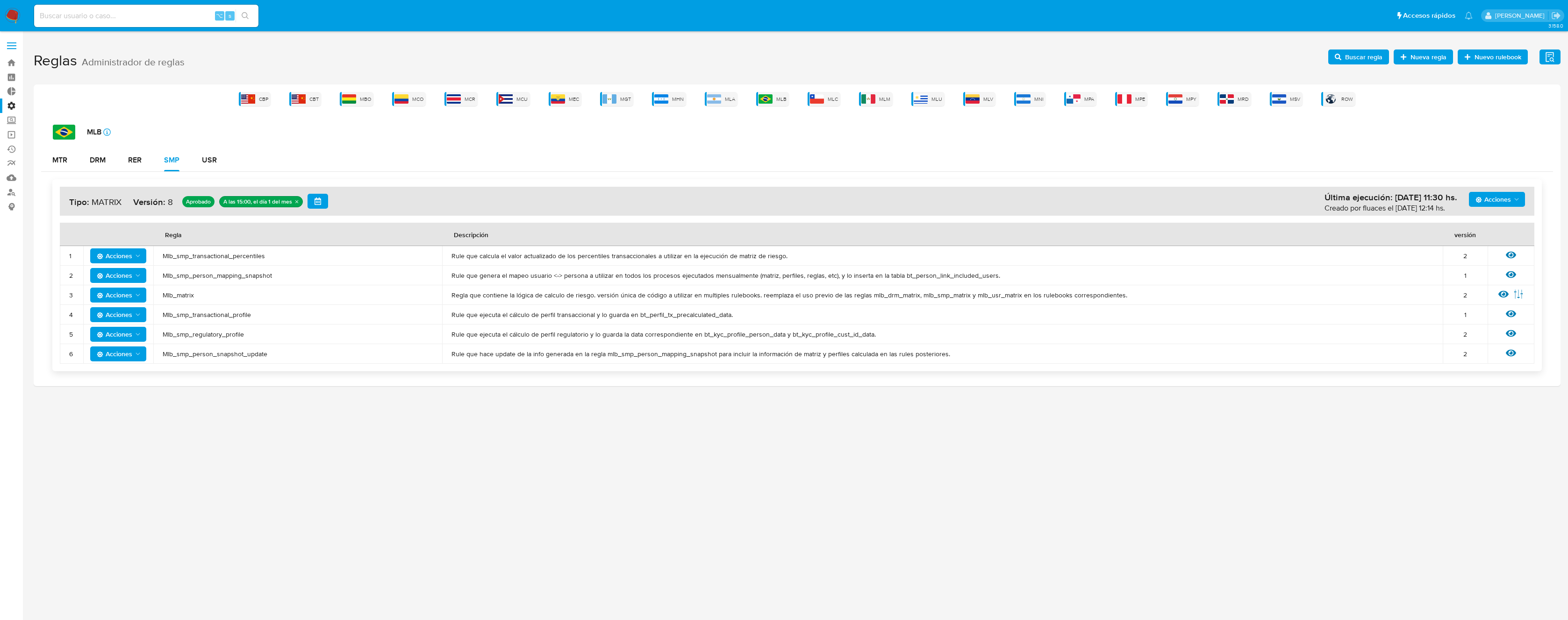
click at [216, 259] on span "Mlb_smp_transactional_percentiles" at bounding box center [297, 255] width 270 height 8
click at [1350, 64] on span "Buscar regla" at bounding box center [1363, 57] width 38 height 15
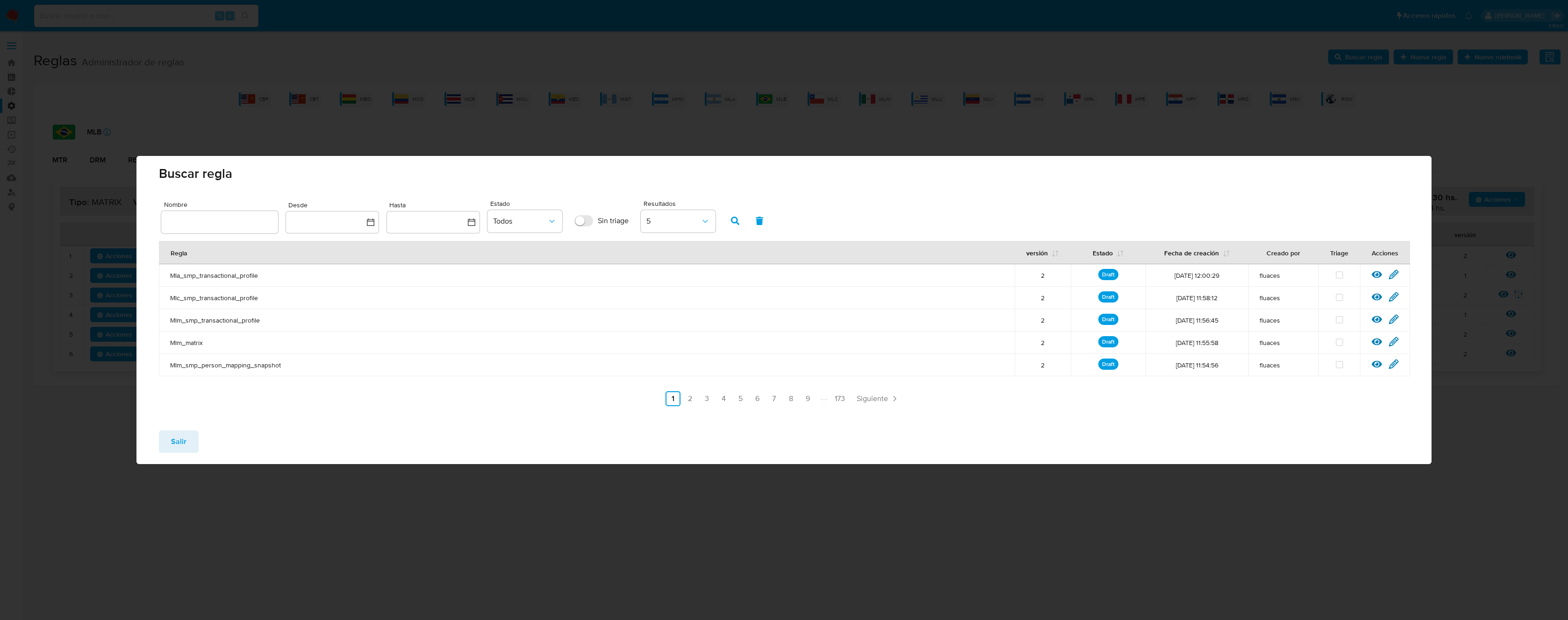
click at [255, 221] on input "text" at bounding box center [220, 222] width 117 height 12
type input "Mlb_smp_transactional_percentiles"
click at [730, 226] on button "button" at bounding box center [735, 221] width 24 height 23
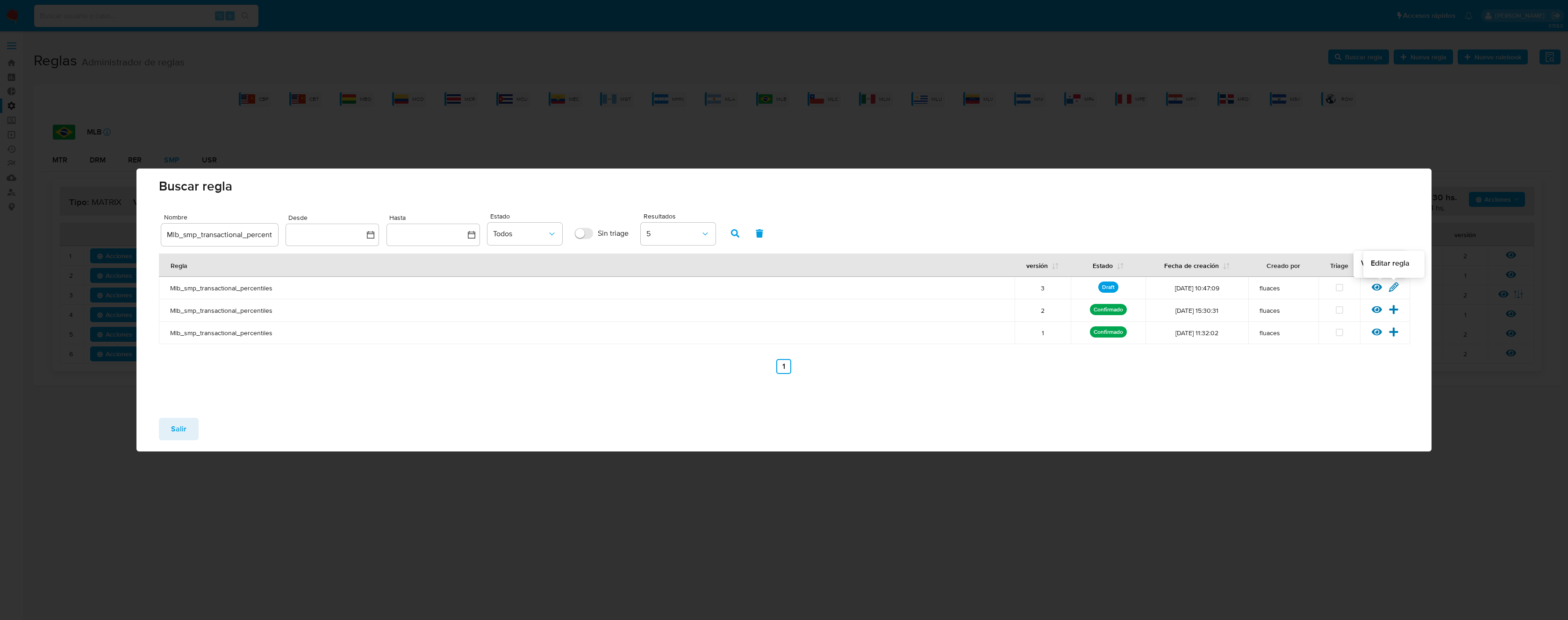
click at [1393, 290] on icon at bounding box center [1393, 286] width 8 height 8
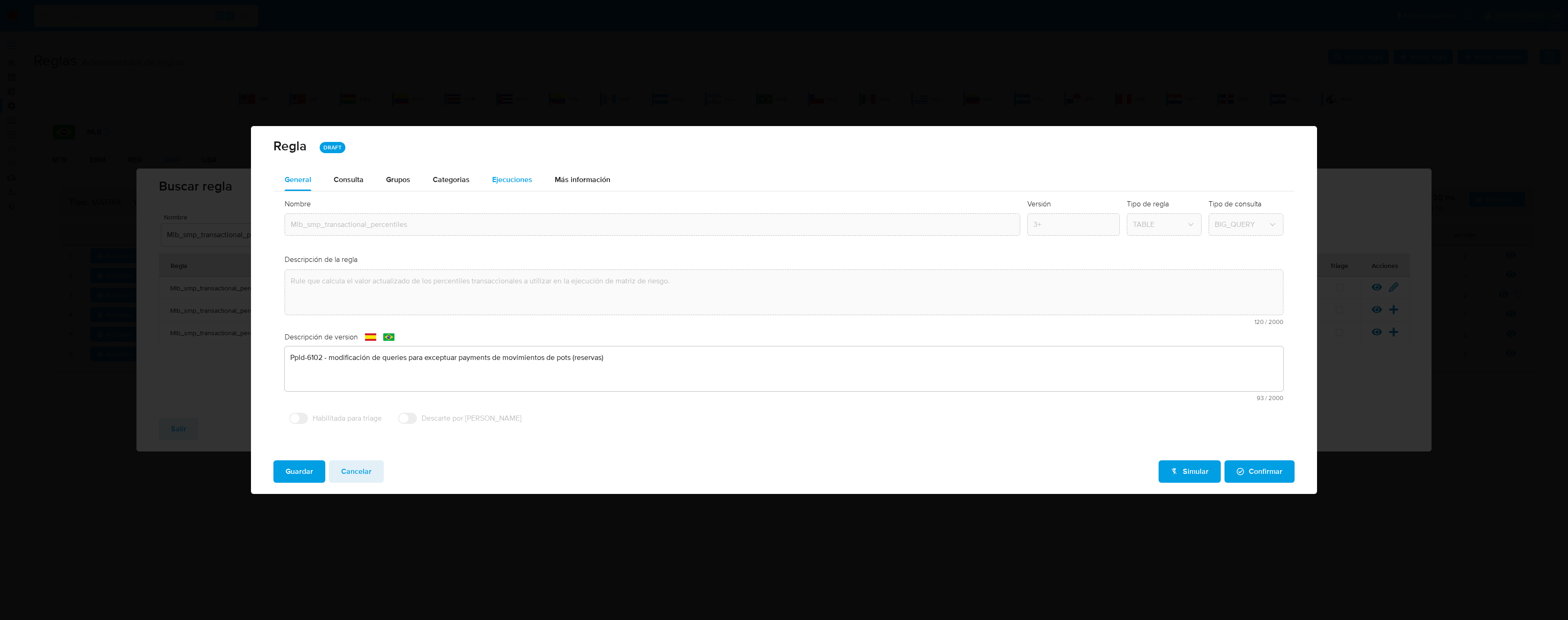
click at [518, 173] on div "Ejecuciones" at bounding box center [511, 180] width 40 height 23
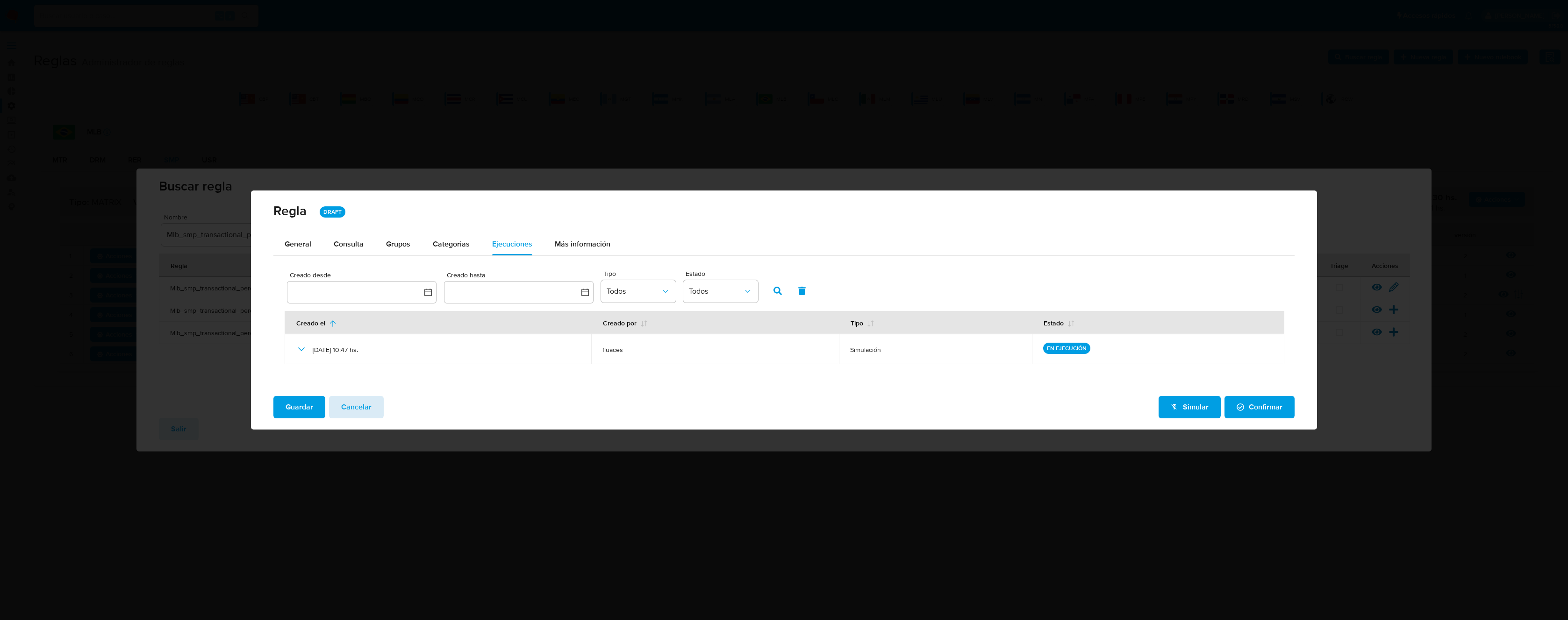
click at [360, 409] on span "Cancelar" at bounding box center [357, 407] width 30 height 21
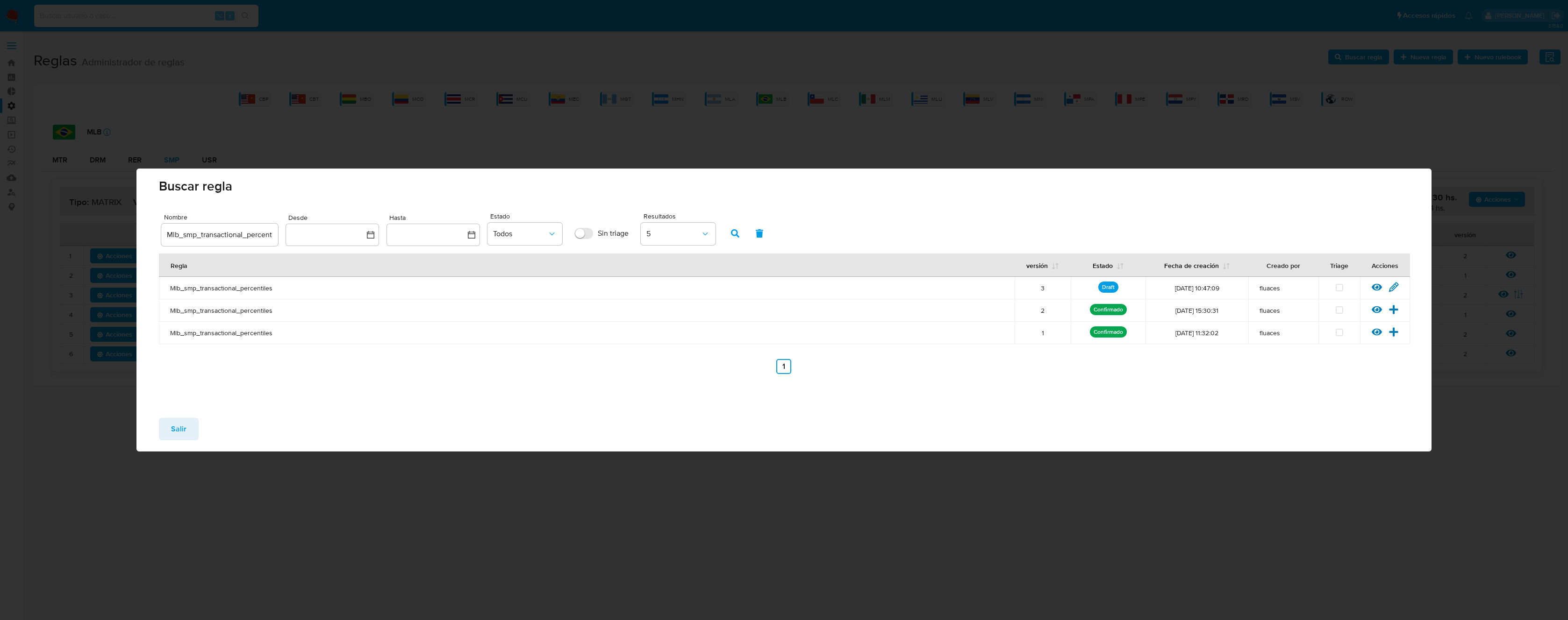
click at [190, 425] on button "Salir" at bounding box center [178, 430] width 39 height 23
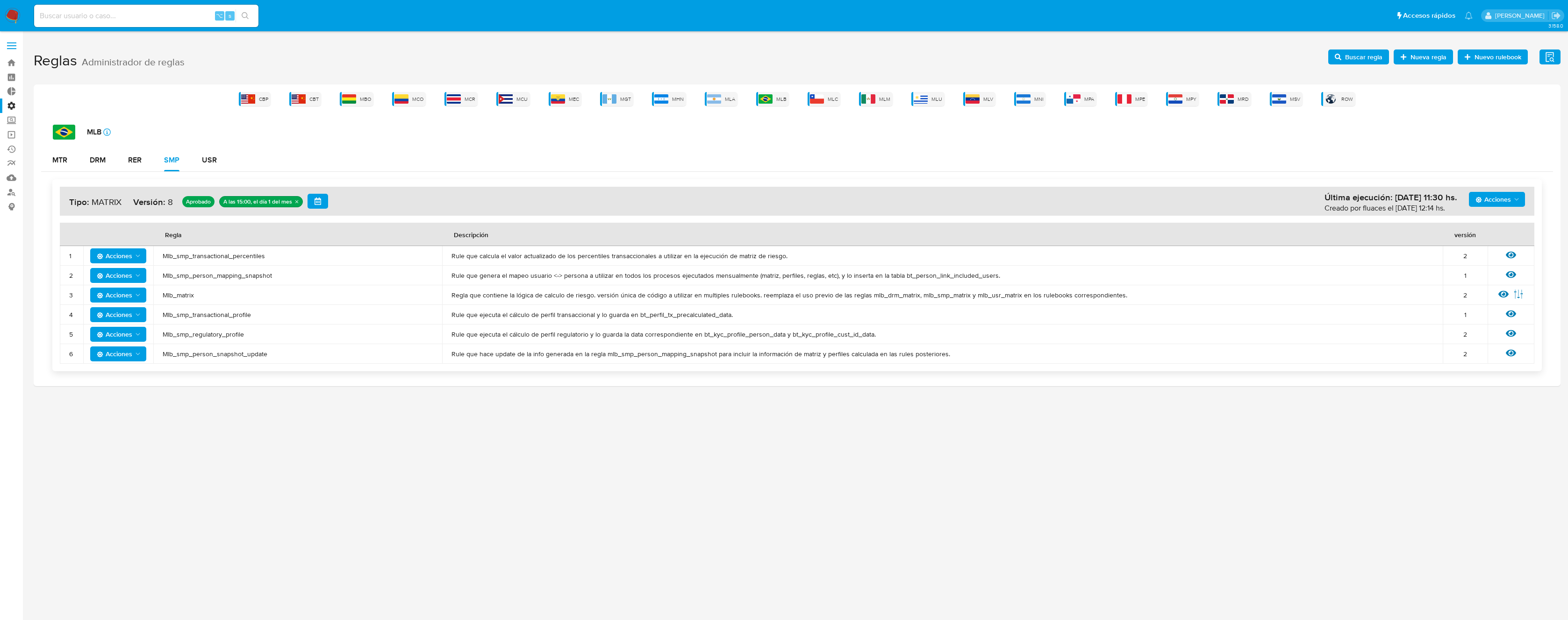
click at [895, 100] on div "CBP CBT MBO MCO MCR MCU MEC MGT MHN MLA MLB MLC MLM MLU MLV MNI MPA MPE MPY MRD…" at bounding box center [797, 98] width 1512 height 14
click at [881, 98] on span "MLM" at bounding box center [885, 98] width 11 height 7
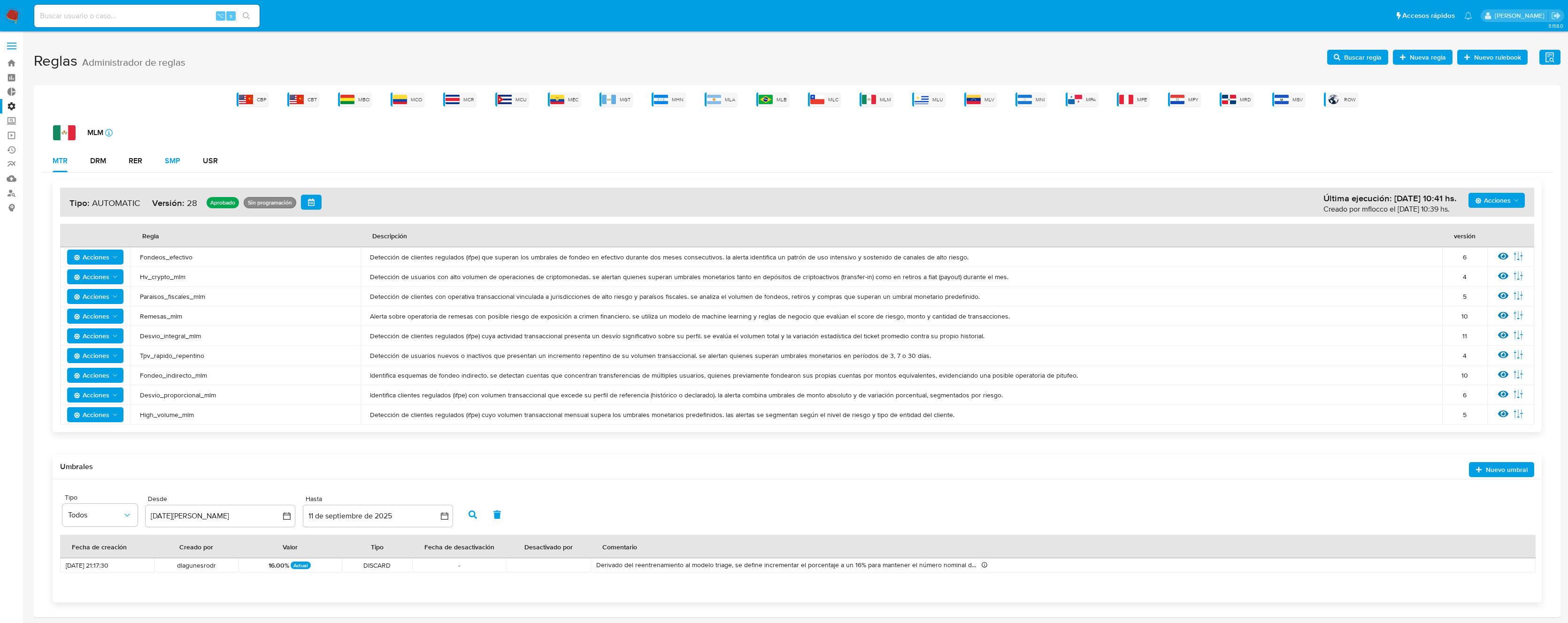
click at [178, 162] on div "SMP" at bounding box center [173, 161] width 15 height 8
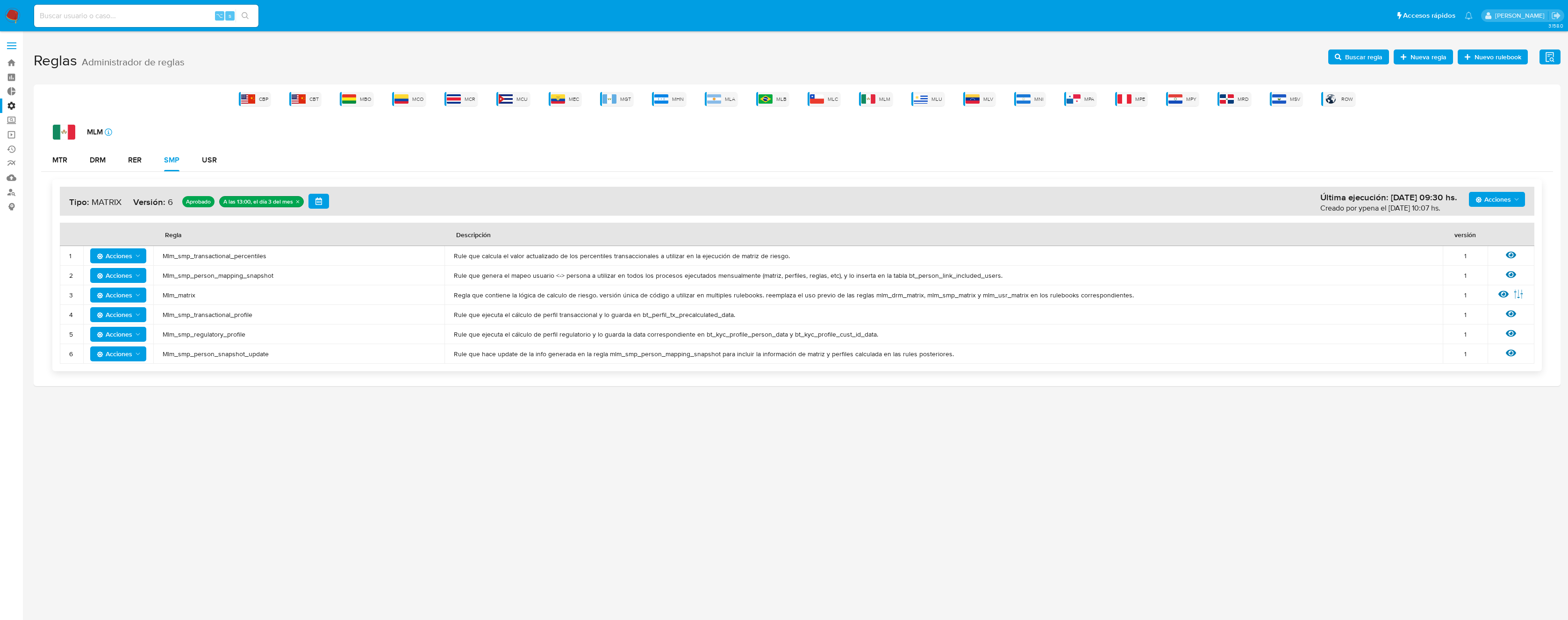
click at [209, 313] on span "Mlm_smp_transactional_profile" at bounding box center [298, 314] width 272 height 8
drag, startPoint x: 209, startPoint y: 313, endPoint x: 215, endPoint y: 314, distance: 6.1
click at [209, 313] on span "Mlm_smp_transactional_profile" at bounding box center [298, 314] width 272 height 8
click at [1340, 61] on span "Buscar regla" at bounding box center [1358, 57] width 48 height 13
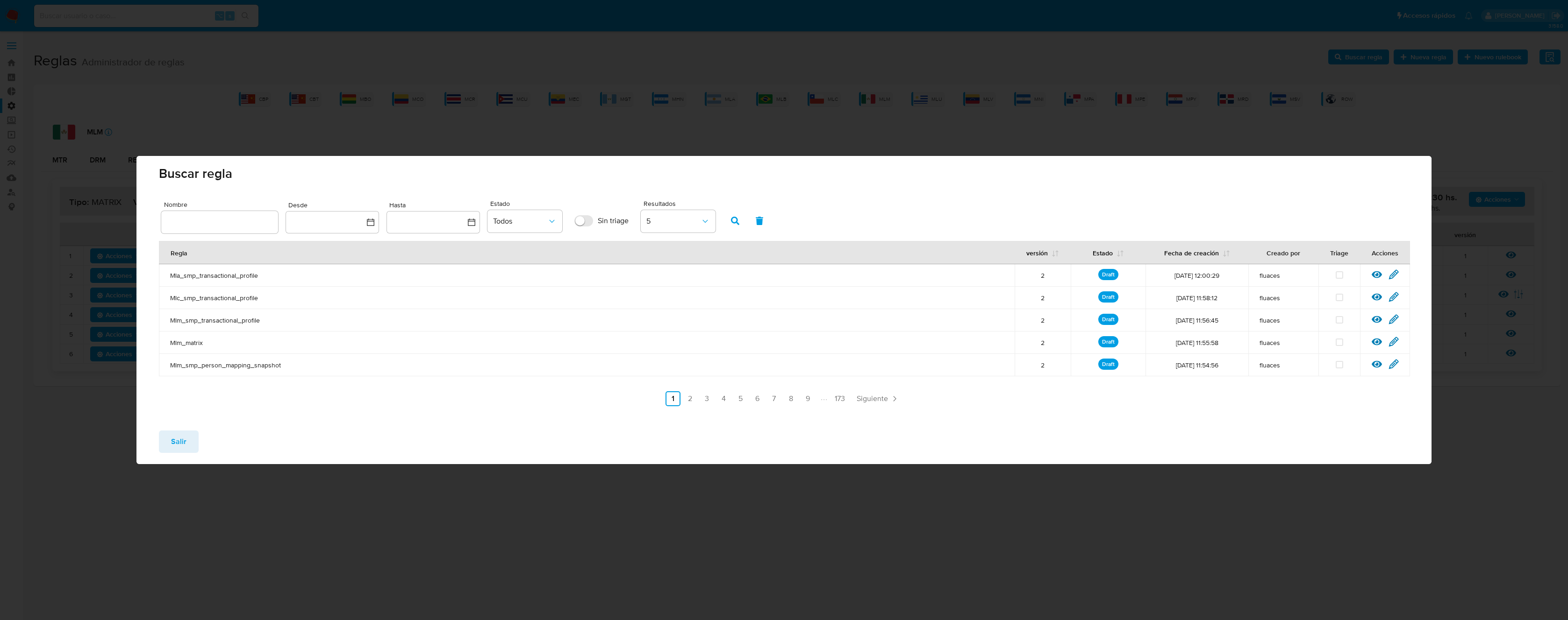
click at [234, 221] on input "text" at bounding box center [220, 222] width 117 height 12
type input "Mlm_smp_transactional_profile"
click at [737, 221] on icon "button" at bounding box center [735, 220] width 8 height 8
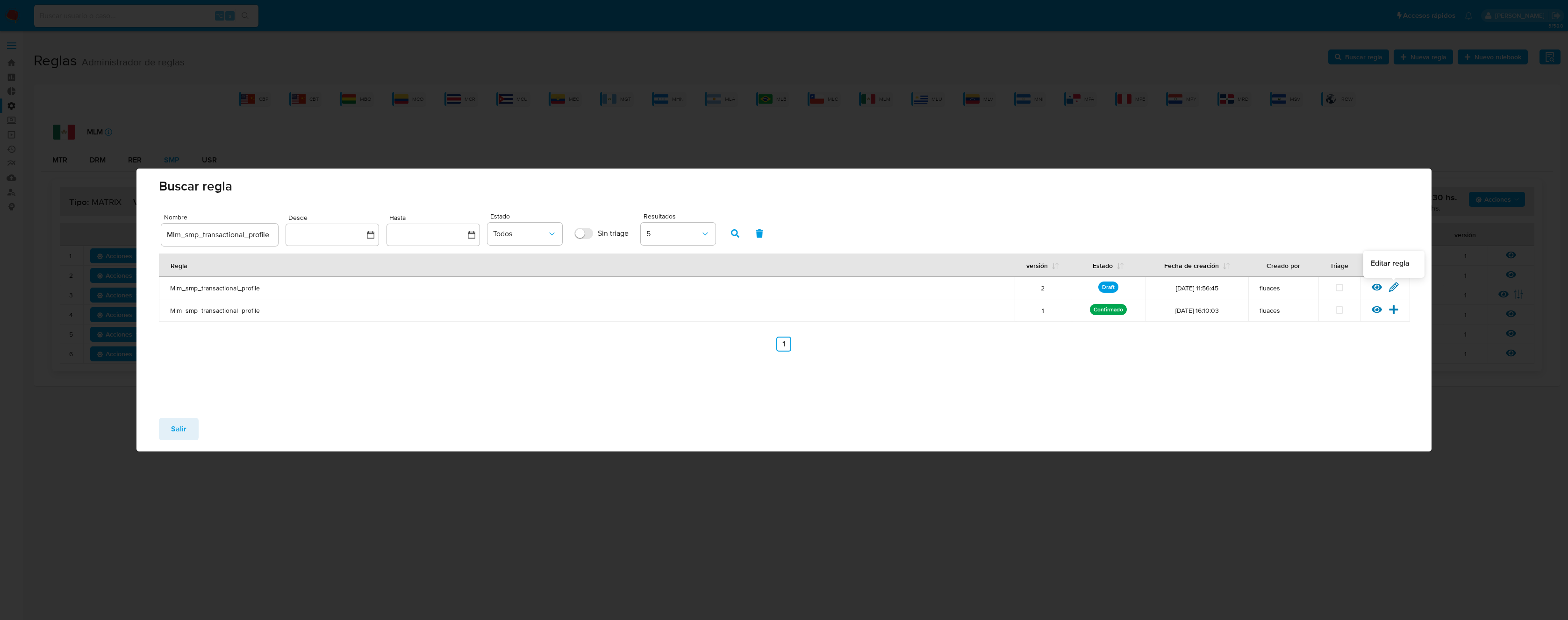
click at [1393, 284] on icon at bounding box center [1393, 287] width 10 height 10
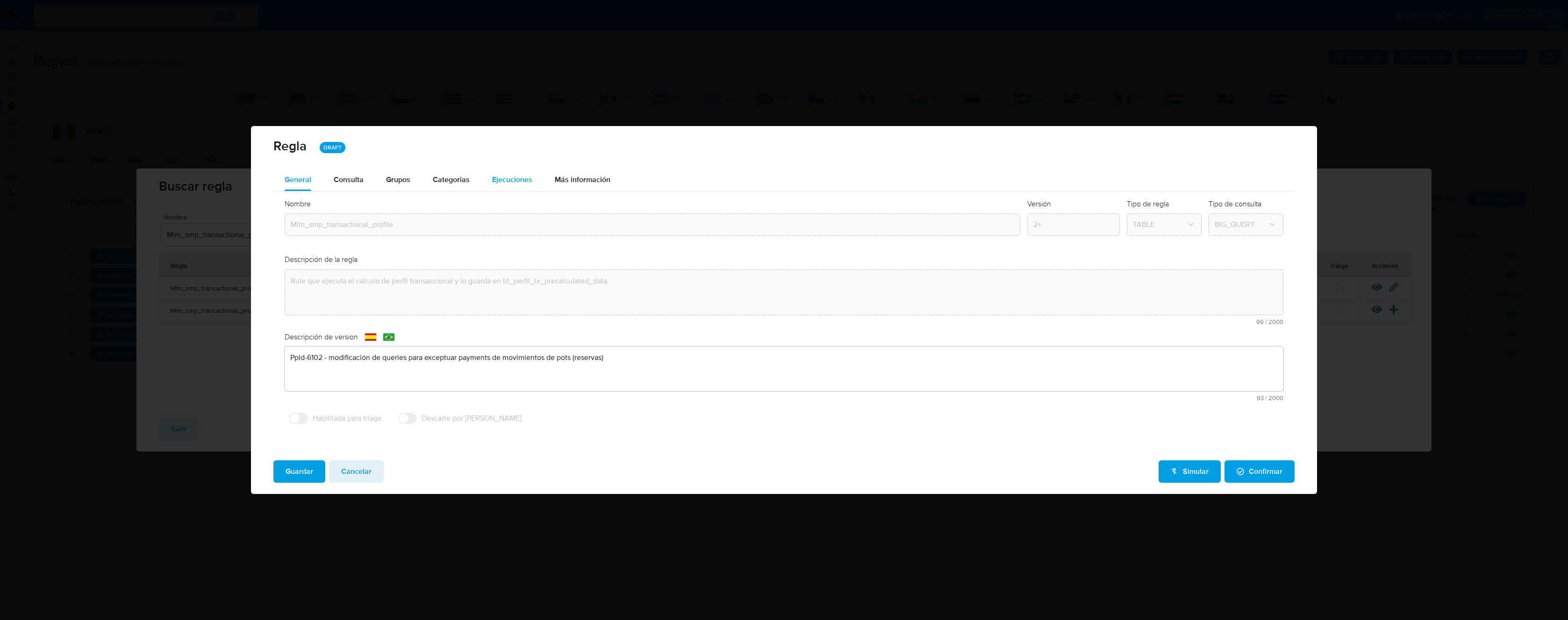
click at [481, 177] on button "Ejecuciones" at bounding box center [511, 180] width 63 height 23
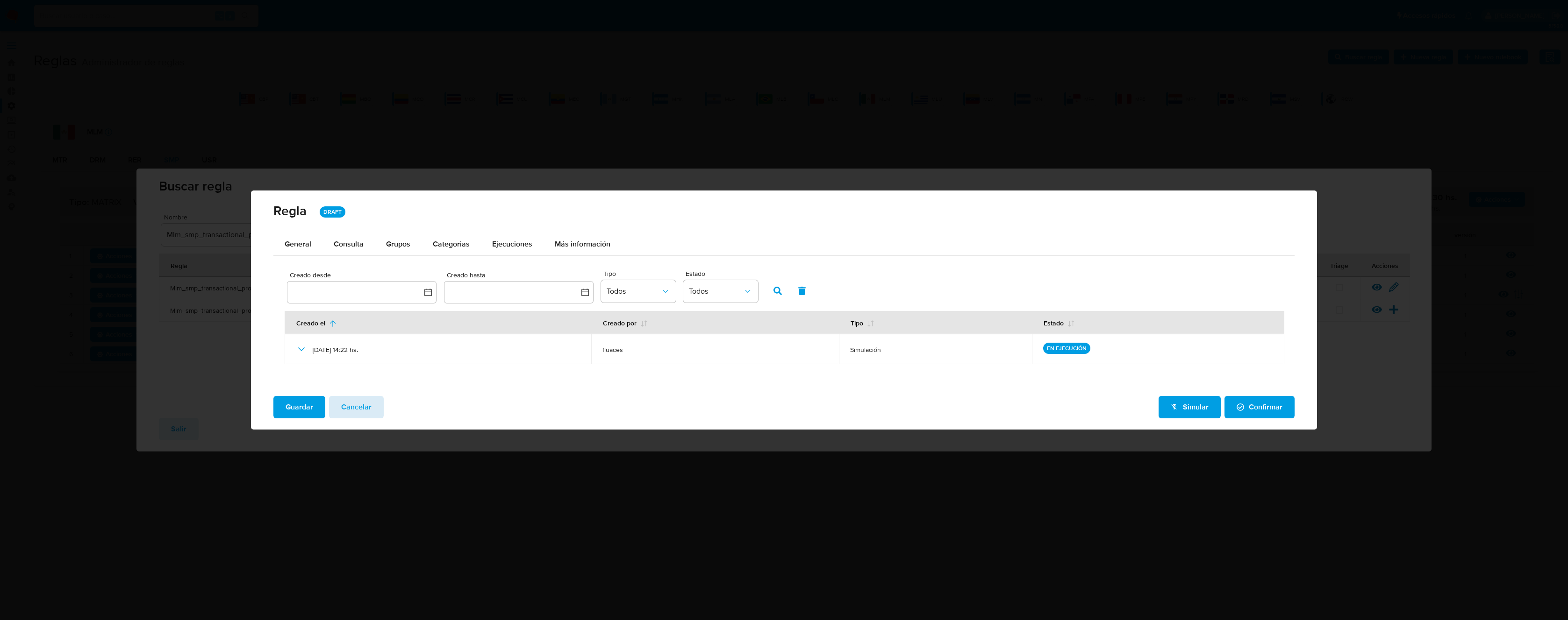
click at [376, 408] on button "Cancelar" at bounding box center [357, 407] width 54 height 23
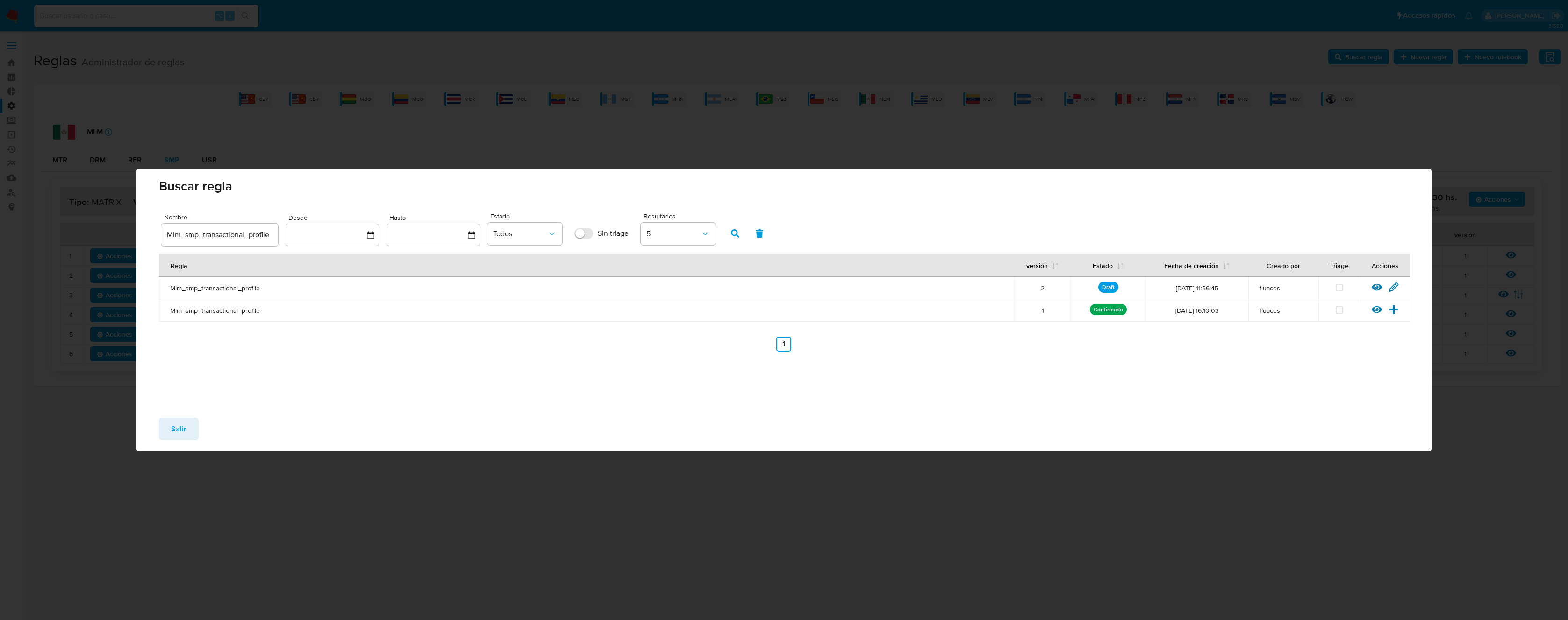
click at [175, 432] on span "Salir" at bounding box center [178, 430] width 15 height 21
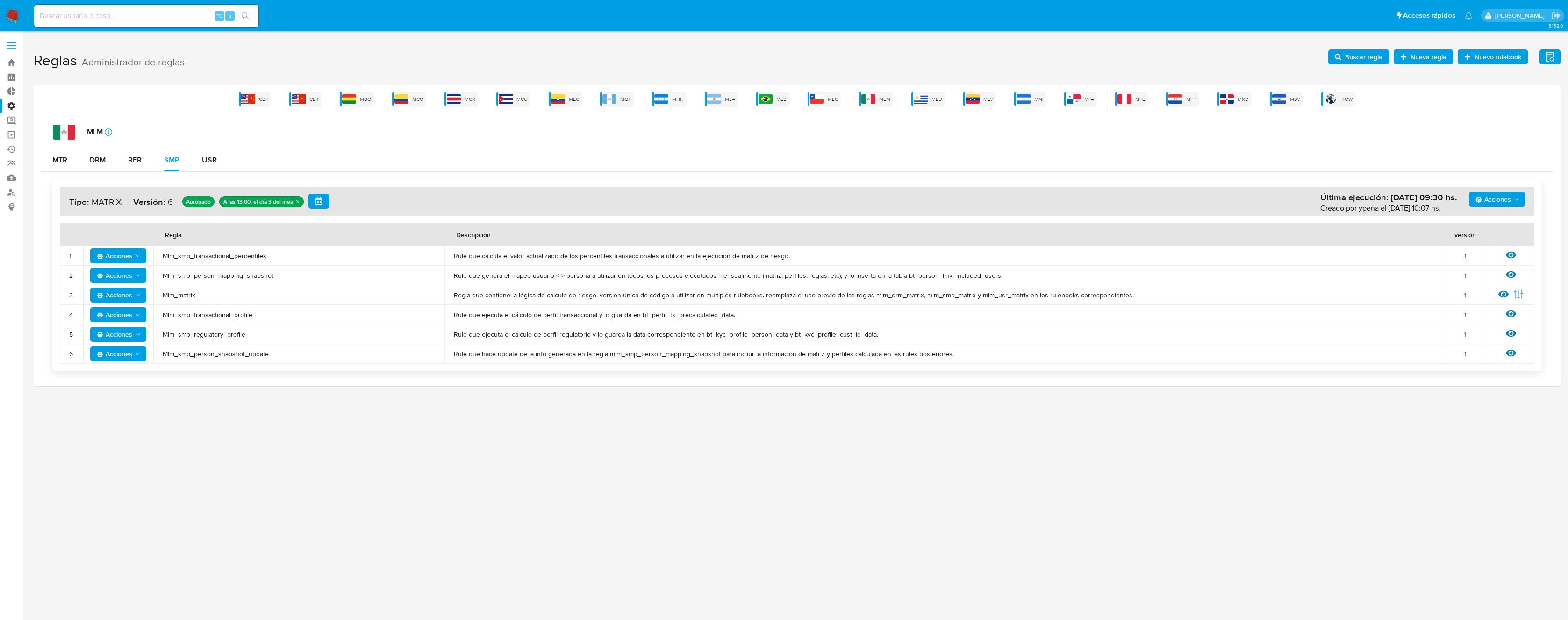
click at [179, 300] on td "Mlm_matrix" at bounding box center [298, 295] width 291 height 20
click at [184, 296] on span "Mlm_matrix" at bounding box center [298, 295] width 272 height 8
click at [1375, 57] on span "Buscar regla" at bounding box center [1363, 57] width 38 height 15
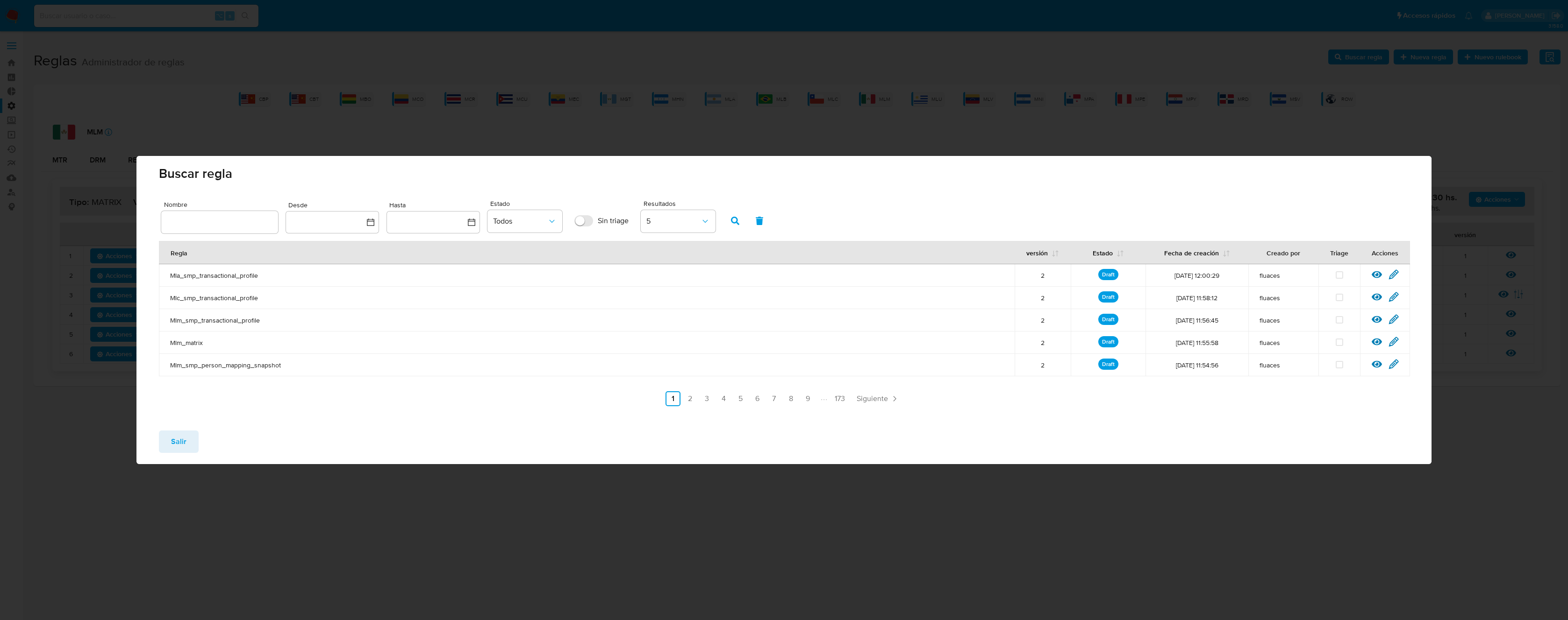
click at [238, 228] on input "text" at bounding box center [220, 222] width 117 height 12
type input "Mlm_matrix"
click at [737, 220] on icon "button" at bounding box center [735, 220] width 8 height 8
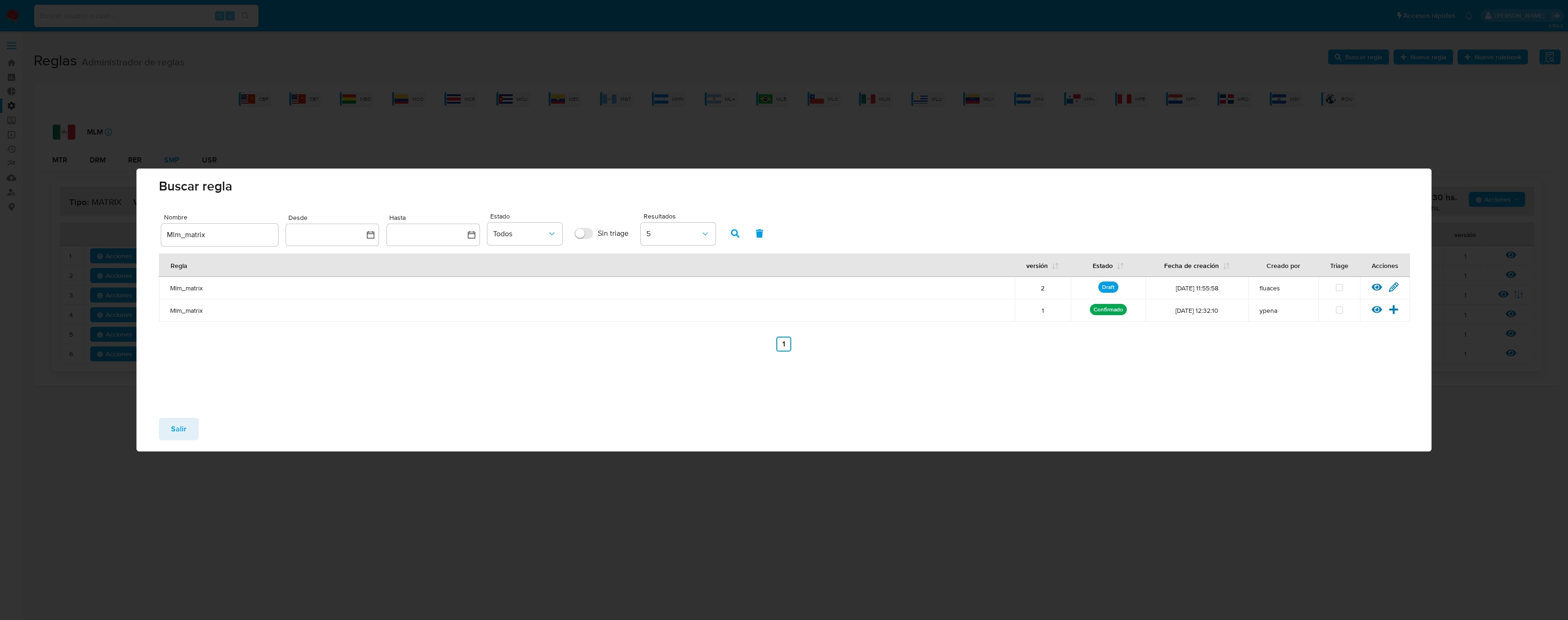
click at [1401, 289] on div "Ver regla Editar regla" at bounding box center [1384, 288] width 50 height 12
click at [1396, 287] on icon at bounding box center [1393, 287] width 10 height 10
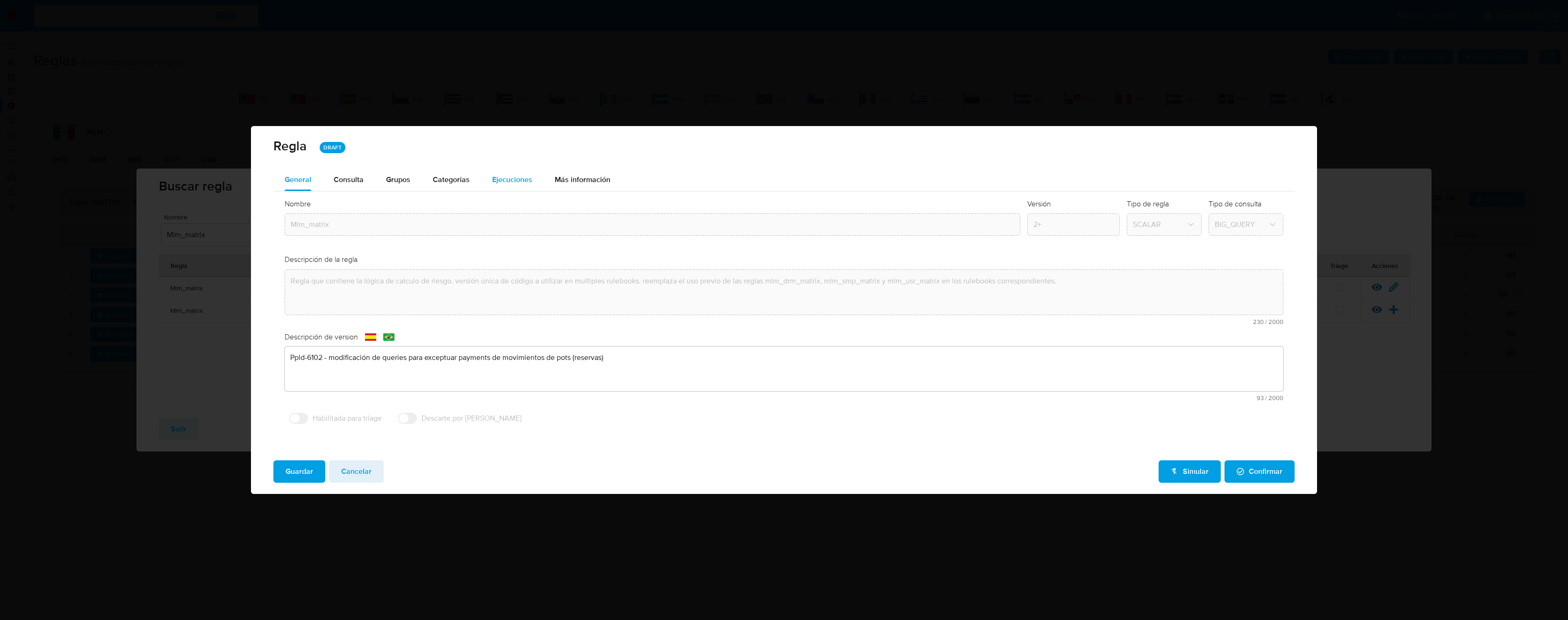
click at [505, 176] on span "Ejecuciones" at bounding box center [511, 179] width 40 height 10
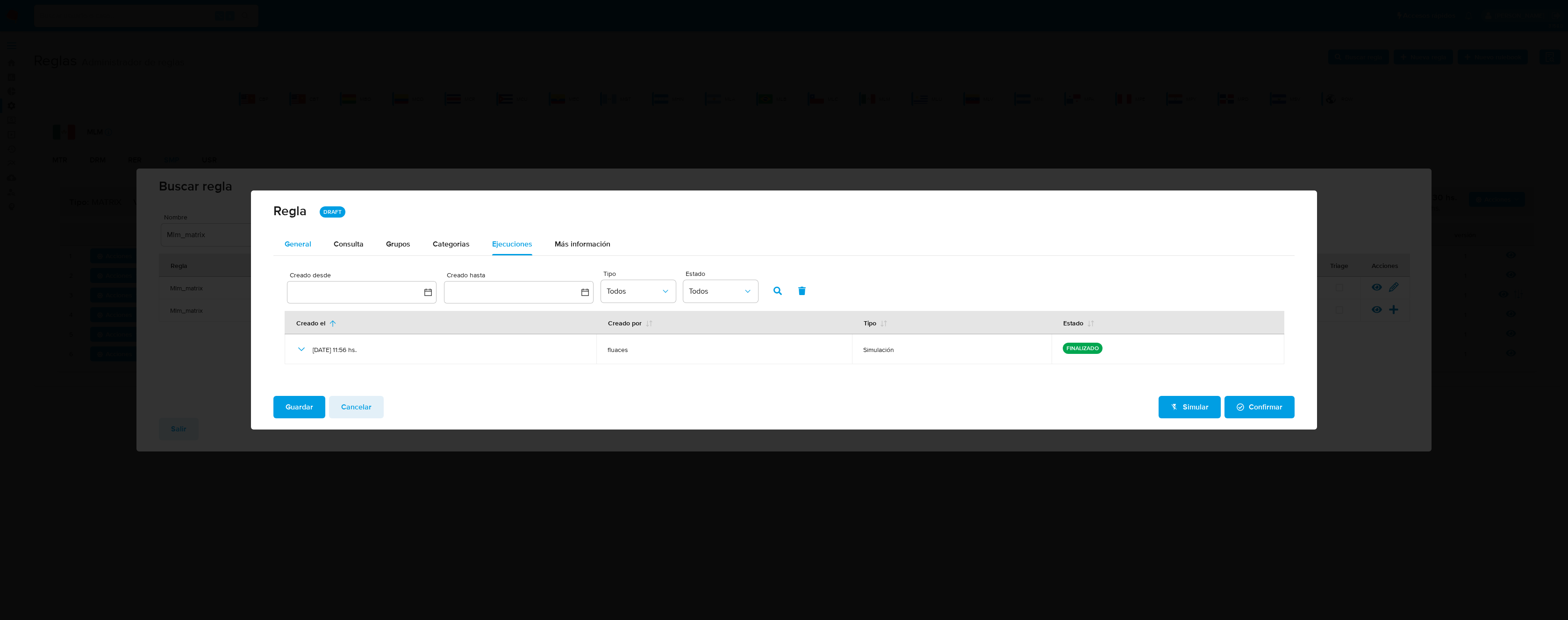
click at [301, 240] on span "General" at bounding box center [297, 243] width 26 height 10
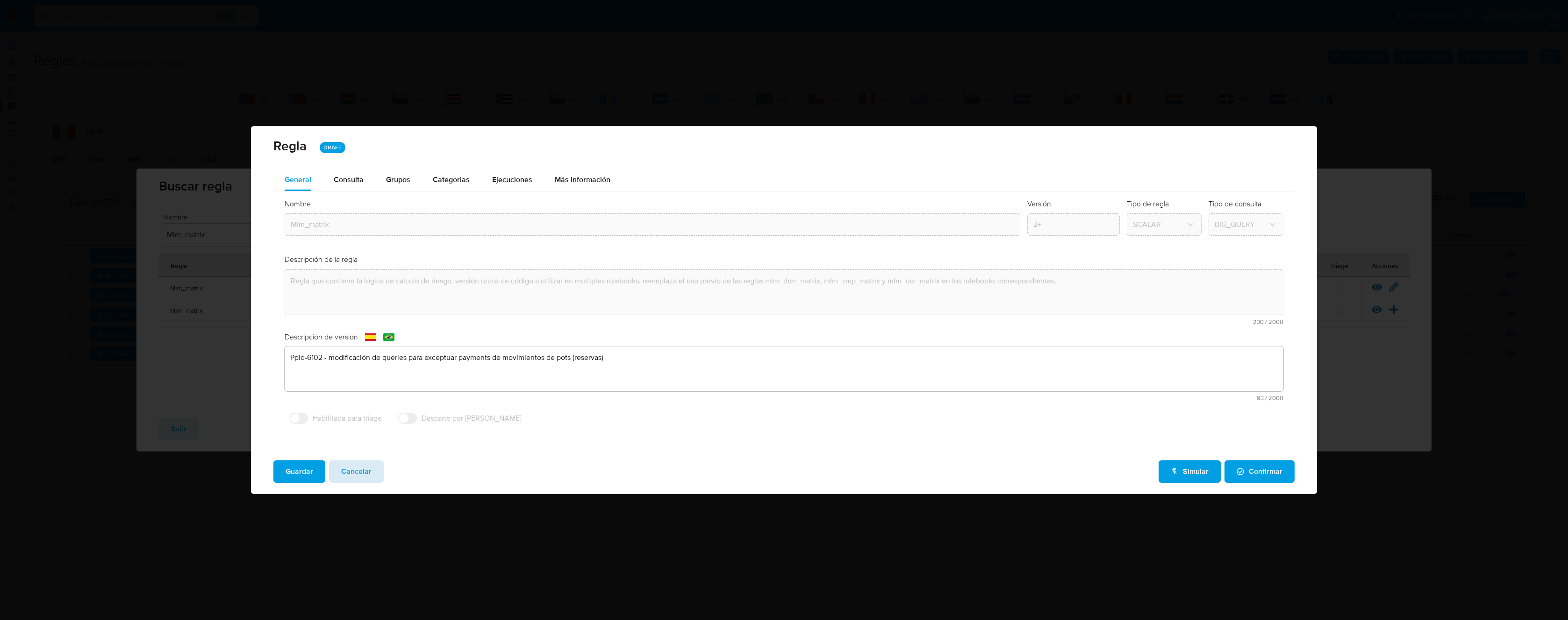
click at [362, 468] on span "Cancelar" at bounding box center [357, 472] width 30 height 21
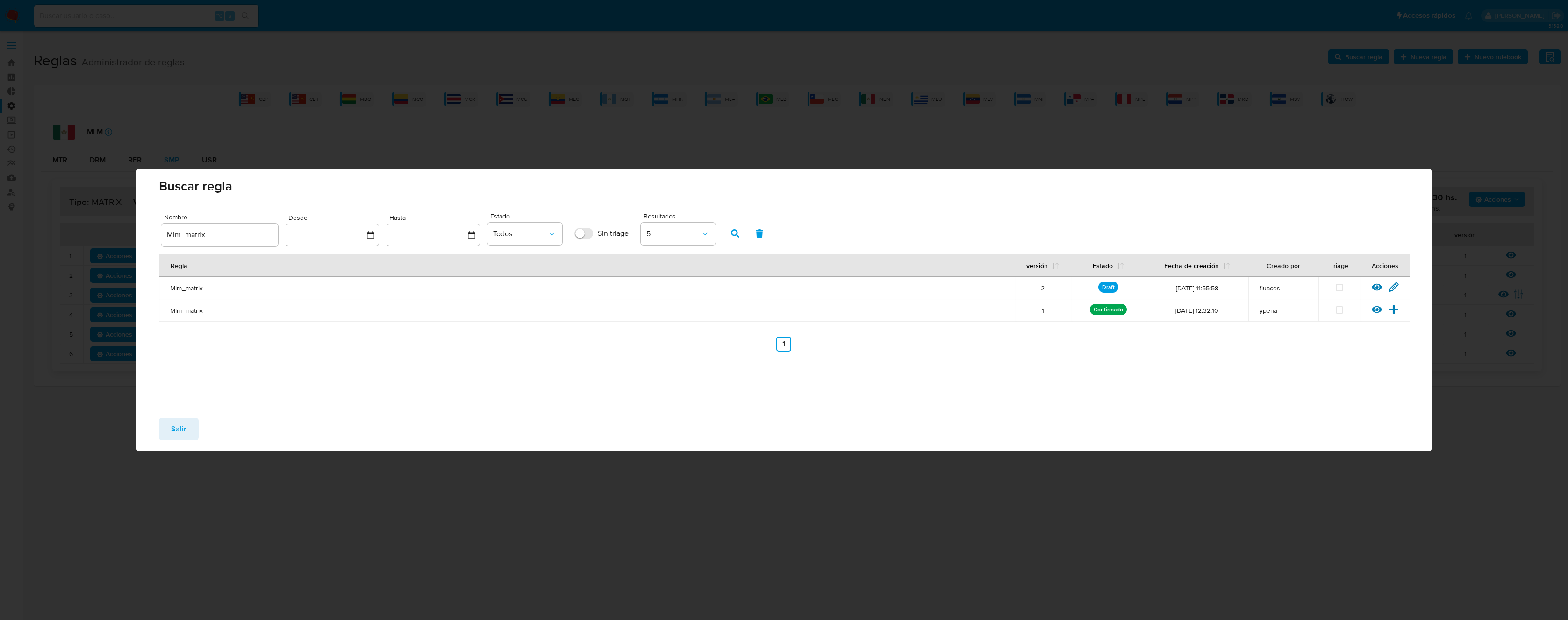
click at [184, 425] on span "Salir" at bounding box center [178, 430] width 15 height 21
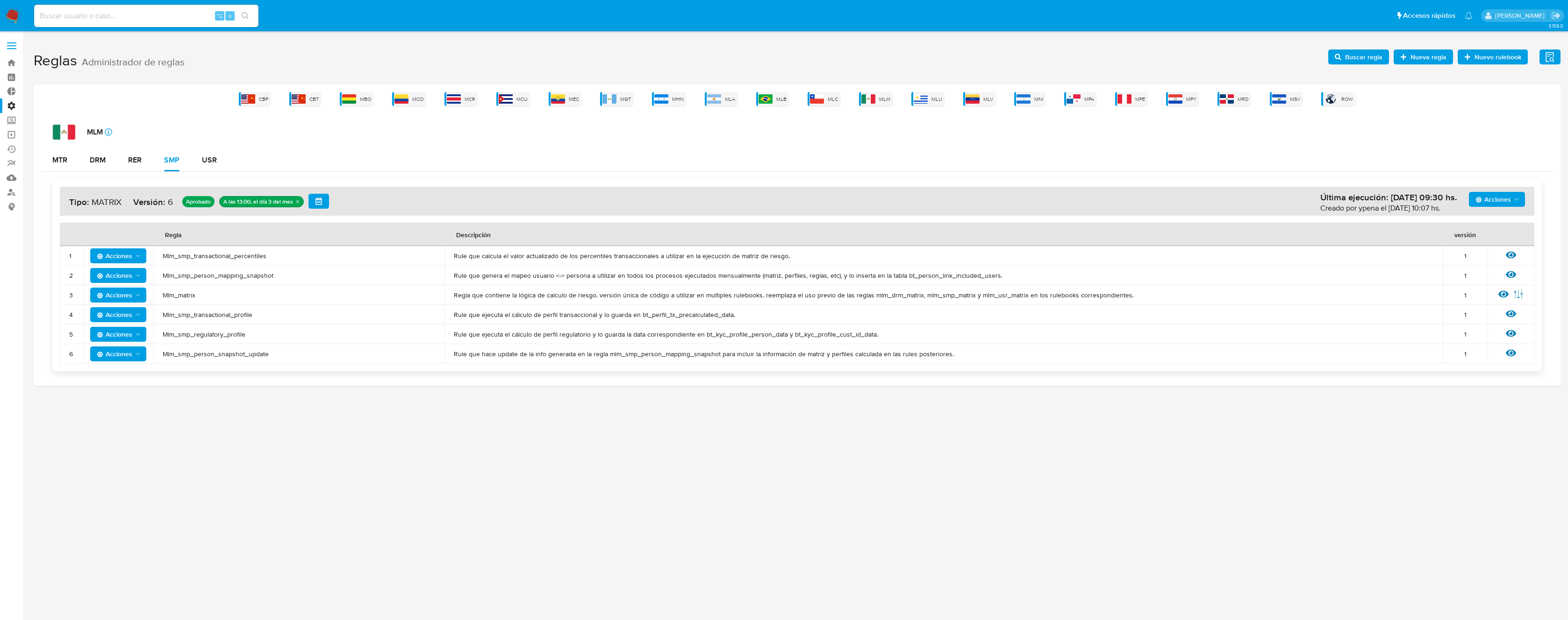
click at [244, 257] on span "Mlm_smp_transactional_percentiles" at bounding box center [298, 255] width 272 height 8
click at [1365, 59] on span "Buscar regla" at bounding box center [1363, 57] width 38 height 15
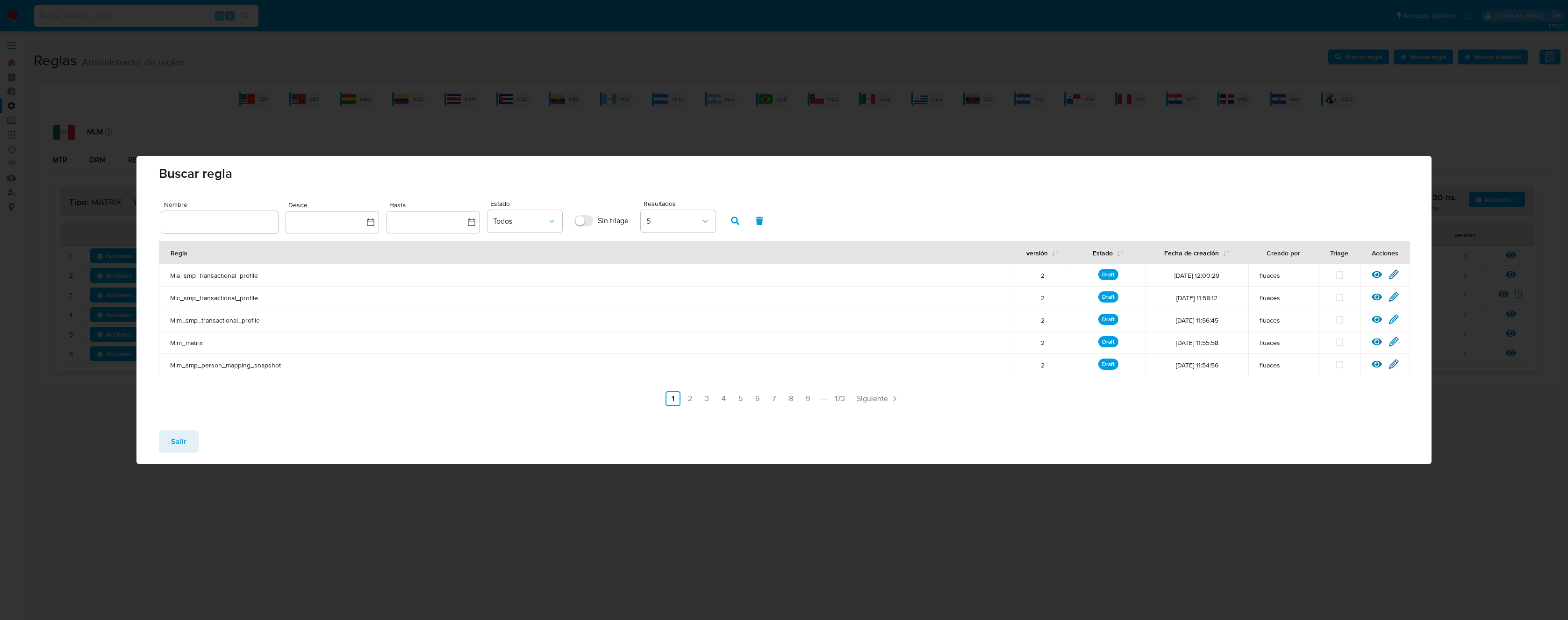
click at [256, 222] on input "text" at bounding box center [220, 222] width 117 height 12
type input "Mlm_smp_transactional_percentiles"
click at [733, 222] on icon "button" at bounding box center [735, 220] width 8 height 8
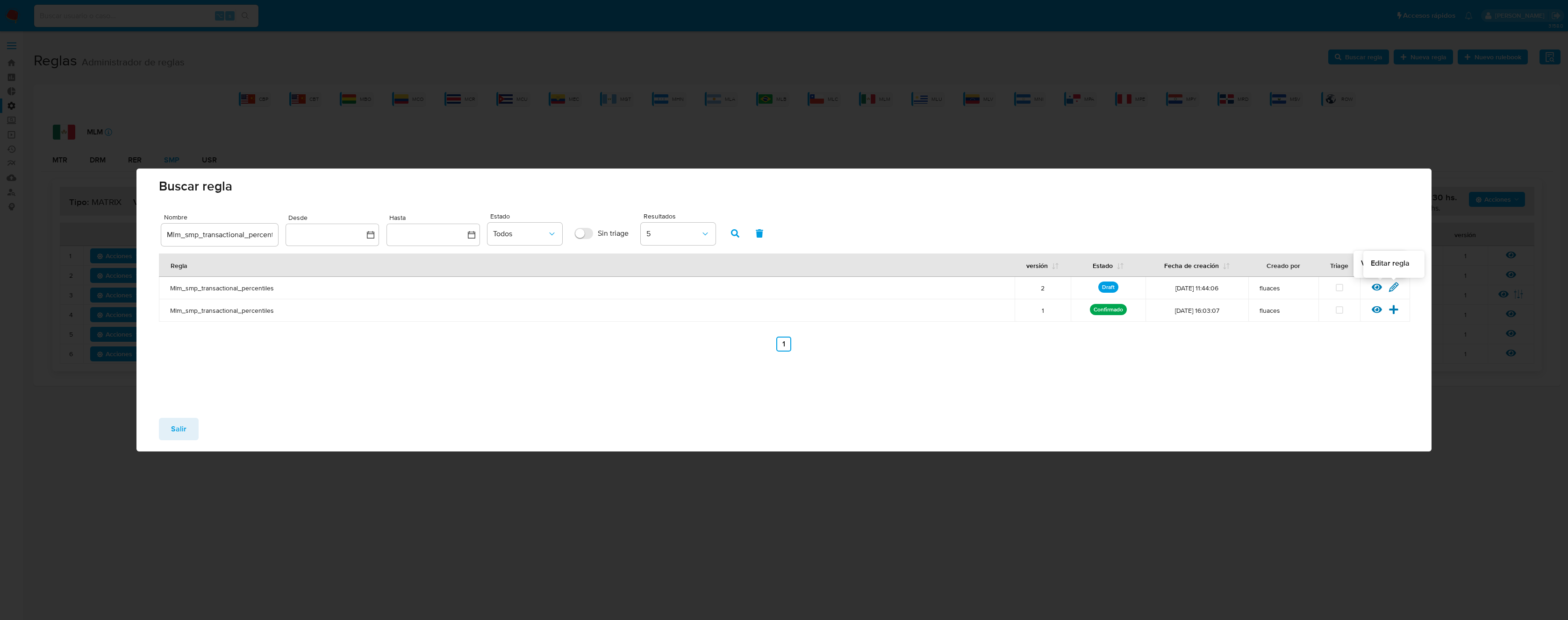
click at [1393, 283] on icon at bounding box center [1393, 287] width 10 height 10
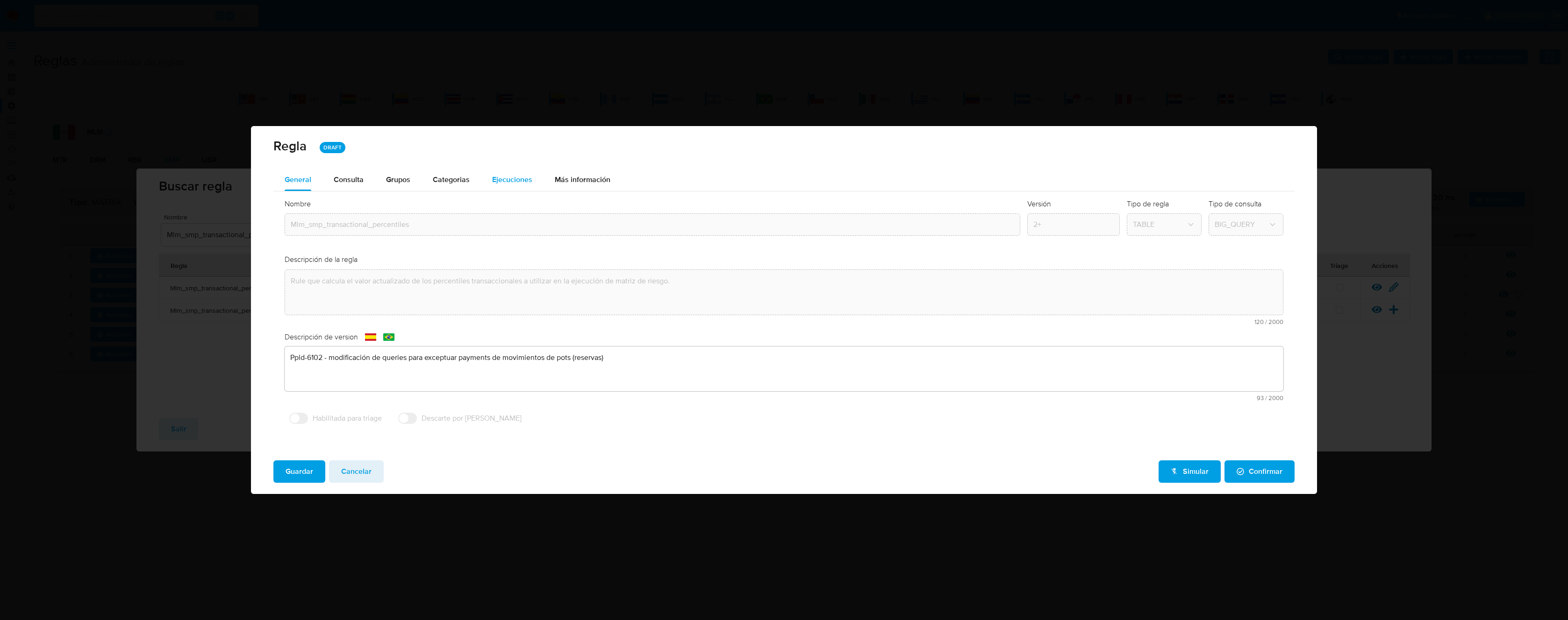
click at [509, 181] on span "Ejecuciones" at bounding box center [511, 179] width 40 height 10
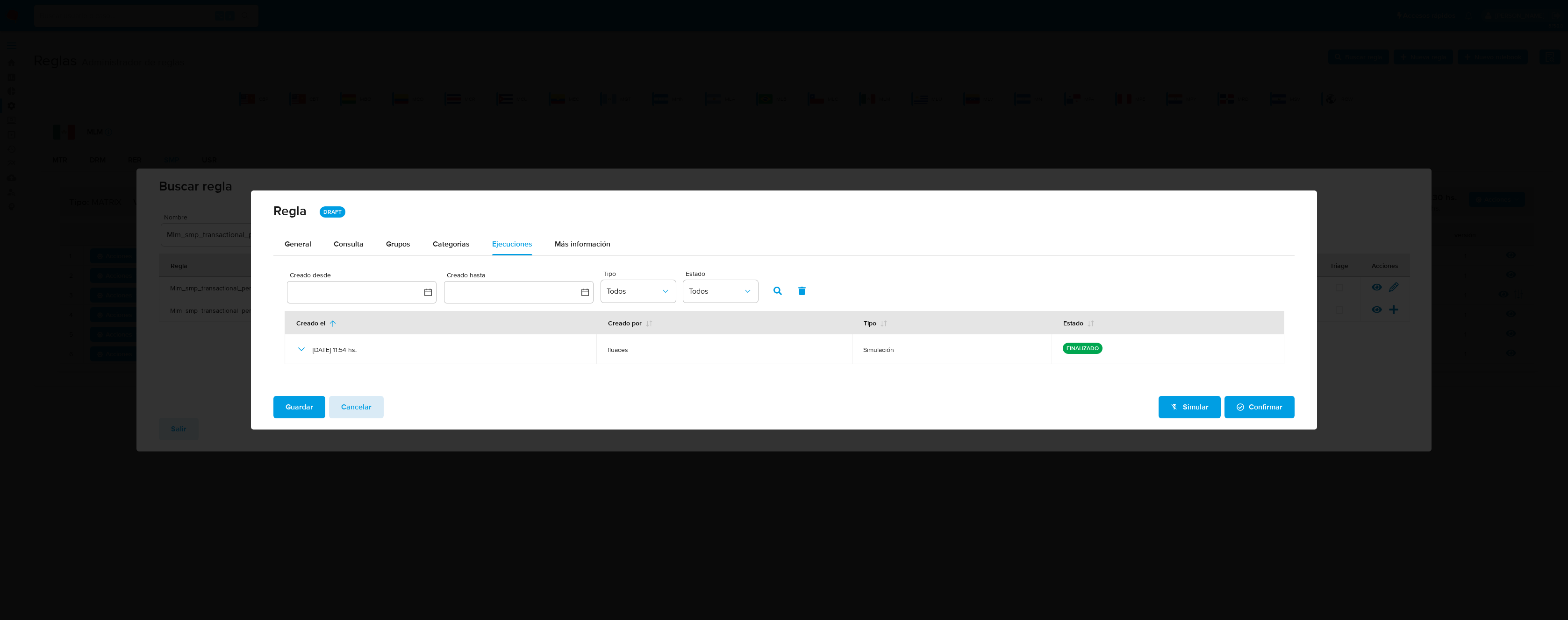
click at [373, 416] on button "Cancelar" at bounding box center [357, 407] width 54 height 23
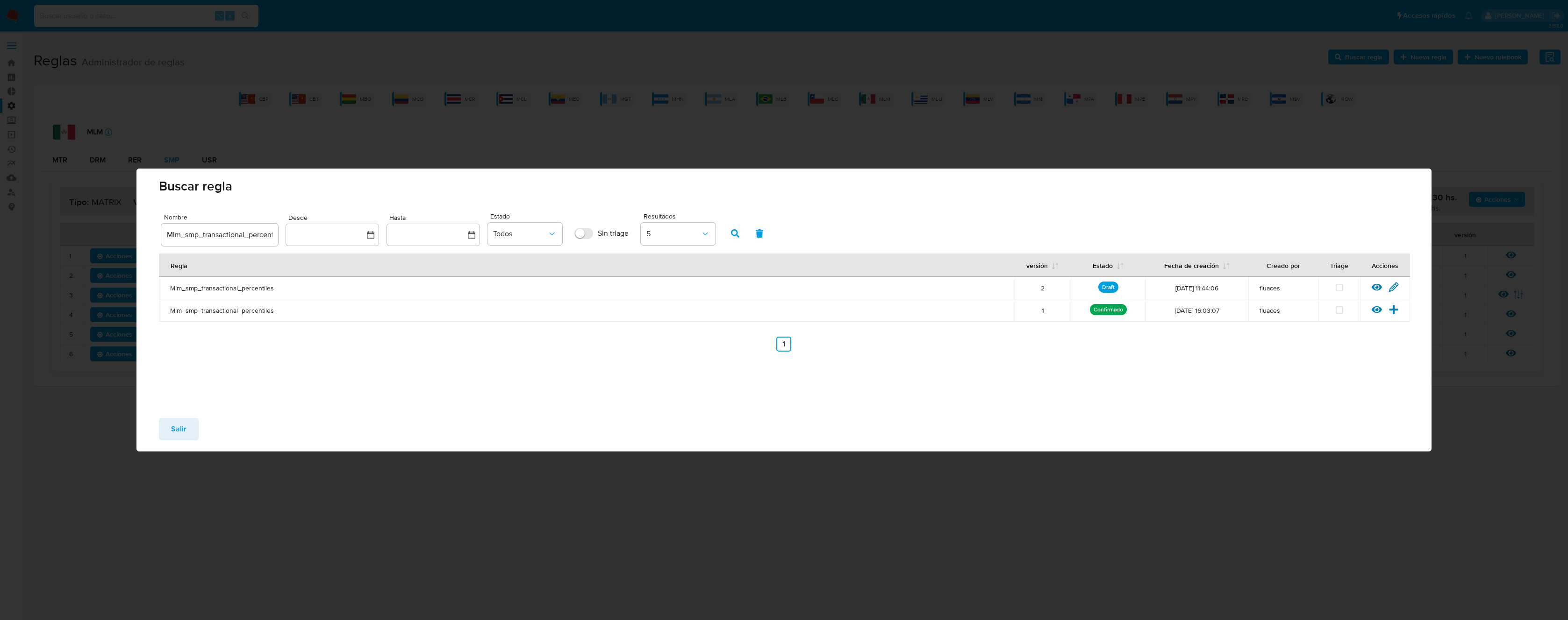
click at [181, 428] on span "Salir" at bounding box center [178, 430] width 15 height 21
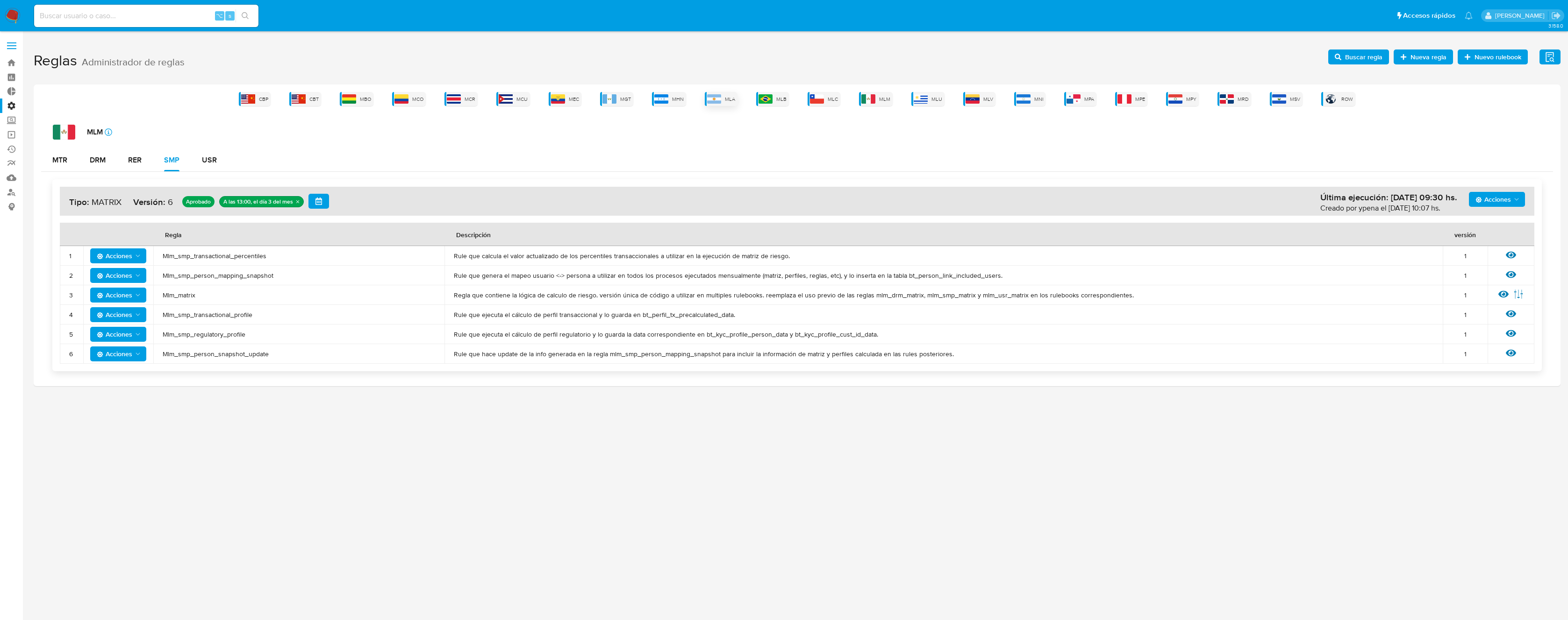
click at [710, 98] on img at bounding box center [713, 99] width 14 height 9
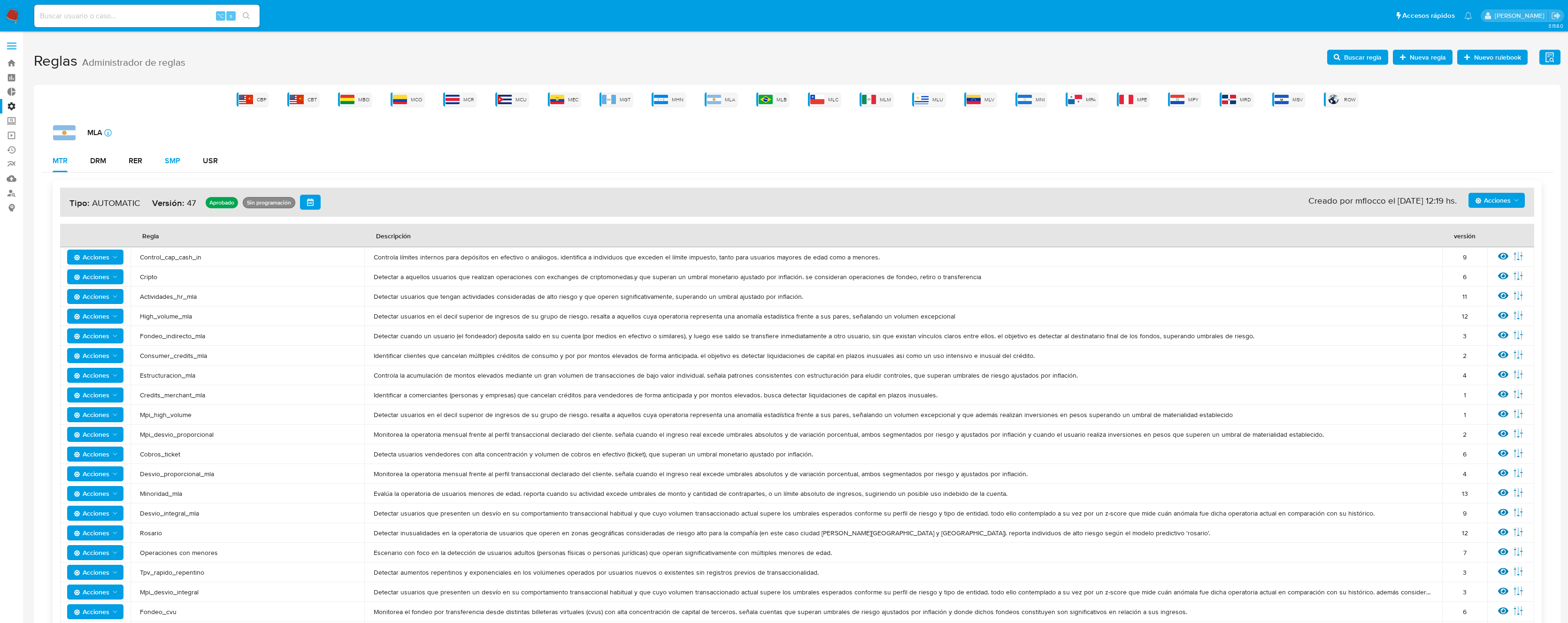
click at [182, 163] on button "SMP" at bounding box center [173, 161] width 38 height 23
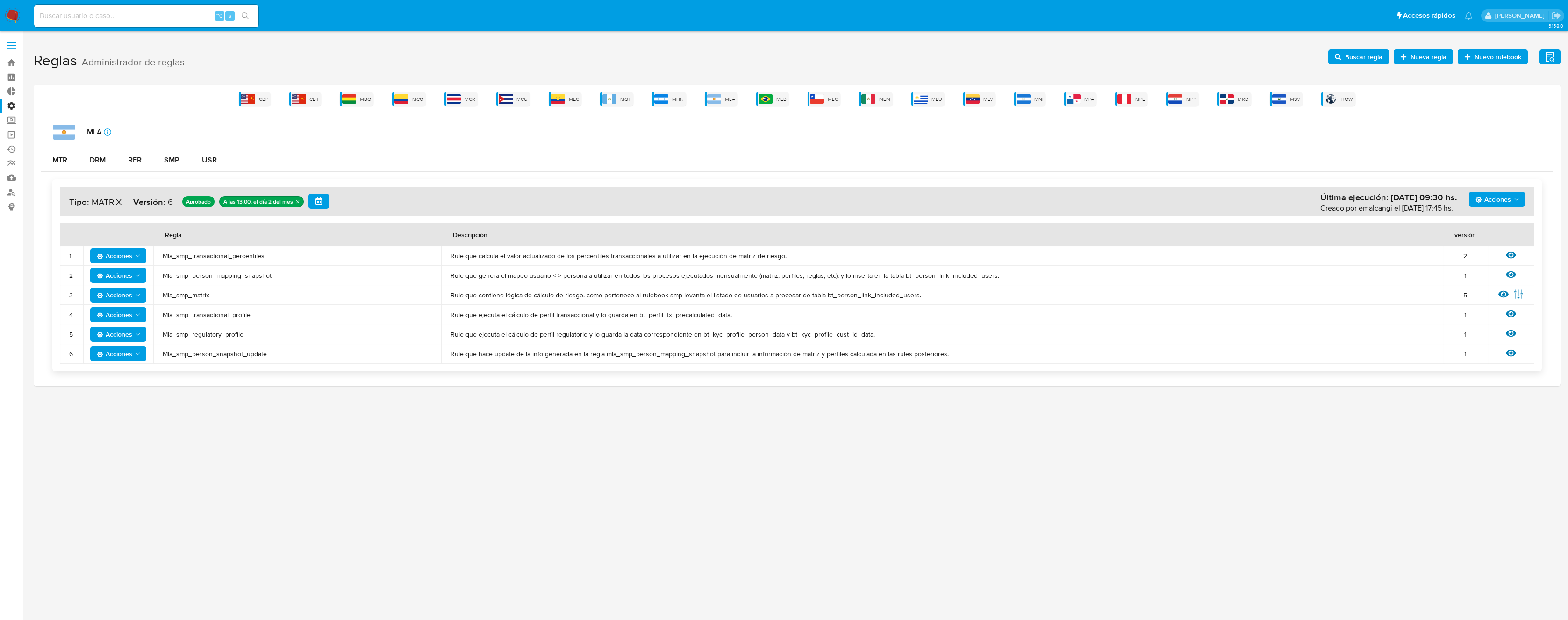
click at [191, 246] on td "Mla_smp_transactional_percentiles" at bounding box center [297, 255] width 288 height 20
click at [193, 252] on span "Mla_smp_transactional_percentiles" at bounding box center [297, 255] width 269 height 8
click at [1364, 53] on span "Buscar regla" at bounding box center [1363, 57] width 38 height 15
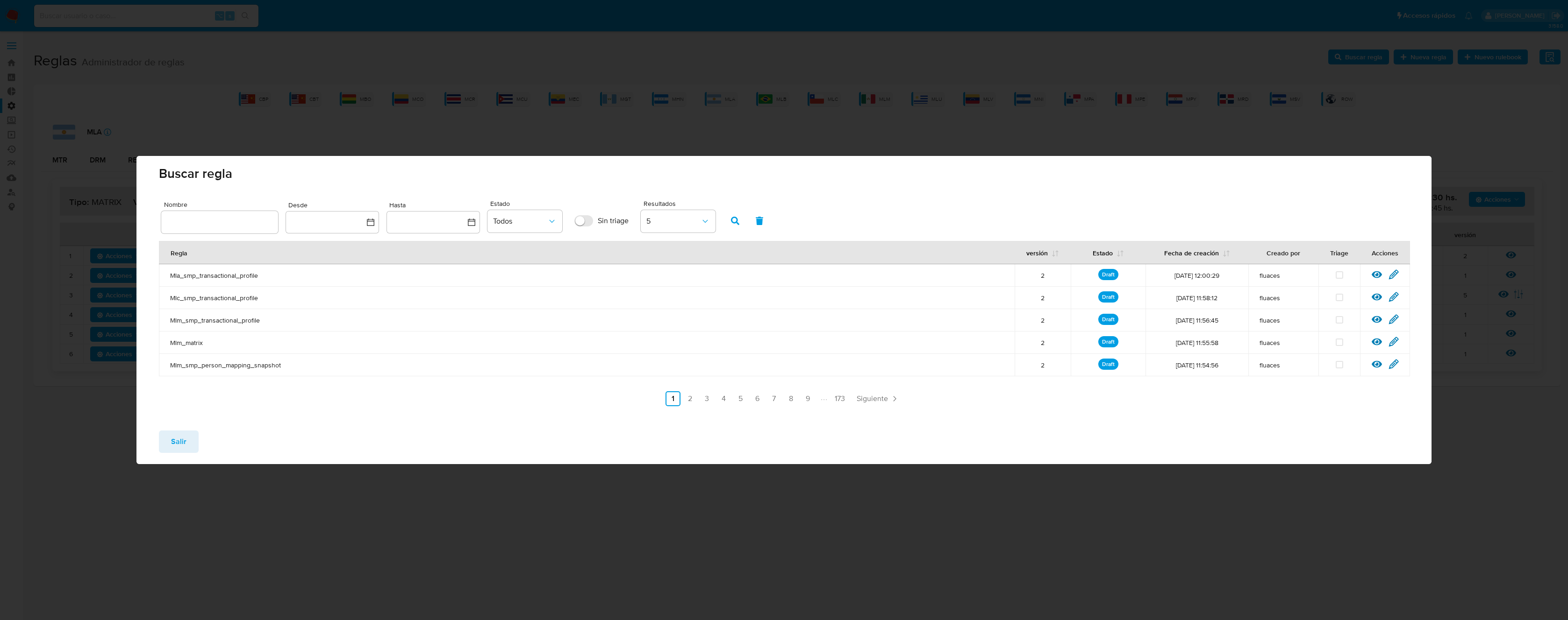
click at [256, 231] on div at bounding box center [220, 222] width 117 height 23
click at [231, 227] on input "text" at bounding box center [220, 222] width 117 height 12
type input "Mla_smp_transactional_percentiles"
click at [736, 221] on icon "button" at bounding box center [735, 220] width 8 height 8
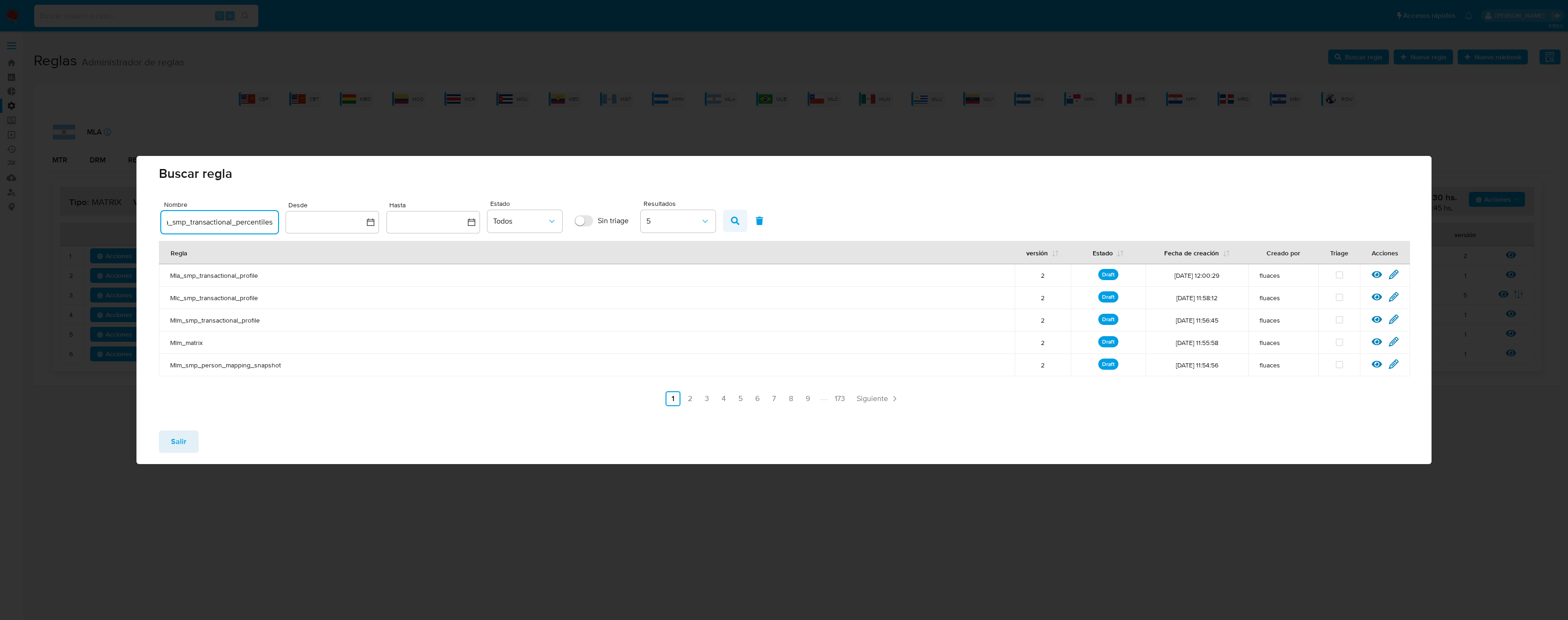
scroll to position [0, 0]
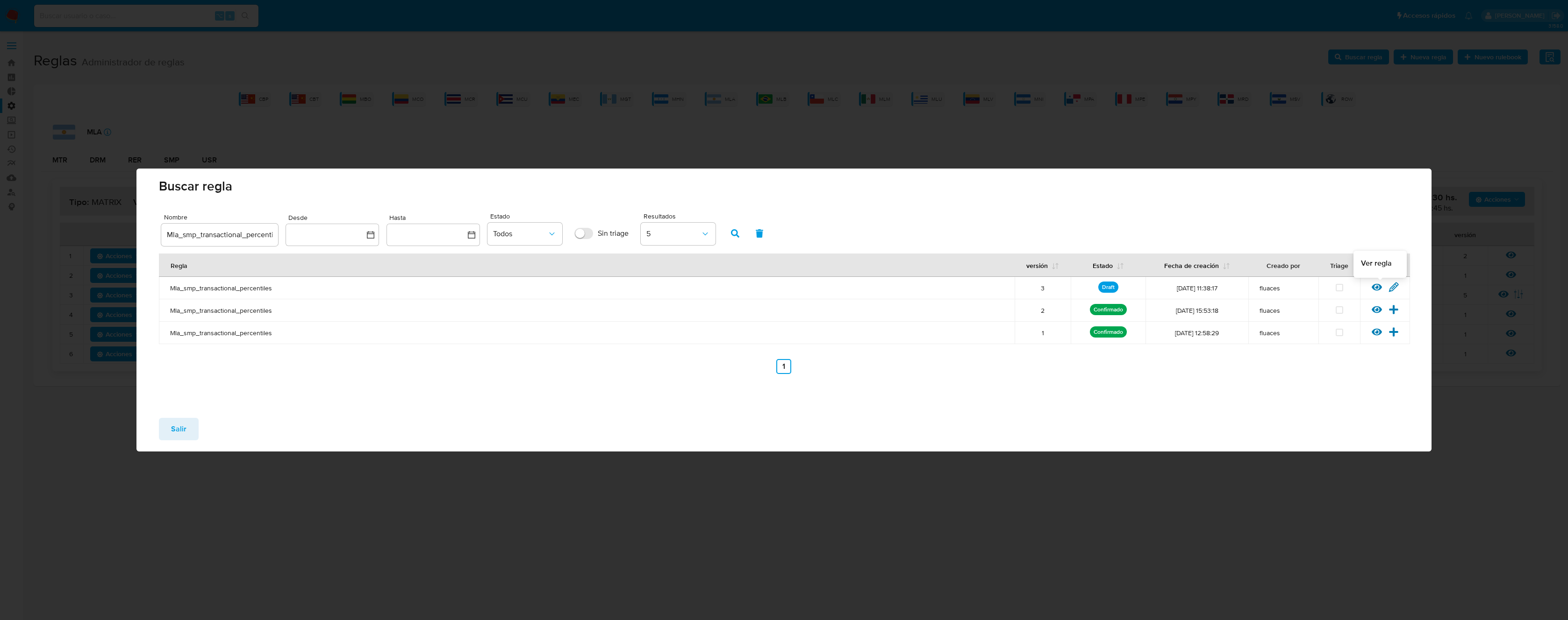
drag, startPoint x: 1384, startPoint y: 284, endPoint x: 1395, endPoint y: 285, distance: 11.0
click at [1385, 284] on div "Ver regla Editar regla" at bounding box center [1384, 288] width 50 height 12
click at [1393, 284] on icon at bounding box center [1393, 287] width 10 height 10
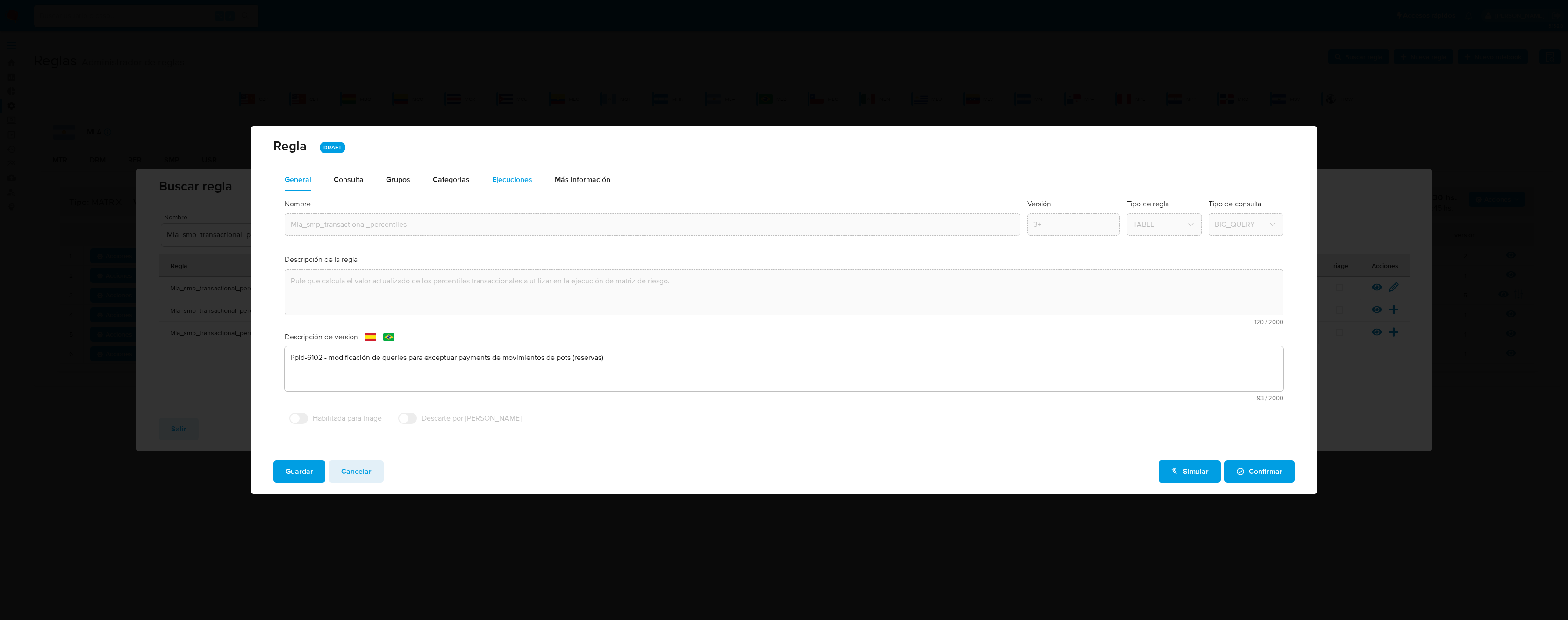
click at [503, 179] on span "Ejecuciones" at bounding box center [511, 179] width 40 height 10
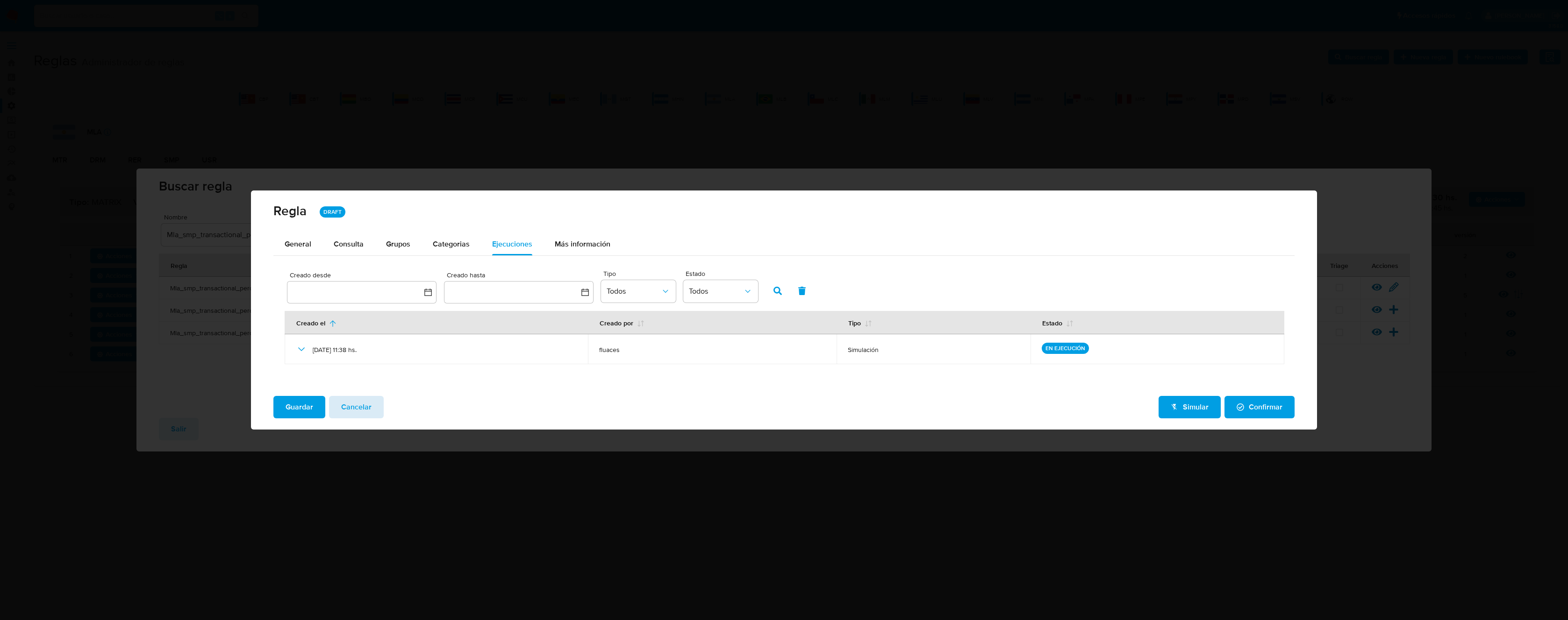
click at [365, 401] on span "Cancelar" at bounding box center [357, 407] width 30 height 21
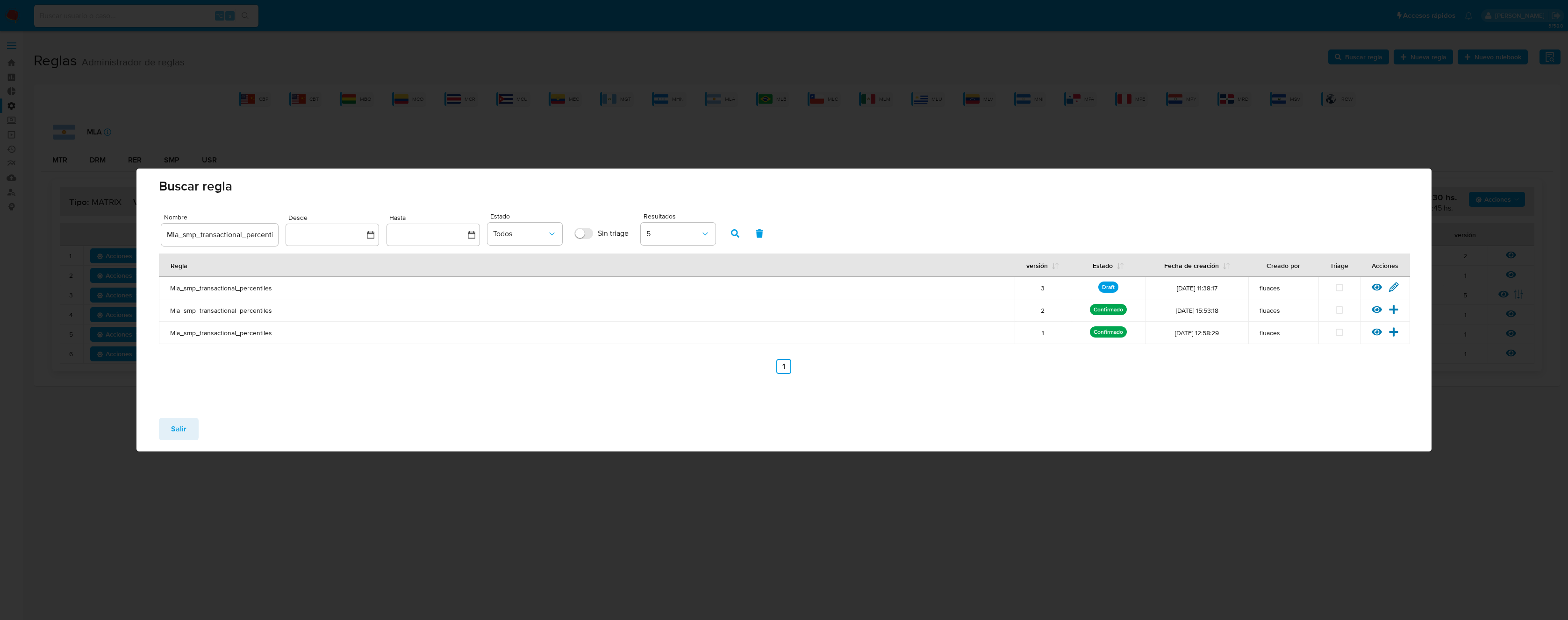
drag, startPoint x: 175, startPoint y: 435, endPoint x: 189, endPoint y: 377, distance: 59.7
click at [175, 435] on span "Salir" at bounding box center [178, 430] width 15 height 21
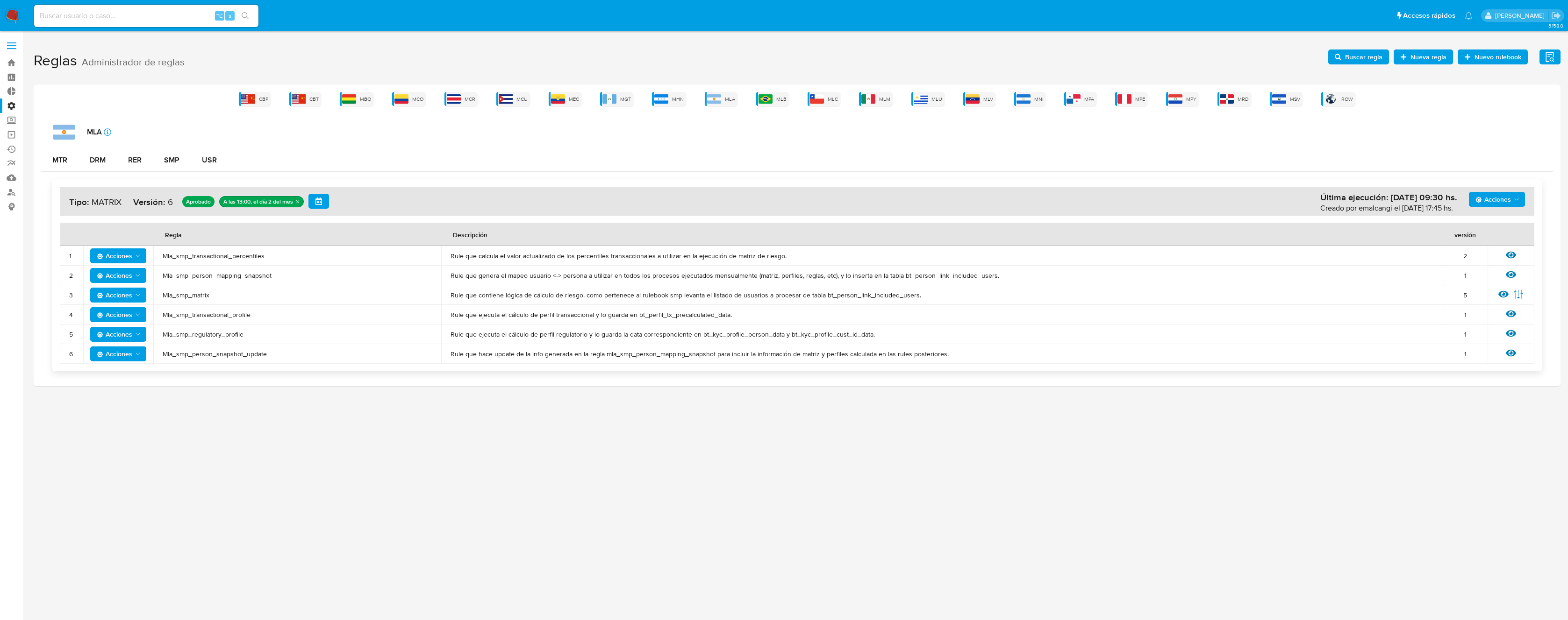
click at [239, 276] on span "Mla_smp_person_mapping_snapshot" at bounding box center [297, 275] width 269 height 8
drag, startPoint x: 1332, startPoint y: 44, endPoint x: 1351, endPoint y: 59, distance: 24.2
click at [1332, 44] on div "3.158.0" at bounding box center [797, 325] width 1527 height 577
click at [1351, 59] on span "Buscar regla" at bounding box center [1363, 57] width 38 height 15
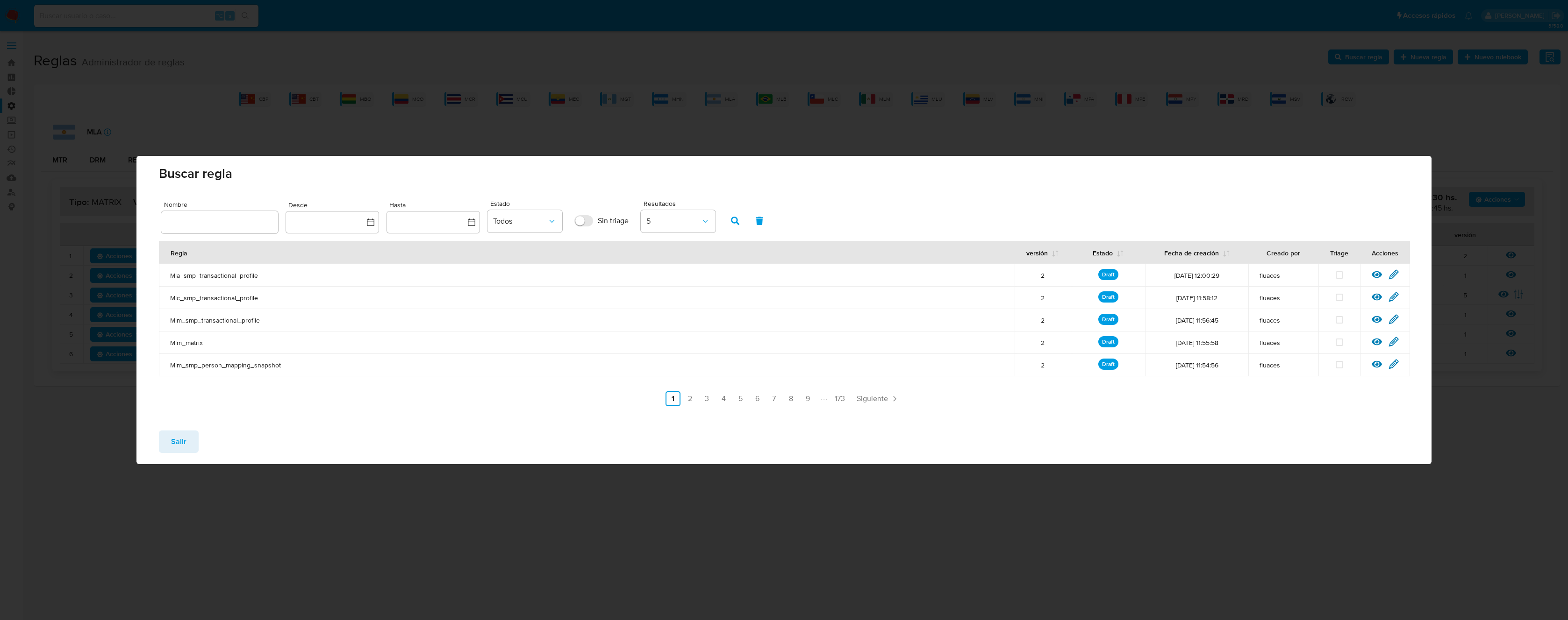
click at [242, 224] on input "text" at bounding box center [220, 222] width 117 height 12
type input "Mla_smp_person_mapping_snapshot"
click at [732, 221] on icon "button" at bounding box center [735, 220] width 8 height 8
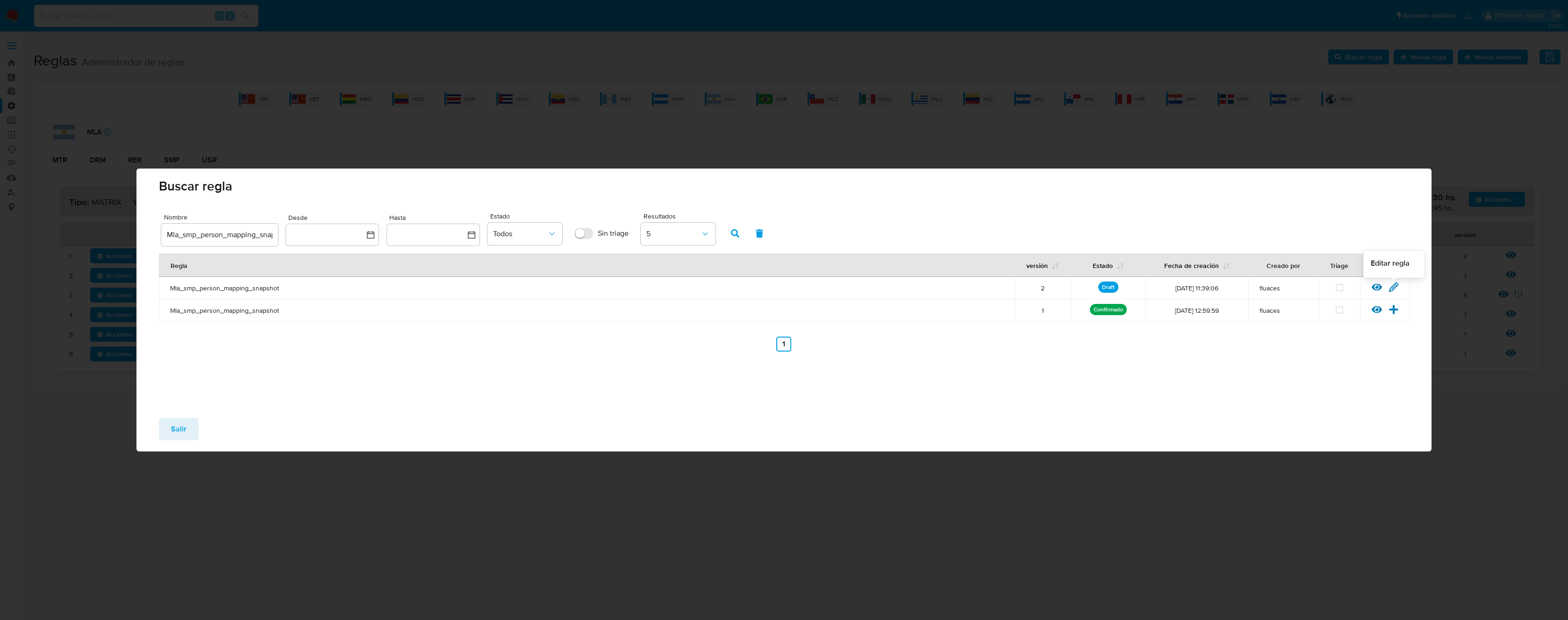
click at [1393, 285] on icon at bounding box center [1393, 287] width 10 height 10
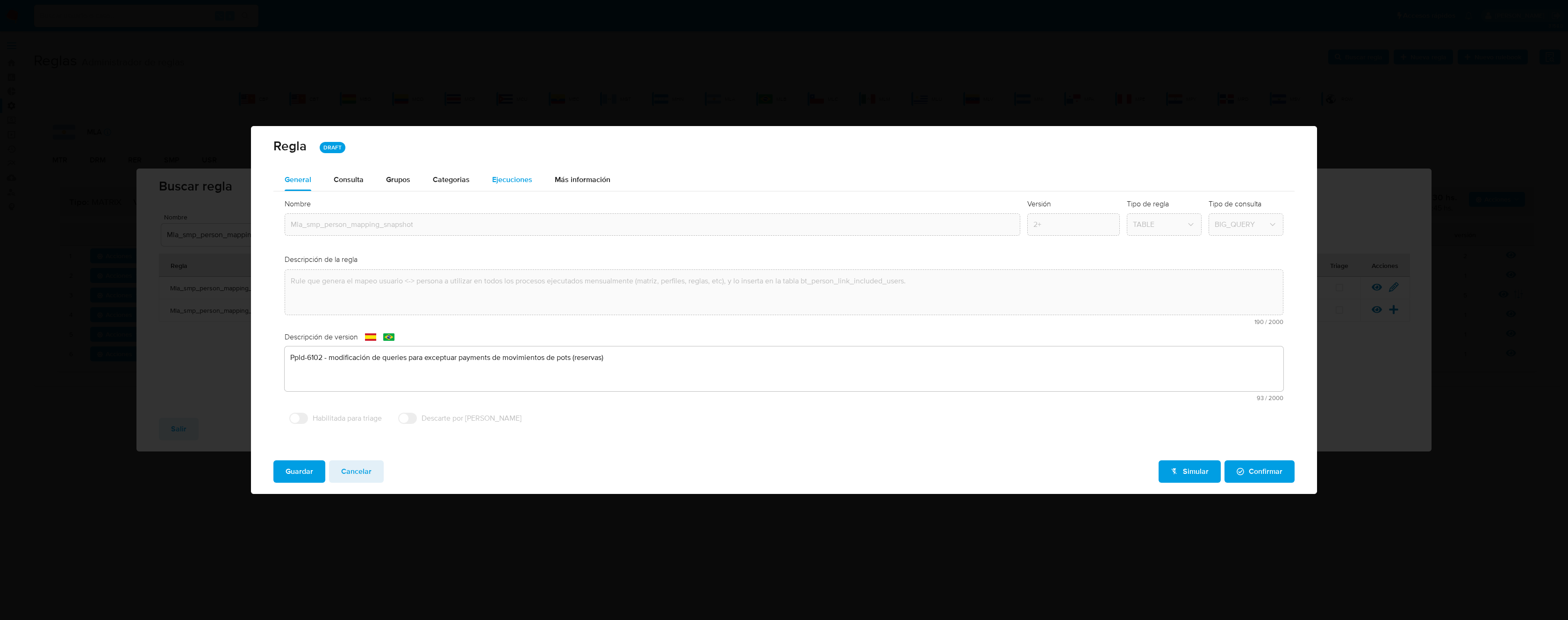
drag, startPoint x: 497, startPoint y: 199, endPoint x: 512, endPoint y: 186, distance: 19.8
click at [504, 189] on div "General Consulta Parametros Grupos Categorias Ejecuciones Más información Nombr…" at bounding box center [784, 303] width 1021 height 268
click at [516, 184] on span "Ejecuciones" at bounding box center [511, 179] width 40 height 10
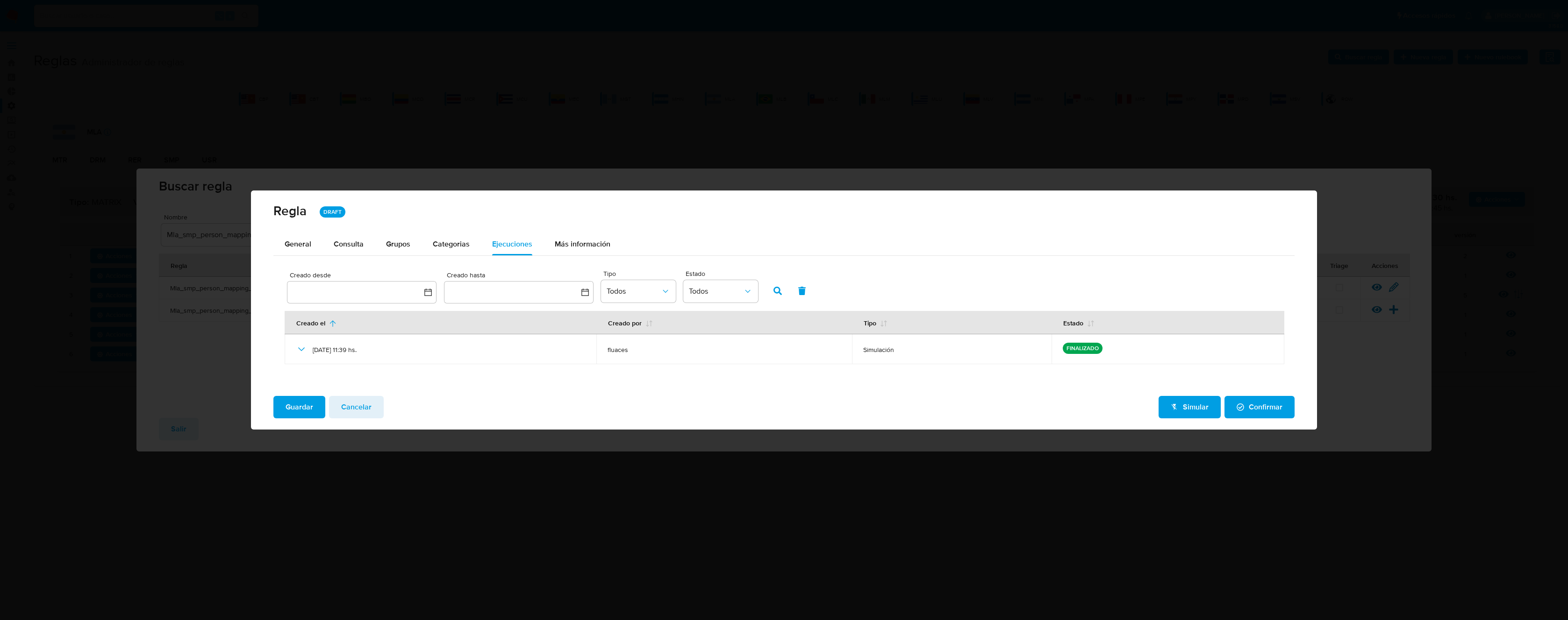
drag, startPoint x: 373, startPoint y: 404, endPoint x: 260, endPoint y: 416, distance: 113.6
click at [372, 404] on button "Cancelar" at bounding box center [357, 407] width 54 height 23
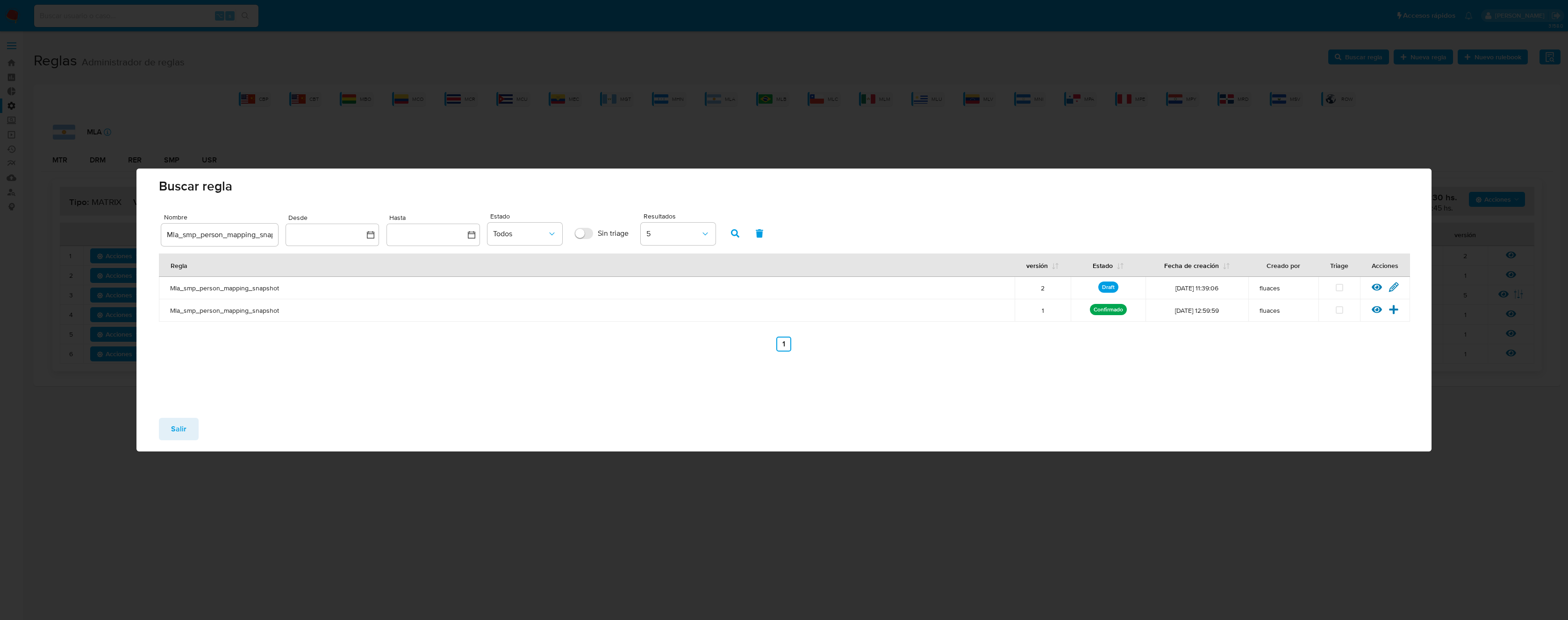
click at [180, 427] on span "Salir" at bounding box center [178, 430] width 15 height 21
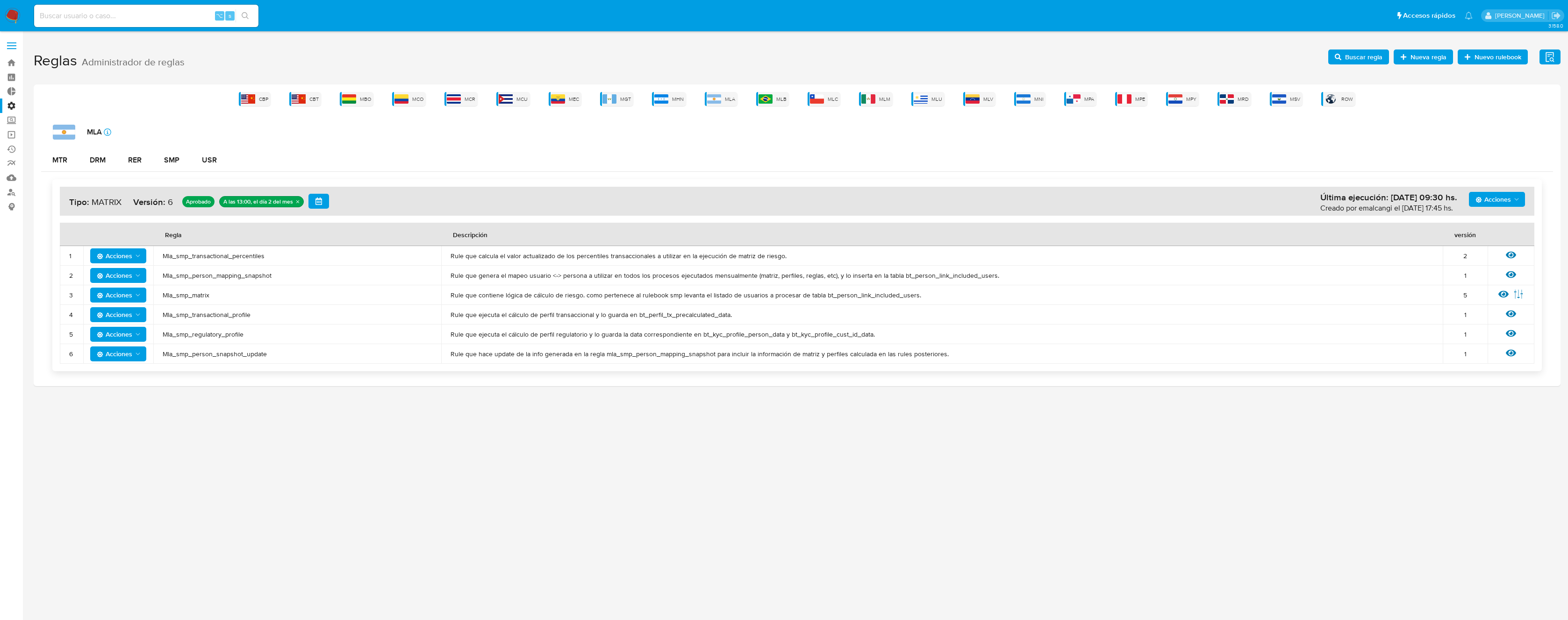
click at [190, 295] on span "Mla_smp_matrix" at bounding box center [297, 295] width 269 height 8
click at [1345, 58] on span "Buscar regla" at bounding box center [1358, 57] width 48 height 13
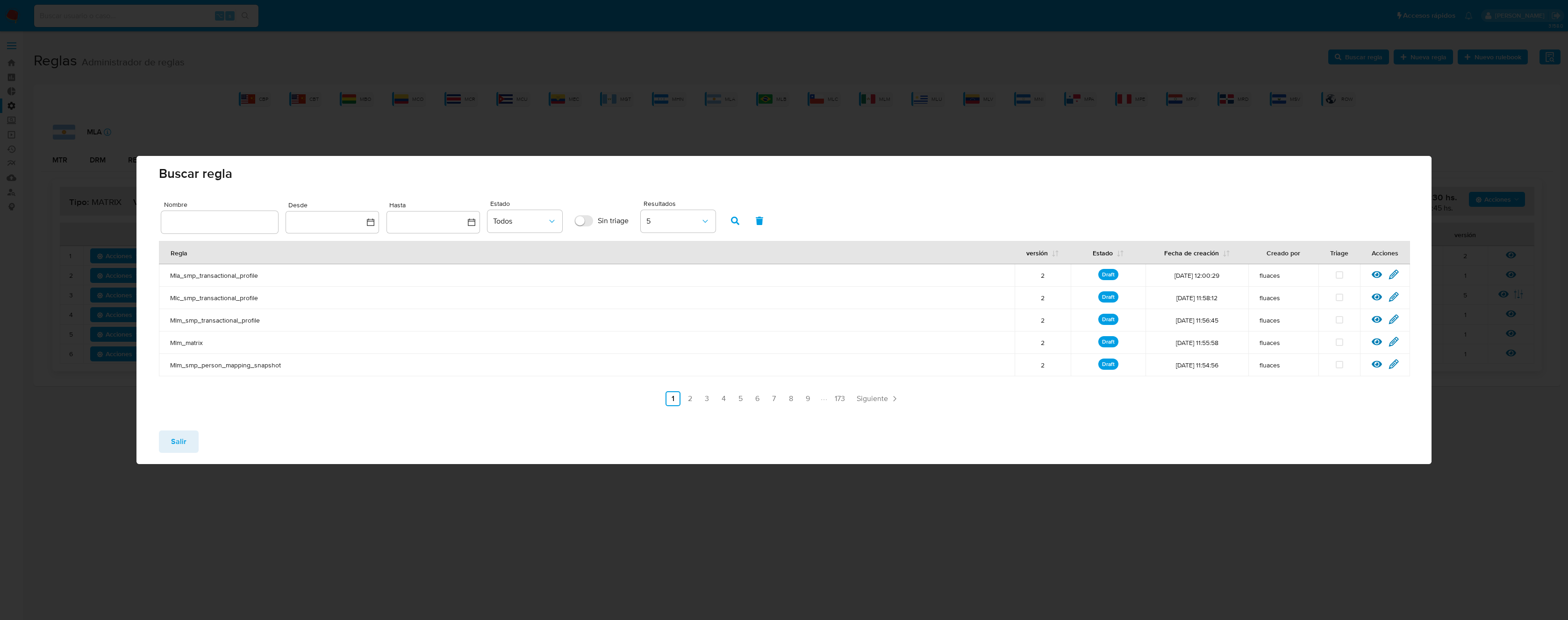
click at [251, 212] on div at bounding box center [220, 222] width 117 height 23
click at [257, 219] on input "text" at bounding box center [220, 222] width 117 height 12
type input "Mla_smp_matrix"
click at [728, 222] on button "button" at bounding box center [735, 221] width 24 height 23
click at [1396, 272] on icon at bounding box center [1393, 274] width 10 height 10
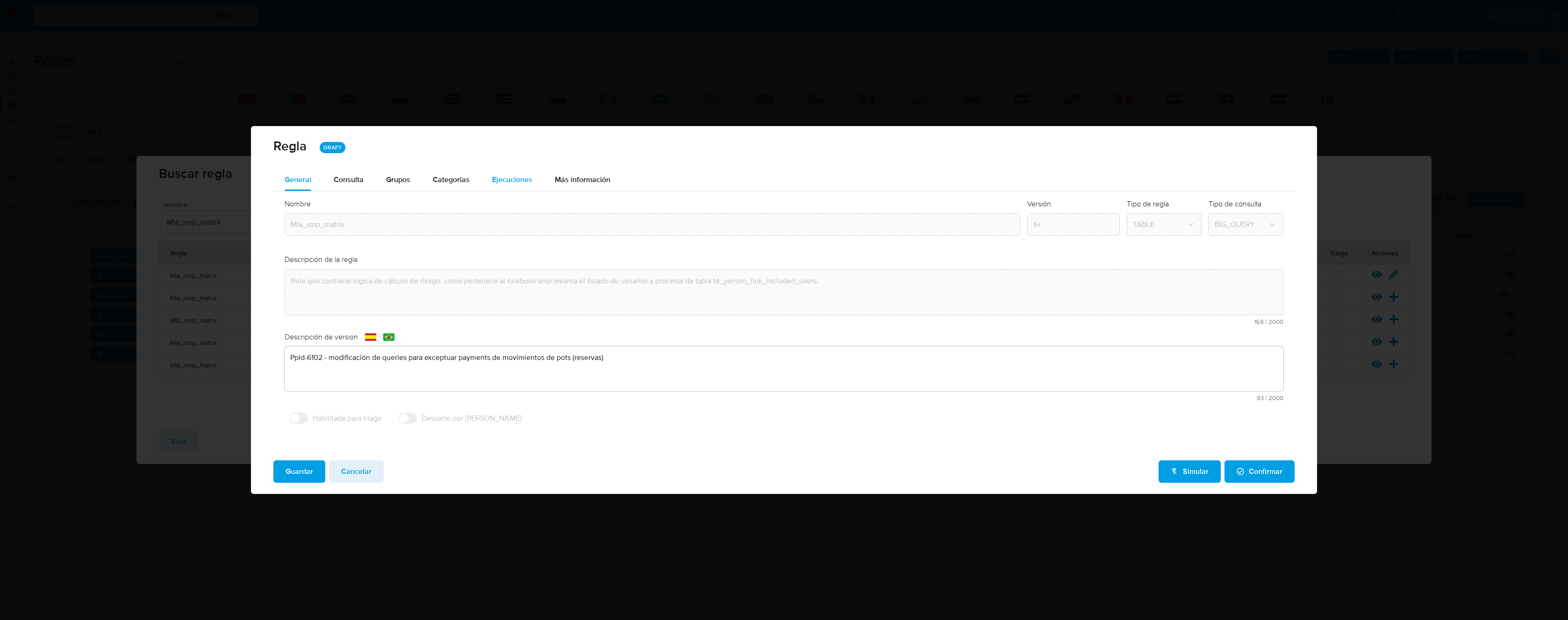
click at [525, 174] on span "Ejecuciones" at bounding box center [511, 179] width 40 height 10
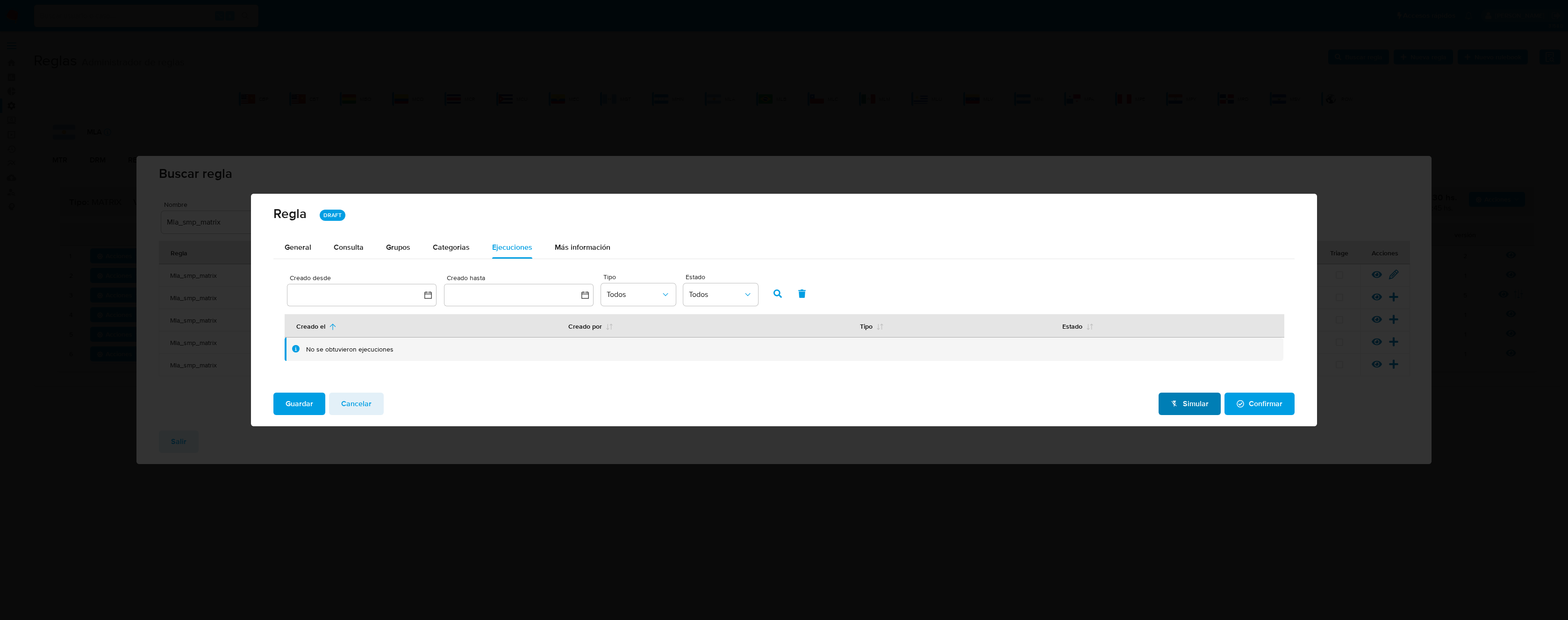
click at [1188, 401] on span "Simular" at bounding box center [1190, 404] width 38 height 21
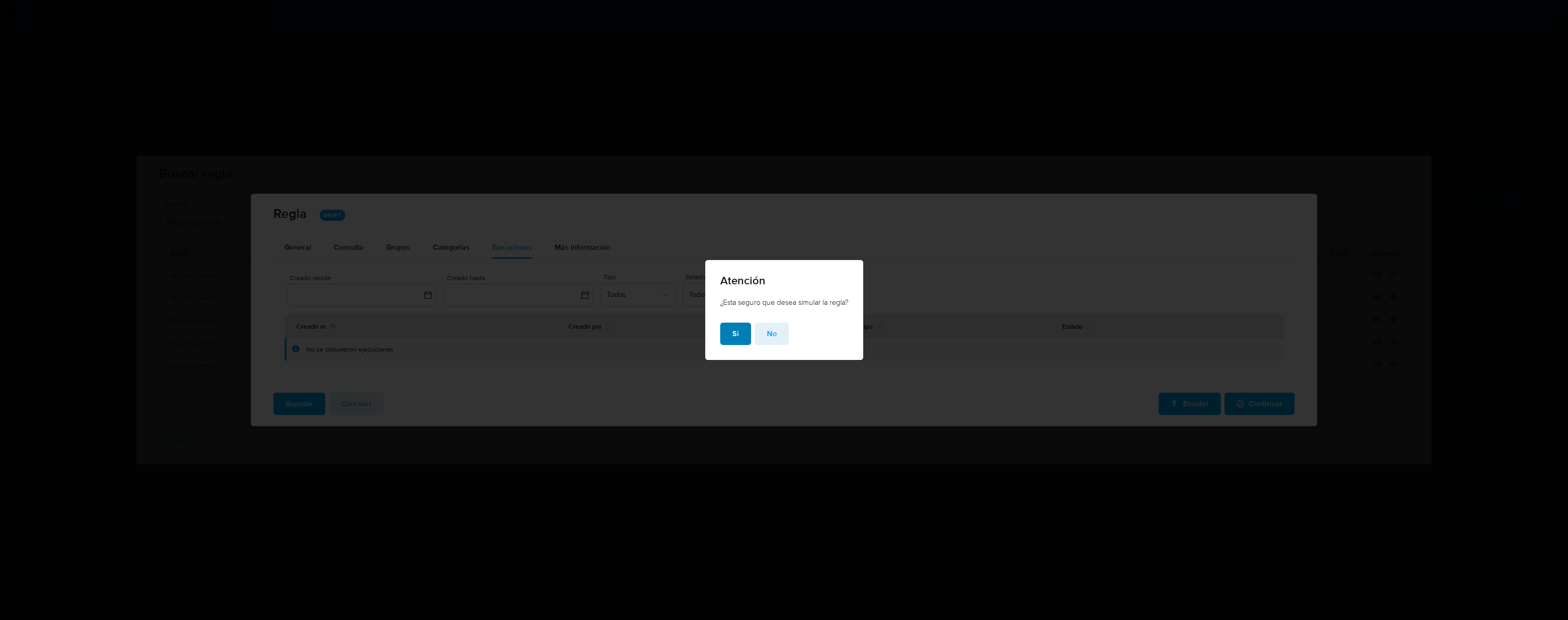
click at [739, 336] on button "Si" at bounding box center [735, 334] width 31 height 23
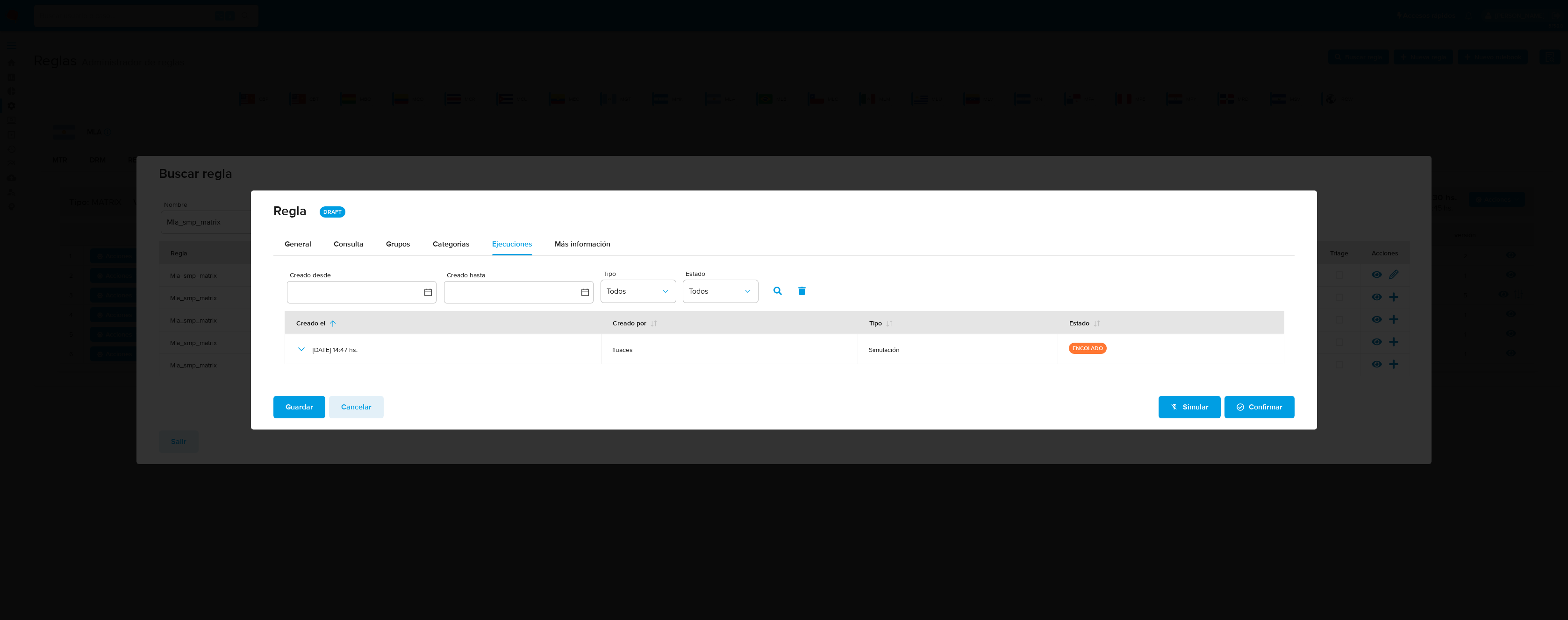
click at [373, 404] on button "Cancelar" at bounding box center [357, 407] width 54 height 23
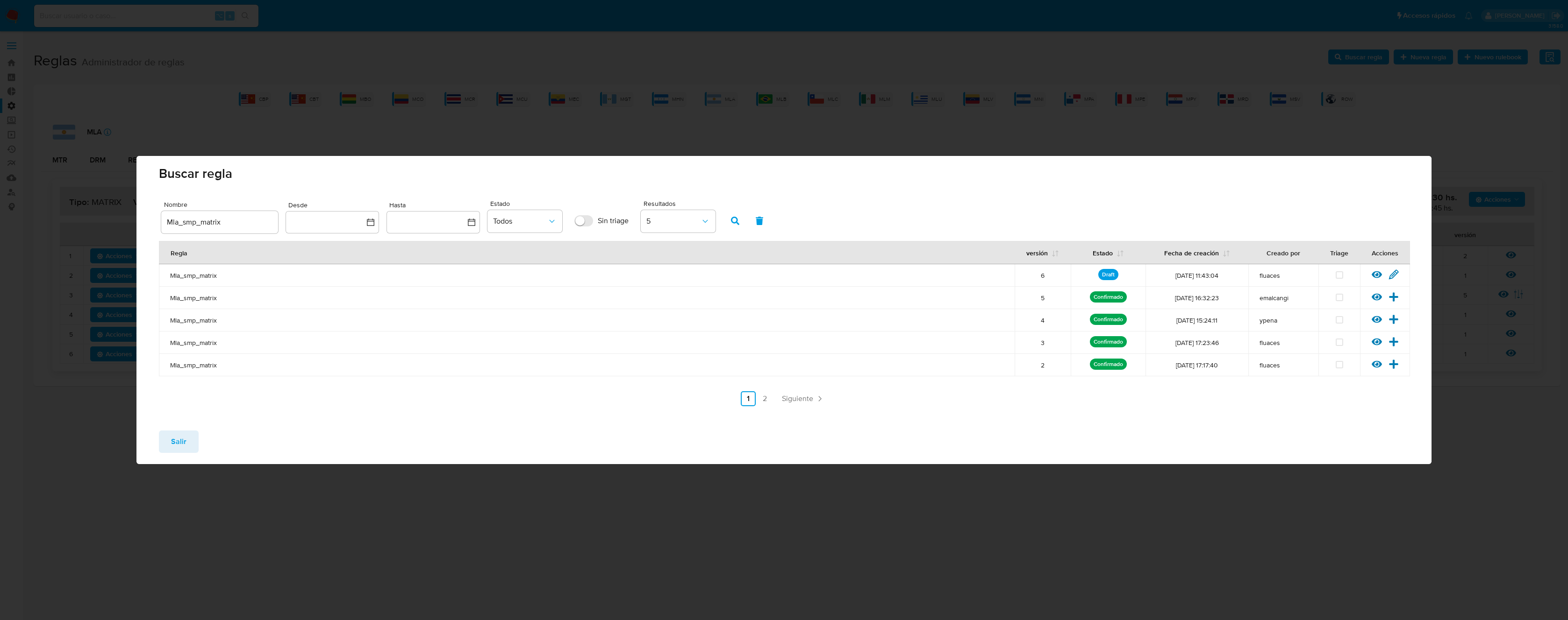
click at [190, 435] on button "Salir" at bounding box center [178, 442] width 39 height 23
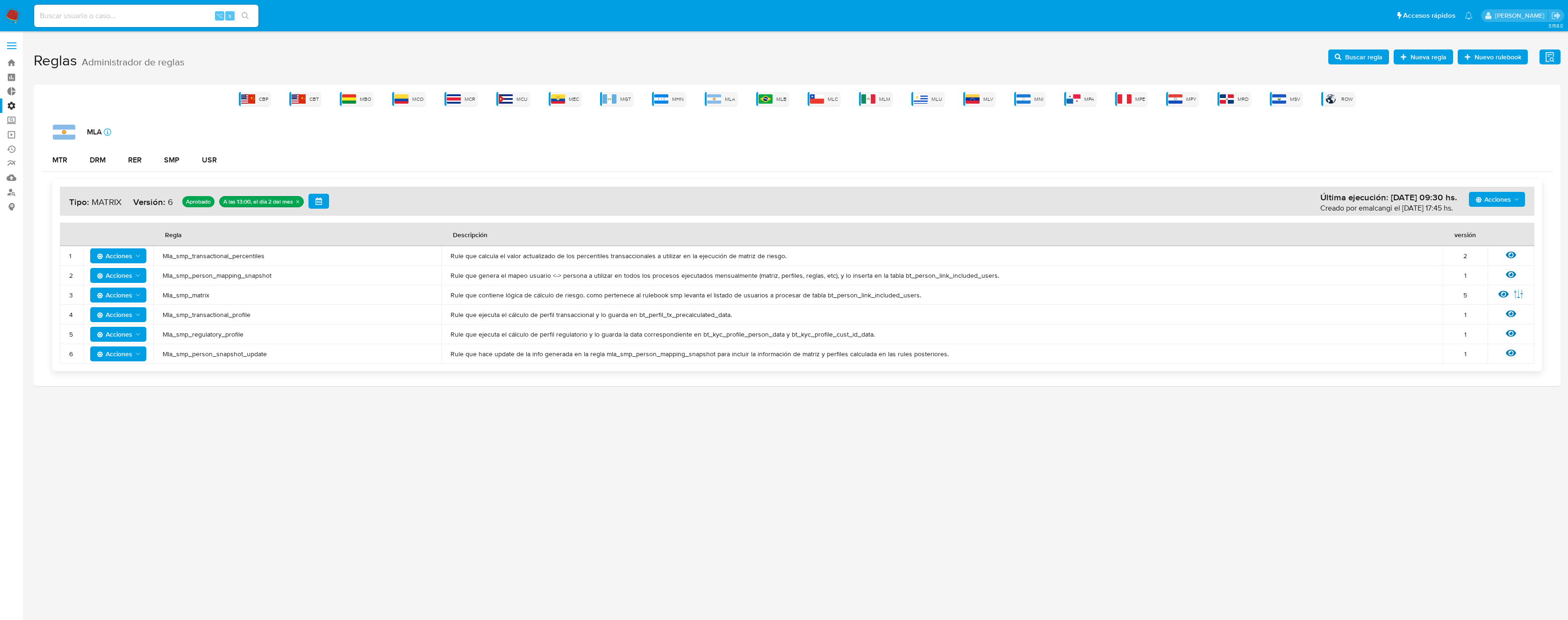
click at [210, 321] on td "Mla_smp_transactional_profile" at bounding box center [297, 314] width 288 height 20
click at [210, 316] on span "Mla_smp_transactional_profile" at bounding box center [297, 314] width 269 height 8
click at [1355, 62] on span "Buscar regla" at bounding box center [1363, 57] width 38 height 15
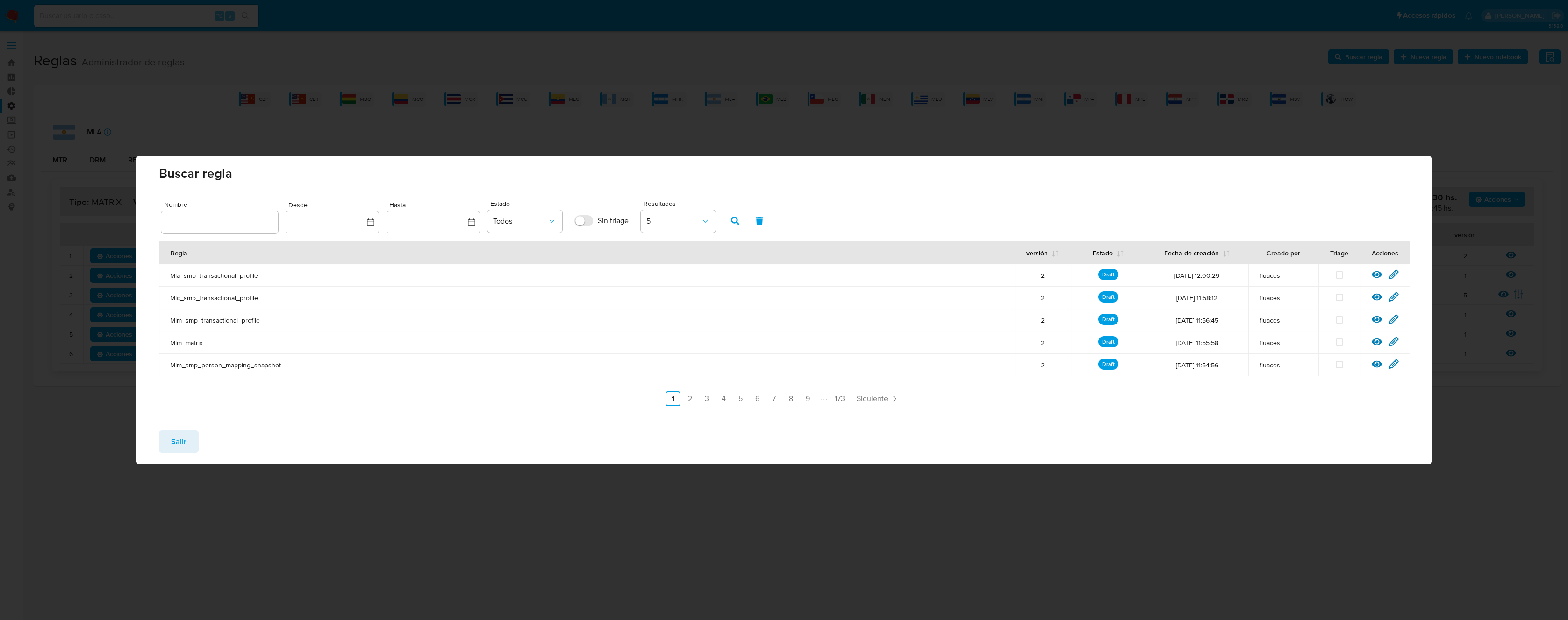
click at [243, 227] on input "text" at bounding box center [220, 222] width 117 height 12
type input "Mla_smp_transactional_profile"
click at [744, 225] on button "button" at bounding box center [735, 221] width 24 height 23
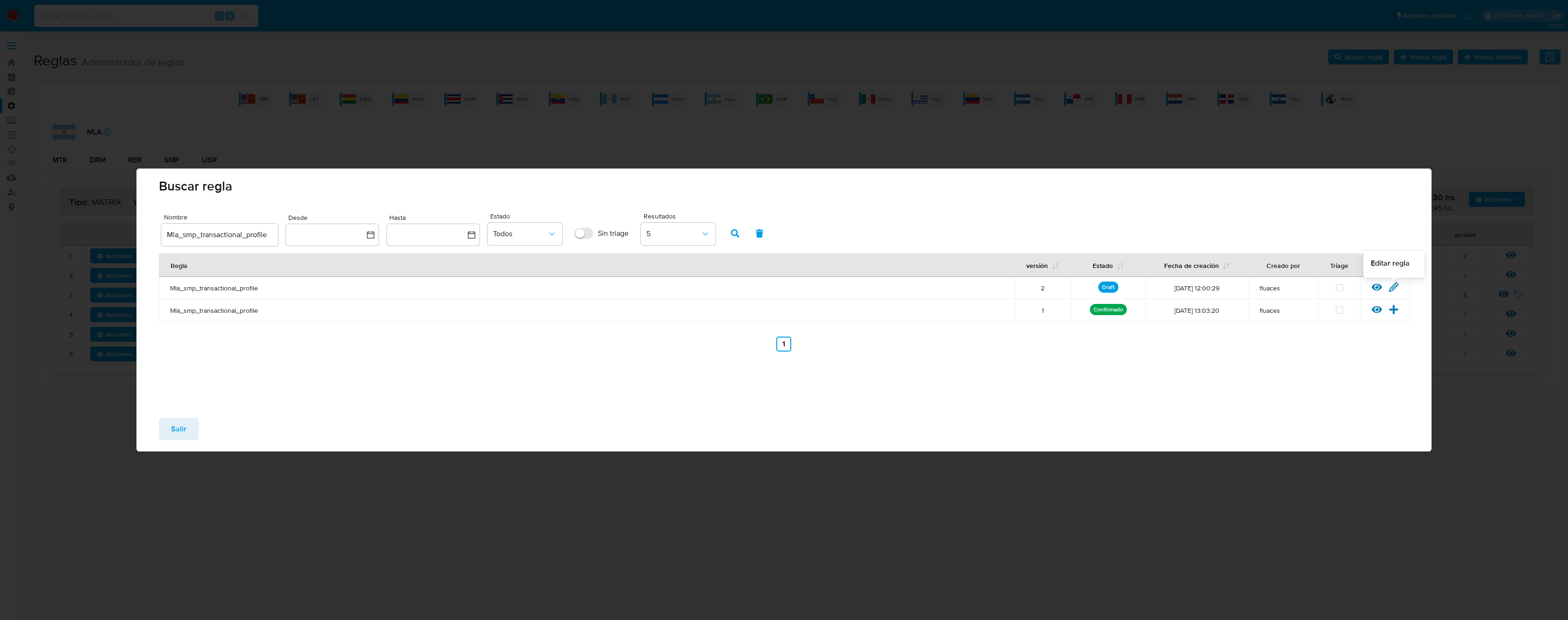
click at [1394, 289] on icon at bounding box center [1393, 286] width 8 height 8
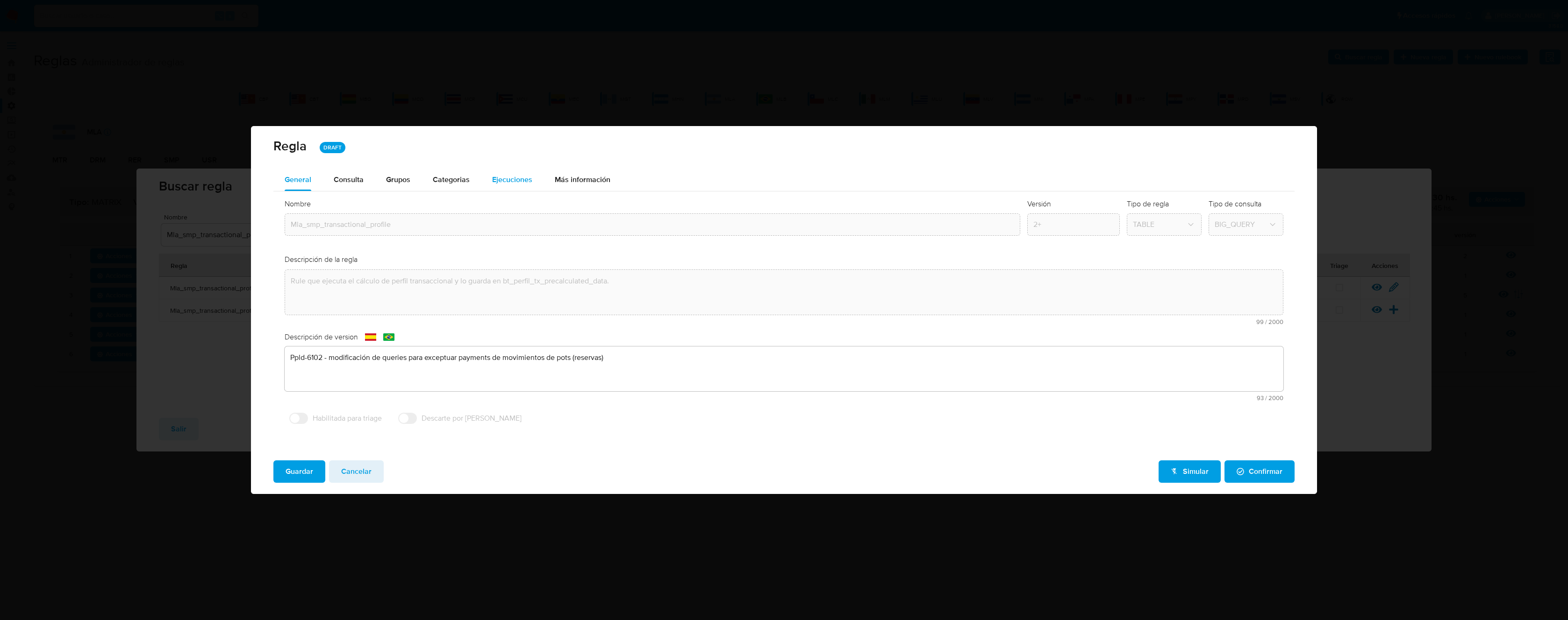
click at [525, 178] on span "Ejecuciones" at bounding box center [511, 179] width 40 height 10
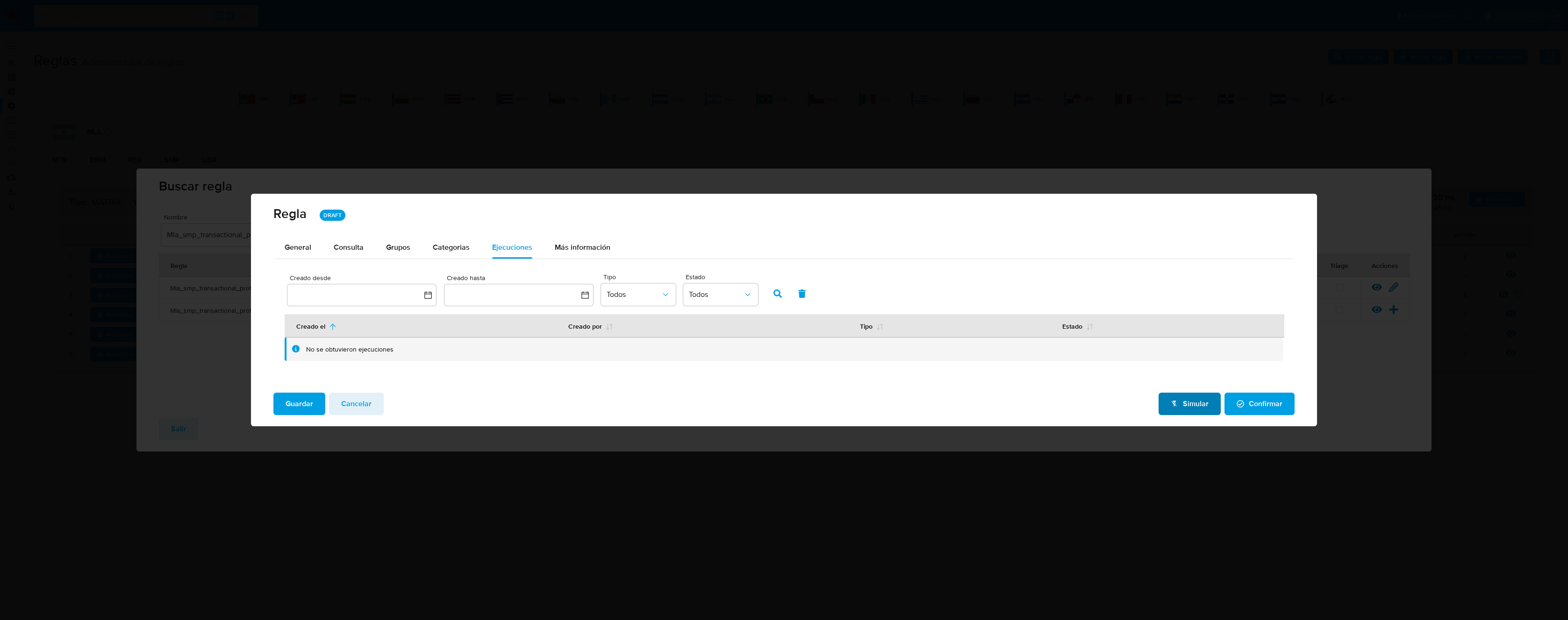
click at [1202, 401] on span "Simular" at bounding box center [1190, 404] width 38 height 21
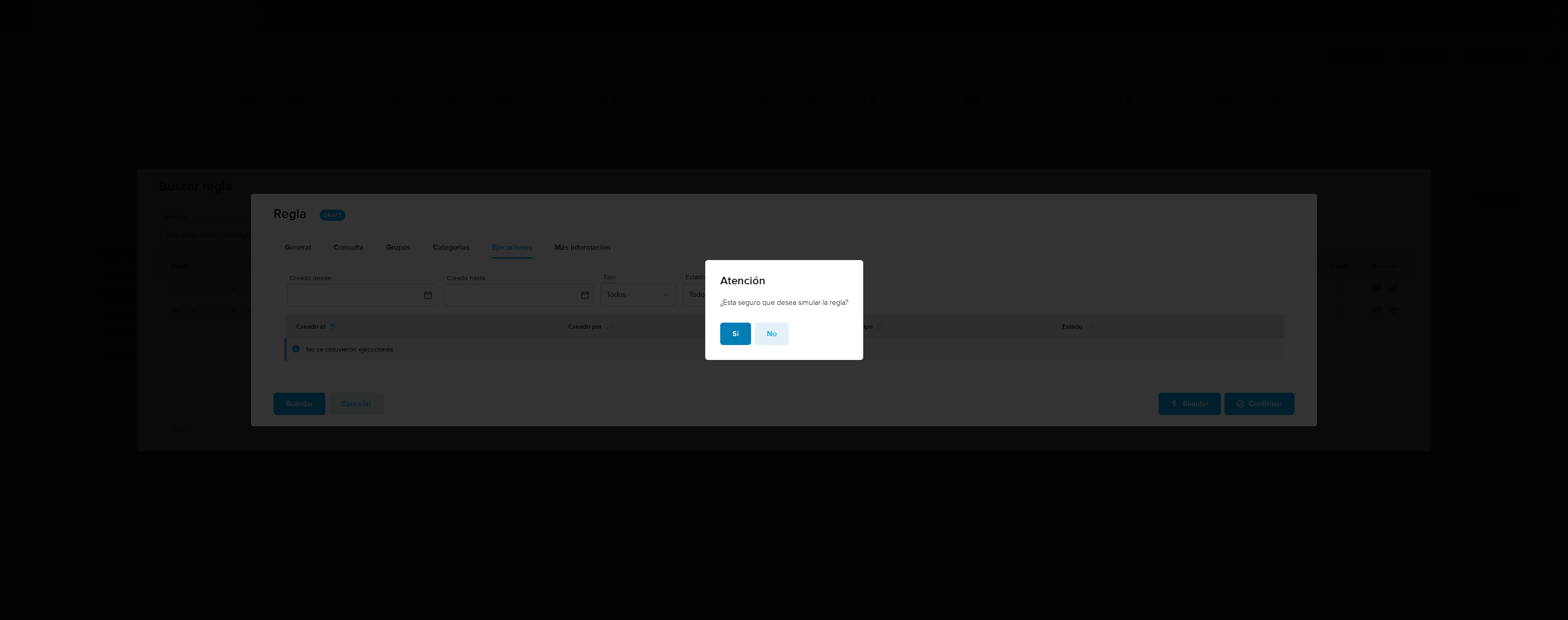
click at [735, 333] on span "Si" at bounding box center [735, 334] width 7 height 21
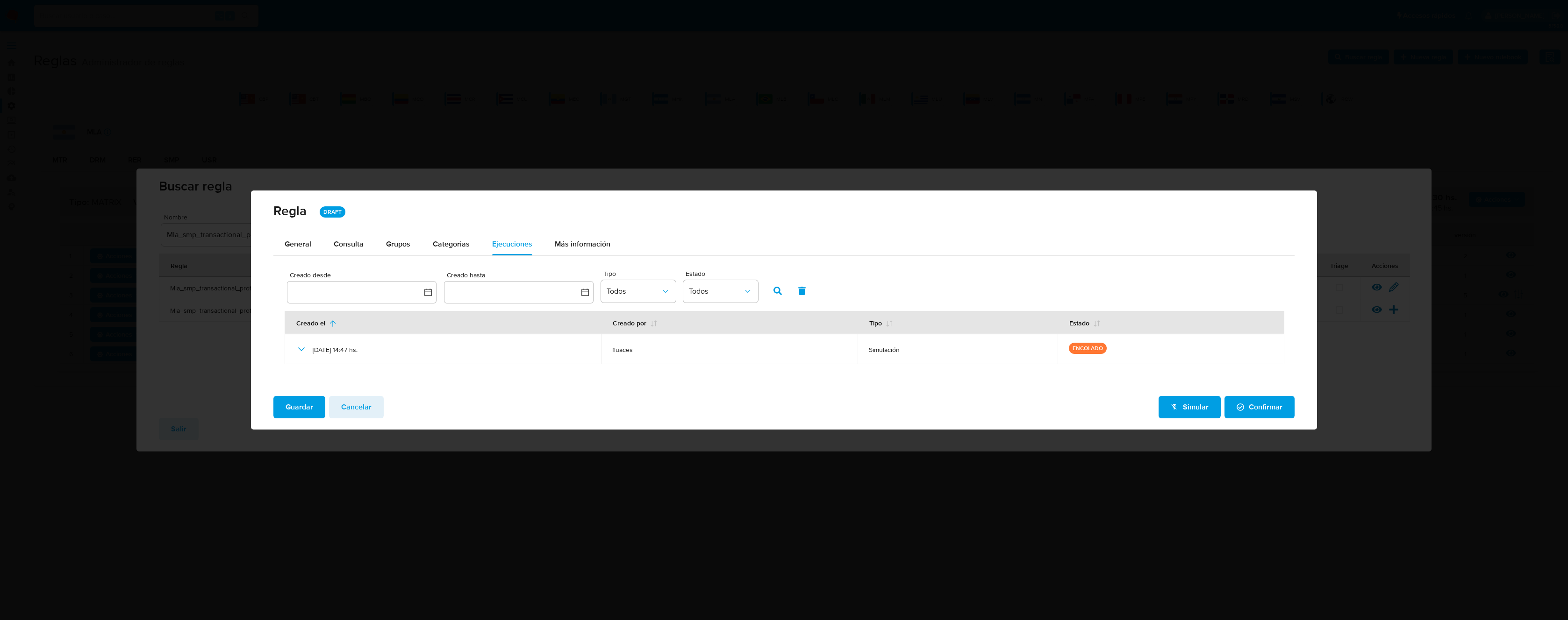
click at [358, 406] on span "Cancelar" at bounding box center [357, 407] width 30 height 21
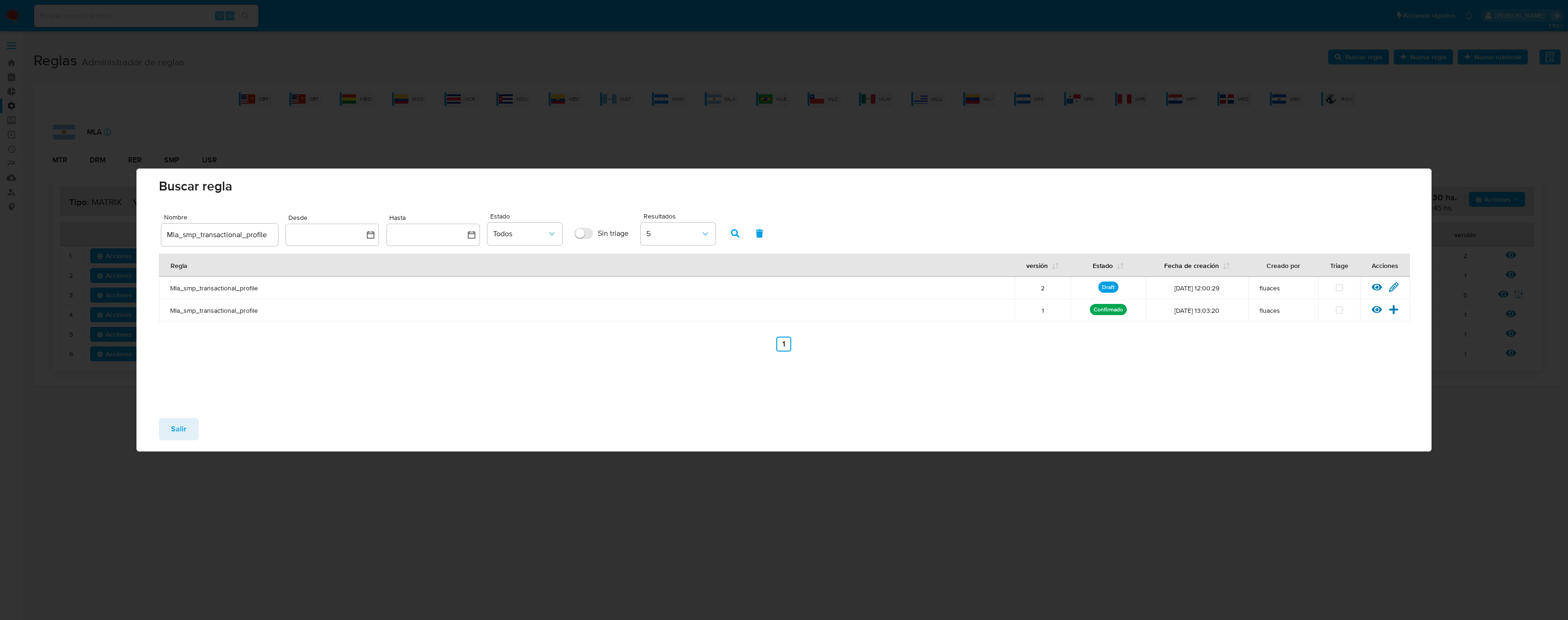
drag, startPoint x: 177, startPoint y: 433, endPoint x: 340, endPoint y: 326, distance: 195.0
click at [177, 432] on span "Salir" at bounding box center [178, 430] width 15 height 21
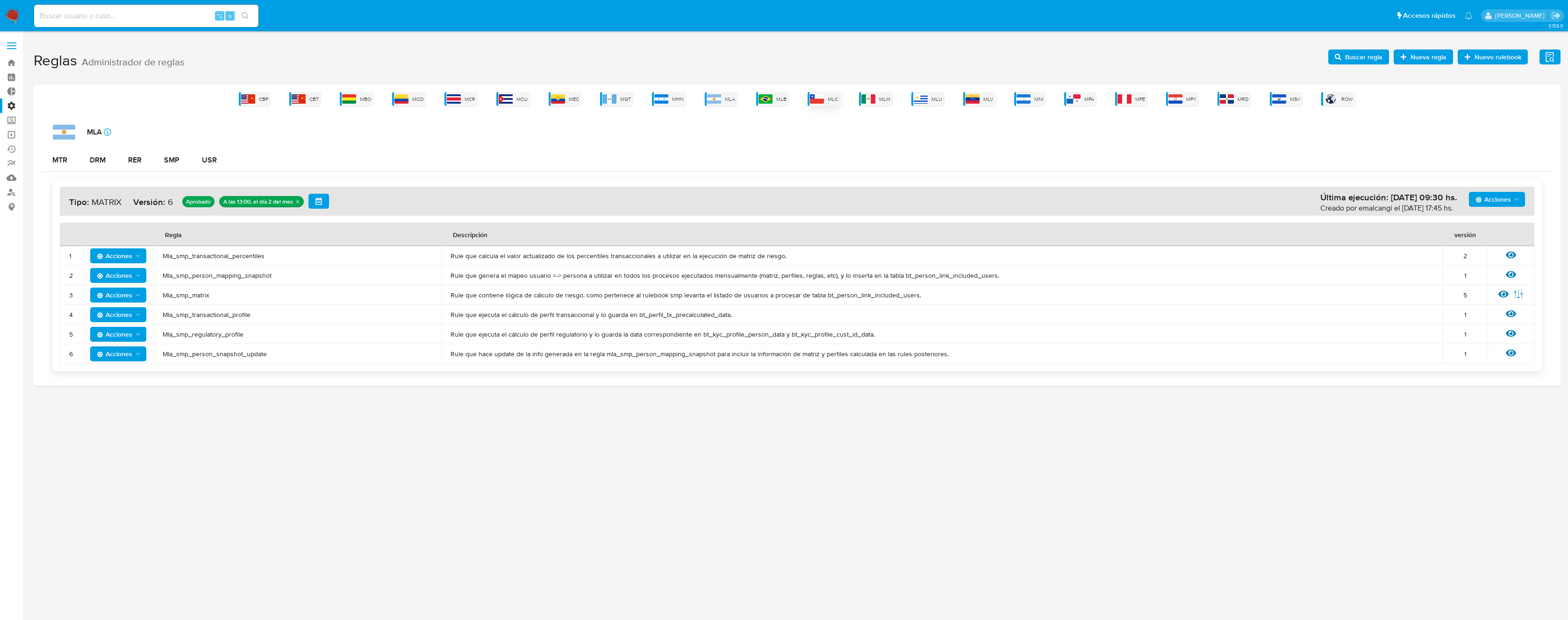
click at [825, 98] on div "MLC" at bounding box center [824, 98] width 33 height 14
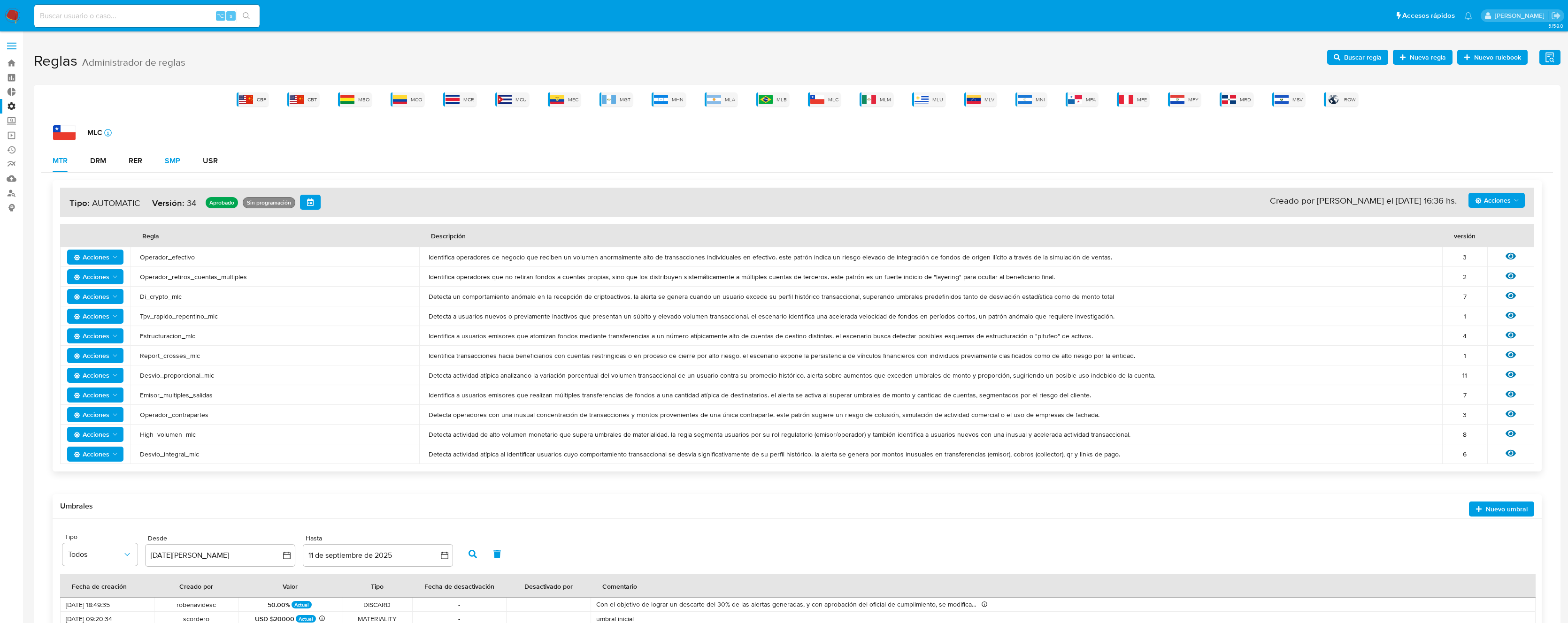
click at [182, 172] on button "SMP" at bounding box center [173, 161] width 38 height 23
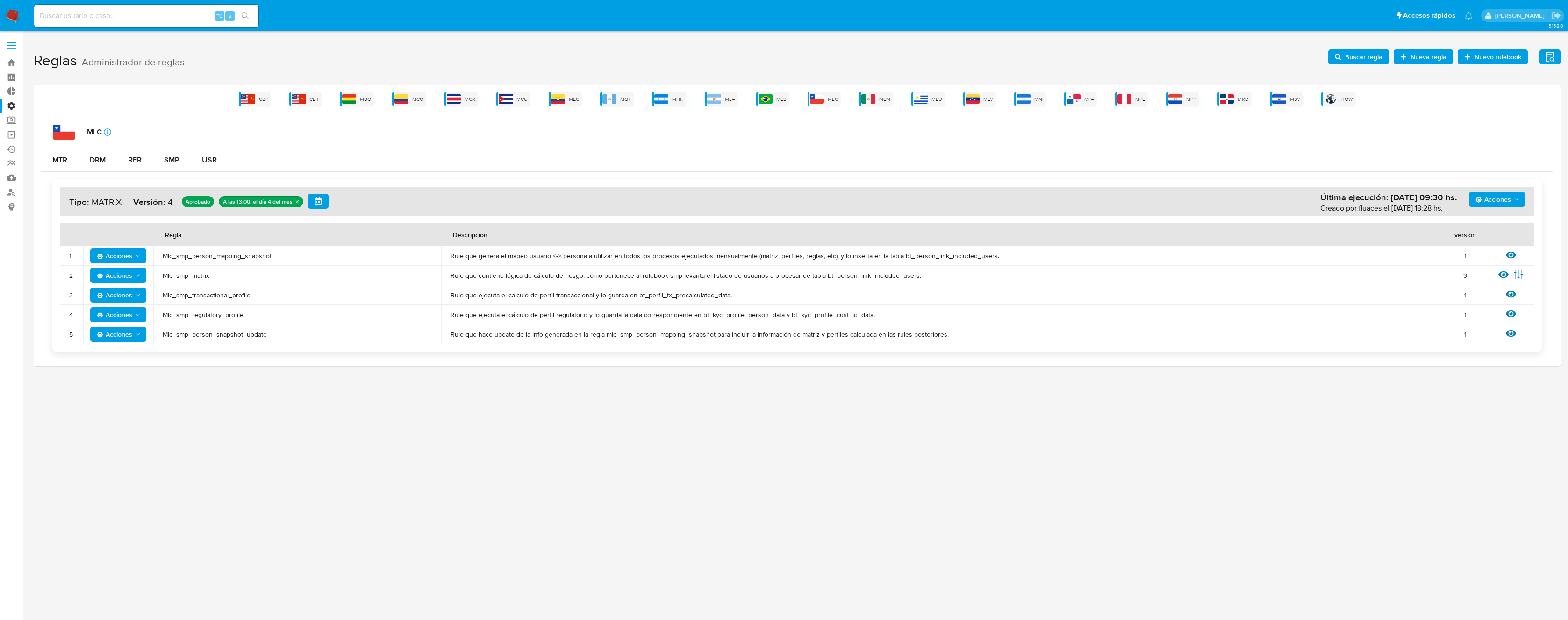
click at [199, 273] on span "Mlc_smp_matrix" at bounding box center [297, 275] width 269 height 8
click at [1362, 56] on span "Buscar regla" at bounding box center [1363, 57] width 38 height 15
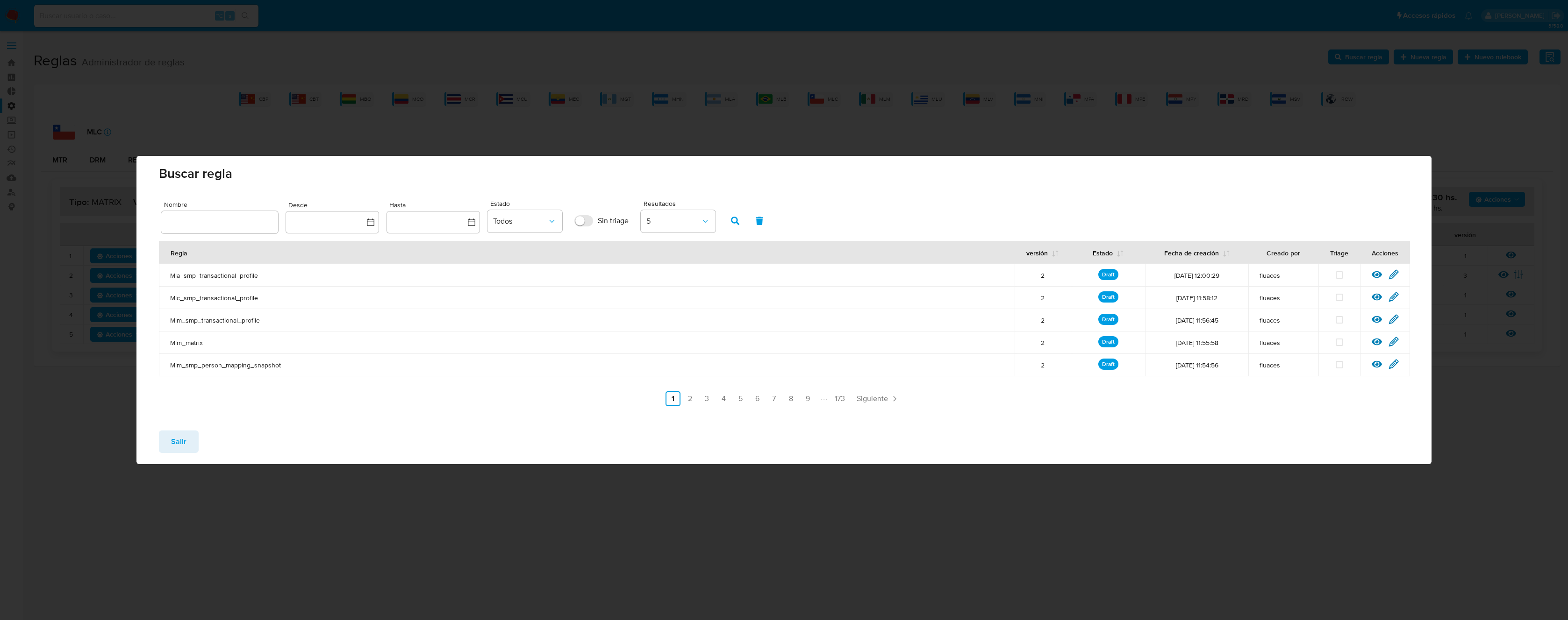
drag, startPoint x: 251, startPoint y: 211, endPoint x: 237, endPoint y: 220, distance: 16.6
click at [250, 212] on div at bounding box center [220, 222] width 117 height 23
click at [234, 222] on input "text" at bounding box center [220, 222] width 117 height 12
type input "Mlc_smp_matrix"
click at [742, 220] on button "button" at bounding box center [735, 221] width 24 height 23
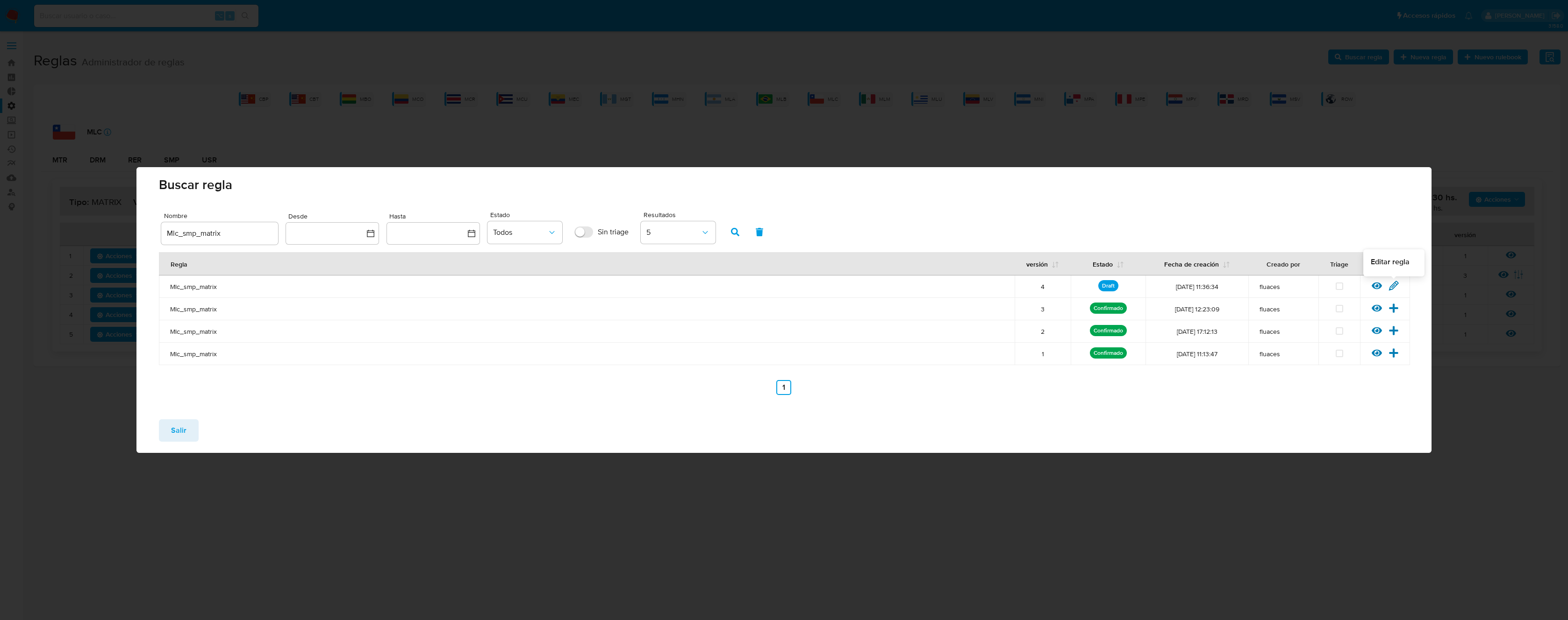
click at [1392, 288] on icon at bounding box center [1393, 285] width 8 height 8
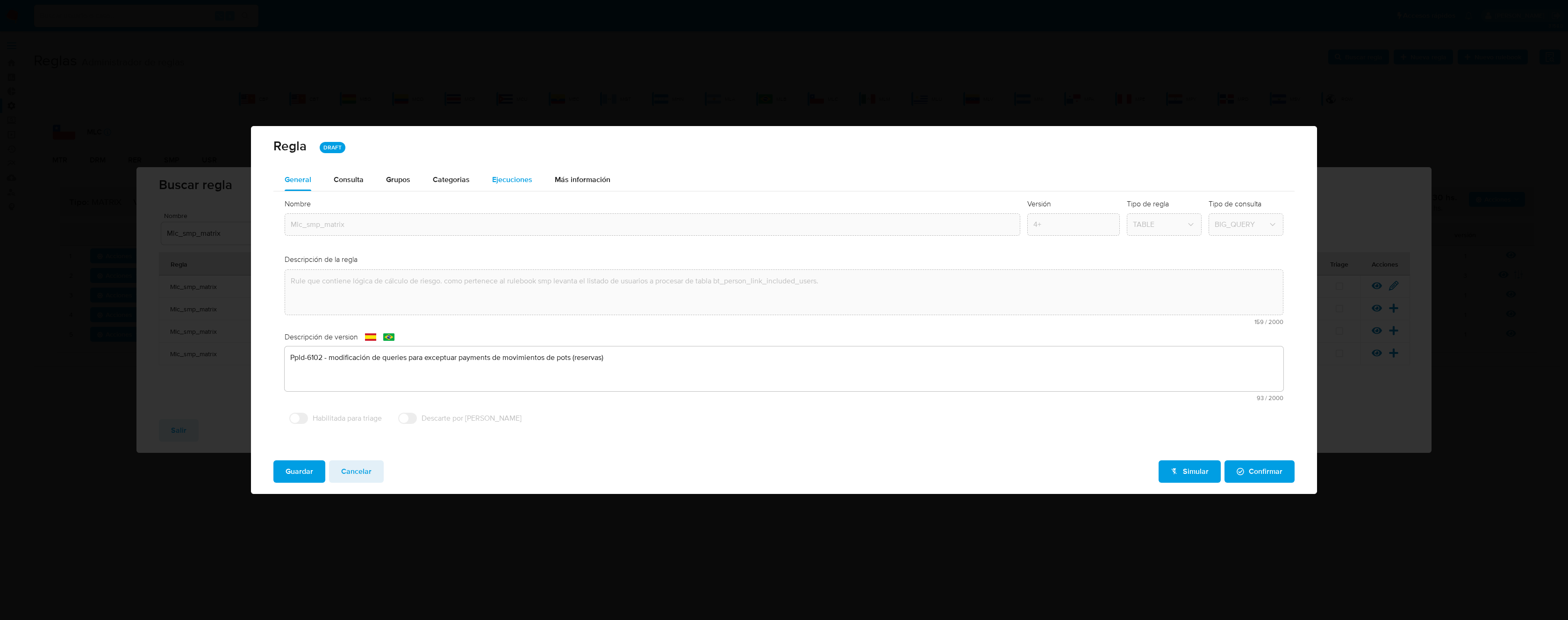
click at [516, 177] on span "Ejecuciones" at bounding box center [511, 179] width 40 height 10
